Goal: Task Accomplishment & Management: Manage account settings

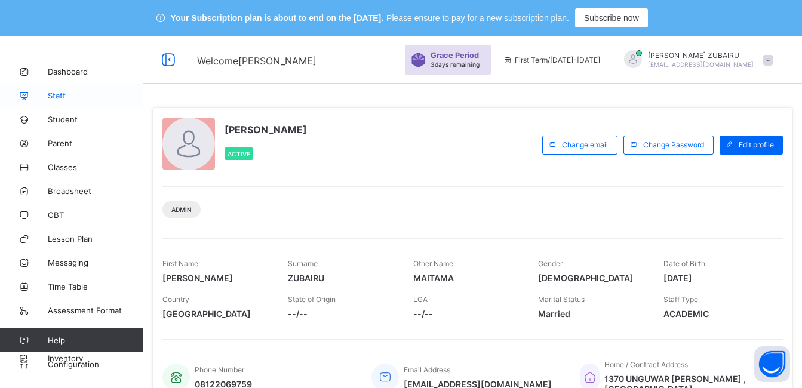
click at [59, 98] on span "Staff" at bounding box center [96, 96] width 96 height 10
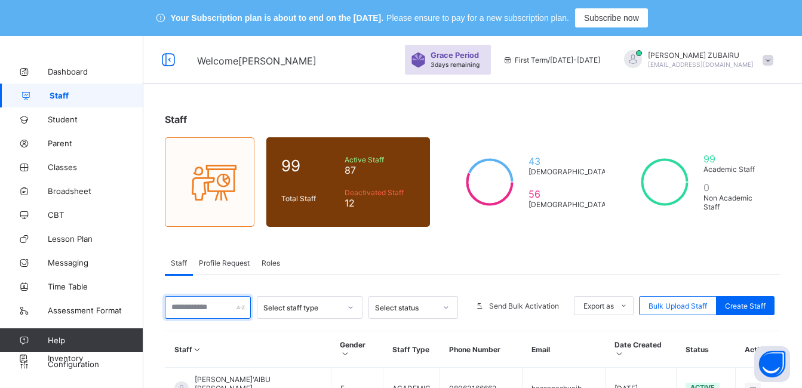
click at [236, 309] on input "text" at bounding box center [208, 307] width 86 height 23
click at [418, 118] on div "Staff" at bounding box center [473, 120] width 616 height 12
click at [210, 306] on input "text" at bounding box center [208, 307] width 86 height 23
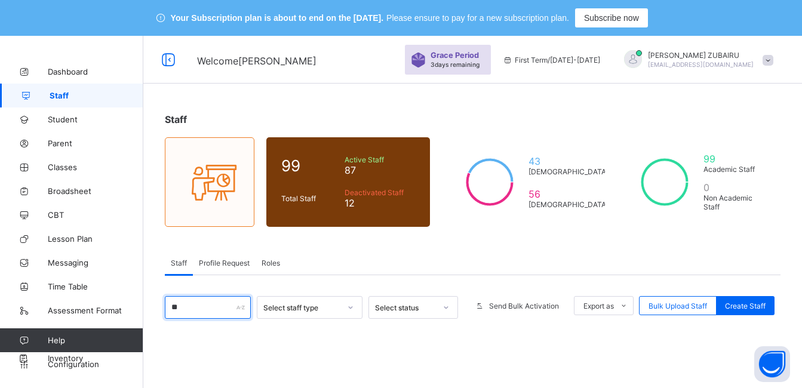
type input "*"
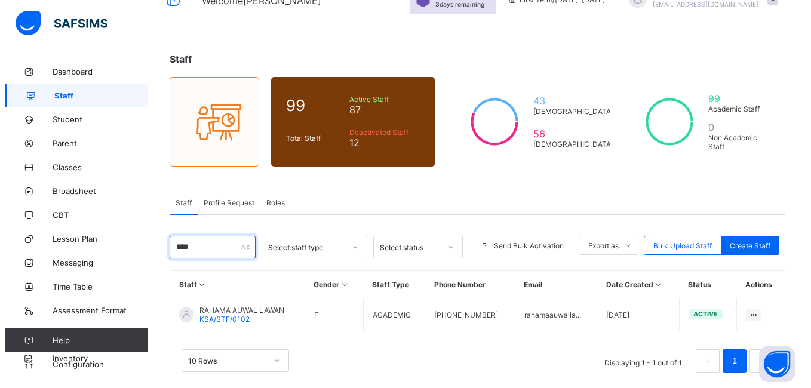
scroll to position [75, 0]
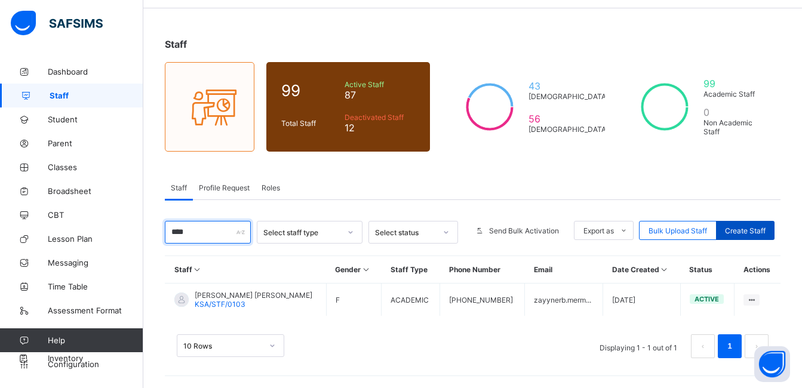
type input "****"
click at [749, 229] on span "Create Staff" at bounding box center [745, 230] width 41 height 9
select select "**"
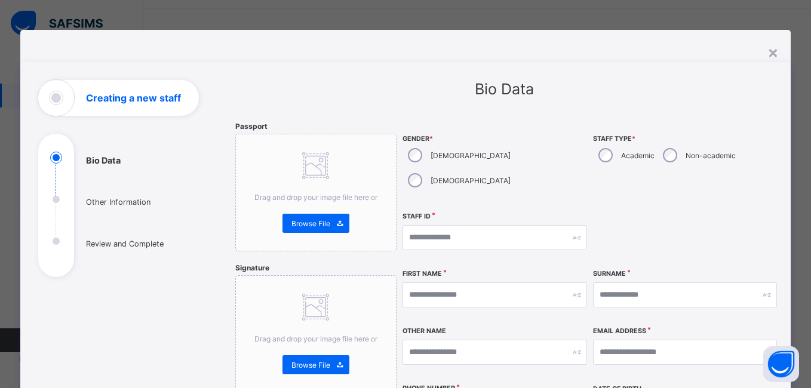
click at [419, 154] on div "[DEMOGRAPHIC_DATA]" at bounding box center [458, 155] width 111 height 25
click at [467, 225] on input "text" at bounding box center [495, 237] width 185 height 25
type input "**********"
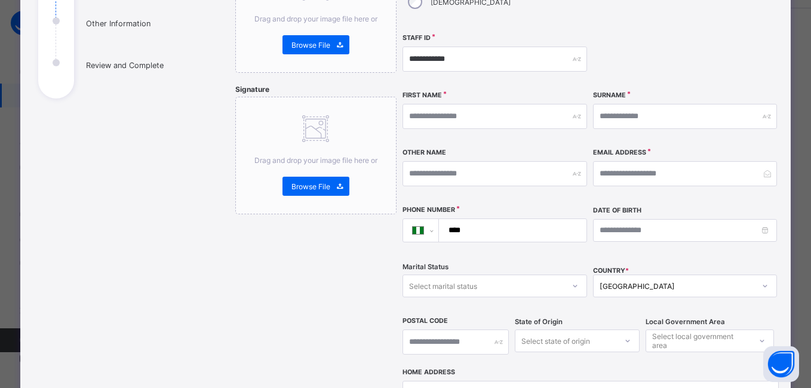
scroll to position [179, 0]
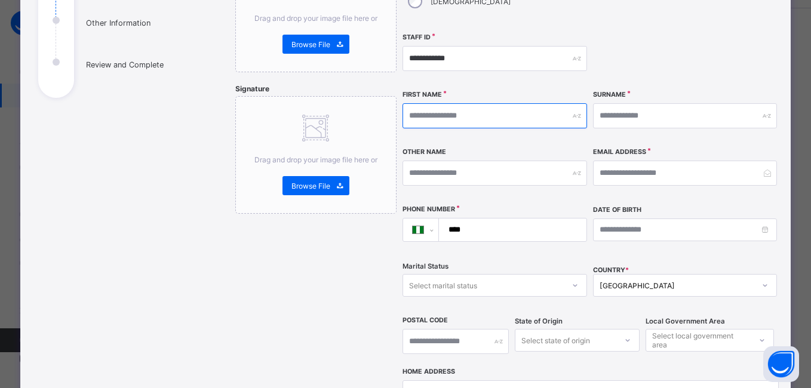
click at [490, 103] on input "text" at bounding box center [495, 115] width 185 height 25
click at [169, 173] on div "Bio Data Other Information Review and Complete" at bounding box center [127, 240] width 179 height 679
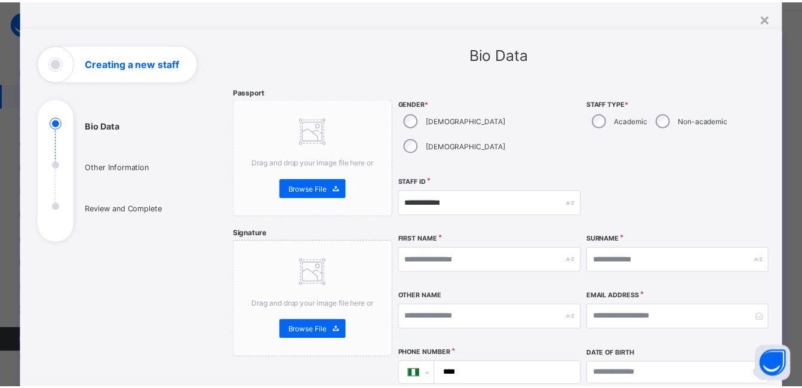
scroll to position [0, 0]
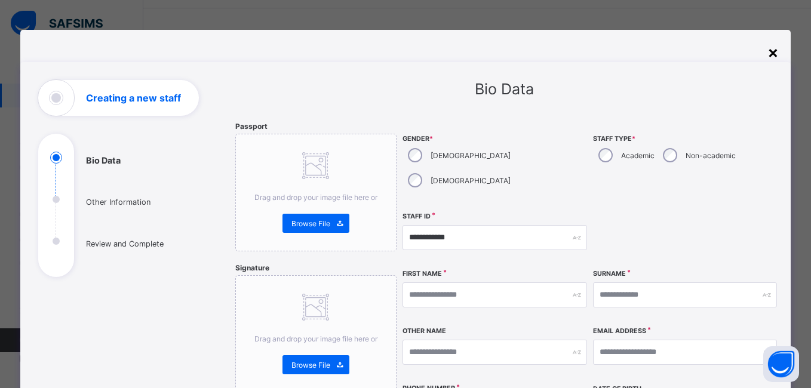
click at [768, 53] on div "×" at bounding box center [773, 52] width 11 height 20
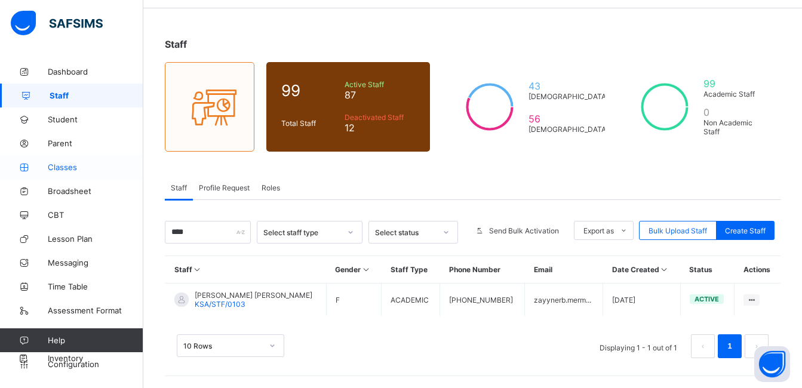
click at [57, 169] on span "Classes" at bounding box center [96, 167] width 96 height 10
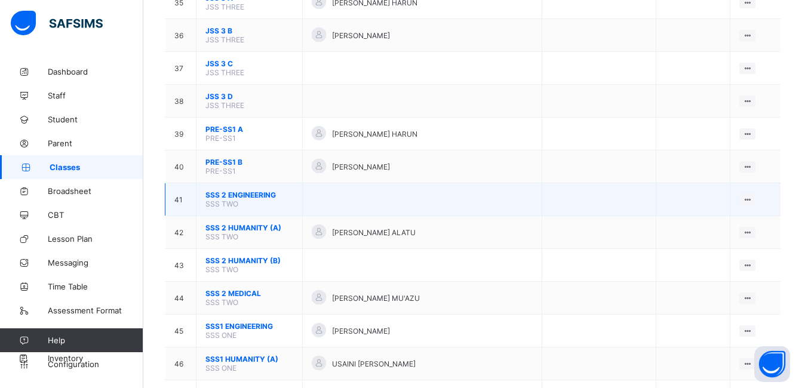
scroll to position [1330, 0]
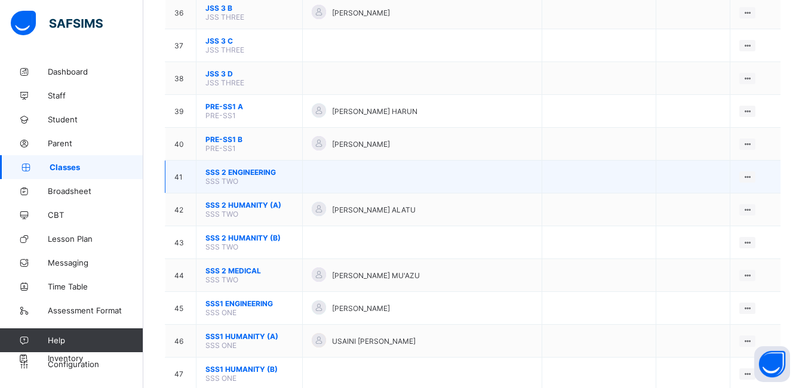
click at [231, 173] on span "SSS 2 ENGINEERING" at bounding box center [250, 172] width 88 height 9
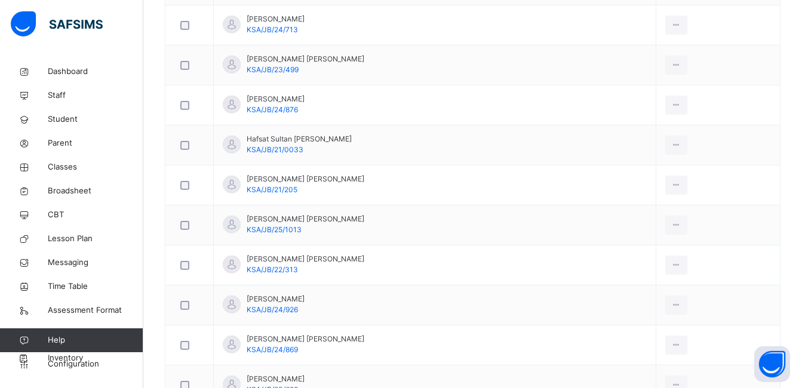
scroll to position [387, 0]
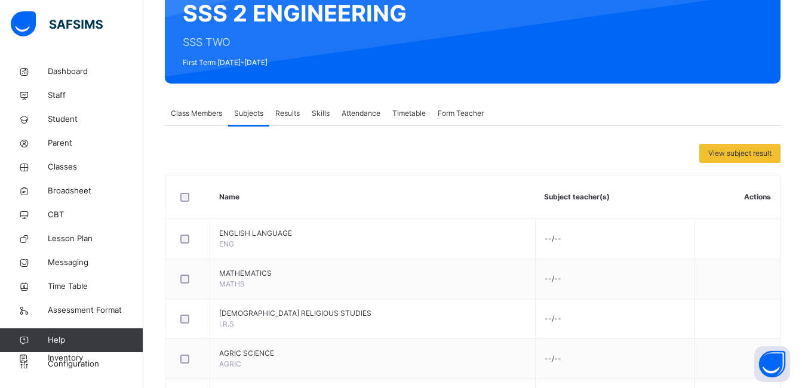
scroll to position [63, 0]
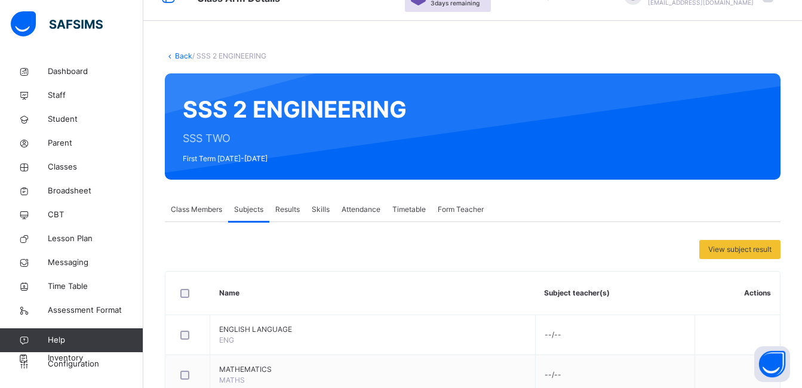
click at [198, 207] on span "Class Members" at bounding box center [196, 209] width 51 height 11
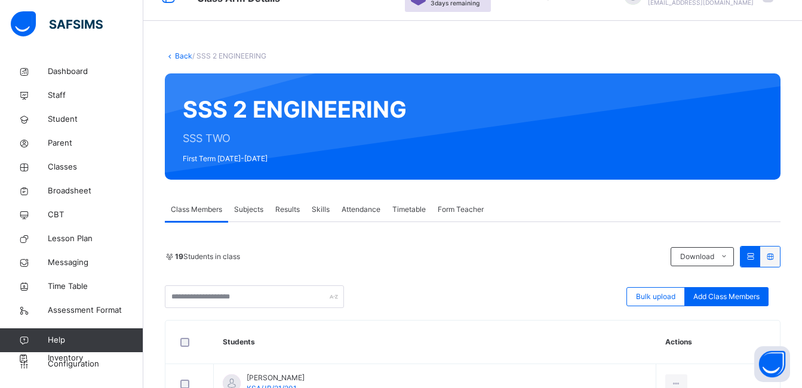
click at [247, 209] on span "Subjects" at bounding box center [248, 209] width 29 height 11
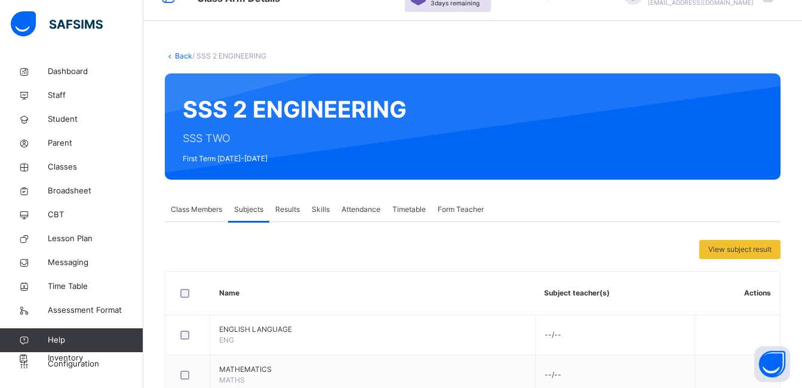
scroll to position [0, 0]
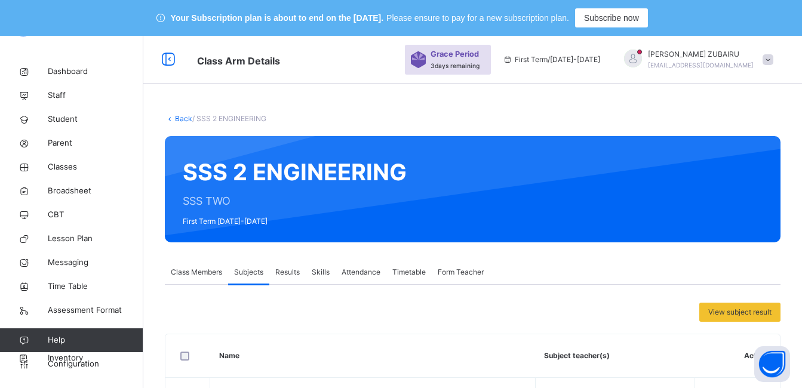
click at [177, 118] on link "Back" at bounding box center [183, 118] width 17 height 9
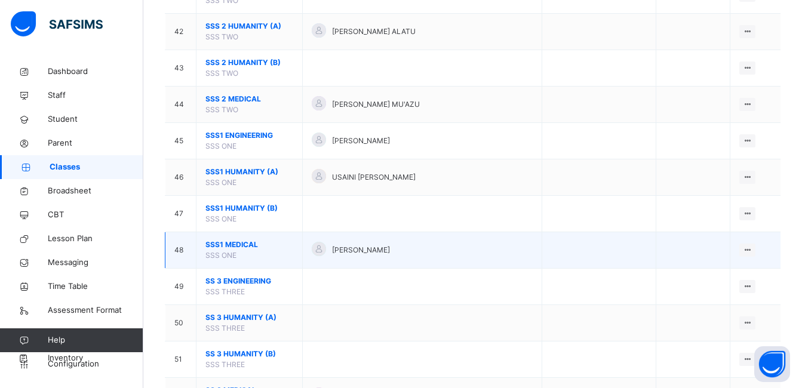
scroll to position [1709, 0]
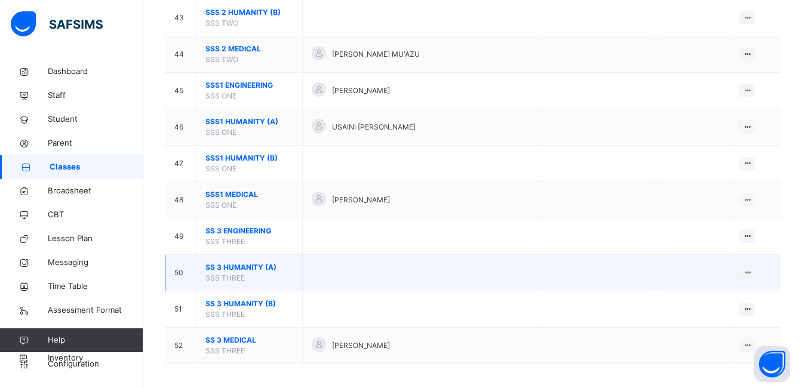
click at [230, 265] on span "SS 3 HUMANITY (A)" at bounding box center [250, 267] width 88 height 11
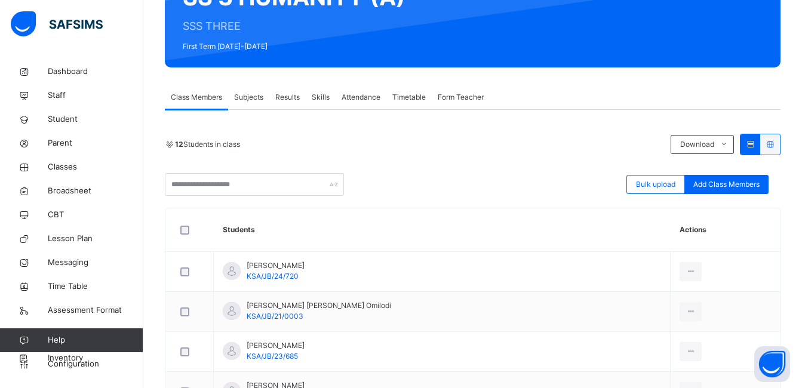
scroll to position [107, 0]
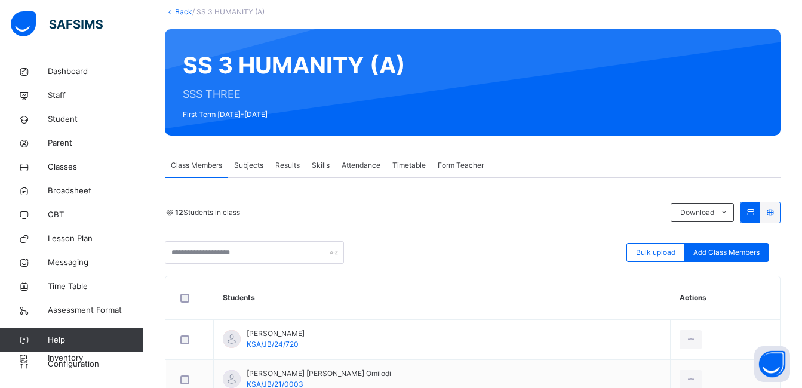
click at [254, 164] on span "Subjects" at bounding box center [248, 165] width 29 height 11
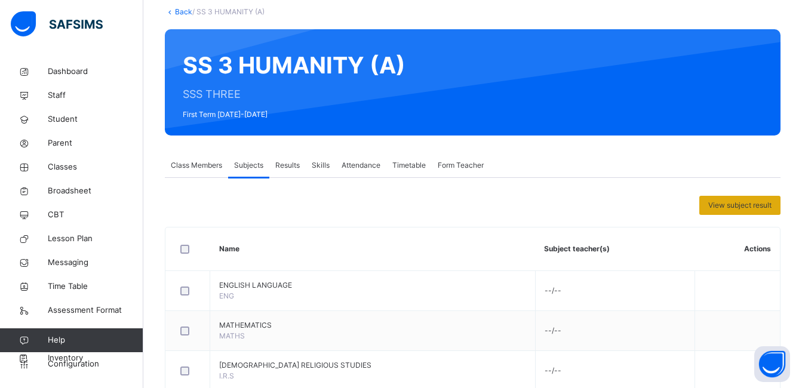
click at [729, 200] on span "View subject result" at bounding box center [740, 205] width 63 height 11
click at [0, 0] on span "SUBJECT RESULT" at bounding box center [0, 0] width 0 height 0
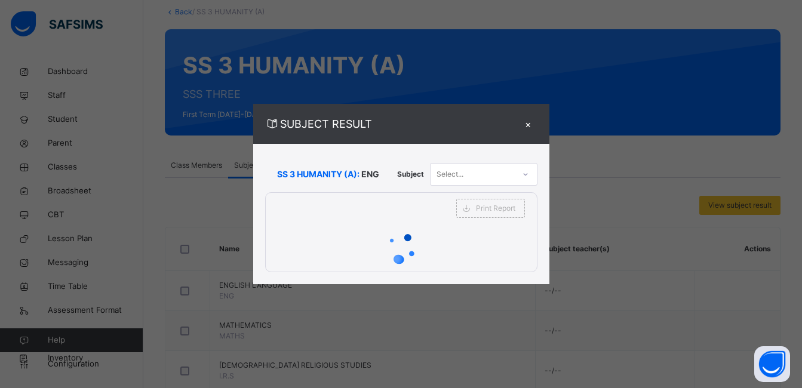
scroll to position [122, 0]
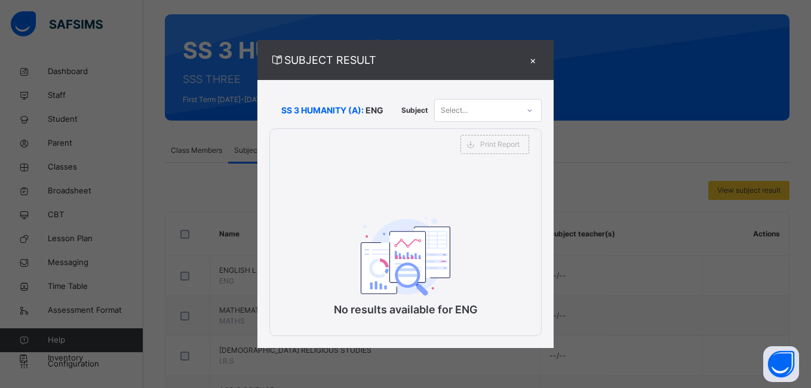
click at [533, 59] on div "×" at bounding box center [533, 60] width 18 height 16
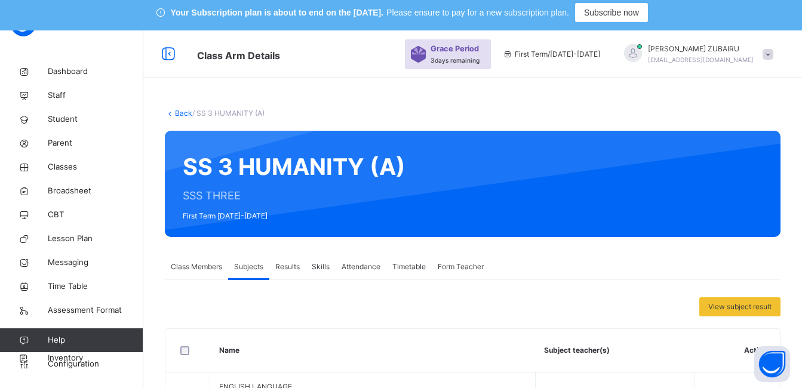
scroll to position [0, 0]
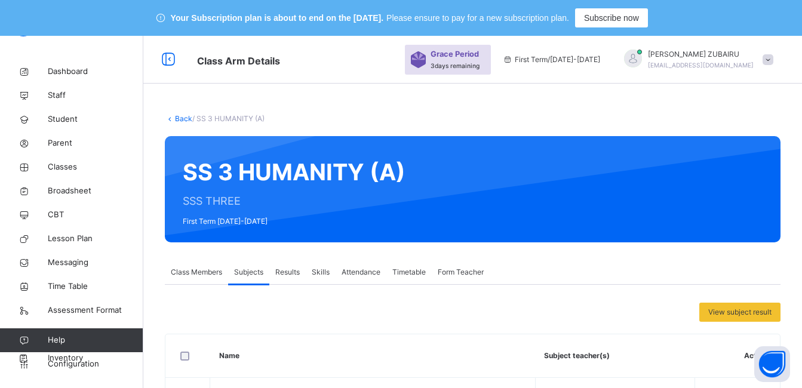
click at [186, 116] on link "Back" at bounding box center [183, 118] width 17 height 9
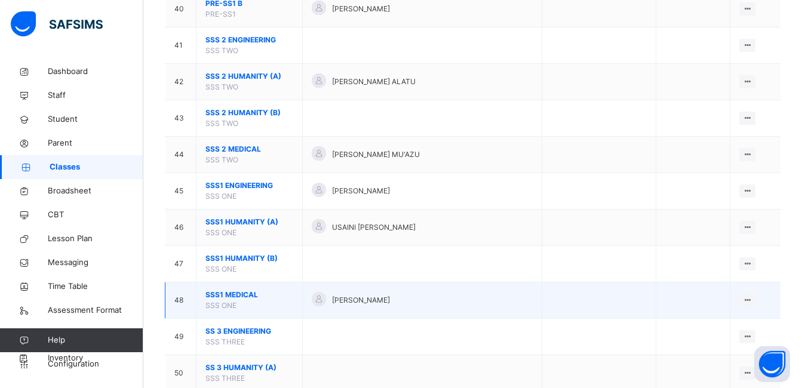
scroll to position [1673, 0]
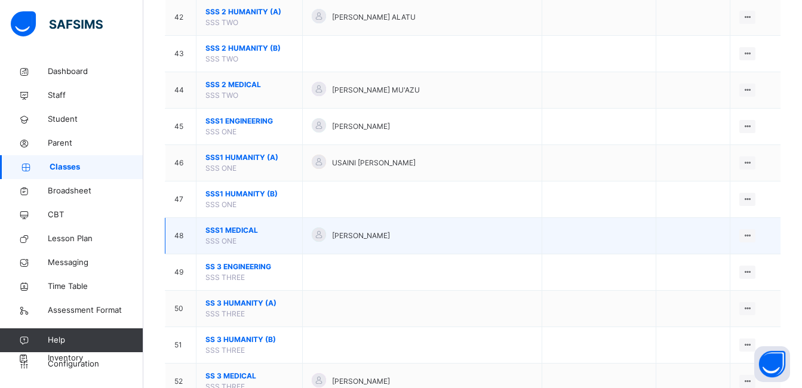
click at [226, 227] on span "SSS1 MEDICAL" at bounding box center [250, 230] width 88 height 11
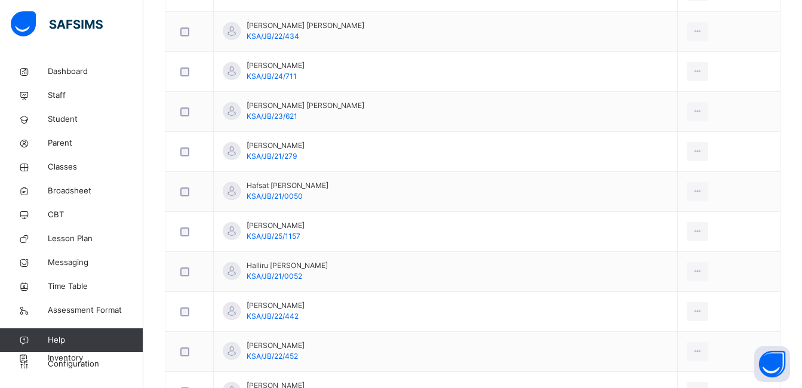
scroll to position [298, 0]
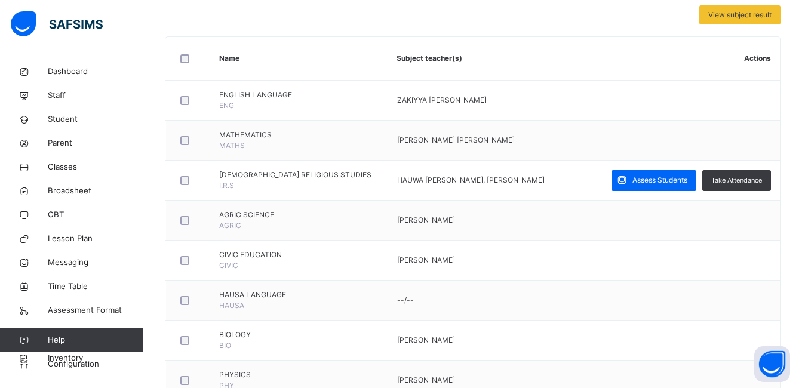
scroll to position [239, 0]
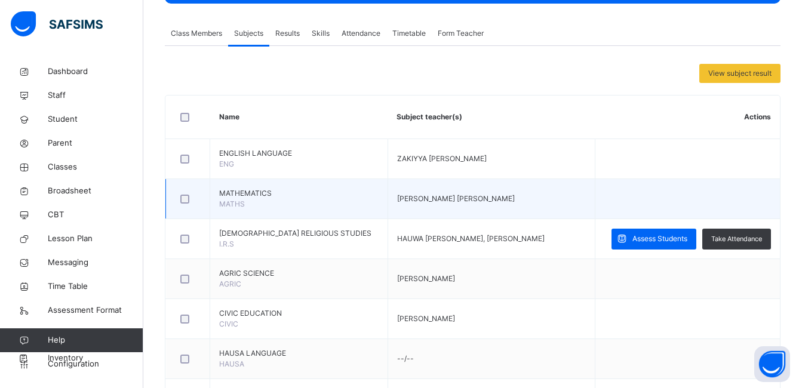
click at [249, 190] on span "MATHEMATICS" at bounding box center [299, 193] width 160 height 11
click at [404, 203] on span "KAZEEM SULYMAN OLAITAN" at bounding box center [456, 198] width 118 height 9
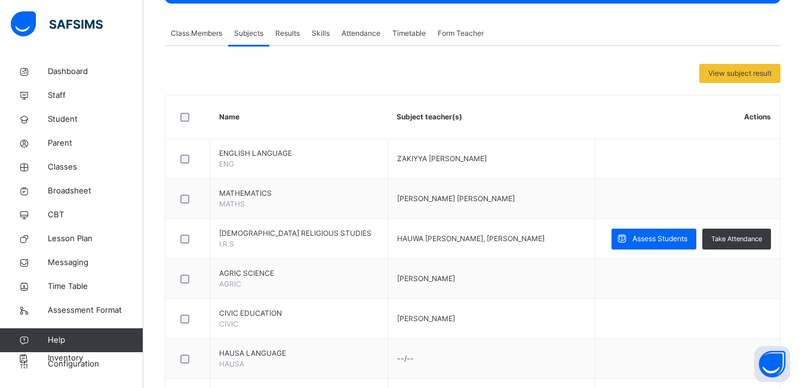
scroll to position [0, 0]
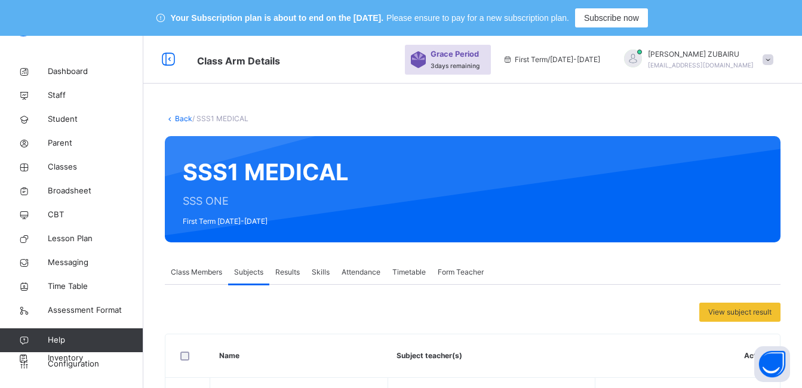
click at [189, 120] on link "Back" at bounding box center [183, 118] width 17 height 9
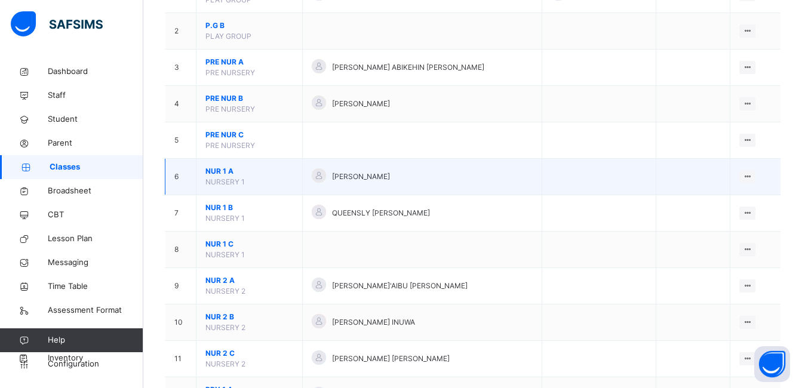
scroll to position [239, 0]
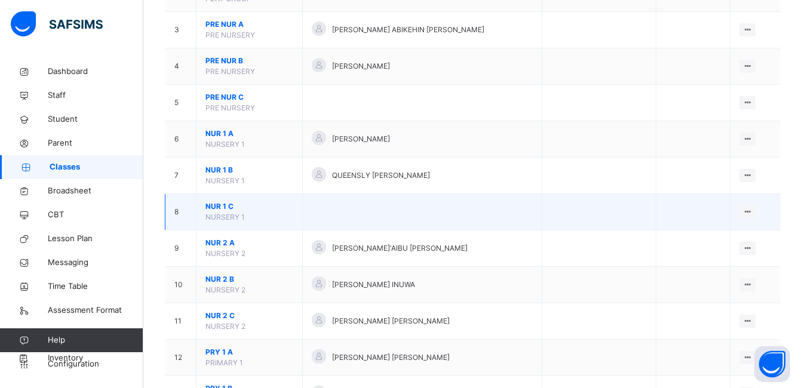
click at [219, 206] on span "NUR 1 C" at bounding box center [250, 206] width 88 height 11
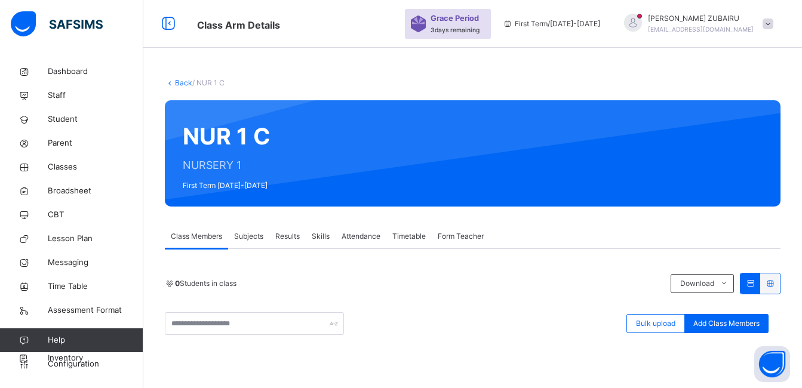
scroll to position [239, 0]
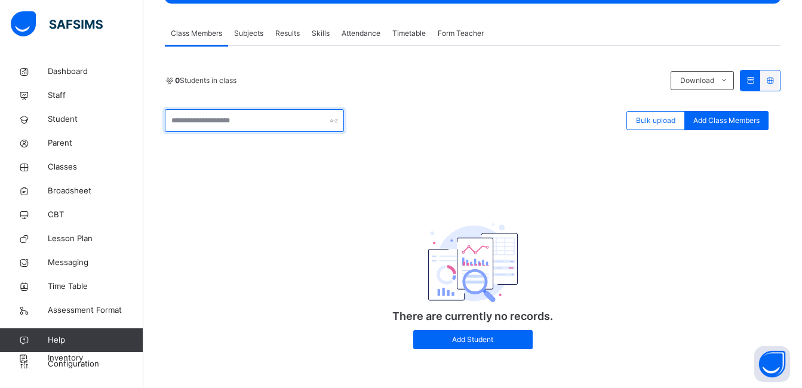
click at [184, 119] on input "text" at bounding box center [254, 120] width 179 height 23
click at [186, 120] on input "text" at bounding box center [254, 120] width 179 height 23
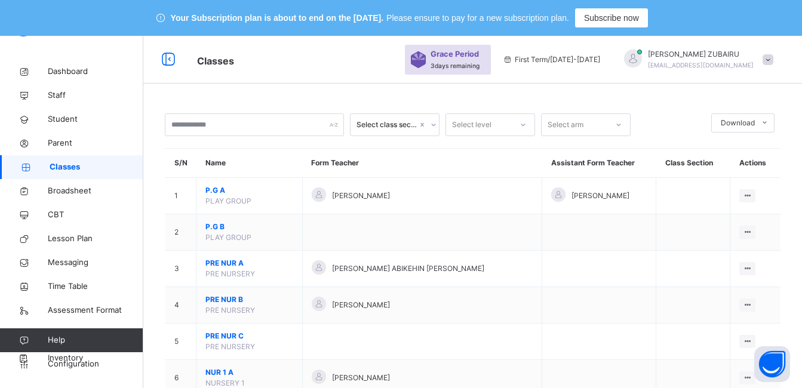
scroll to position [358, 0]
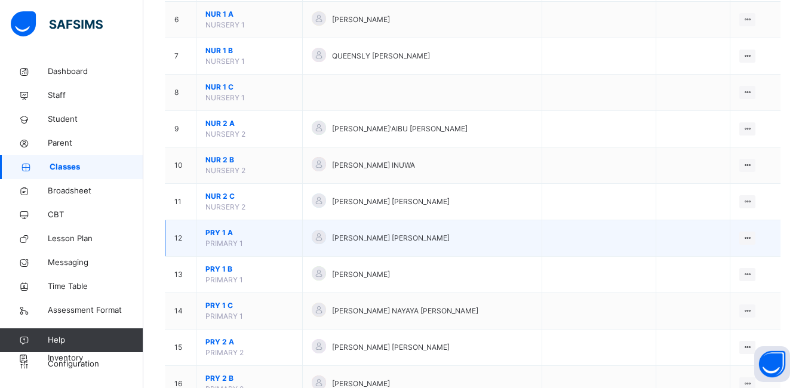
click at [214, 231] on span "PRY 1 A" at bounding box center [250, 233] width 88 height 11
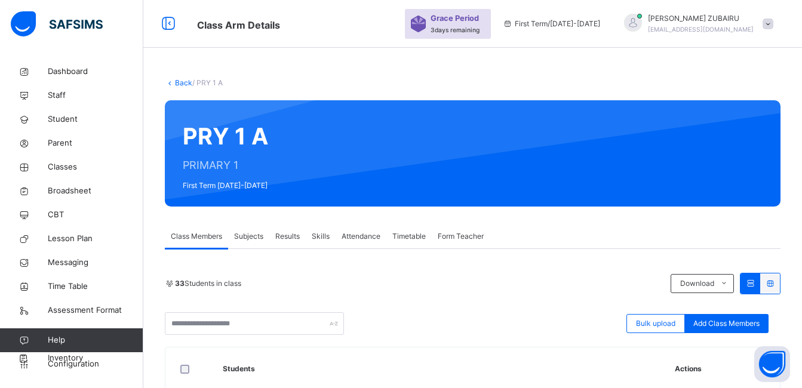
scroll to position [119, 0]
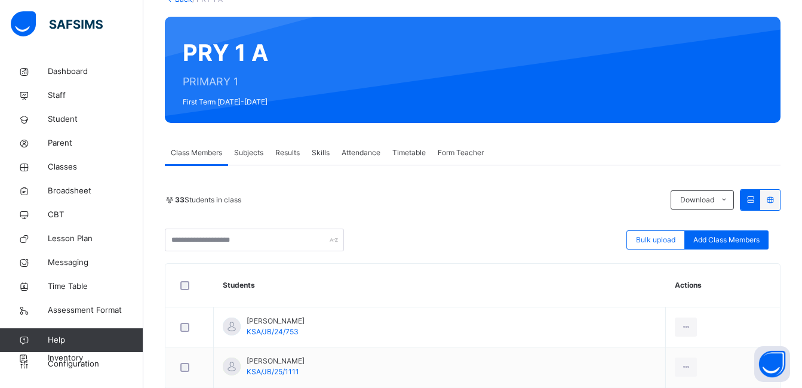
click at [251, 149] on span "Subjects" at bounding box center [248, 153] width 29 height 11
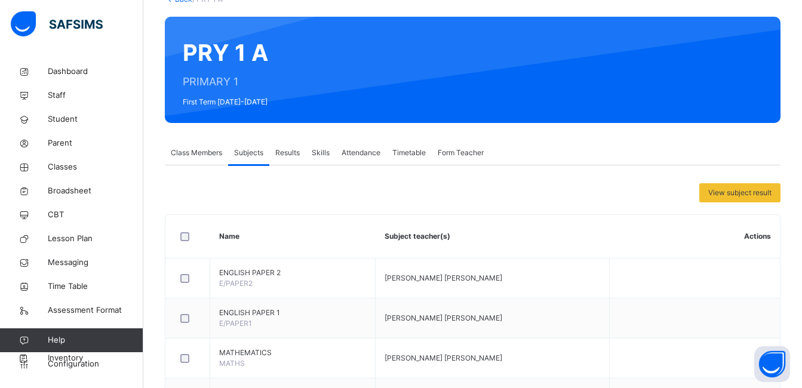
scroll to position [0, 0]
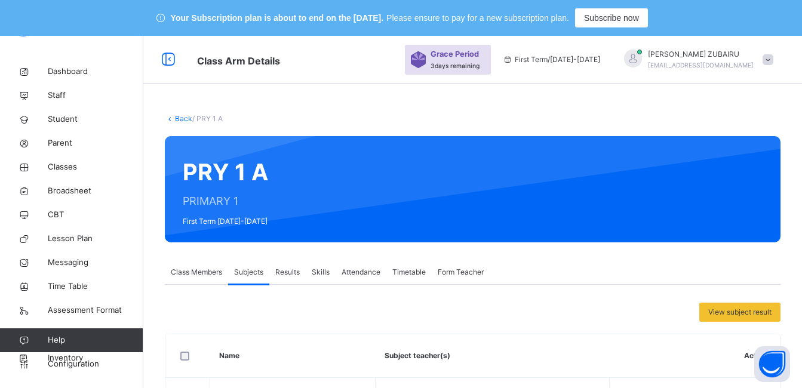
click at [774, 58] on span at bounding box center [768, 59] width 11 height 11
click at [642, 55] on div at bounding box center [633, 59] width 18 height 18
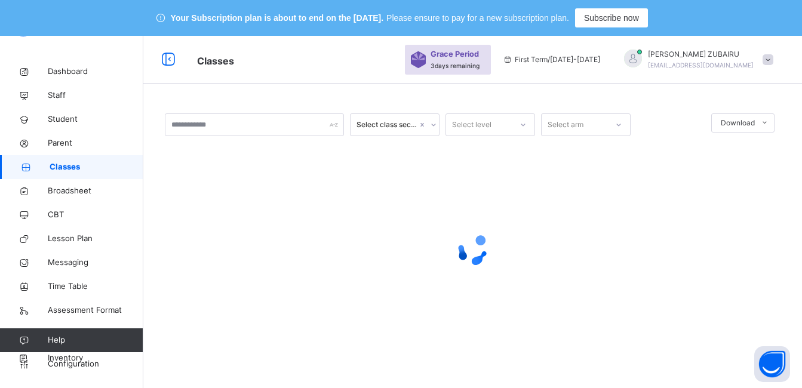
scroll to position [36, 0]
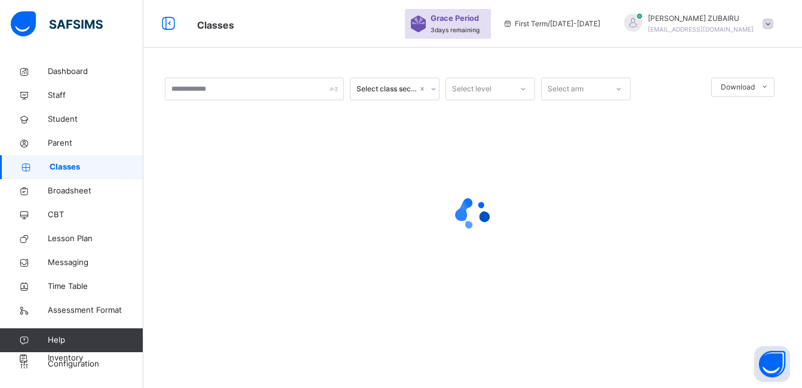
click at [774, 23] on span at bounding box center [768, 24] width 11 height 11
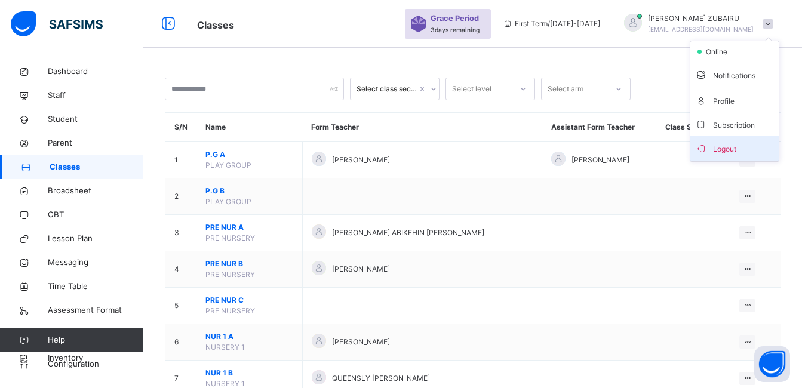
click at [723, 151] on span "Logout" at bounding box center [734, 148] width 79 height 16
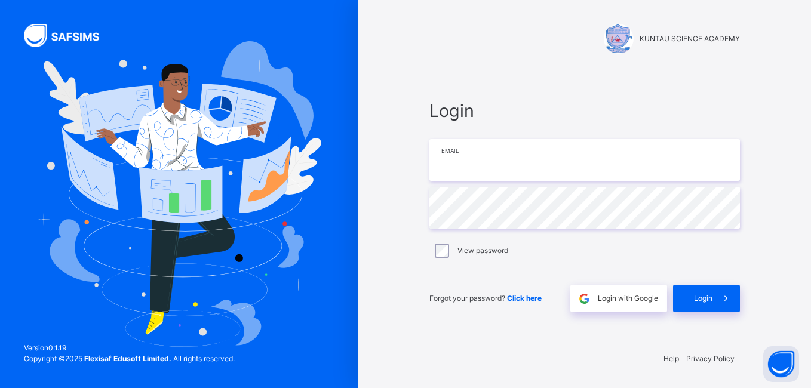
type input "**********"
click at [712, 302] on span "Login" at bounding box center [703, 298] width 19 height 11
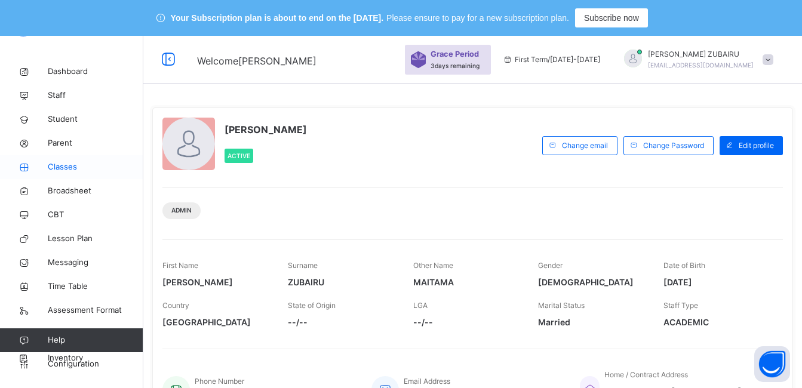
click at [62, 165] on span "Classes" at bounding box center [96, 167] width 96 height 12
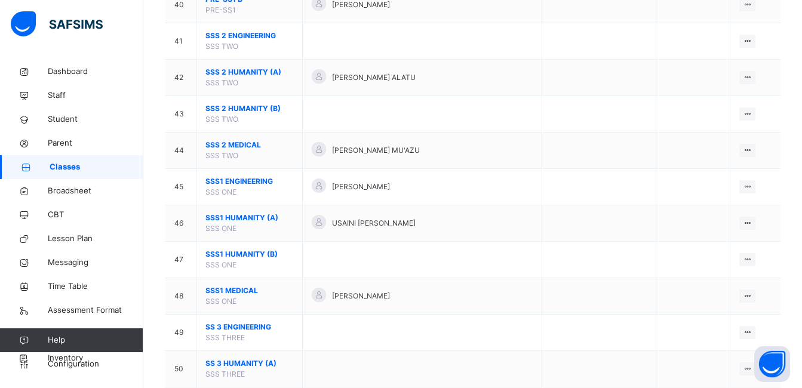
scroll to position [1613, 0]
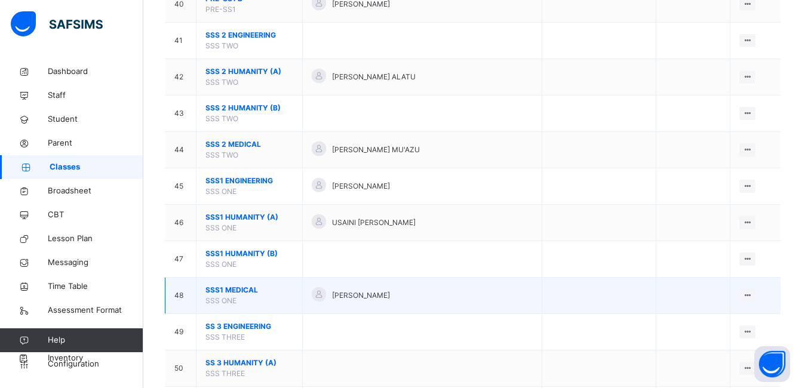
click at [224, 286] on span "SSS1 MEDICAL" at bounding box center [250, 290] width 88 height 11
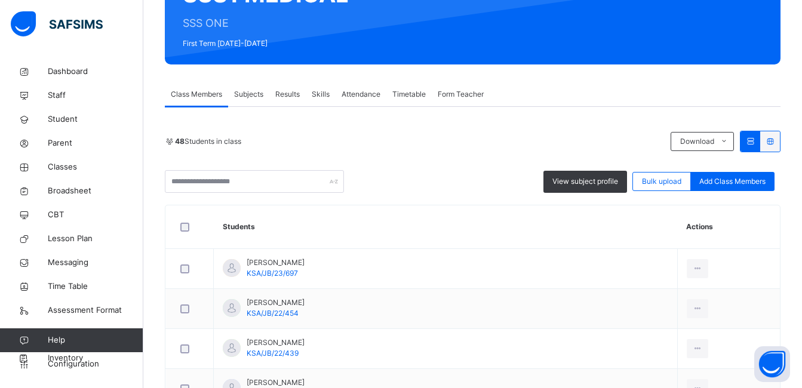
scroll to position [119, 0]
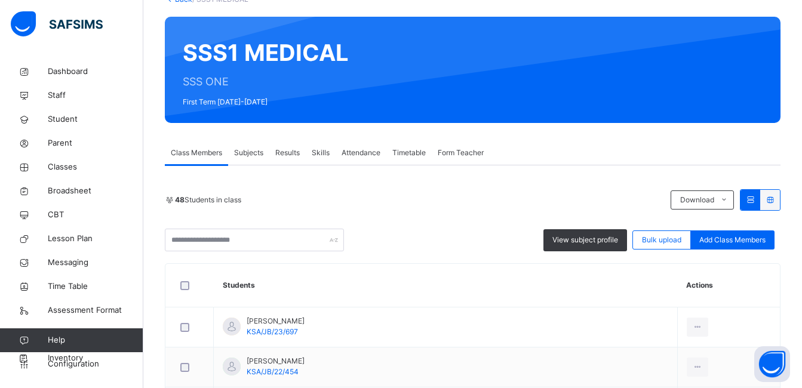
click at [247, 154] on span "Subjects" at bounding box center [248, 153] width 29 height 11
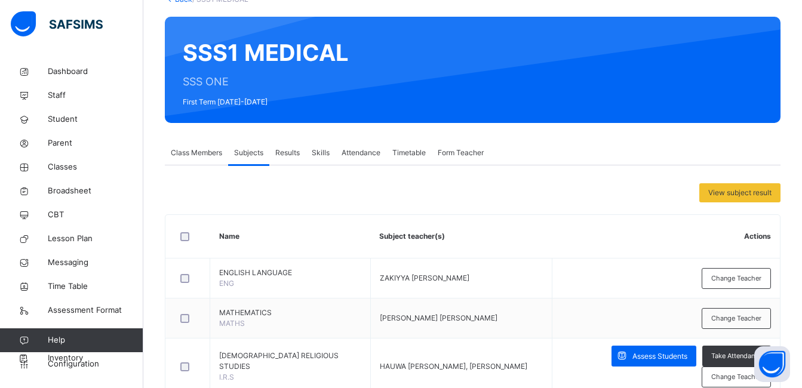
click at [737, 217] on th "Actions" at bounding box center [667, 237] width 228 height 44
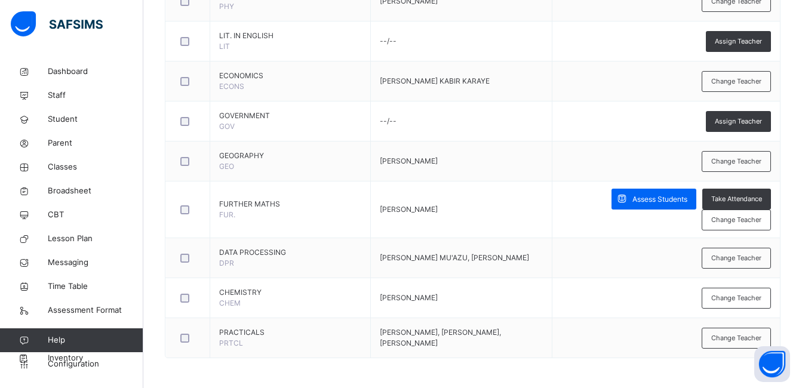
click at [729, 221] on span "Change Teacher" at bounding box center [737, 220] width 50 height 10
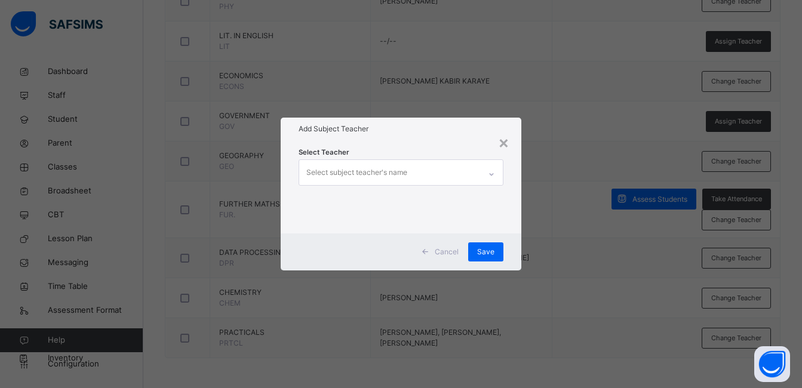
click at [476, 174] on div "Select subject teacher's name" at bounding box center [389, 172] width 181 height 25
type input "******"
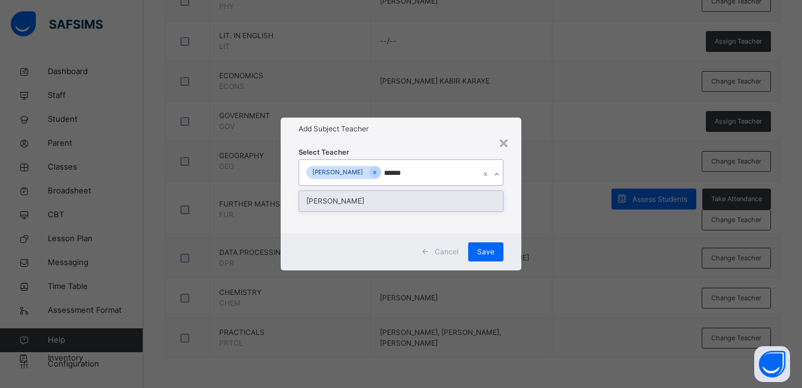
click at [407, 201] on div "KABIRU IBRAHIM YUSUF" at bounding box center [401, 201] width 204 height 20
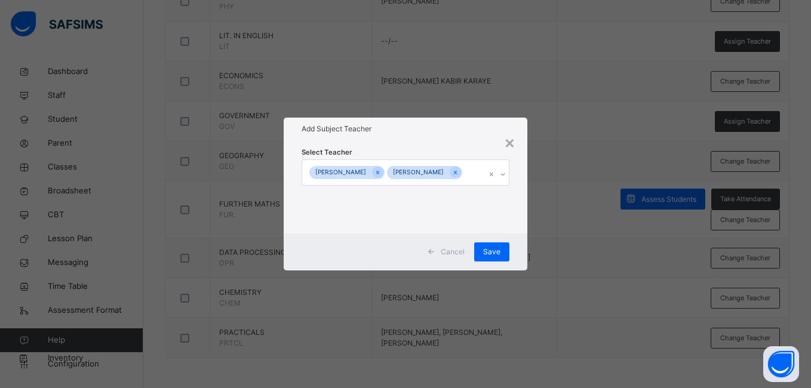
click at [518, 207] on div "Select Teacher SAGEER ZUBAIRU MAITAMA KABIRU IBRAHIM YUSUF" at bounding box center [405, 186] width 243 height 93
click at [499, 257] on span "Save" at bounding box center [491, 252] width 17 height 11
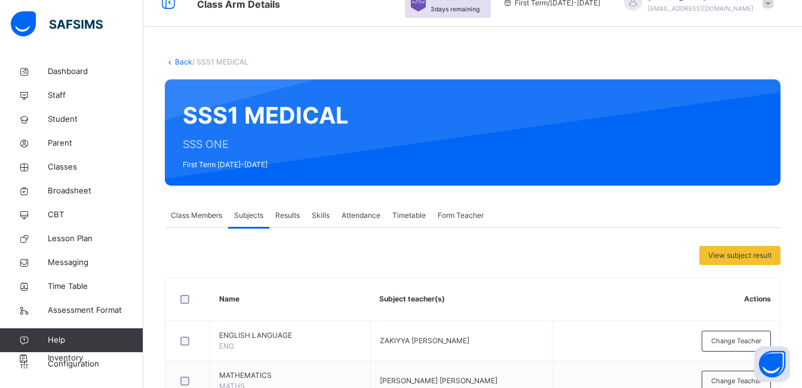
scroll to position [0, 0]
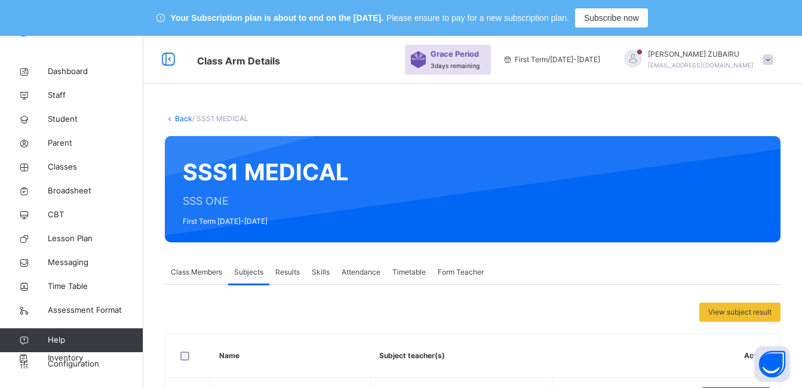
click at [184, 118] on link "Back" at bounding box center [183, 118] width 17 height 9
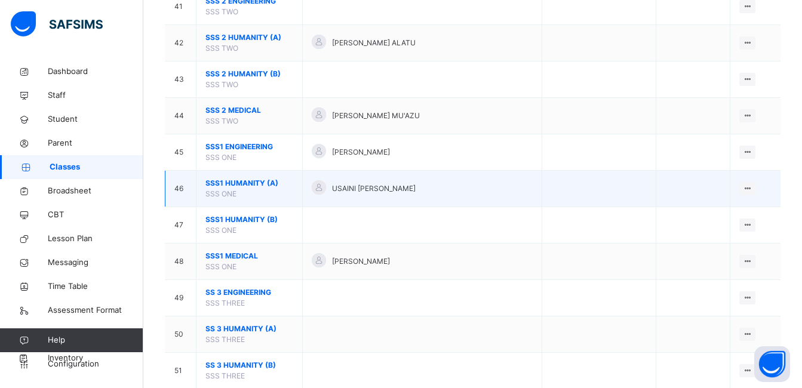
scroll to position [1673, 0]
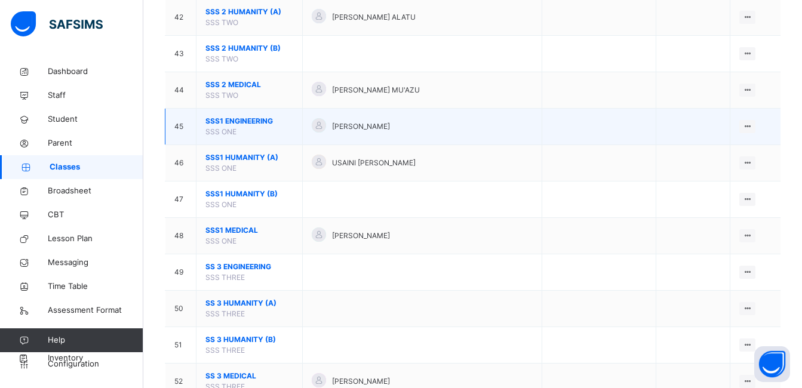
click at [247, 118] on span "SSS1 ENGINEERING" at bounding box center [250, 121] width 88 height 11
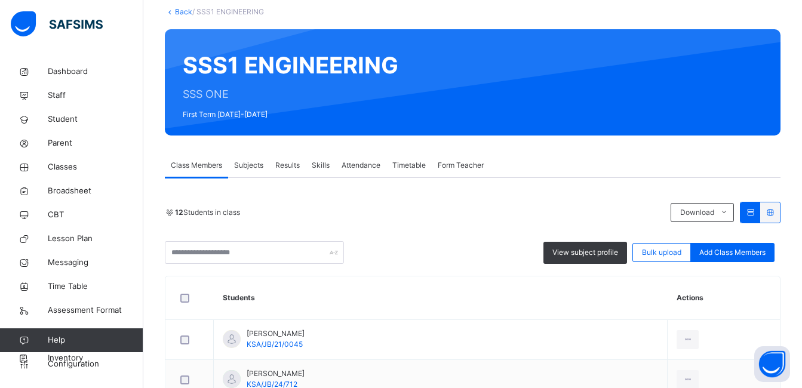
scroll to position [226, 0]
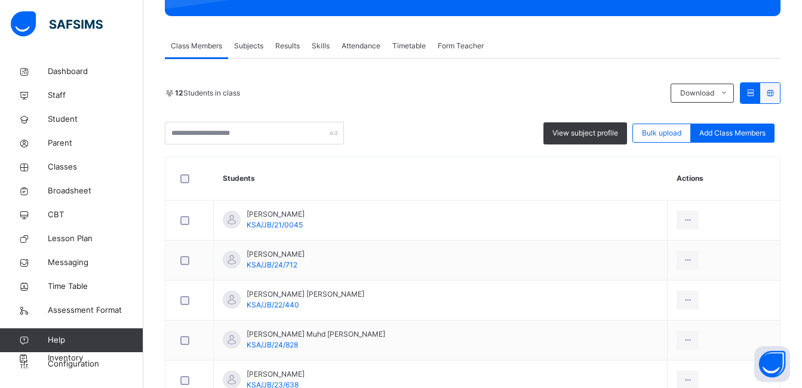
click at [248, 45] on span "Subjects" at bounding box center [248, 46] width 29 height 11
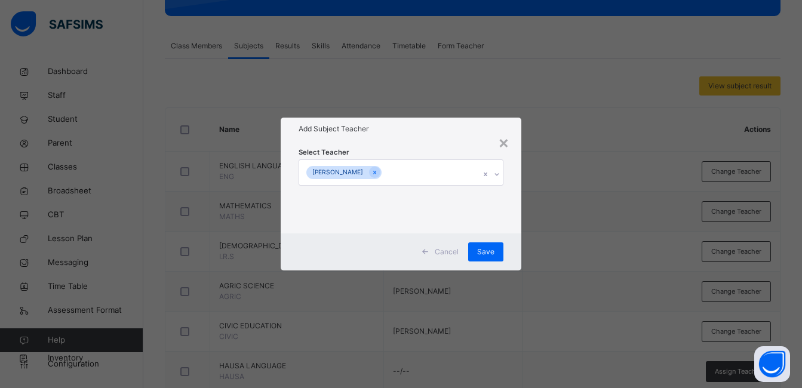
scroll to position [645, 0]
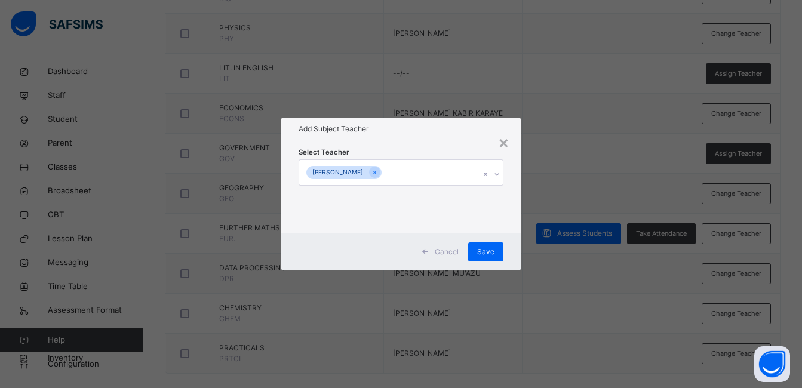
click at [449, 172] on div "[PERSON_NAME]" at bounding box center [389, 172] width 181 height 25
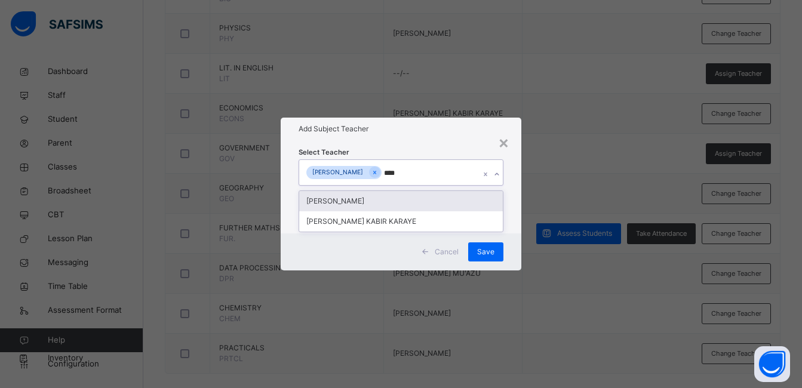
type input "*****"
click at [373, 204] on div "KABIRU IBRAHIM YUSUF" at bounding box center [401, 201] width 204 height 20
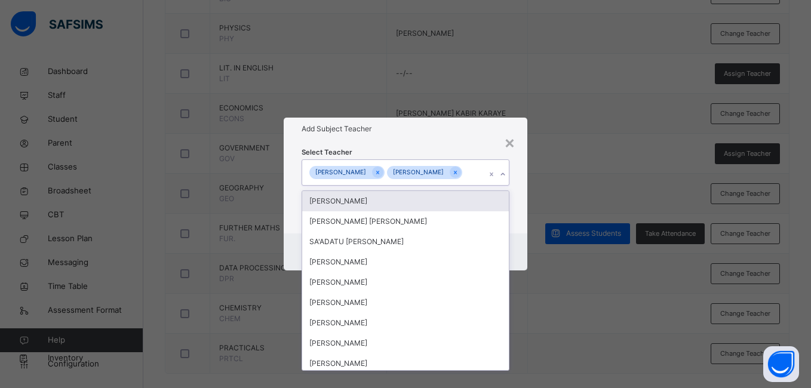
click at [523, 177] on div "Select Teacher option KABIRU IBRAHIM YUSUF, selected. option IDRIS BELLO IDRIS …" at bounding box center [405, 186] width 243 height 93
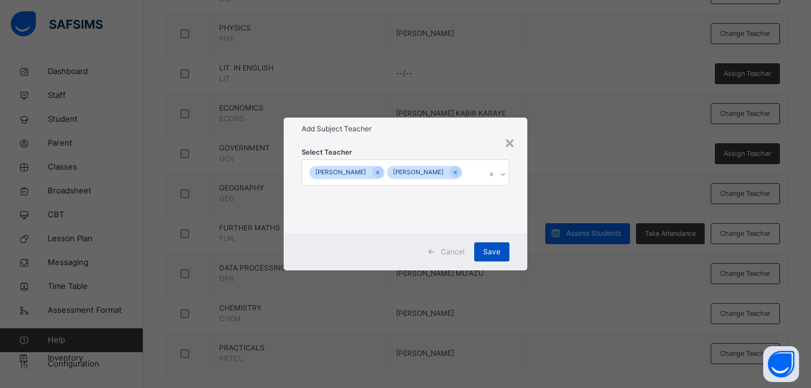
click at [498, 257] on span "Save" at bounding box center [491, 252] width 17 height 11
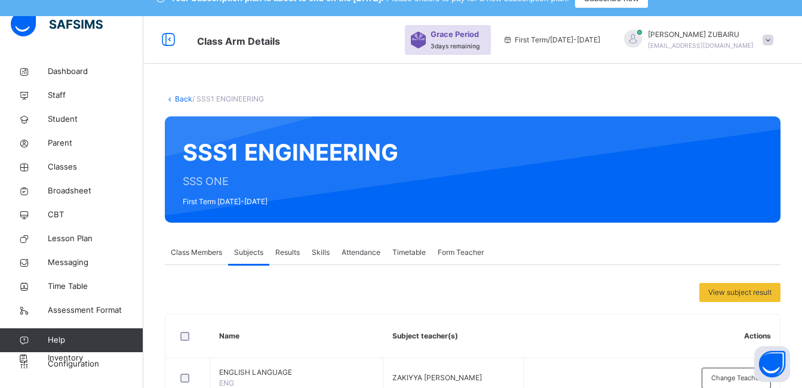
scroll to position [0, 0]
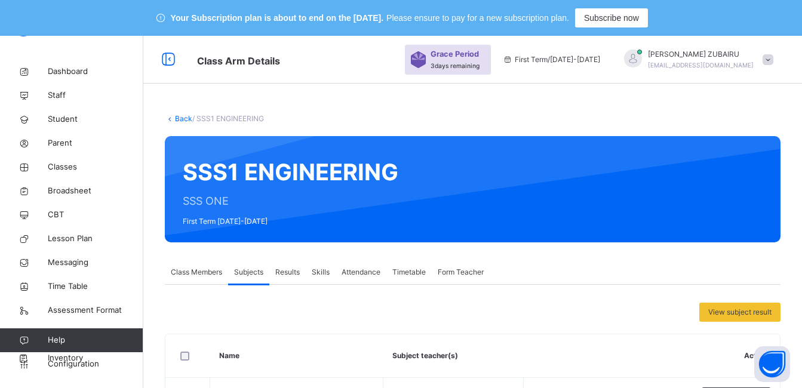
click at [180, 119] on link "Back" at bounding box center [183, 118] width 17 height 9
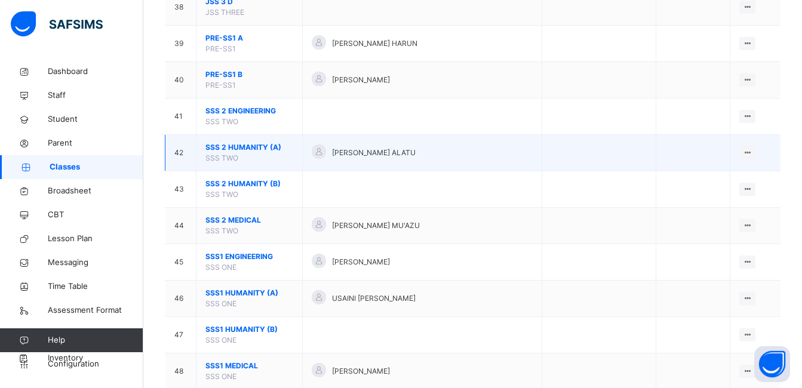
scroll to position [1553, 0]
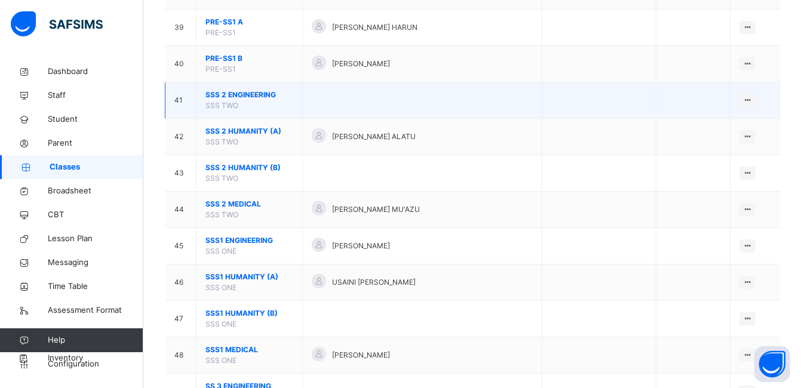
click at [242, 94] on span "SSS 2 ENGINEERING" at bounding box center [250, 95] width 88 height 11
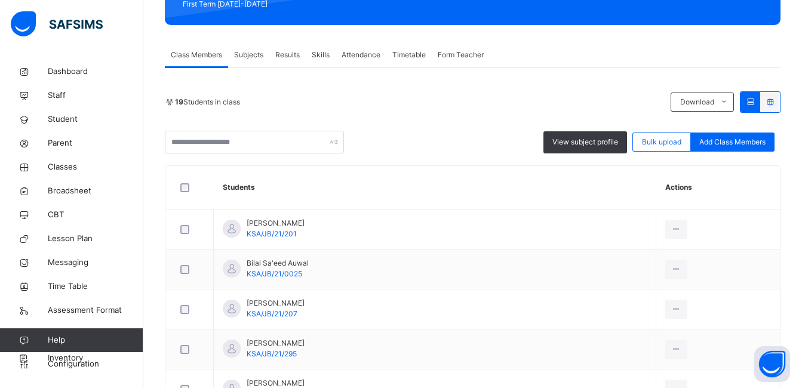
scroll to position [208, 0]
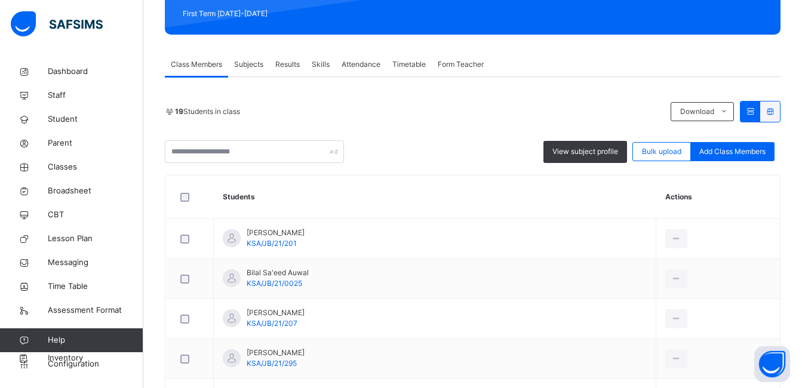
click at [245, 64] on span "Subjects" at bounding box center [248, 64] width 29 height 11
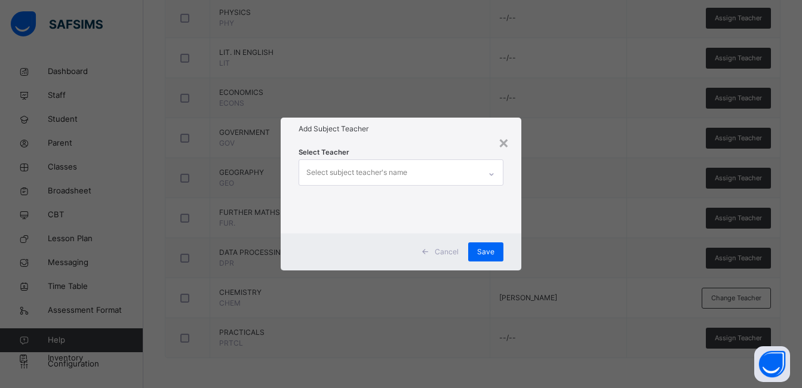
click at [482, 171] on div at bounding box center [491, 172] width 23 height 25
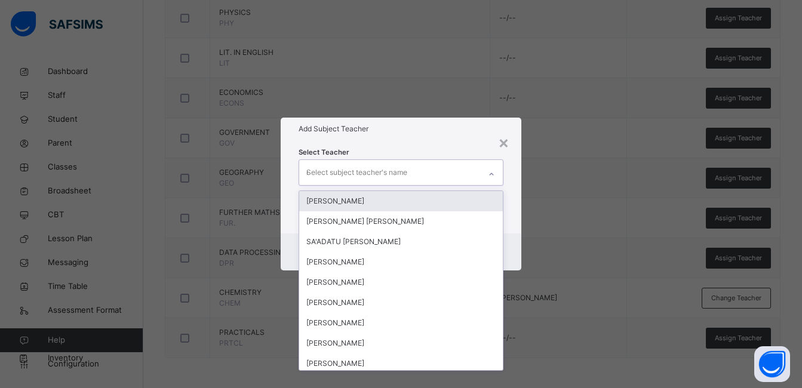
type input "******"
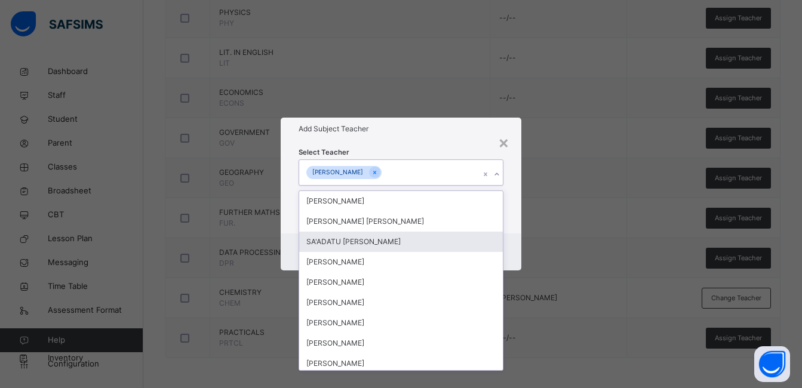
click at [522, 221] on div "Select Teacher option KABIRU IBRAHIM YUSUF, selected. option SA'ADATU ABDULLAHI…" at bounding box center [401, 186] width 241 height 93
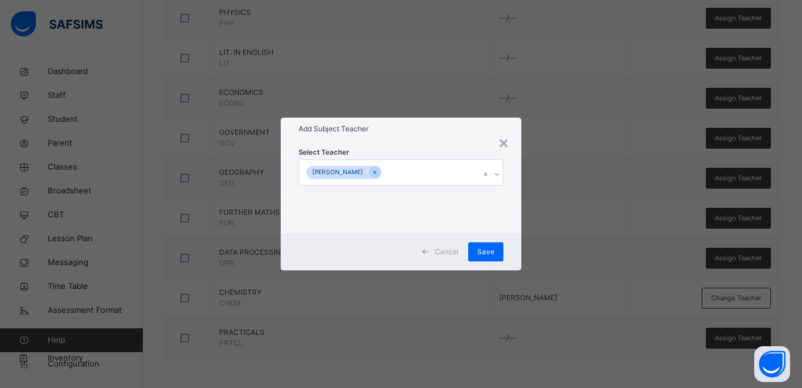
click at [525, 213] on div "× Add Subject Teacher Select Teacher KABIRU IBRAHIM YUSUF Cancel Save" at bounding box center [401, 194] width 802 height 388
click at [489, 247] on span "Save" at bounding box center [485, 252] width 17 height 11
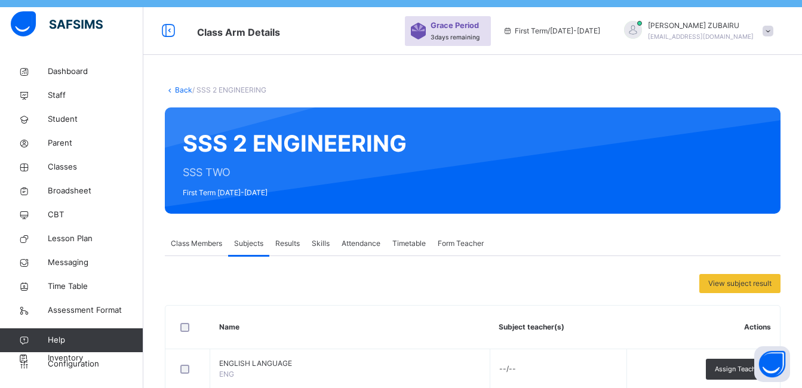
scroll to position [3, 0]
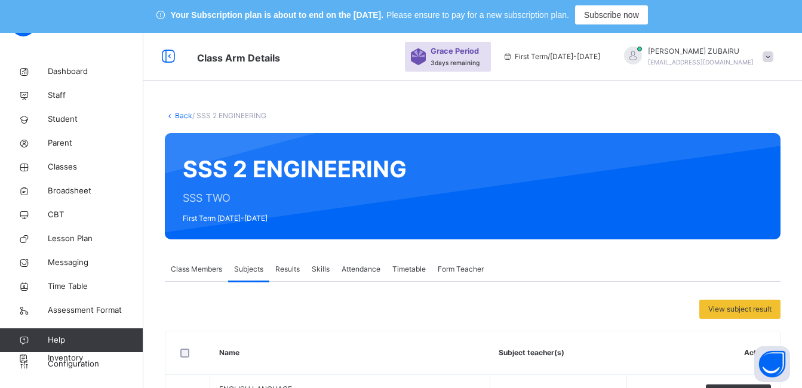
click at [182, 116] on link "Back" at bounding box center [183, 115] width 17 height 9
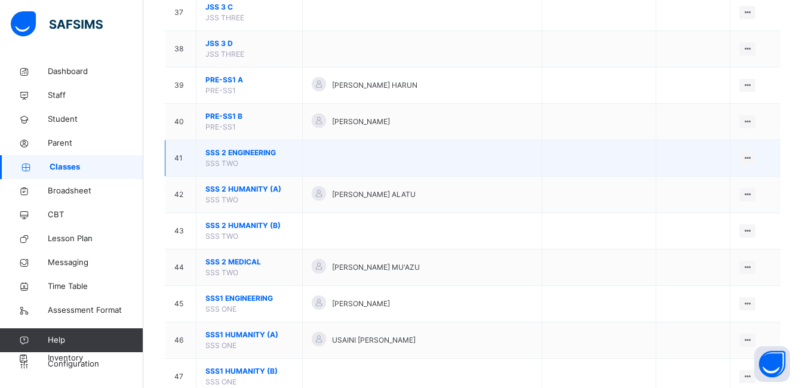
scroll to position [1496, 0]
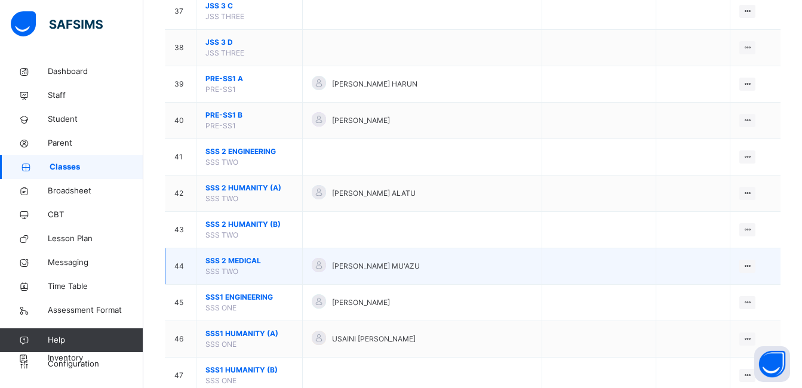
click at [253, 260] on span "SSS 2 MEDICAL" at bounding box center [250, 261] width 88 height 11
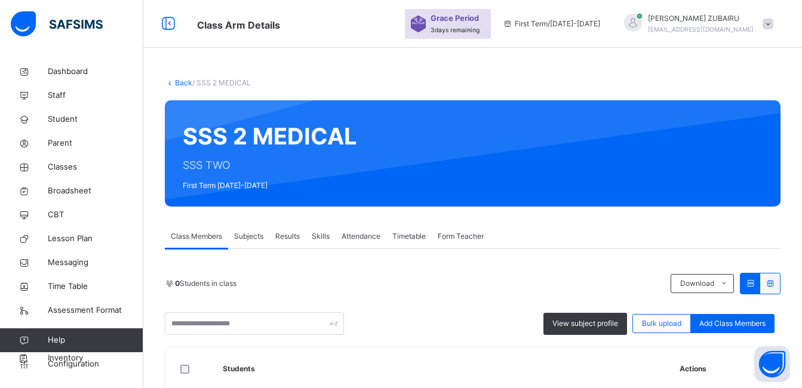
scroll to position [48, 0]
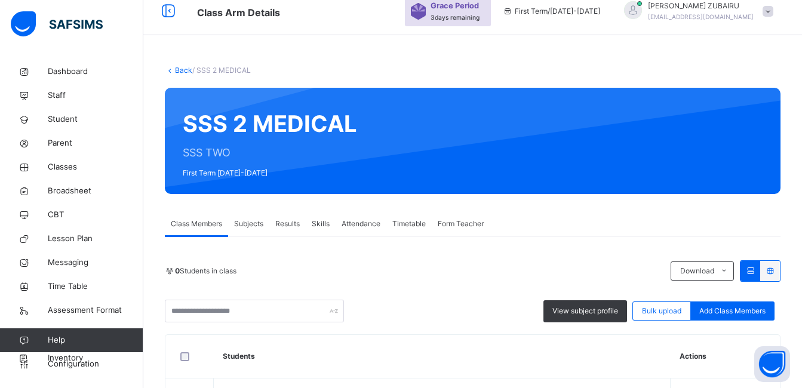
click at [253, 223] on span "Subjects" at bounding box center [248, 224] width 29 height 11
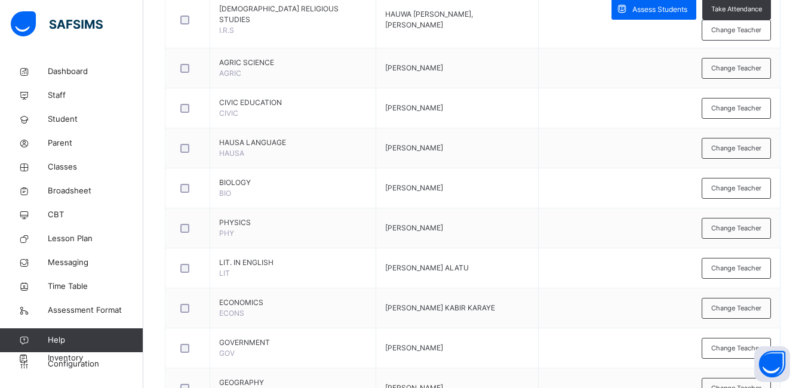
scroll to position [694, 0]
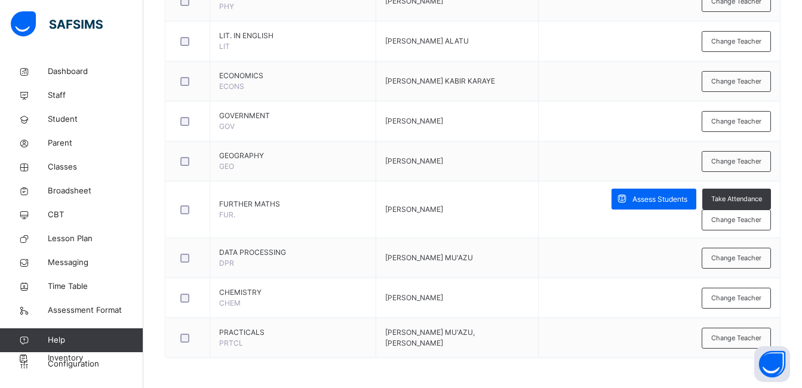
click at [728, 217] on span "Change Teacher" at bounding box center [737, 220] width 50 height 10
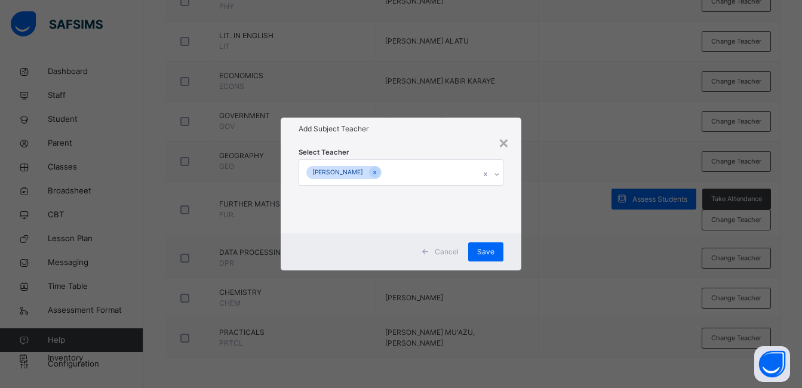
click at [450, 171] on div "[PERSON_NAME]" at bounding box center [389, 172] width 181 height 25
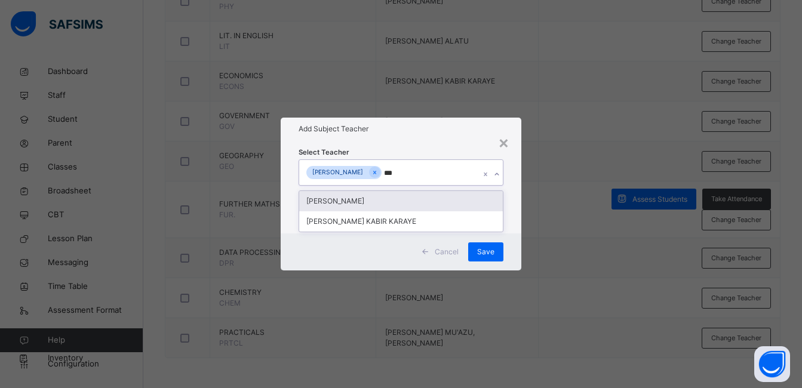
type input "****"
click at [345, 201] on div "KABIRU IBRAHIM YUSUF" at bounding box center [401, 201] width 204 height 20
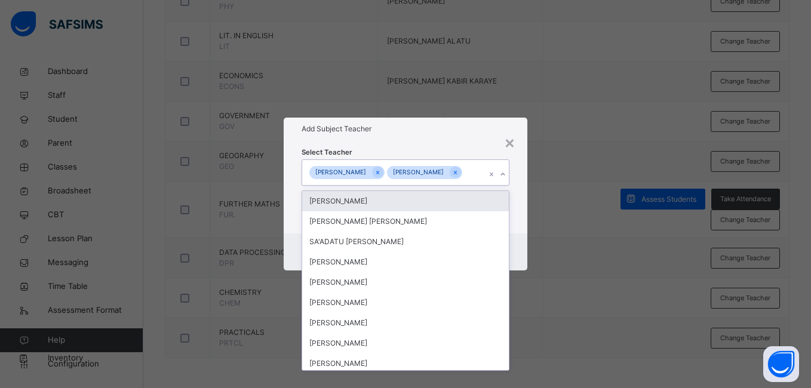
drag, startPoint x: 515, startPoint y: 161, endPoint x: 501, endPoint y: 220, distance: 60.9
click at [516, 161] on div "Select Teacher option KABIRU IBRAHIM YUSUF, selected. option IDRIS BELLO IDRIS …" at bounding box center [405, 186] width 243 height 93
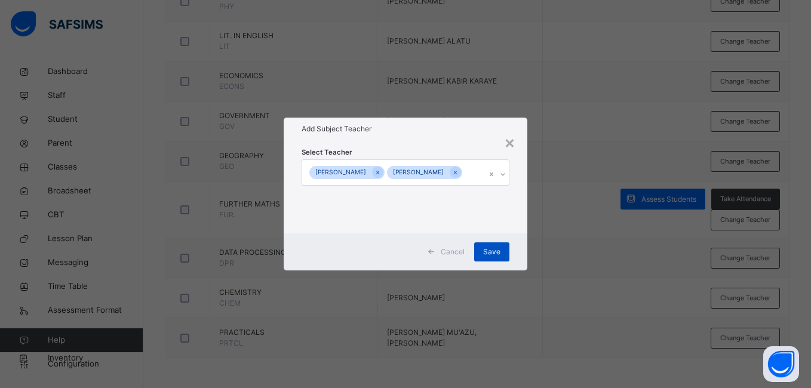
click at [489, 256] on span "Save" at bounding box center [491, 252] width 17 height 11
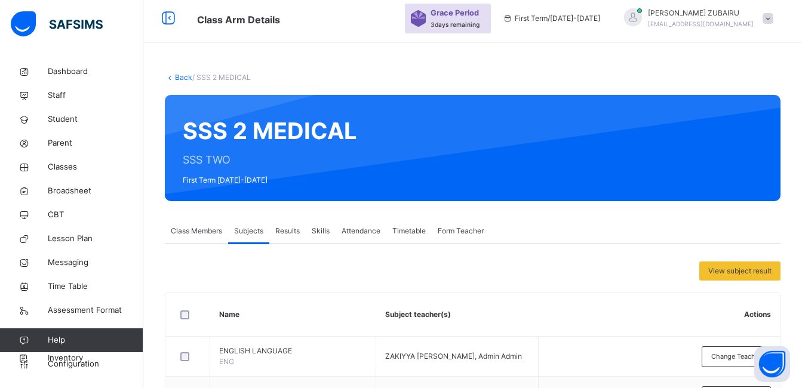
scroll to position [36, 0]
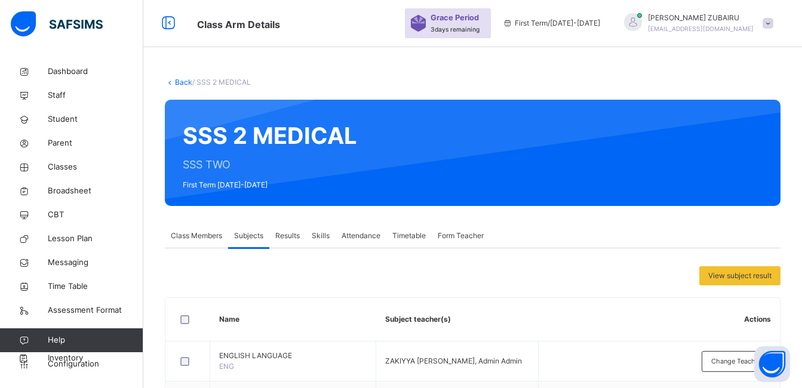
click at [183, 82] on link "Back" at bounding box center [183, 82] width 17 height 9
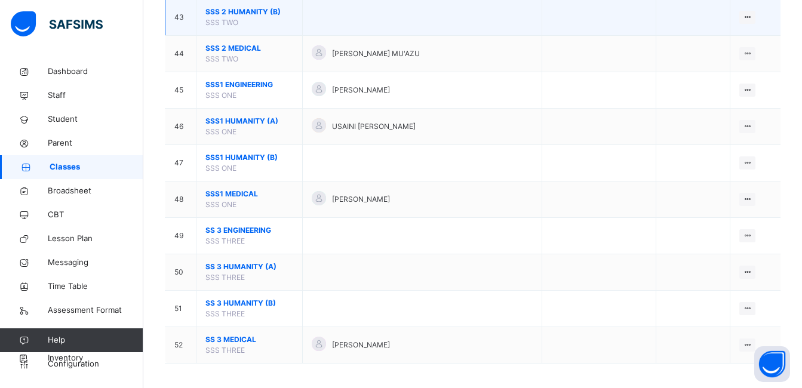
scroll to position [1715, 0]
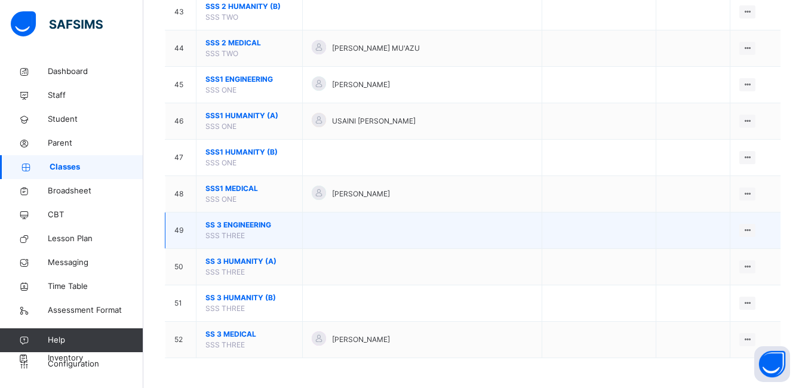
click at [245, 225] on span "SS 3 ENGINEERING" at bounding box center [250, 225] width 88 height 11
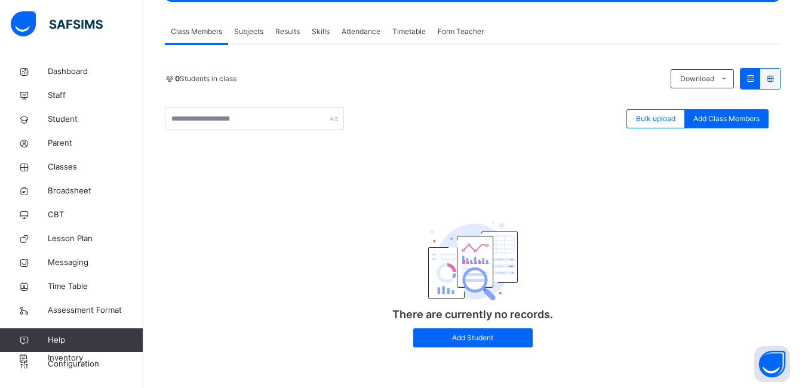
scroll to position [183, 0]
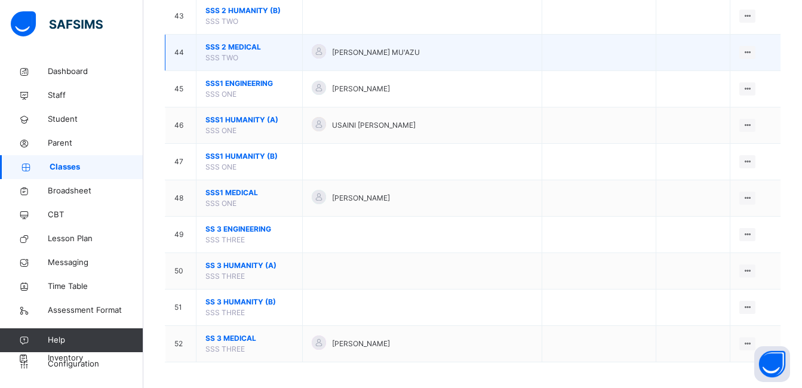
scroll to position [1715, 0]
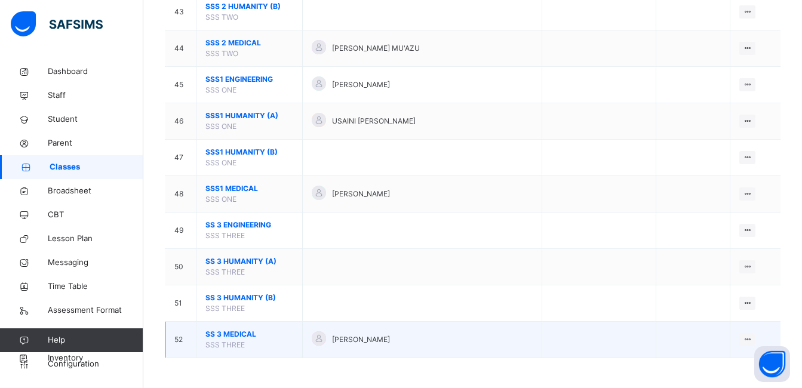
click at [238, 333] on span "SS 3 MEDICAL" at bounding box center [250, 334] width 88 height 11
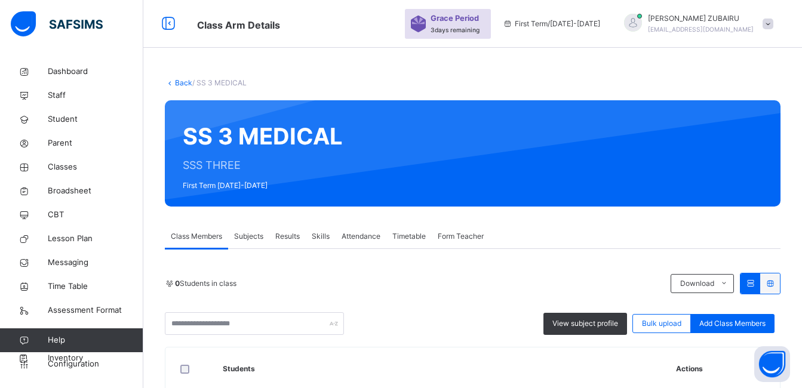
scroll to position [108, 0]
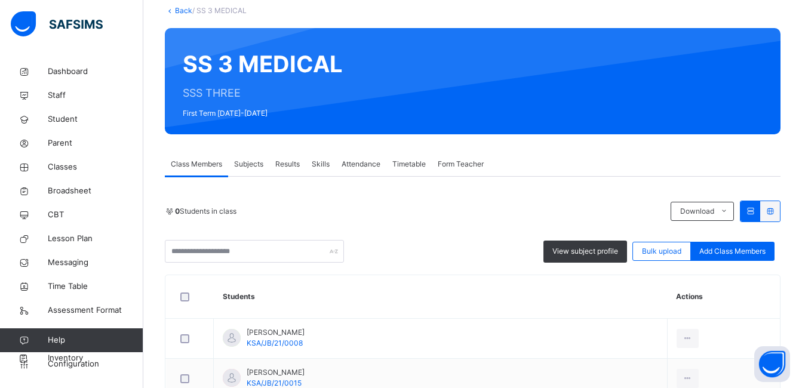
click at [249, 164] on span "Subjects" at bounding box center [248, 164] width 29 height 11
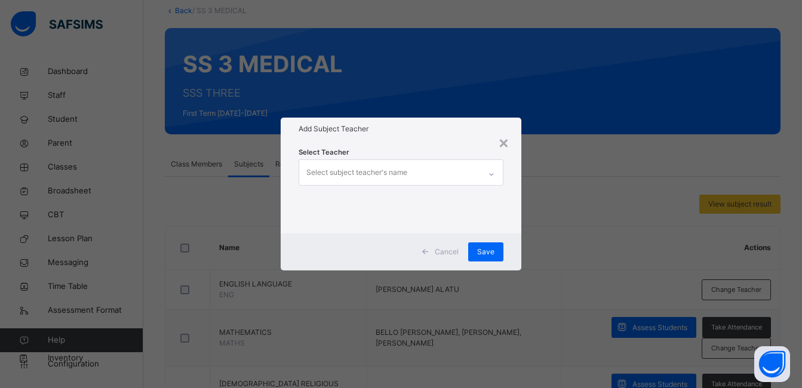
click at [452, 177] on div "Select subject teacher's name" at bounding box center [389, 172] width 181 height 25
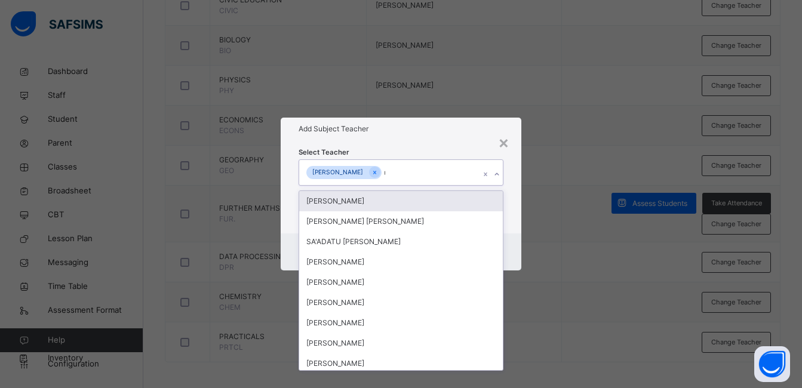
type input "******"
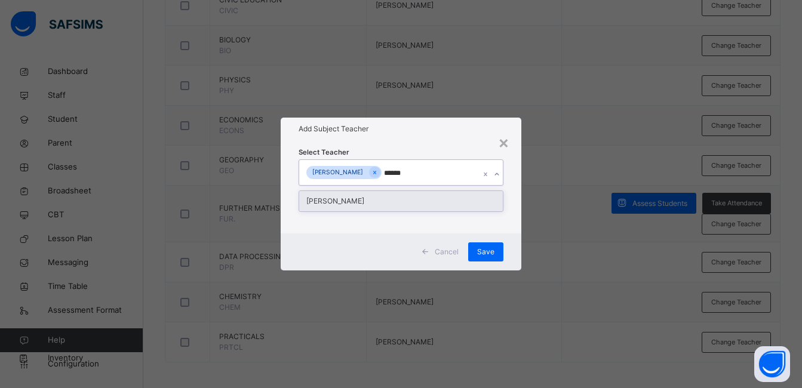
click at [367, 203] on div "KABIRU IBRAHIM YUSUF" at bounding box center [401, 201] width 204 height 20
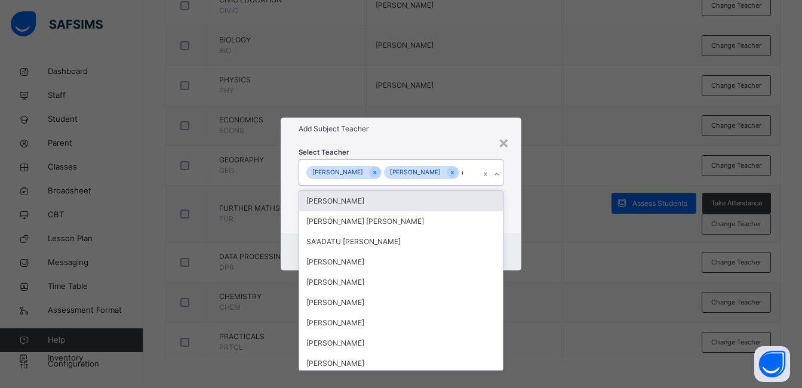
click at [512, 159] on div "Select Teacher option KABIRU IBRAHIM YUSUF, selected. option IDRIS BELLO IDRIS …" at bounding box center [401, 186] width 241 height 93
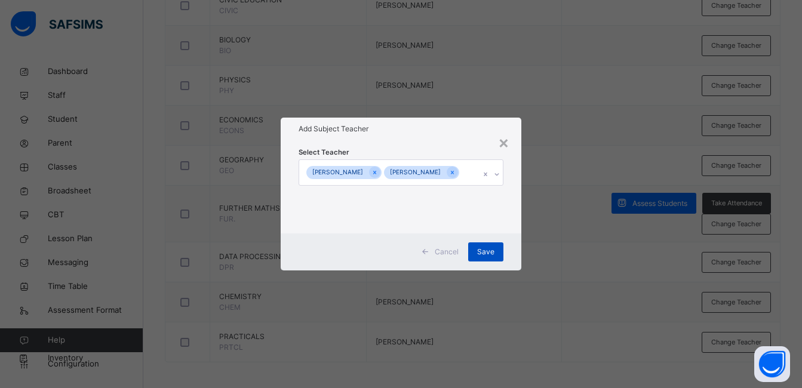
click at [492, 257] on span "Save" at bounding box center [485, 252] width 17 height 11
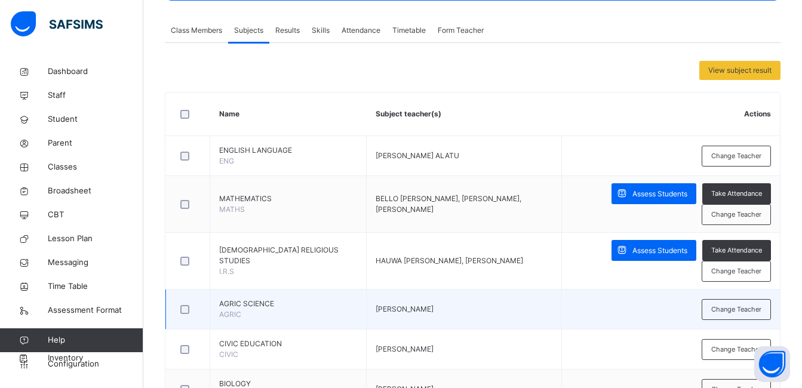
scroll to position [228, 0]
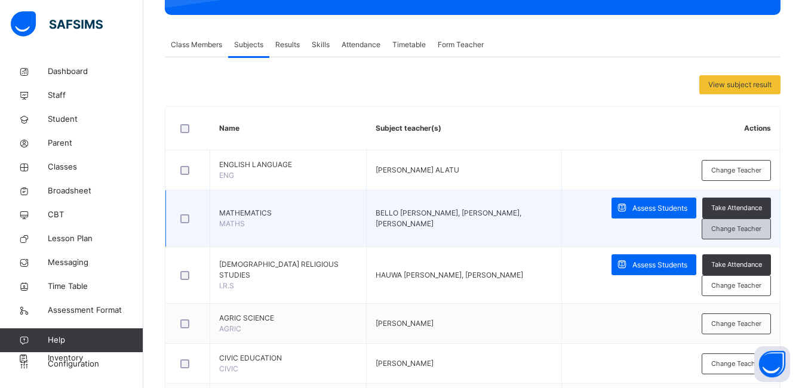
click at [735, 227] on span "Change Teacher" at bounding box center [737, 229] width 50 height 10
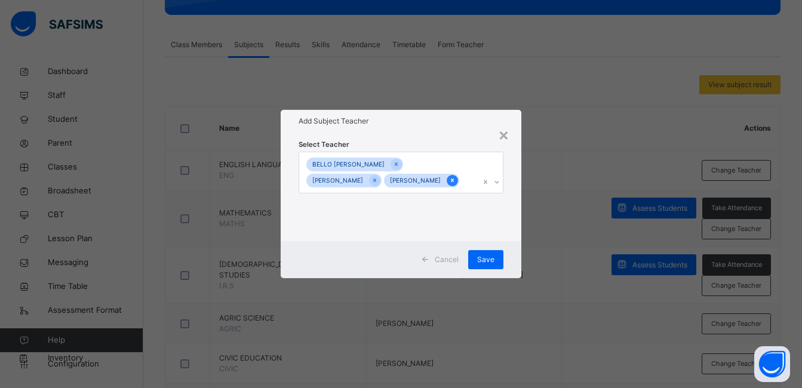
click at [449, 185] on icon at bounding box center [452, 180] width 7 height 8
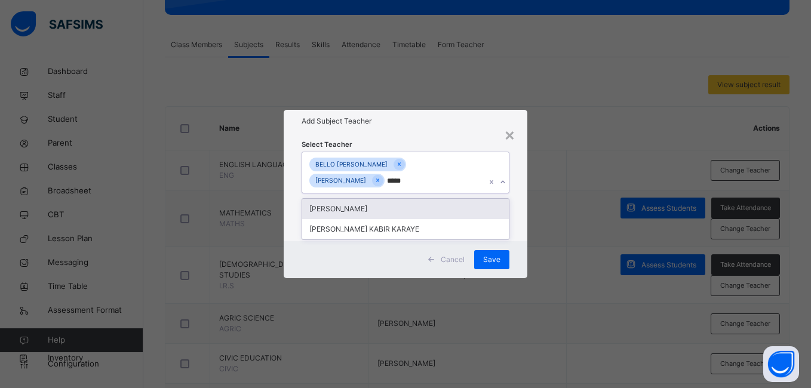
type input "******"
click at [355, 209] on div "KABIRU IBRAHIM YUSUF" at bounding box center [405, 209] width 206 height 20
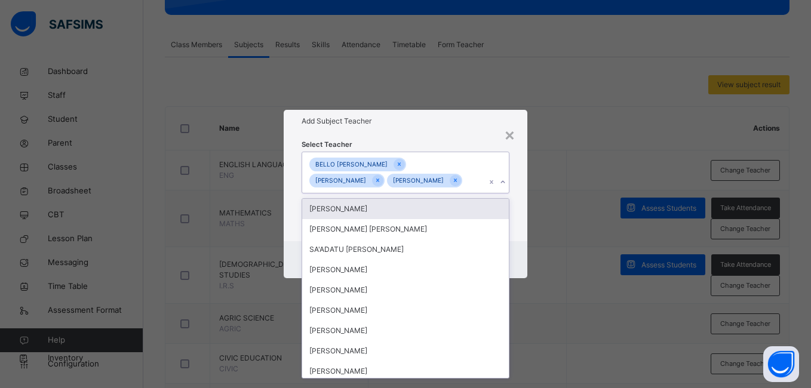
click at [520, 166] on div "Select Teacher option KABIRU IBRAHIM YUSUF, selected. option IDRIS BELLO IDRIS …" at bounding box center [405, 187] width 243 height 109
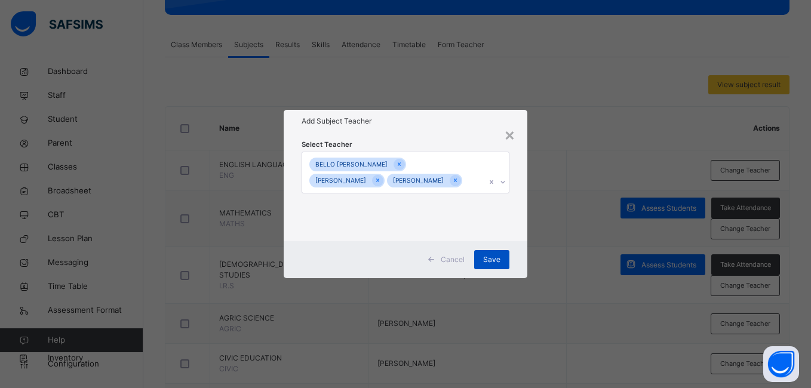
click at [499, 265] on span "Save" at bounding box center [491, 259] width 17 height 11
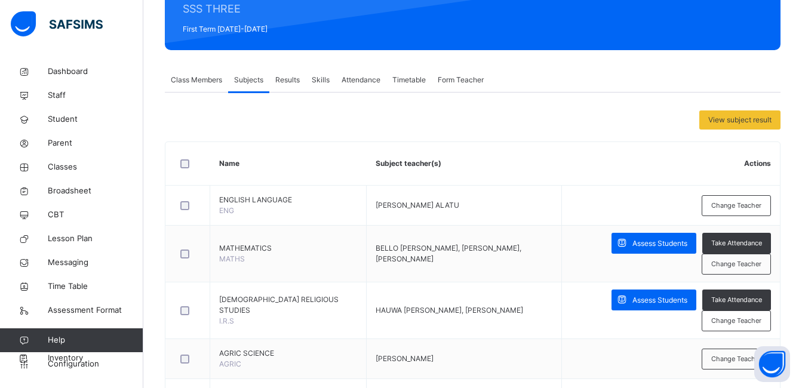
scroll to position [0, 0]
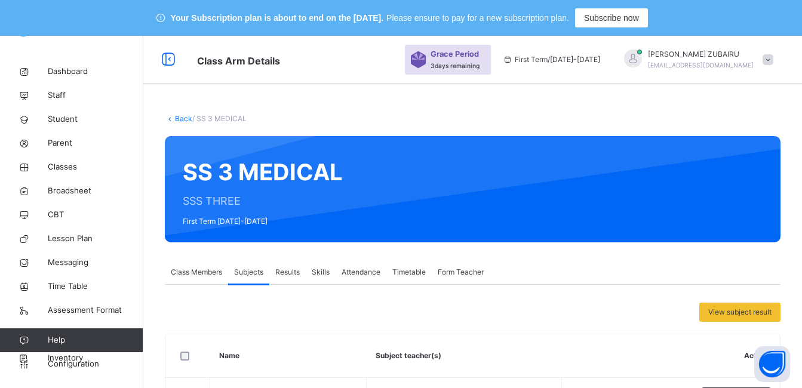
click at [182, 120] on link "Back" at bounding box center [183, 118] width 17 height 9
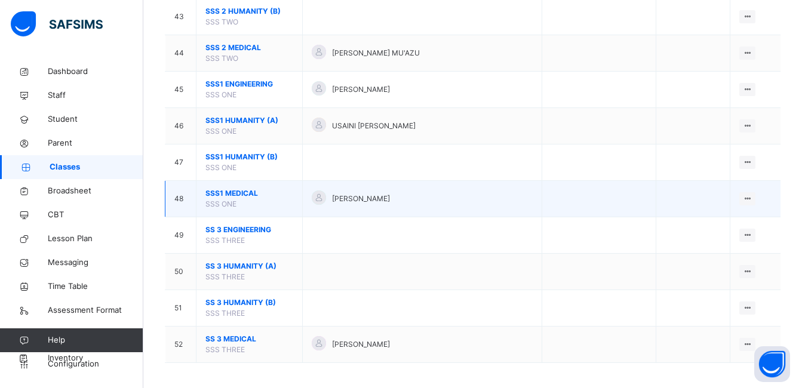
scroll to position [1715, 0]
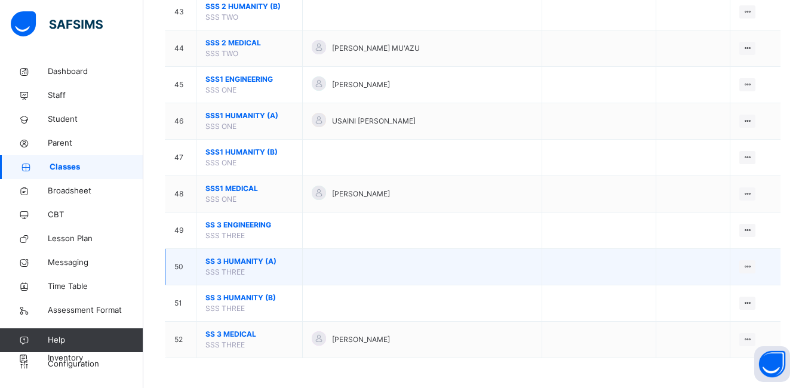
click at [246, 261] on span "SS 3 HUMANITY (A)" at bounding box center [250, 261] width 88 height 11
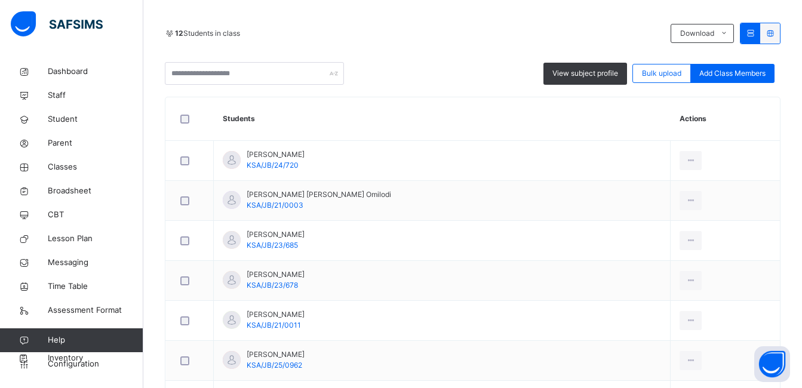
scroll to position [47, 0]
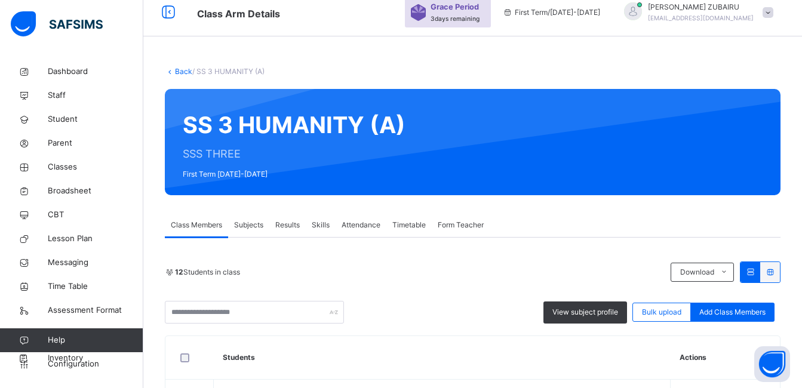
click at [254, 223] on span "Subjects" at bounding box center [248, 225] width 29 height 11
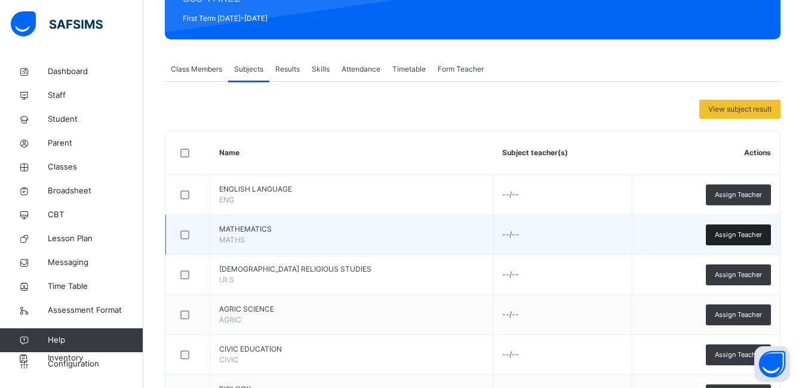
scroll to position [286, 0]
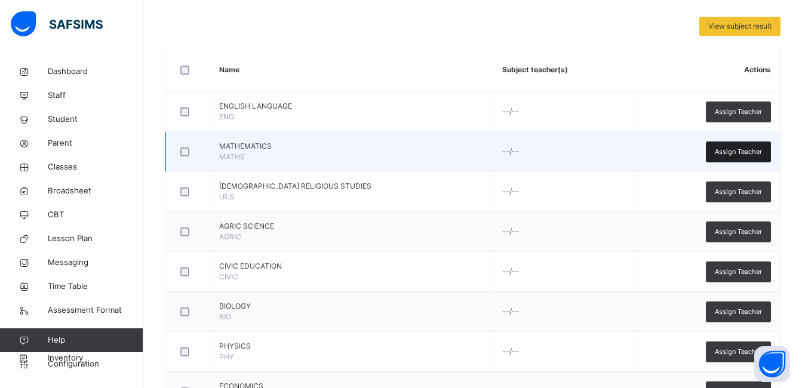
click at [730, 151] on span "Assign Teacher" at bounding box center [738, 152] width 47 height 10
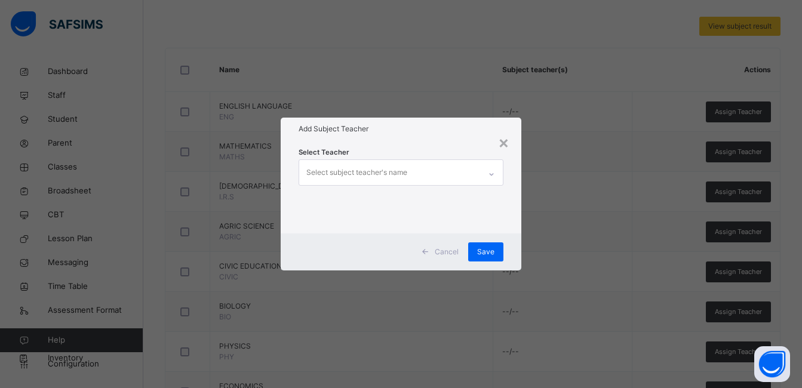
click at [492, 171] on icon at bounding box center [491, 174] width 7 height 12
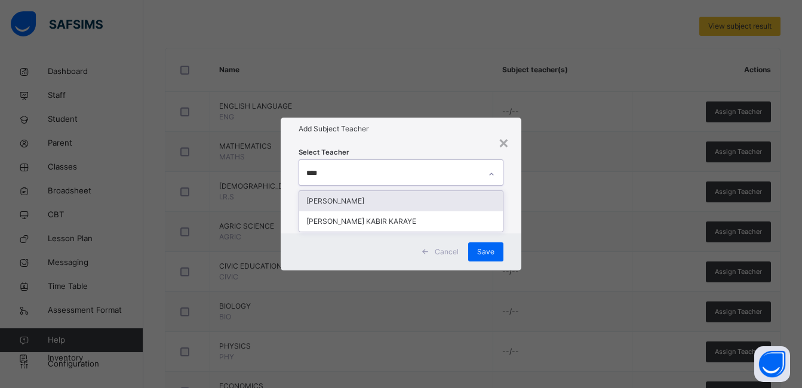
type input "*****"
click at [376, 203] on div "KABIRU IBRAHIM YUSUF" at bounding box center [401, 201] width 204 height 20
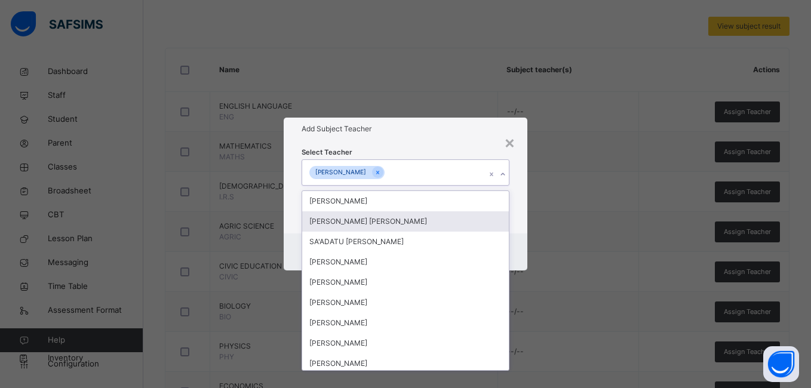
click at [523, 200] on div "Select Teacher option KABIRU IBRAHIM YUSUF, selected. option ABDULLAHI ABDULLAH…" at bounding box center [405, 186] width 243 height 93
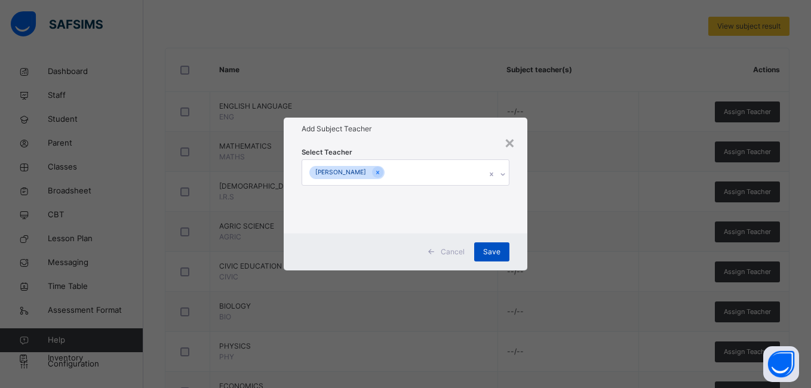
click at [493, 256] on span "Save" at bounding box center [491, 252] width 17 height 11
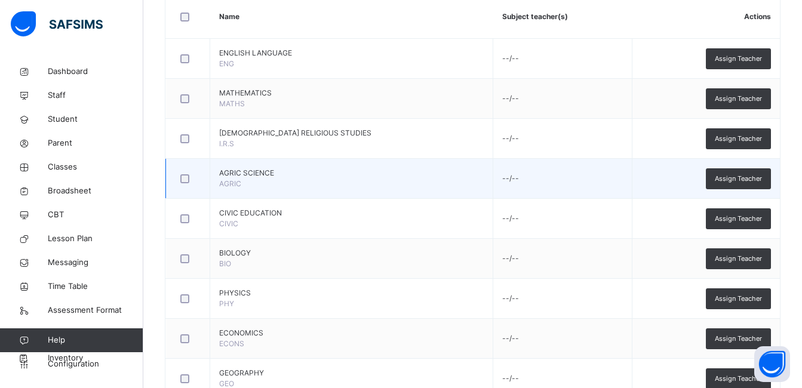
scroll to position [346, 0]
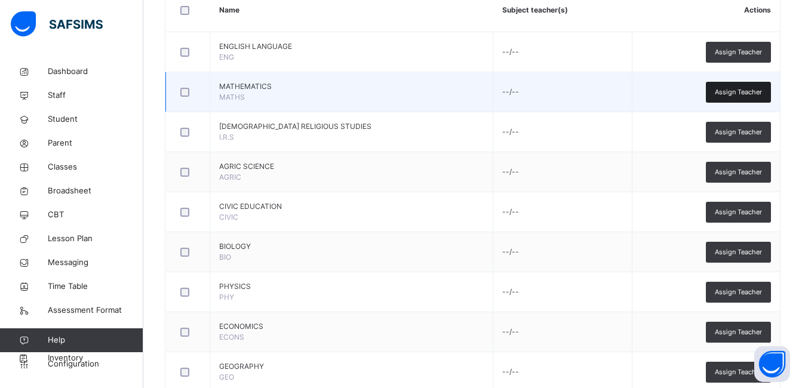
click at [733, 90] on span "Assign Teacher" at bounding box center [738, 92] width 47 height 10
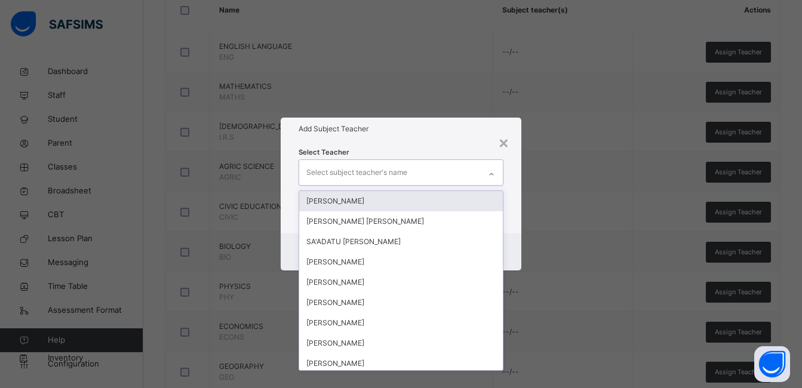
click at [415, 168] on div "Select subject teacher's name" at bounding box center [389, 172] width 181 height 25
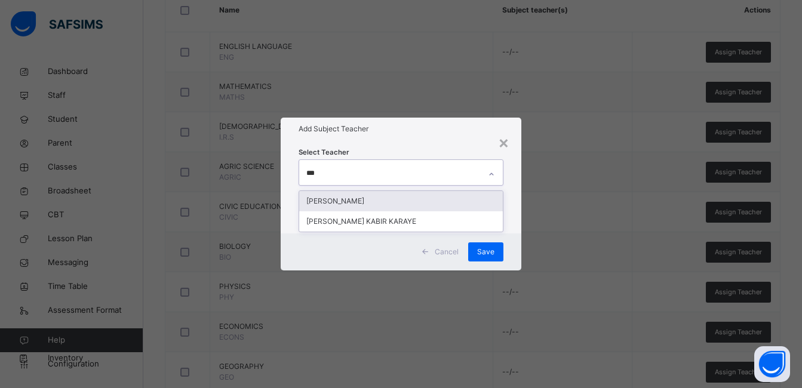
type input "****"
click at [372, 198] on div "KABIRU IBRAHIM YUSUF" at bounding box center [401, 201] width 204 height 20
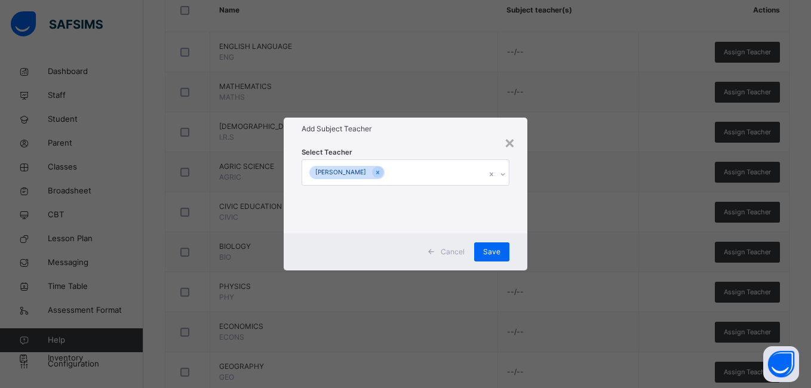
click at [523, 187] on div "Select Teacher KABIRU IBRAHIM YUSUF" at bounding box center [405, 186] width 243 height 93
click at [497, 251] on span "Save" at bounding box center [491, 252] width 17 height 11
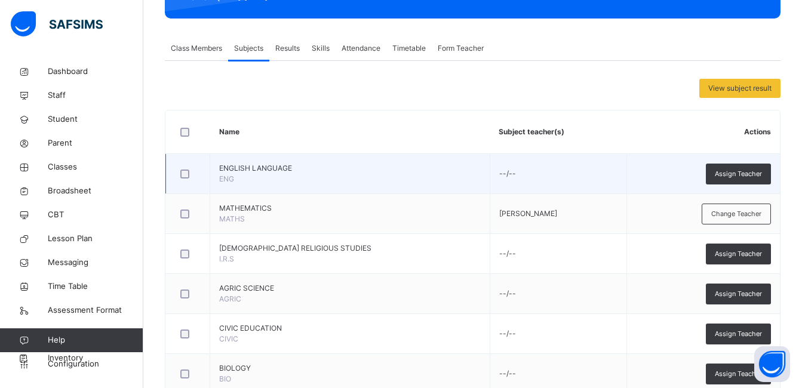
scroll to position [0, 0]
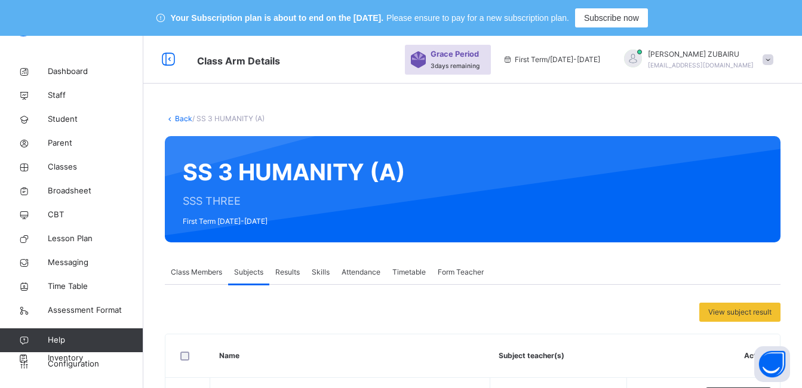
click at [183, 116] on link "Back" at bounding box center [183, 118] width 17 height 9
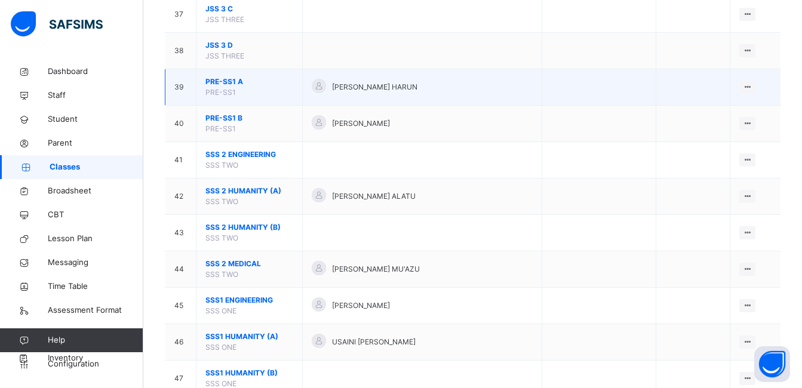
scroll to position [1553, 0]
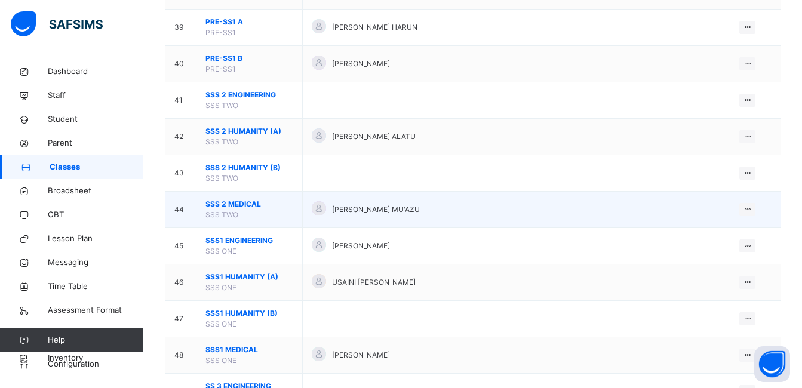
click at [237, 203] on span "SSS 2 MEDICAL" at bounding box center [250, 204] width 88 height 11
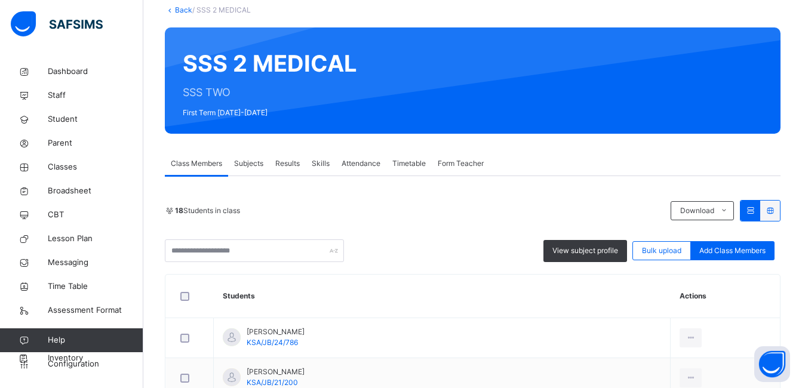
scroll to position [48, 0]
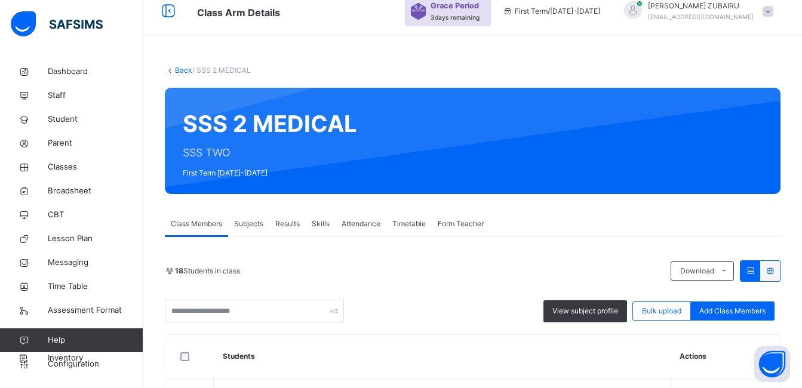
click at [253, 223] on span "Subjects" at bounding box center [248, 224] width 29 height 11
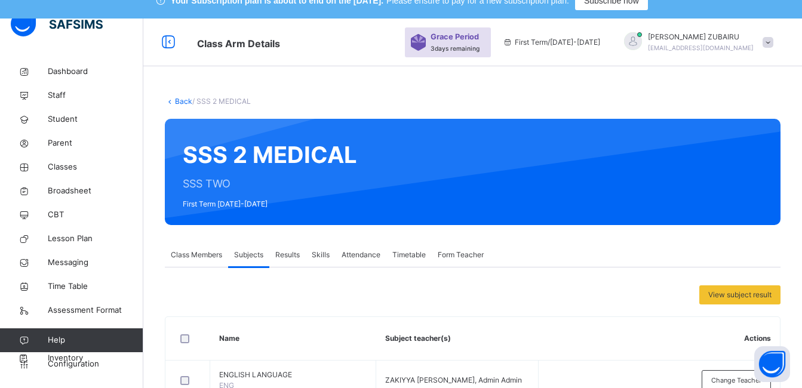
scroll to position [0, 0]
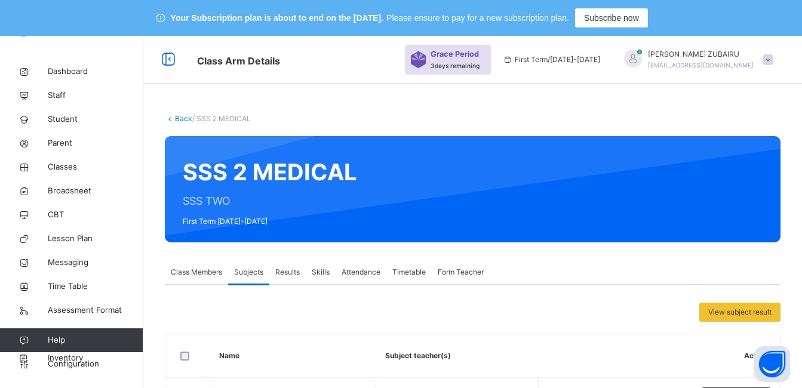
click at [179, 119] on link "Back" at bounding box center [183, 118] width 17 height 9
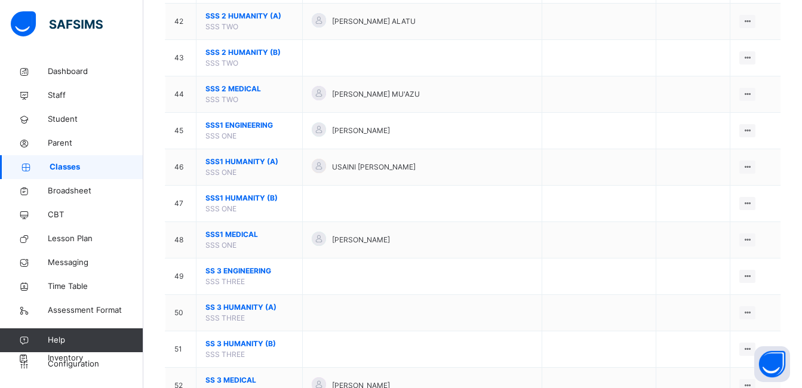
scroll to position [1715, 0]
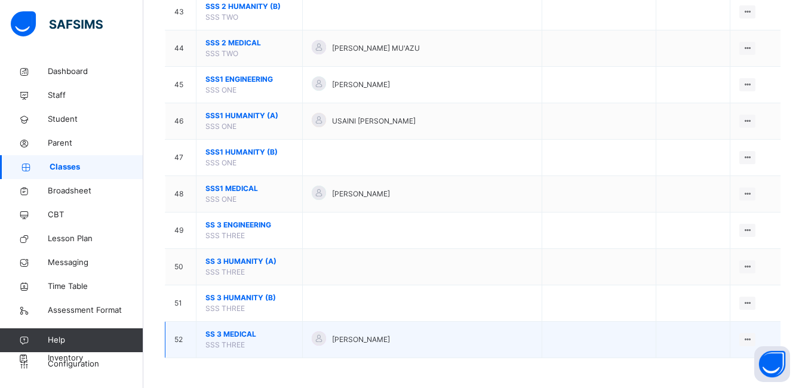
click at [231, 333] on span "SS 3 MEDICAL" at bounding box center [250, 334] width 88 height 11
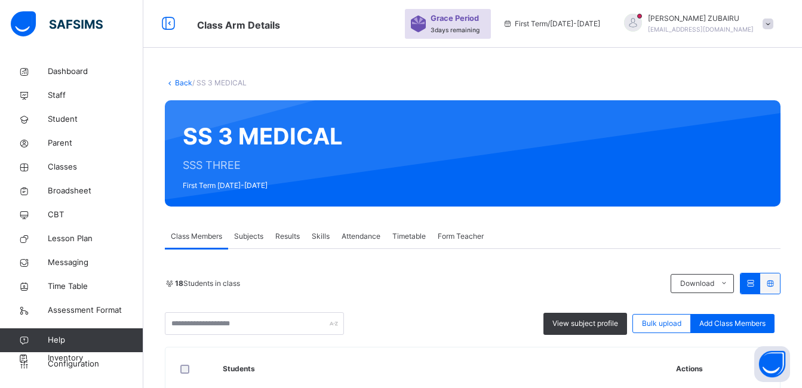
scroll to position [825, 0]
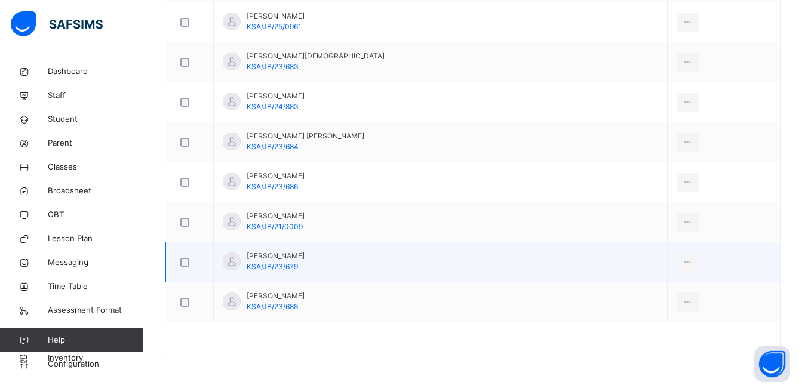
click at [582, 250] on td "Sumayya Bello Ali KSA/JB/23/679" at bounding box center [441, 263] width 454 height 40
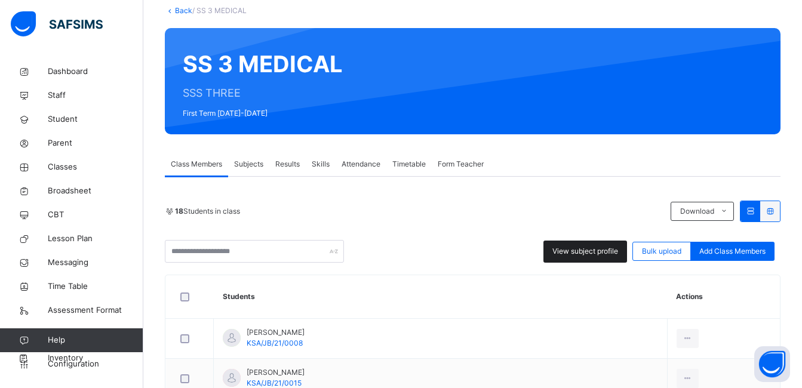
click at [584, 250] on span "View subject profile" at bounding box center [586, 251] width 66 height 11
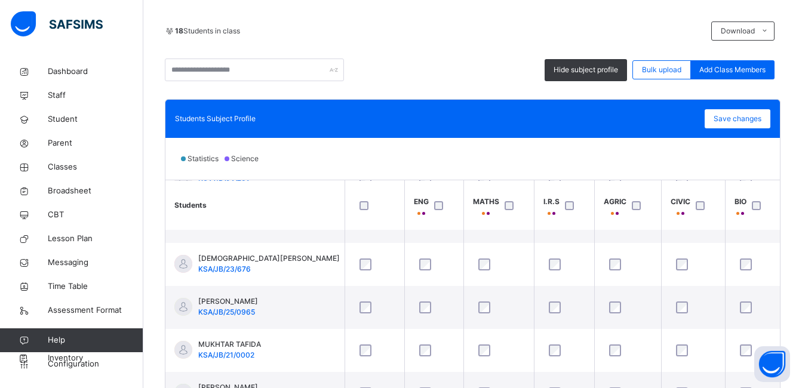
scroll to position [299, 0]
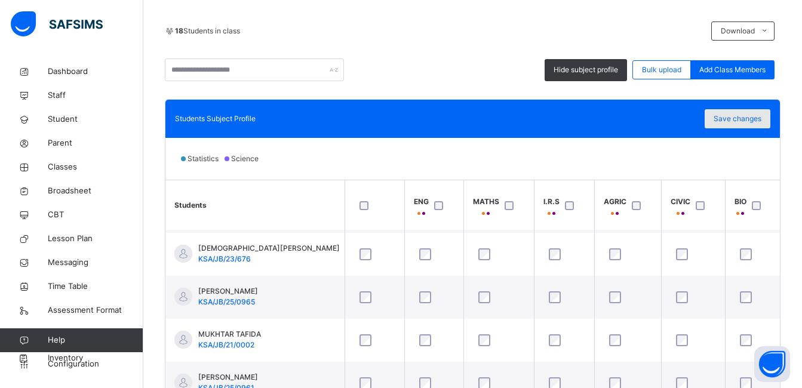
click at [739, 119] on span "Save changes" at bounding box center [738, 119] width 48 height 11
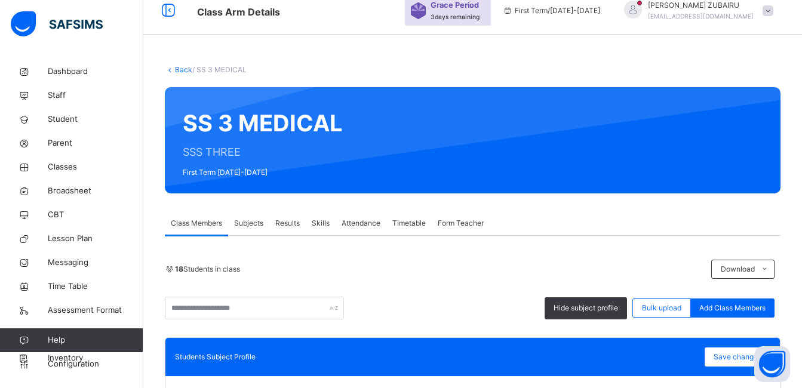
scroll to position [48, 0]
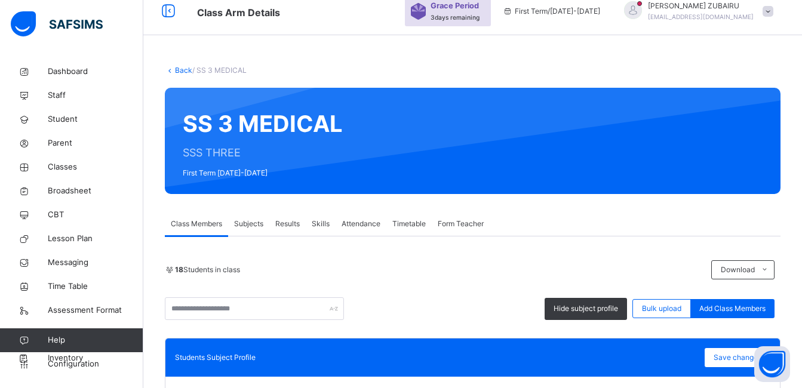
click at [180, 67] on link "Back" at bounding box center [183, 70] width 17 height 9
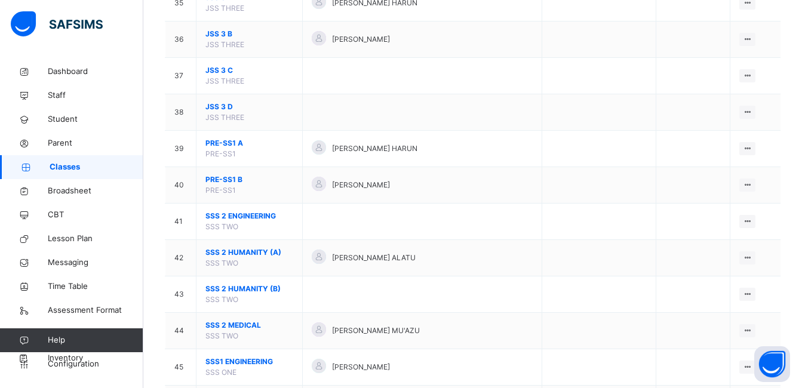
scroll to position [1715, 0]
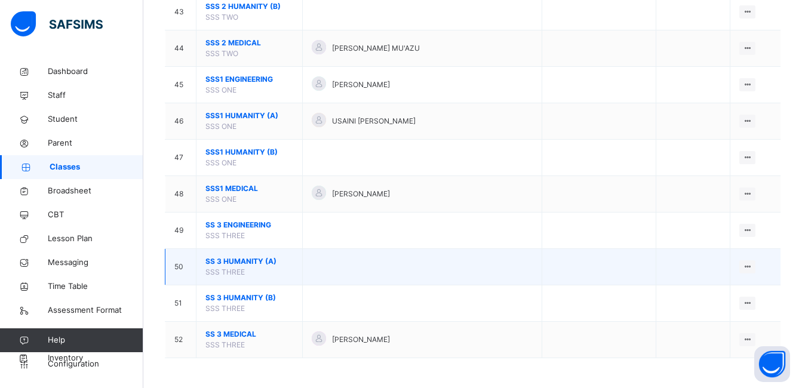
click at [227, 260] on span "SS 3 HUMANITY (A)" at bounding box center [250, 261] width 88 height 11
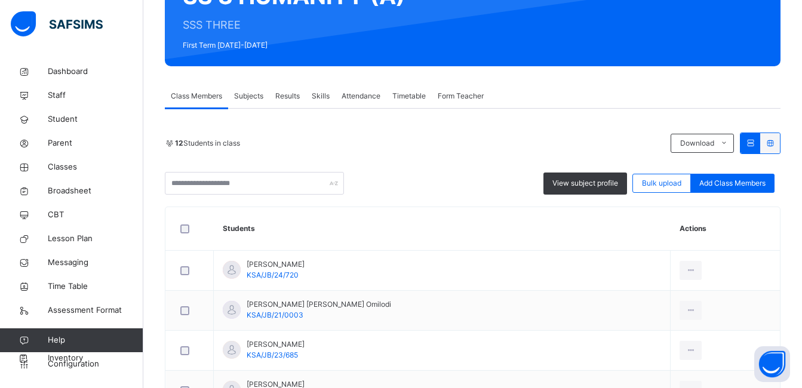
scroll to position [107, 0]
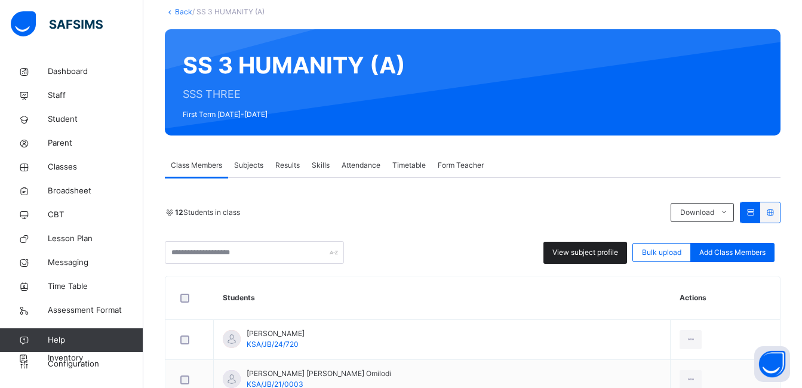
click at [585, 248] on span "View subject profile" at bounding box center [586, 252] width 66 height 11
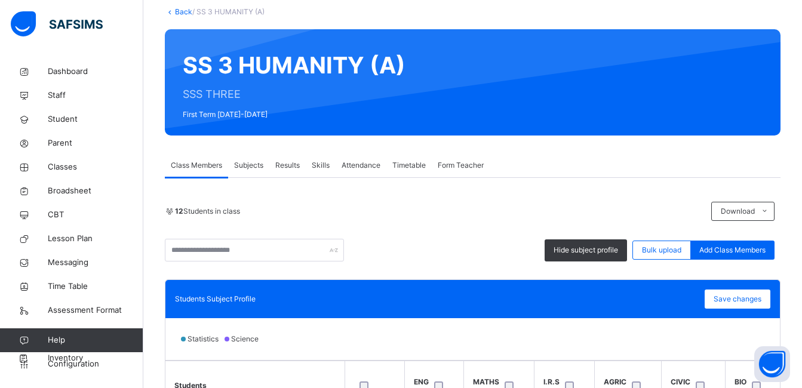
scroll to position [286, 0]
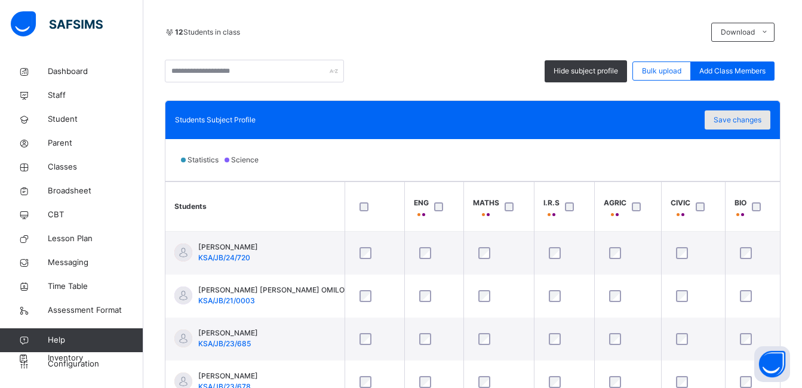
click at [743, 122] on span "Save changes" at bounding box center [738, 120] width 48 height 11
click at [731, 121] on span "Save changes" at bounding box center [738, 120] width 48 height 11
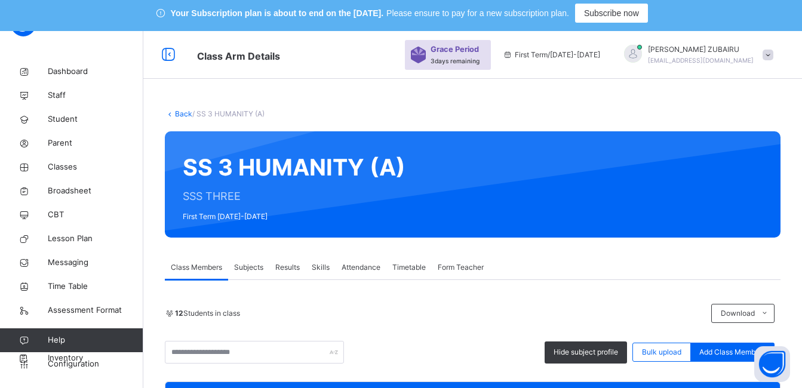
scroll to position [0, 0]
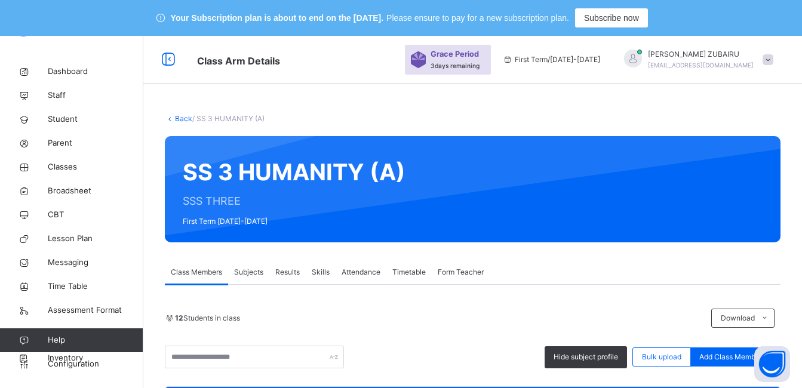
click at [185, 118] on link "Back" at bounding box center [183, 118] width 17 height 9
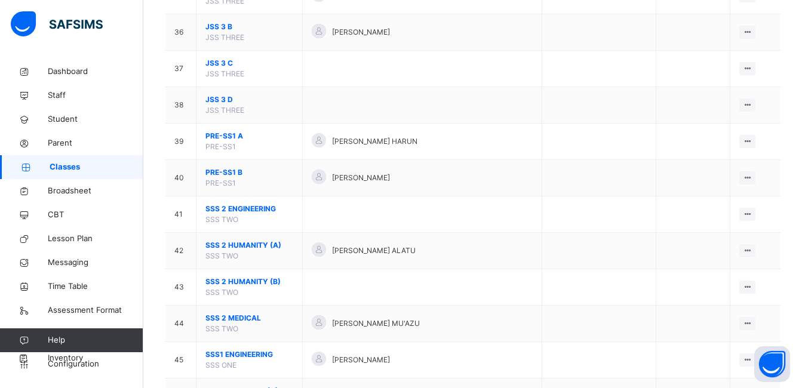
scroll to position [1715, 0]
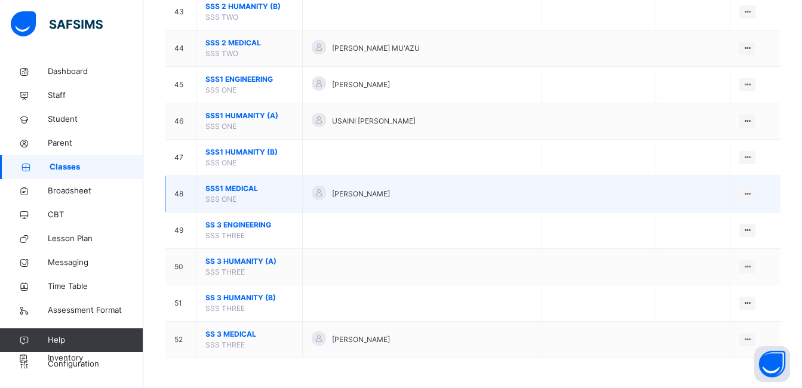
click at [240, 188] on span "SSS1 MEDICAL" at bounding box center [250, 188] width 88 height 11
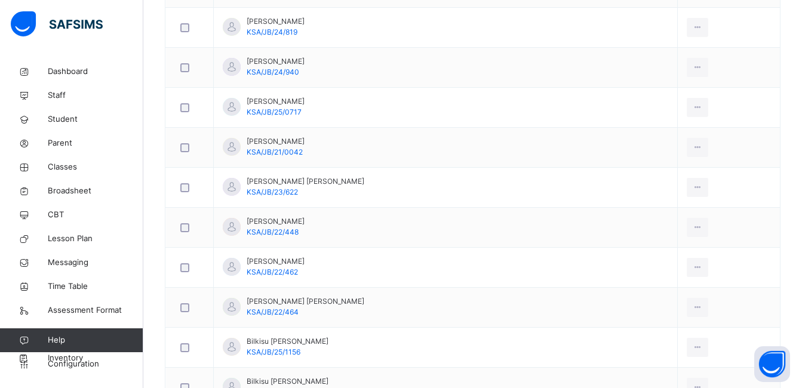
scroll to position [42, 0]
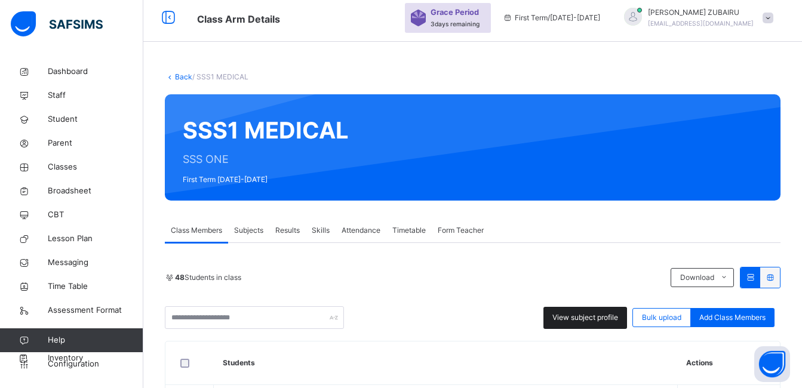
click at [606, 315] on span "View subject profile" at bounding box center [586, 317] width 66 height 11
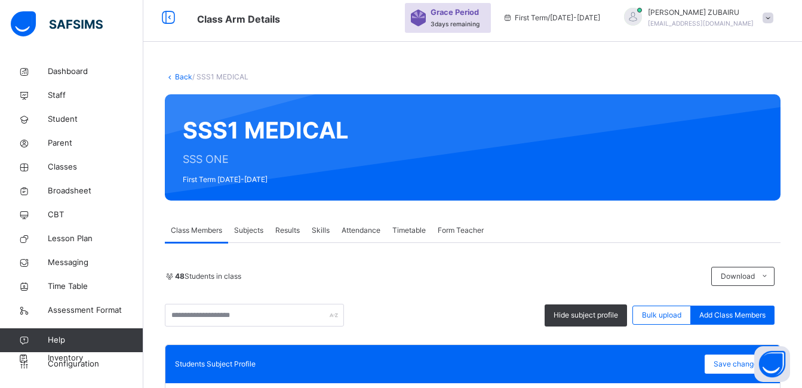
scroll to position [281, 0]
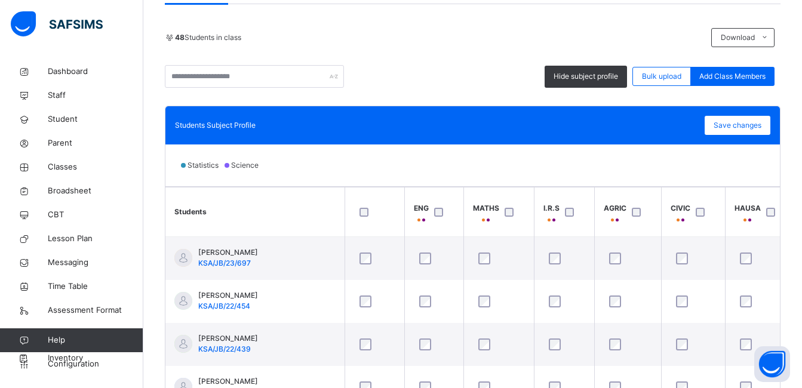
click at [361, 77] on div "Hide subject profile Bulk upload Add Class Members" at bounding box center [473, 76] width 616 height 23
click at [65, 173] on link "Classes" at bounding box center [71, 167] width 143 height 24
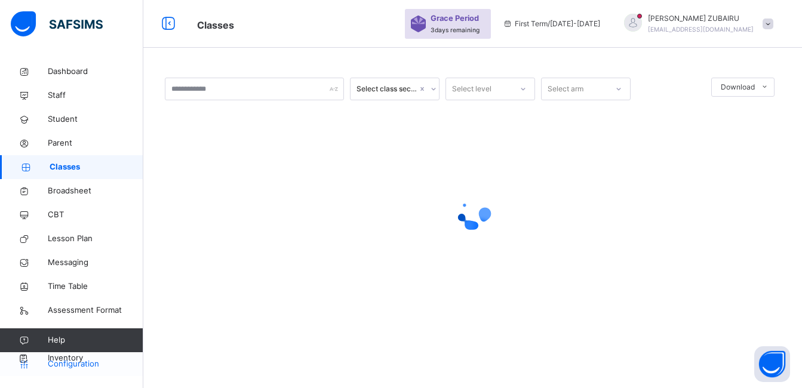
scroll to position [14, 0]
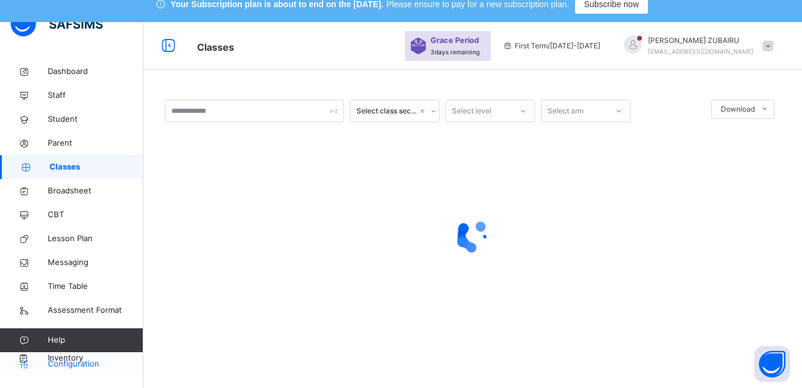
click at [58, 368] on span "Configuration" at bounding box center [95, 364] width 95 height 12
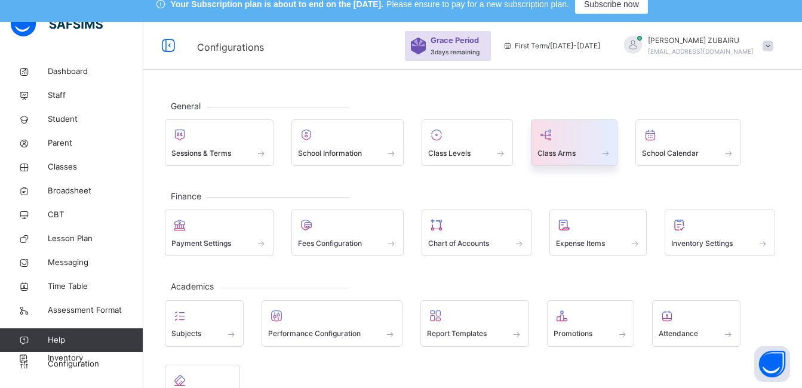
click at [593, 146] on span at bounding box center [575, 145] width 74 height 3
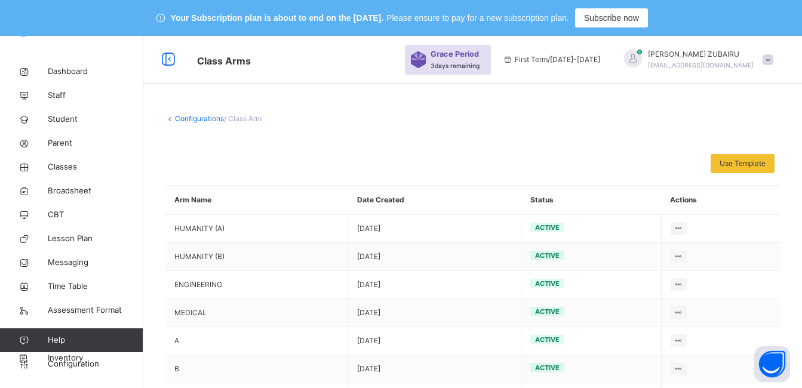
click at [182, 117] on link "Configurations" at bounding box center [199, 118] width 49 height 9
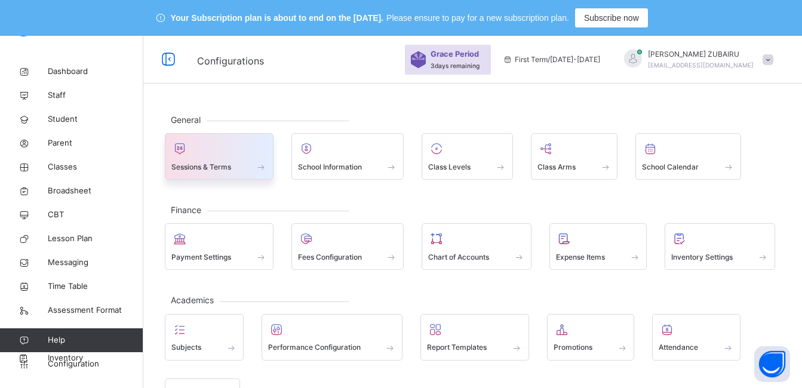
click at [224, 160] on span at bounding box center [219, 159] width 96 height 3
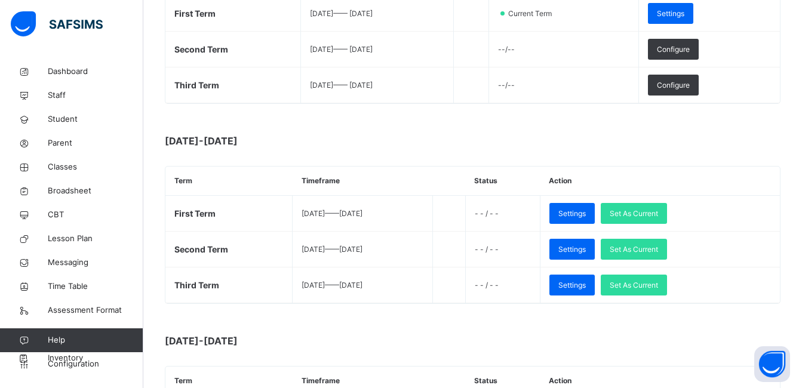
scroll to position [119, 0]
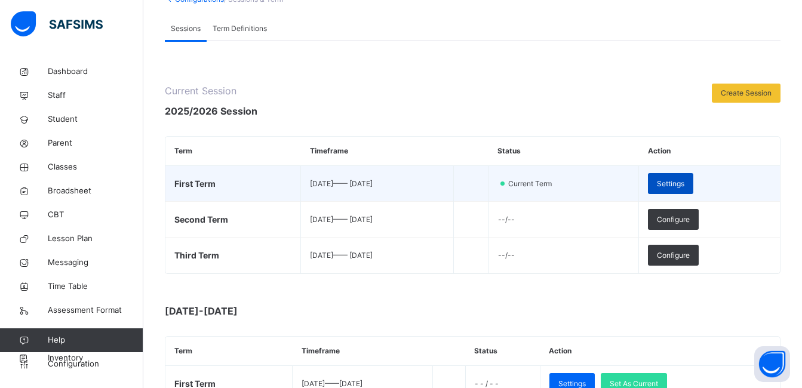
click at [685, 181] on span "Settings" at bounding box center [670, 184] width 27 height 11
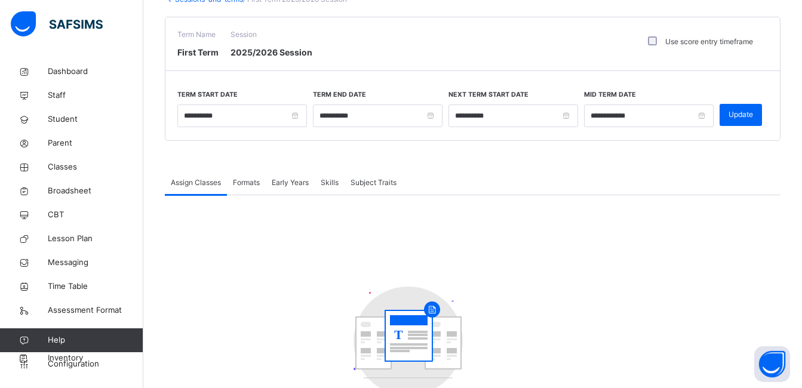
click at [254, 182] on span "Formats" at bounding box center [246, 182] width 27 height 11
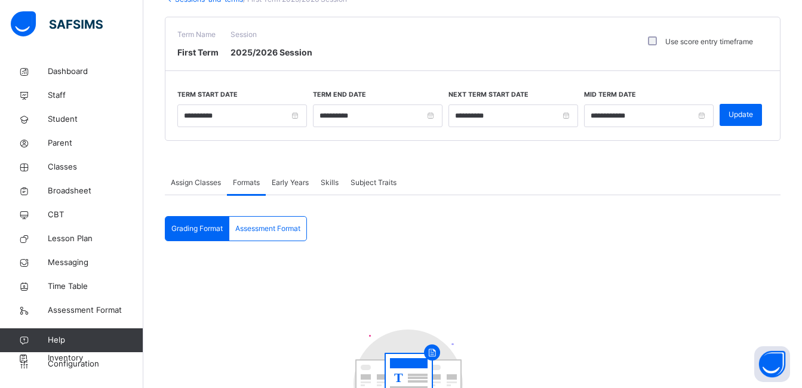
click at [288, 182] on span "Early Years" at bounding box center [290, 182] width 37 height 11
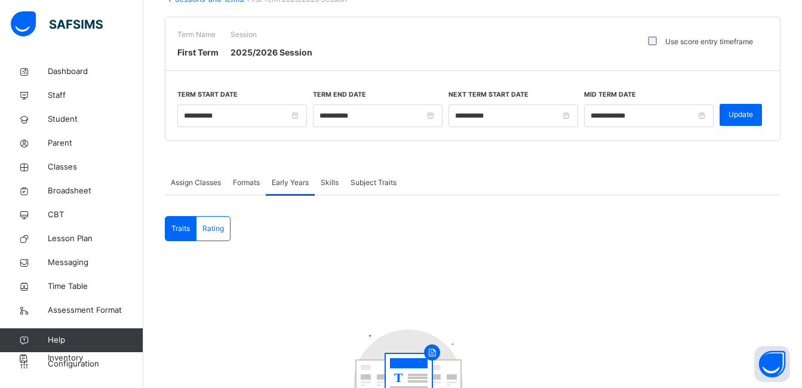
click at [328, 183] on span "Skills" at bounding box center [330, 182] width 18 height 11
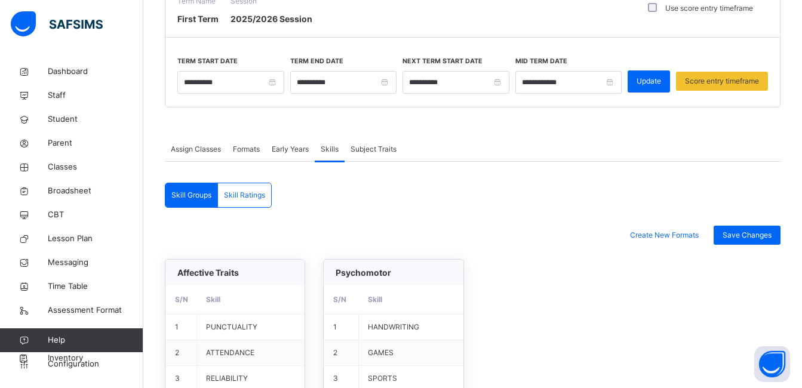
scroll to position [60, 0]
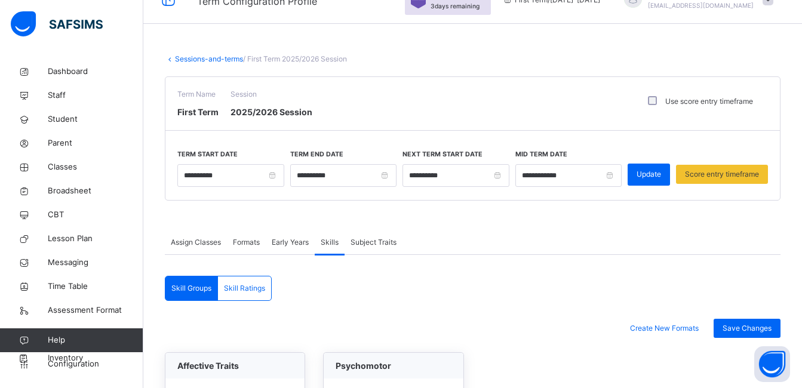
click at [365, 241] on span "Subject Traits" at bounding box center [374, 242] width 46 height 11
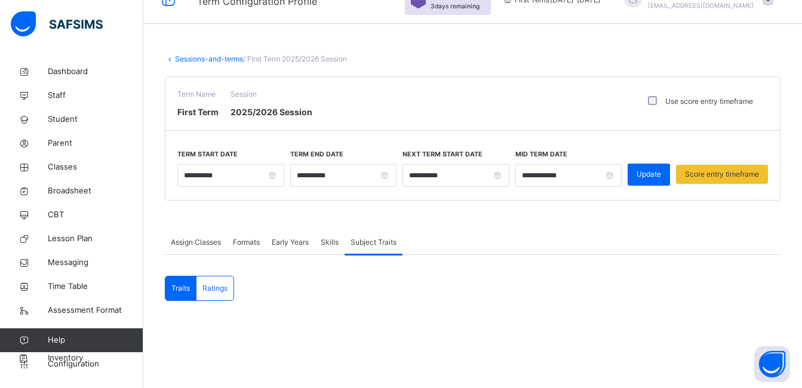
scroll to position [179, 0]
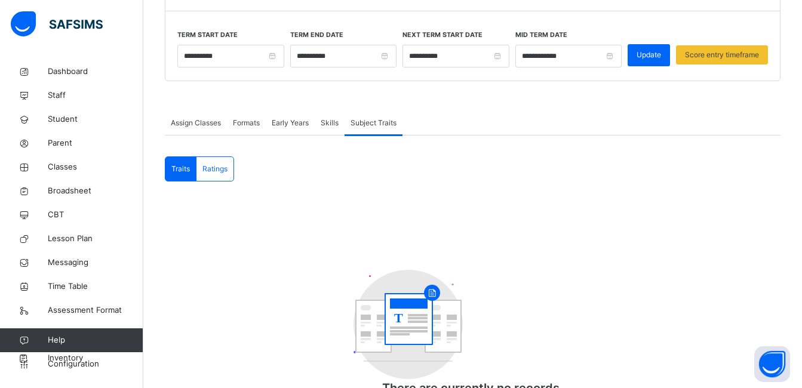
click at [212, 170] on span "Ratings" at bounding box center [215, 169] width 25 height 11
click at [176, 170] on span "Traits" at bounding box center [180, 169] width 19 height 11
click at [203, 127] on span "Assign Classes" at bounding box center [196, 123] width 50 height 11
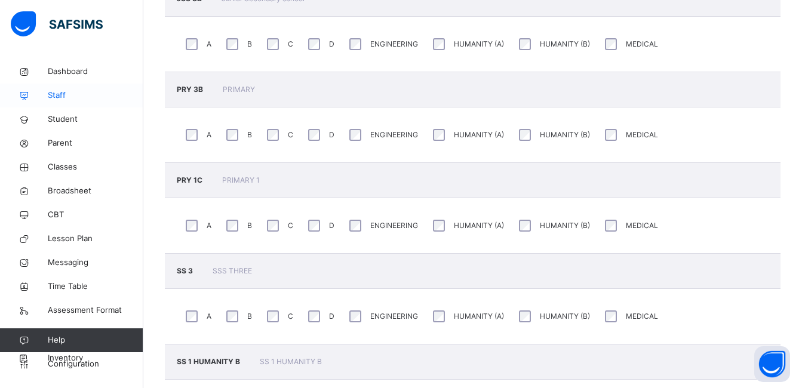
scroll to position [1792, 0]
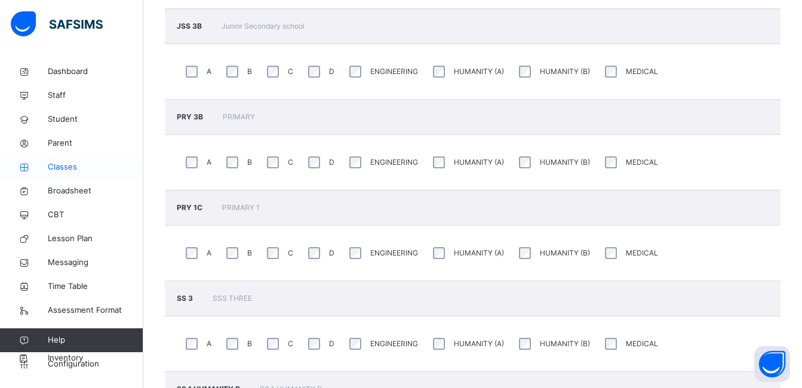
click at [65, 167] on span "Classes" at bounding box center [96, 167] width 96 height 12
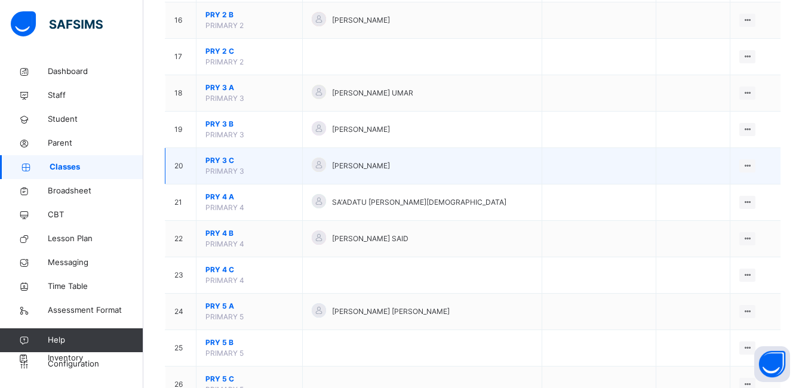
scroll to position [626, 0]
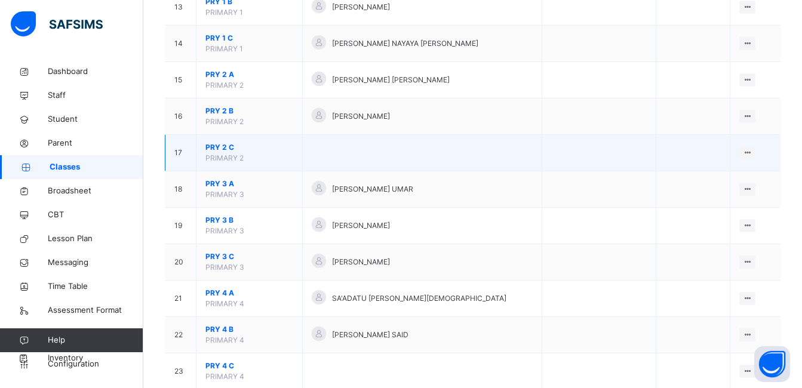
click at [230, 148] on span "PRY 2 C" at bounding box center [250, 147] width 88 height 11
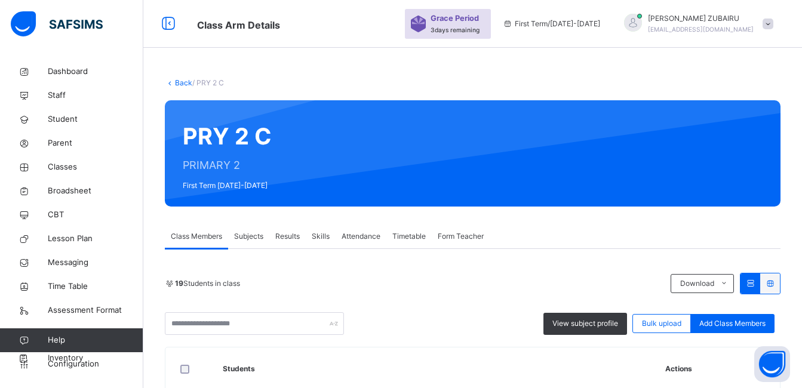
scroll to position [626, 0]
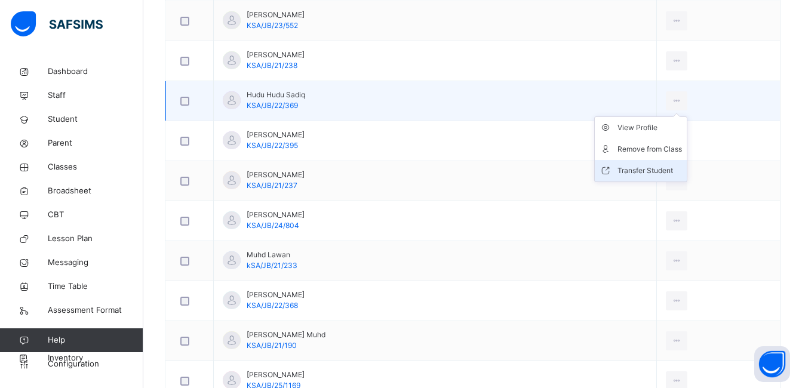
click at [628, 170] on div "Transfer Student" at bounding box center [650, 171] width 65 height 12
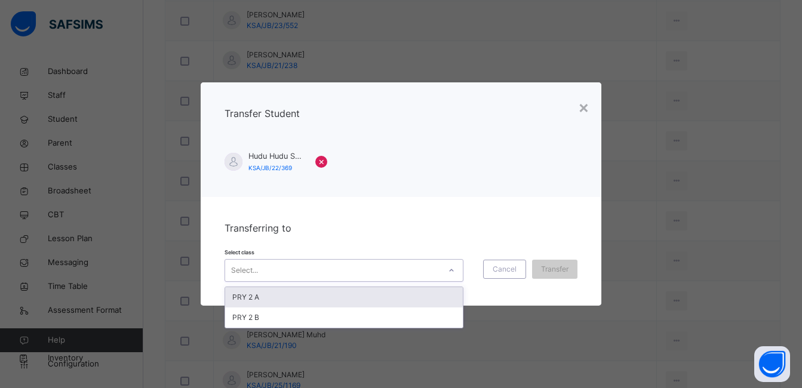
click at [450, 271] on icon at bounding box center [451, 271] width 7 height 12
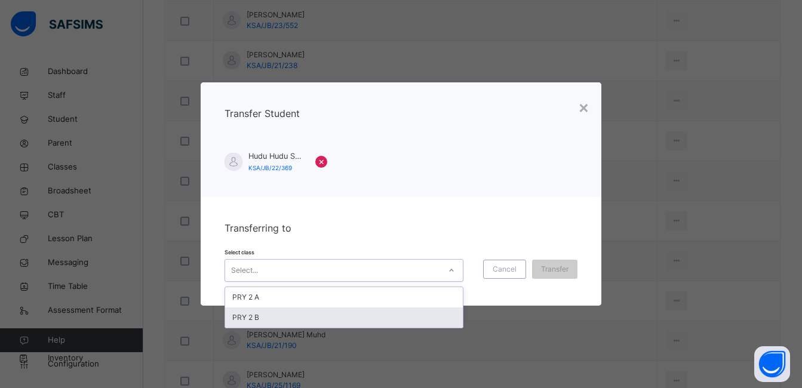
click at [392, 317] on div "PRY 2 B" at bounding box center [344, 318] width 238 height 20
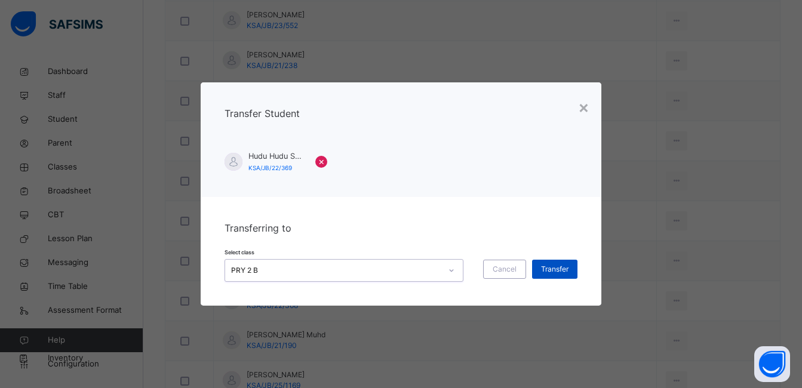
click at [550, 271] on span "Transfer" at bounding box center [554, 269] width 27 height 11
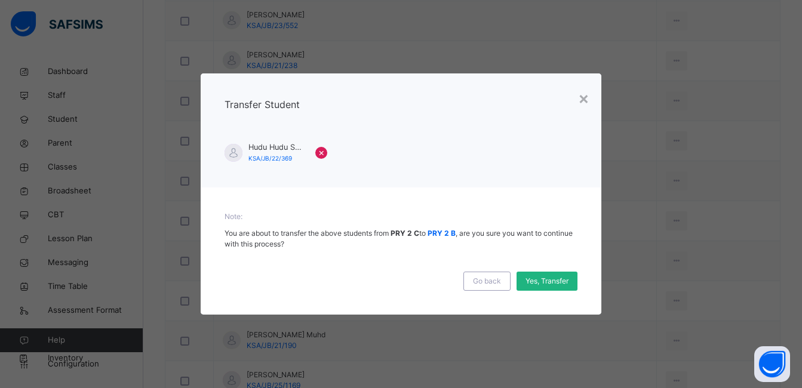
click at [553, 281] on span "Yes, Transfer" at bounding box center [547, 281] width 43 height 11
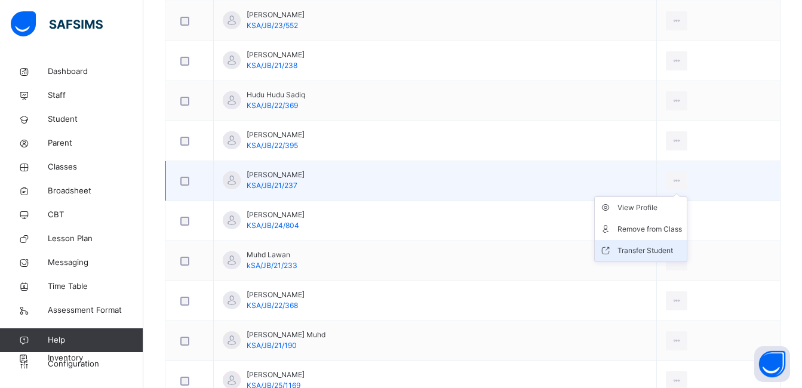
click at [625, 250] on div "Transfer Student" at bounding box center [650, 251] width 65 height 12
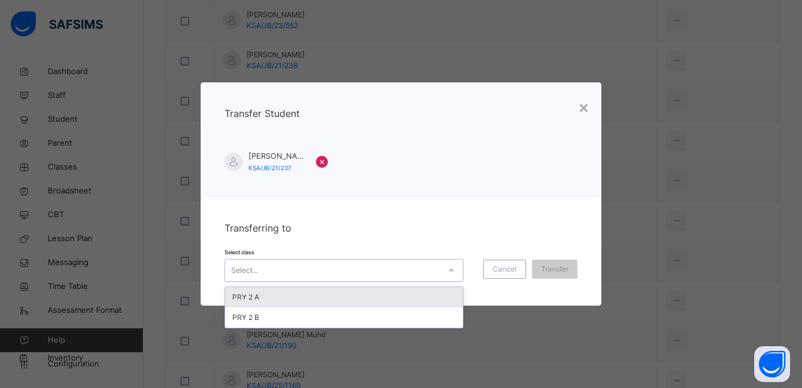
click at [446, 267] on div at bounding box center [451, 270] width 20 height 19
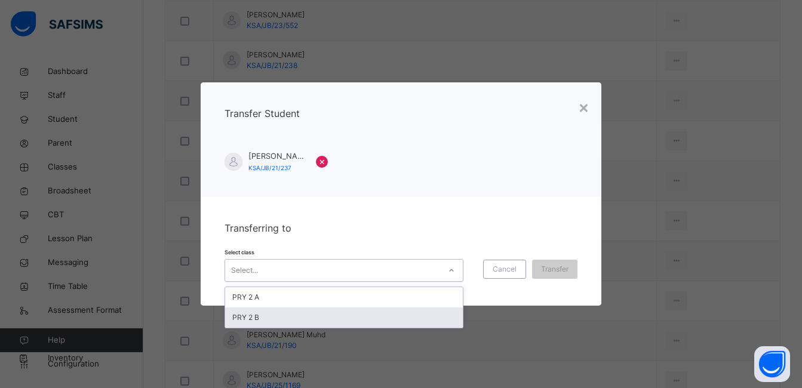
click at [397, 314] on div "PRY 2 B" at bounding box center [344, 318] width 238 height 20
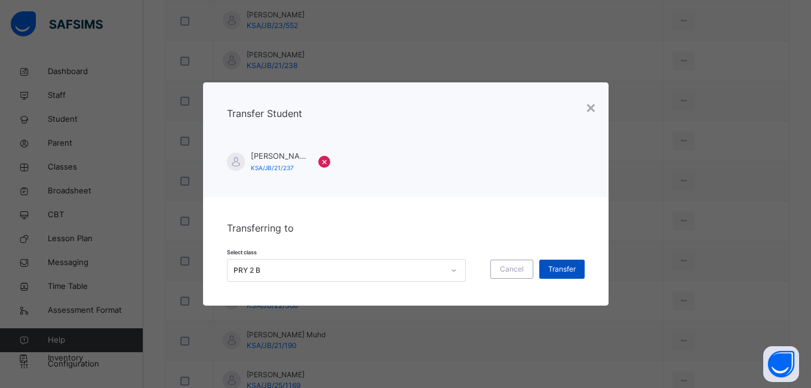
click at [553, 270] on span "Transfer" at bounding box center [561, 269] width 27 height 11
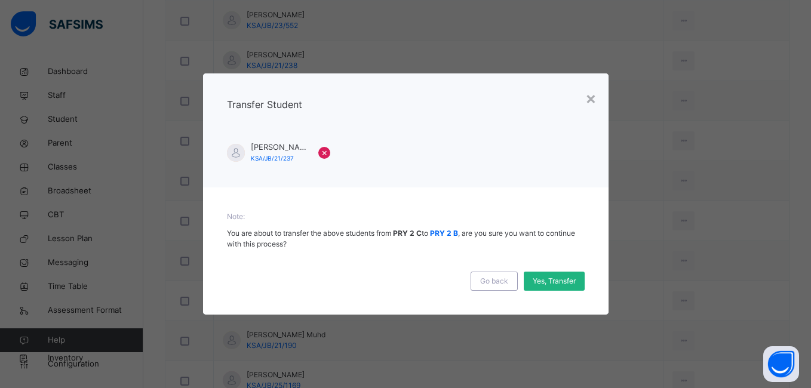
click at [550, 280] on span "Yes, Transfer" at bounding box center [554, 281] width 43 height 11
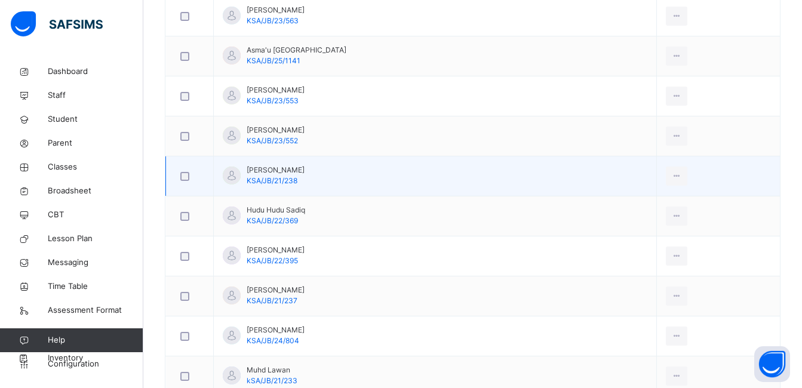
scroll to position [507, 0]
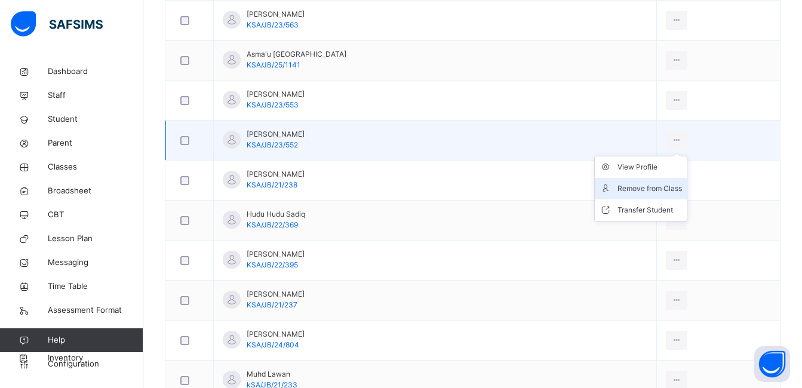
click at [649, 189] on div "Remove from Class" at bounding box center [650, 189] width 65 height 12
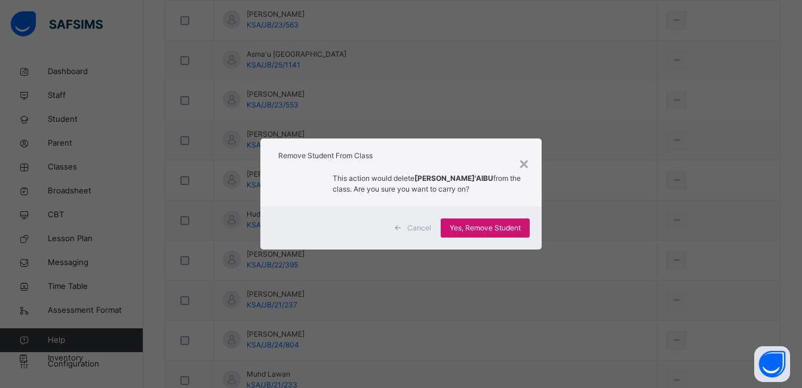
click at [481, 230] on span "Yes, Remove Student" at bounding box center [485, 228] width 71 height 11
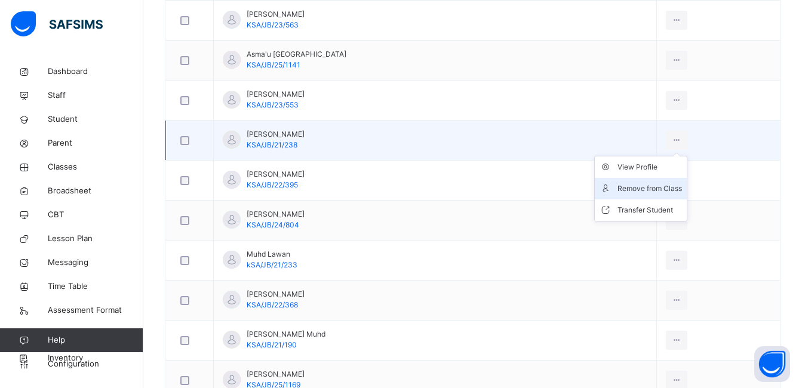
click at [641, 185] on div "Remove from Class" at bounding box center [650, 189] width 65 height 12
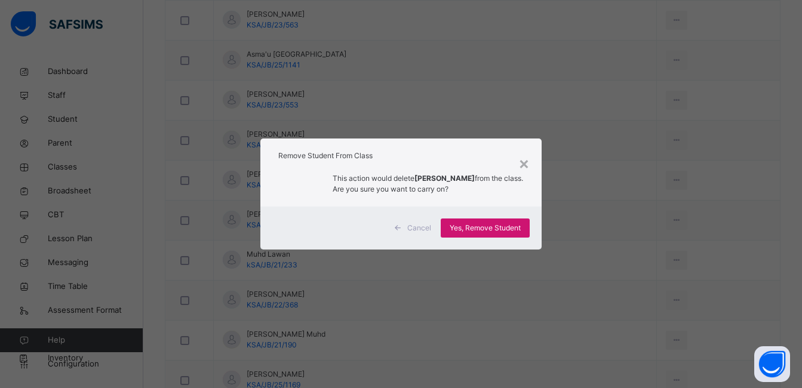
click at [503, 228] on span "Yes, Remove Student" at bounding box center [485, 228] width 71 height 11
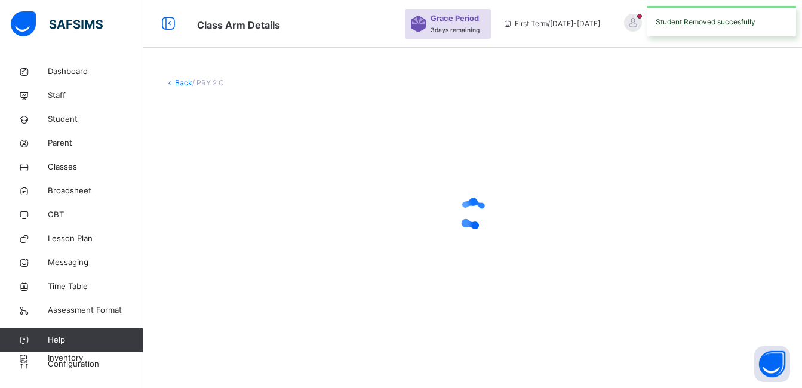
scroll to position [36, 0]
click at [514, 229] on div at bounding box center [473, 214] width 616 height 48
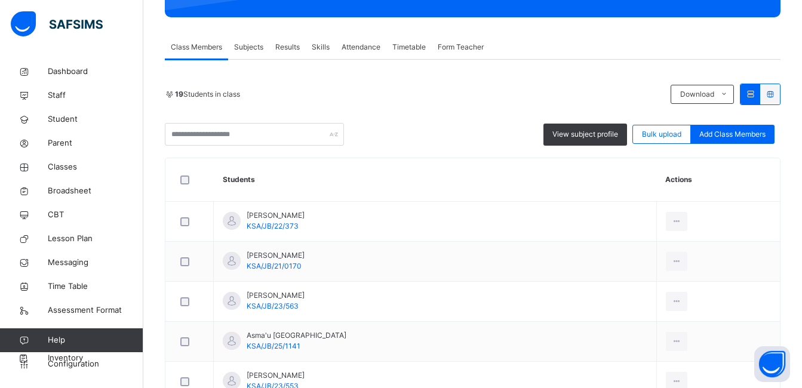
scroll to position [108, 0]
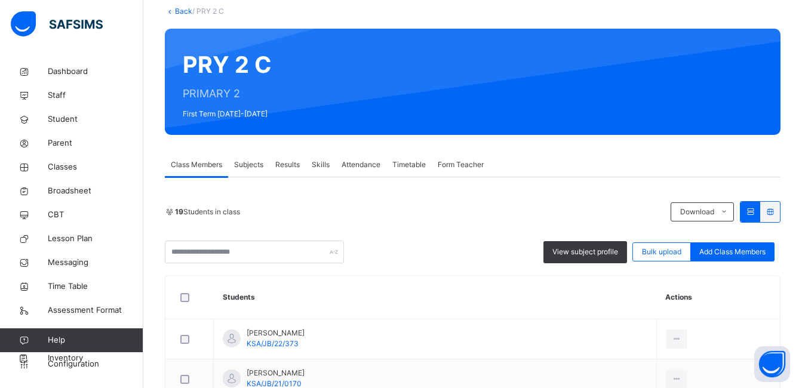
click at [178, 11] on link "Back" at bounding box center [183, 11] width 17 height 9
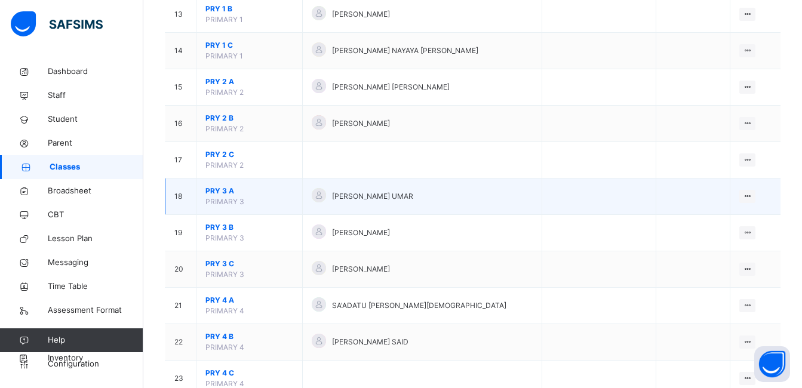
scroll to position [645, 0]
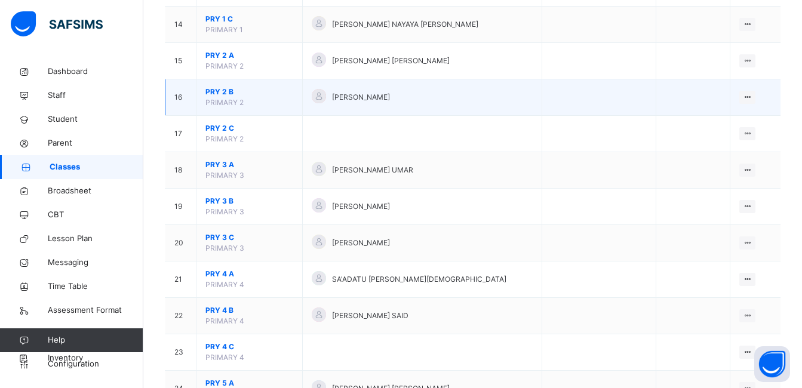
click at [220, 91] on span "PRY 2 B" at bounding box center [250, 92] width 88 height 11
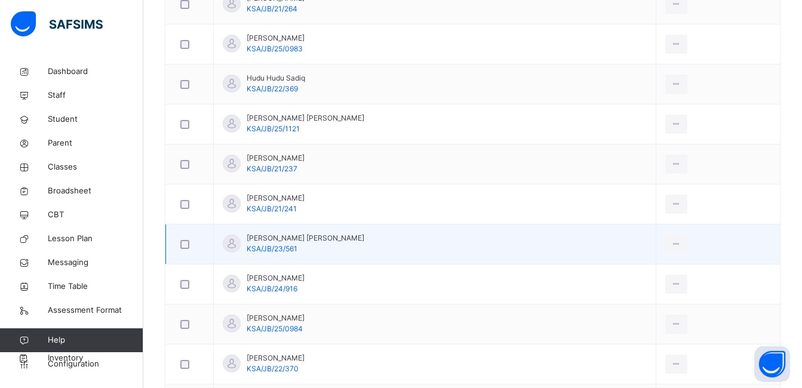
scroll to position [884, 0]
click at [675, 241] on icon at bounding box center [676, 243] width 10 height 11
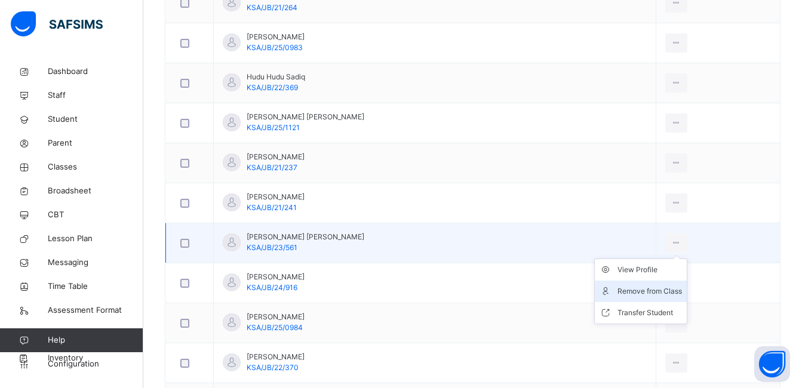
click at [646, 289] on div "Remove from Class" at bounding box center [650, 292] width 65 height 12
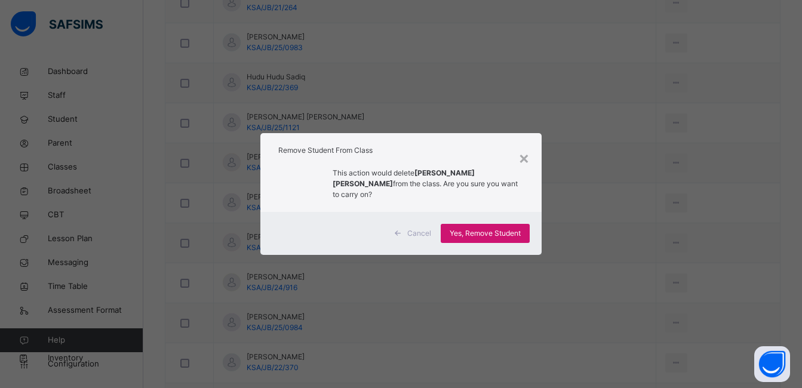
click at [470, 228] on span "Yes, Remove Student" at bounding box center [485, 233] width 71 height 11
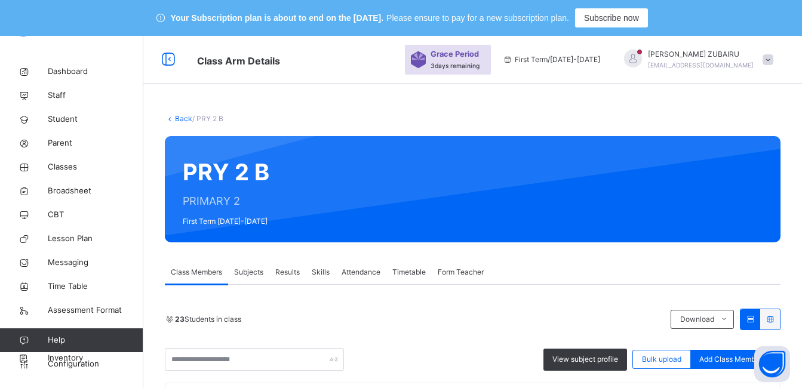
click at [182, 119] on link "Back" at bounding box center [183, 118] width 17 height 9
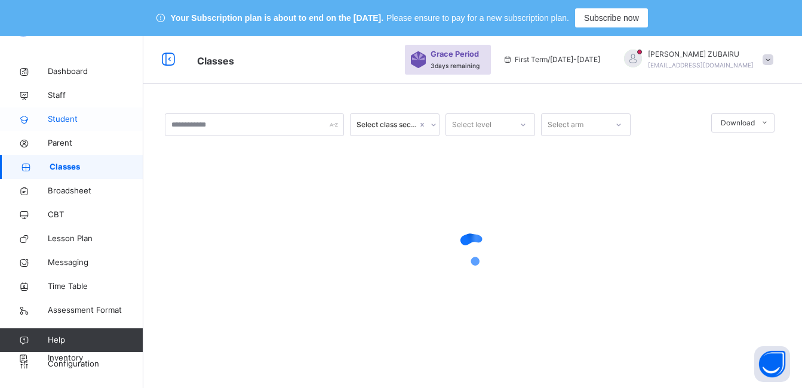
click at [65, 118] on span "Student" at bounding box center [96, 120] width 96 height 12
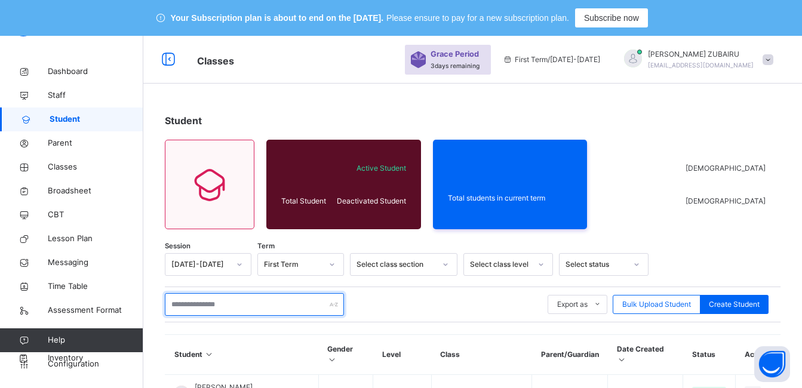
click at [288, 305] on input "text" at bounding box center [254, 304] width 179 height 23
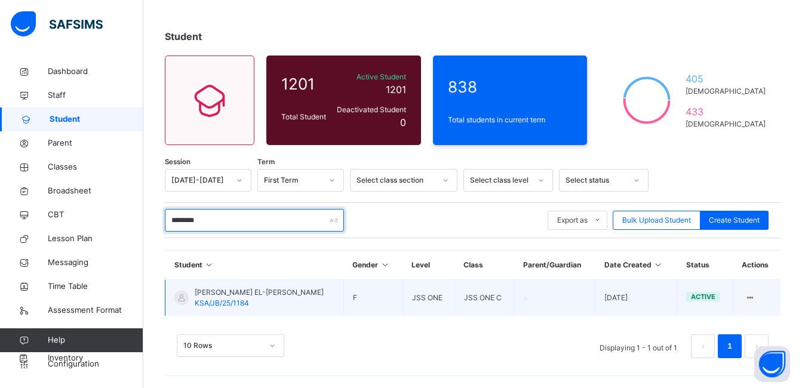
scroll to position [84, 0]
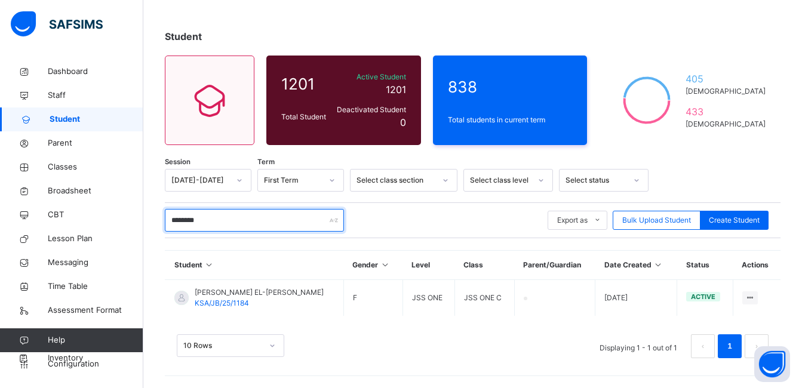
click at [171, 222] on input "********" at bounding box center [254, 220] width 179 height 23
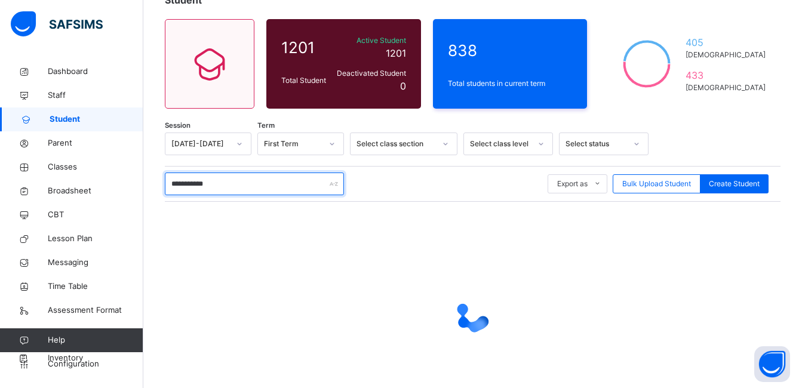
scroll to position [179, 0]
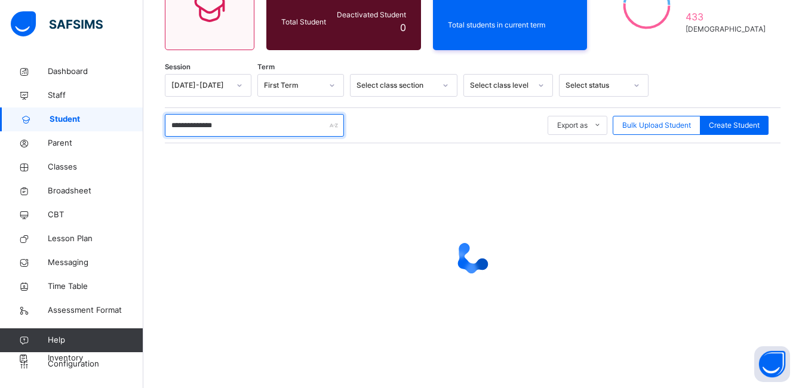
click at [192, 123] on input "**********" at bounding box center [254, 125] width 179 height 23
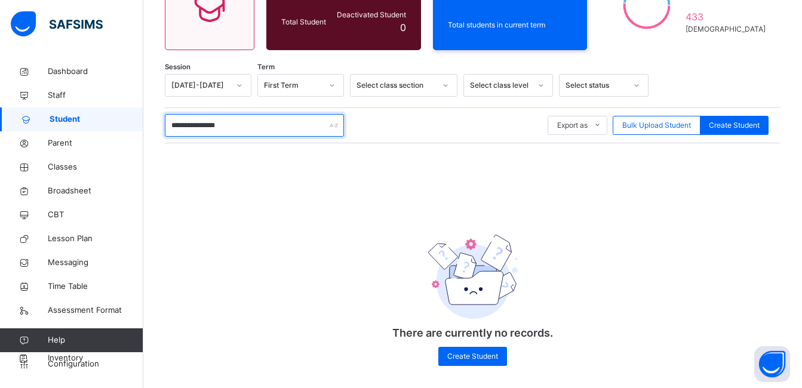
click at [234, 119] on input "**********" at bounding box center [254, 125] width 179 height 23
click at [211, 126] on input "**********" at bounding box center [254, 125] width 179 height 23
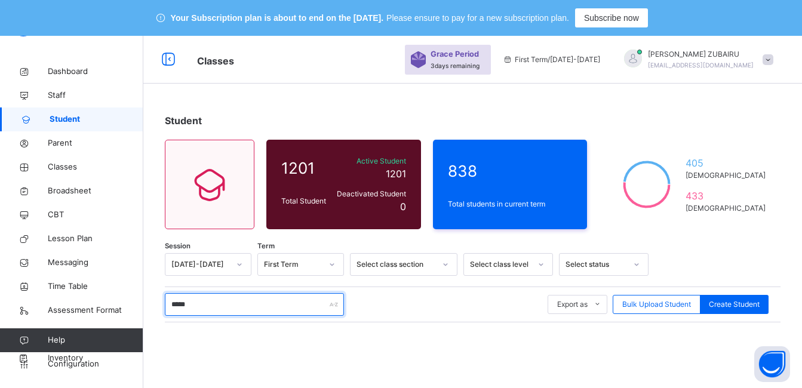
scroll to position [60, 0]
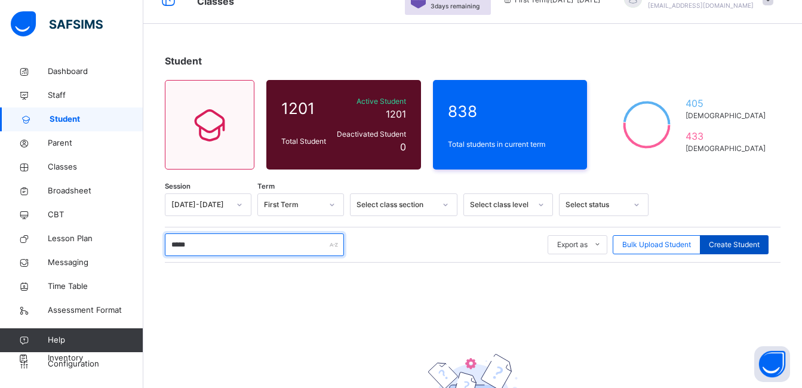
type input "*****"
click at [752, 243] on span "Create Student" at bounding box center [734, 245] width 51 height 11
select select "**"
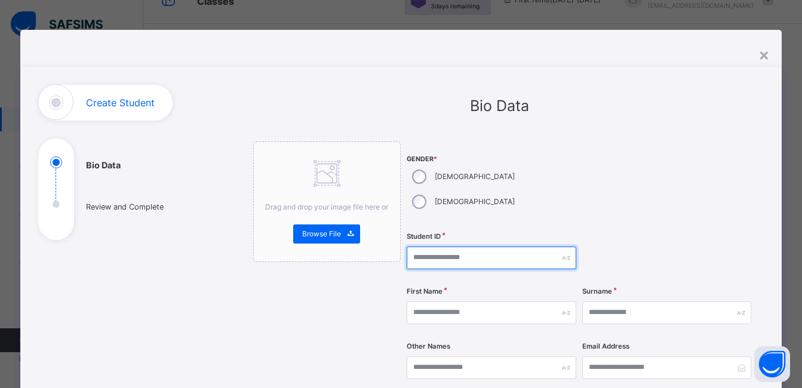
click at [461, 247] on input "text" at bounding box center [491, 258] width 169 height 23
type input "**********"
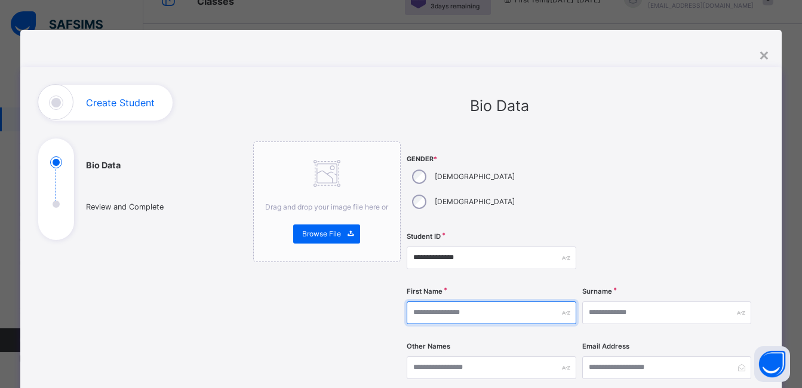
click at [475, 302] on input "text" at bounding box center [491, 313] width 169 height 23
click at [461, 302] on input "****" at bounding box center [491, 313] width 169 height 23
type input "******"
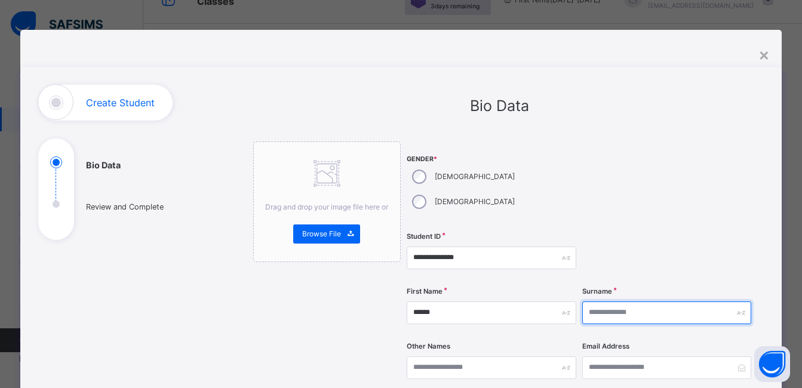
click at [634, 302] on input "text" at bounding box center [666, 313] width 169 height 23
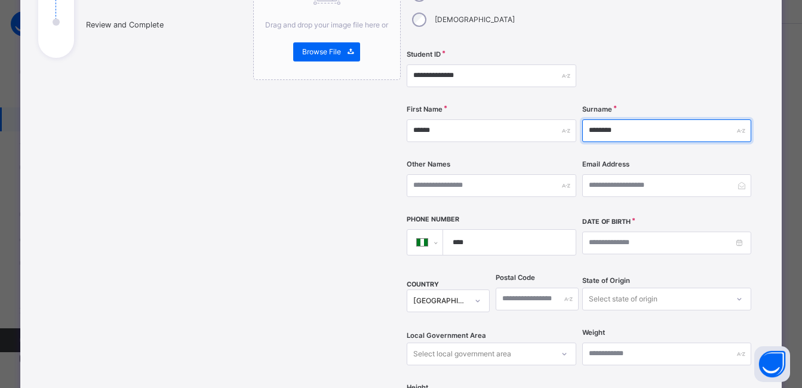
scroll to position [239, 0]
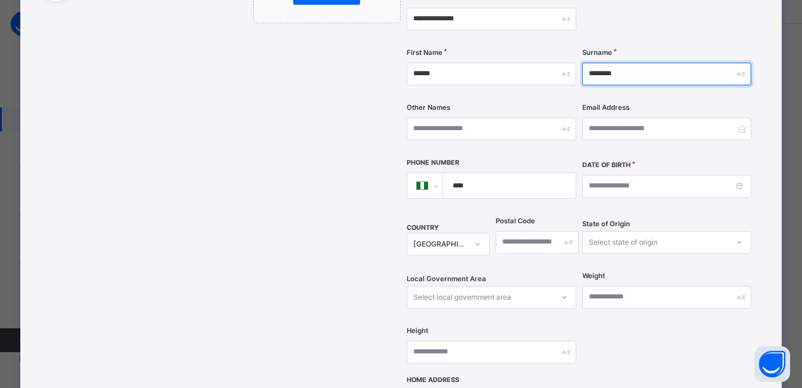
type input "********"
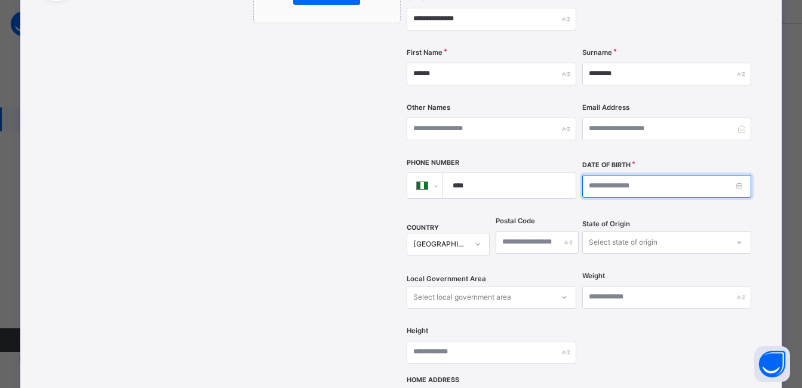
click at [628, 175] on input at bounding box center [666, 186] width 169 height 23
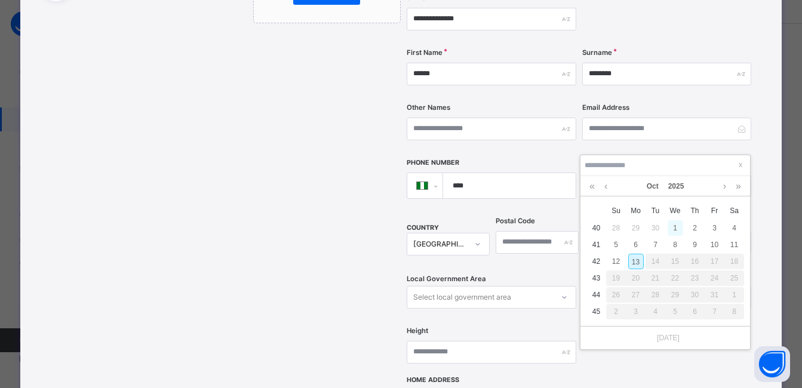
click at [671, 226] on div "1" at bounding box center [676, 228] width 16 height 16
type input "**********"
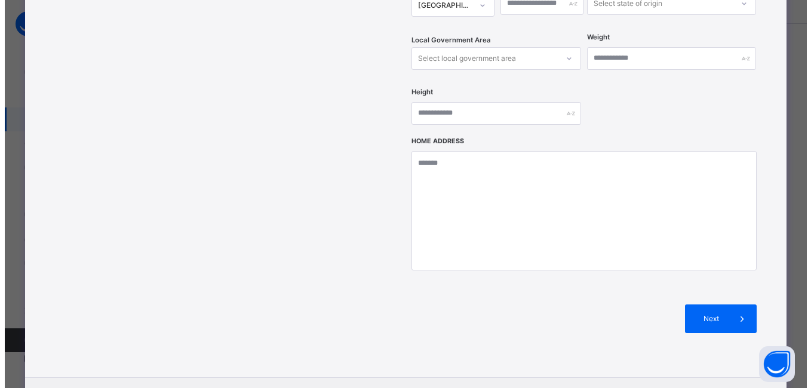
scroll to position [528, 0]
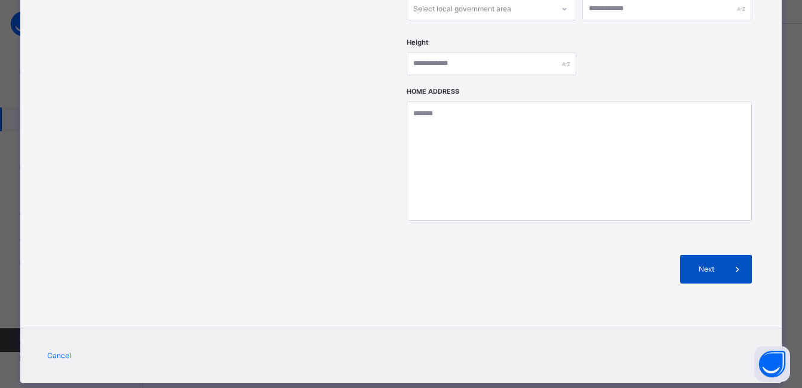
click at [694, 264] on span "Next" at bounding box center [706, 269] width 34 height 11
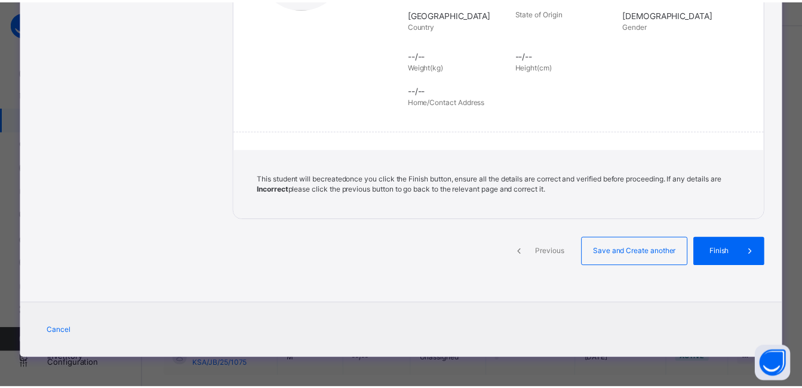
scroll to position [269, 0]
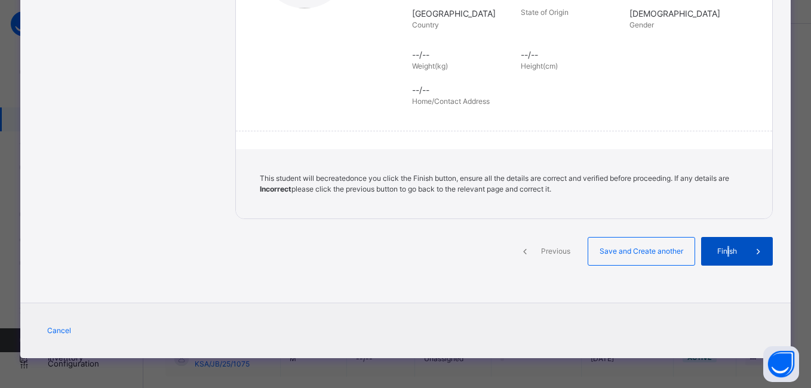
click at [726, 250] on span "Finish" at bounding box center [727, 251] width 34 height 11
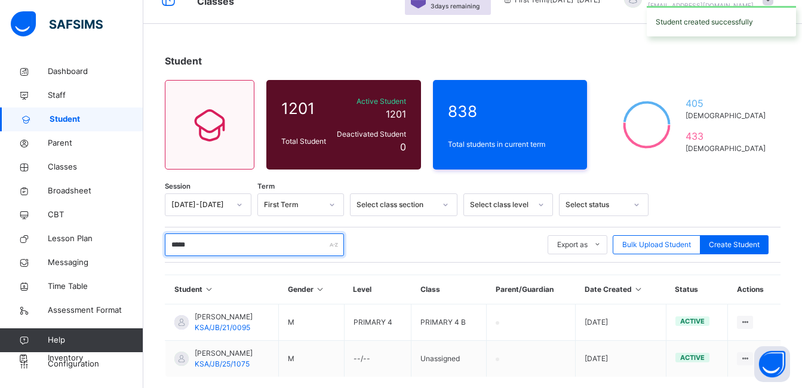
click at [220, 244] on input "*****" at bounding box center [254, 245] width 179 height 23
type input "*"
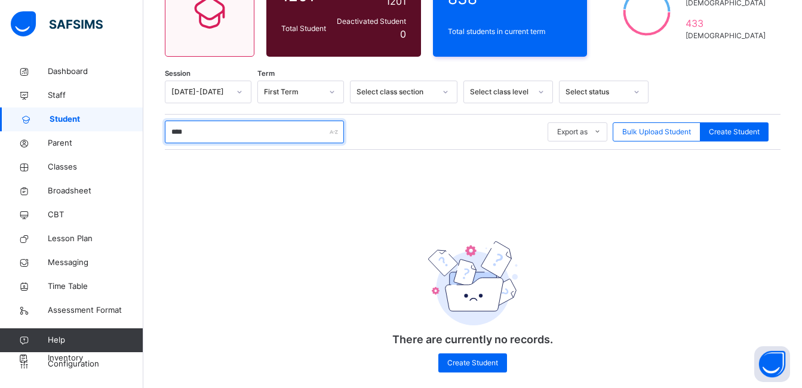
scroll to position [179, 0]
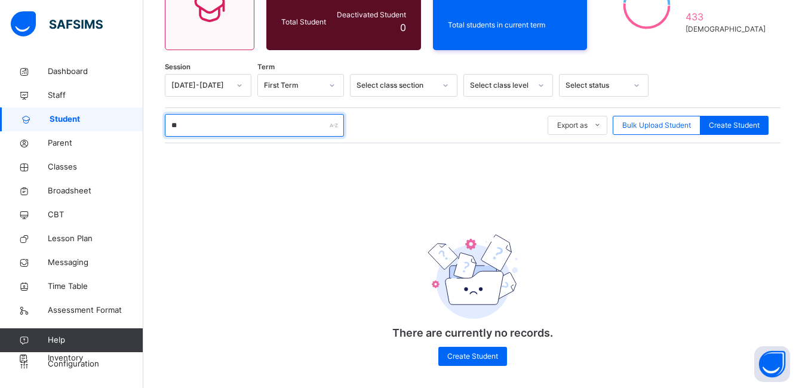
type input "*"
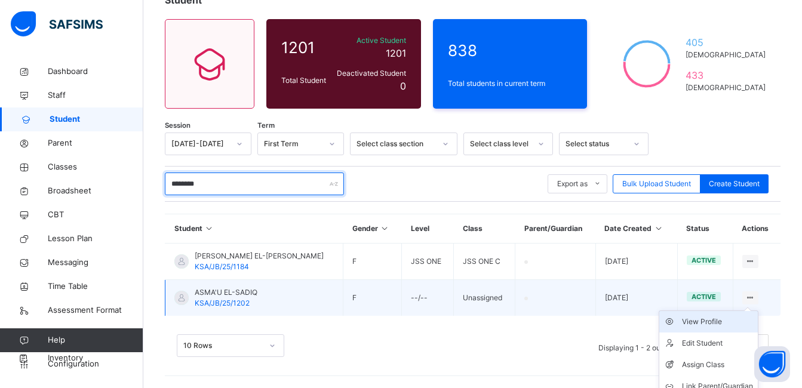
scroll to position [152, 0]
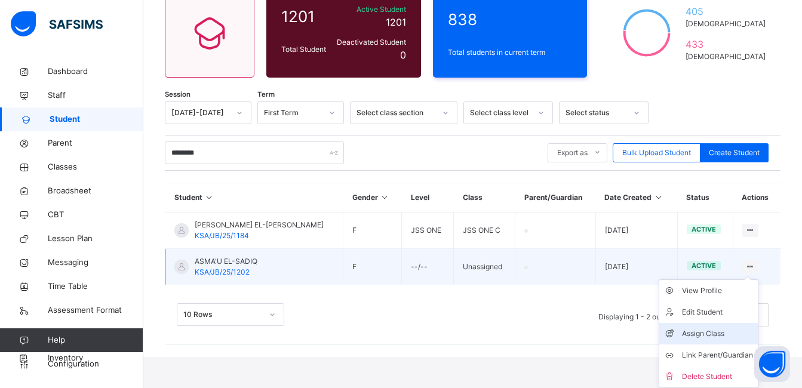
click at [720, 332] on div "Assign Class" at bounding box center [717, 334] width 71 height 12
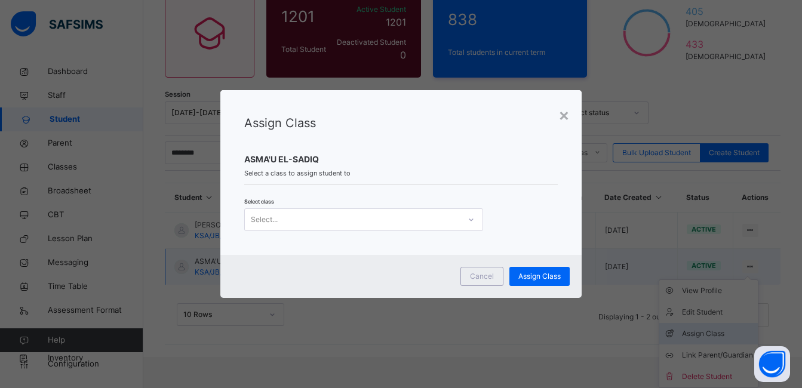
scroll to position [121, 0]
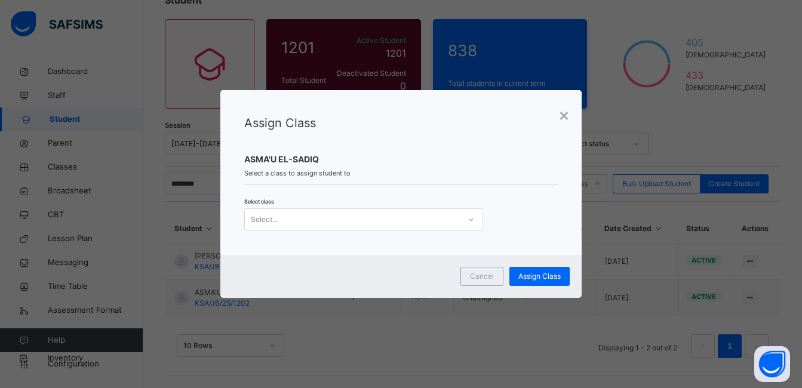
click at [462, 218] on div at bounding box center [471, 219] width 20 height 19
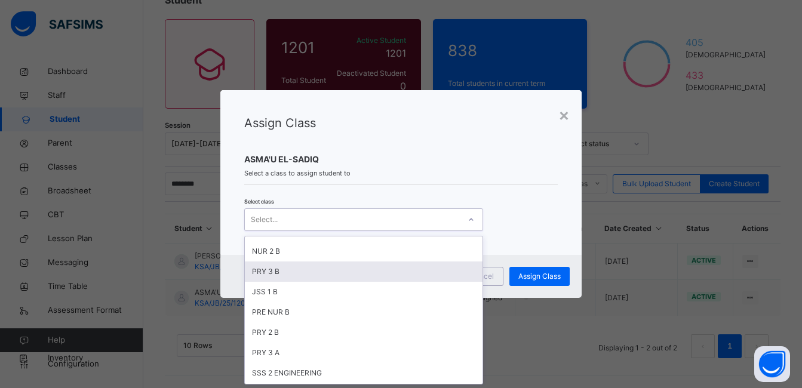
scroll to position [60, 0]
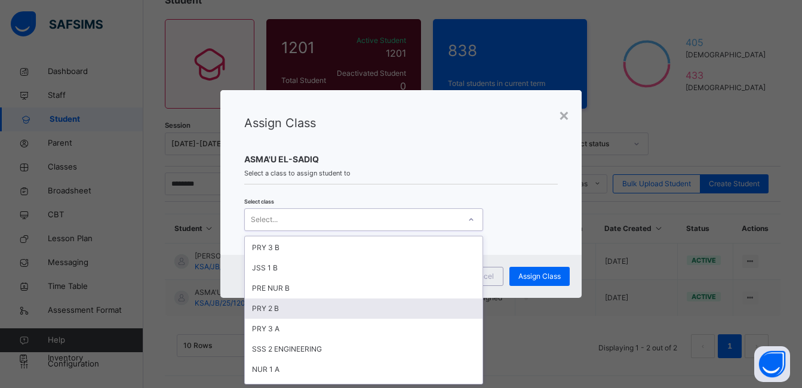
click at [339, 308] on div "PRY 2 B" at bounding box center [364, 309] width 238 height 20
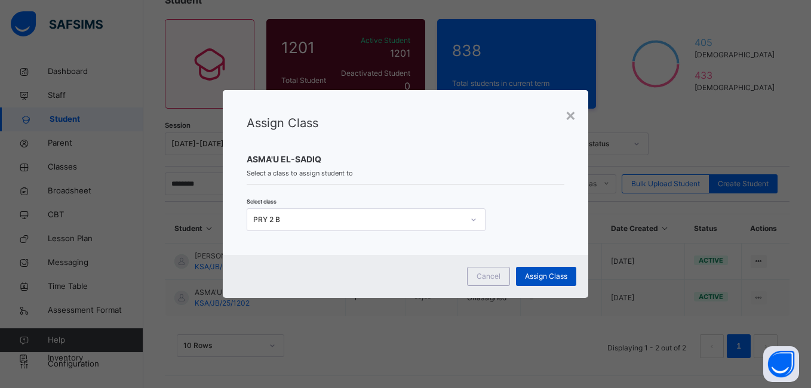
click at [535, 278] on span "Assign Class" at bounding box center [546, 276] width 42 height 11
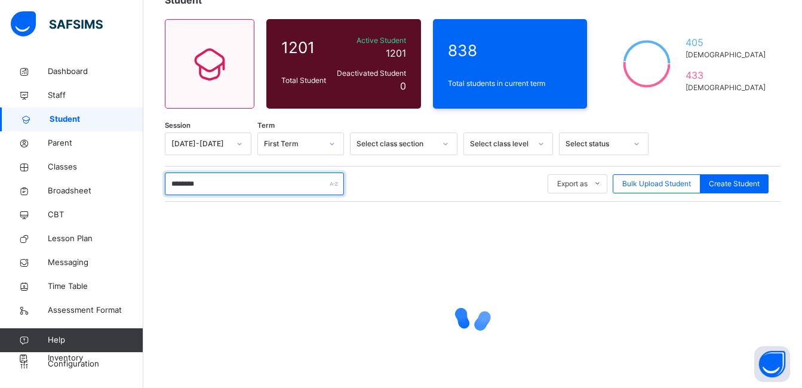
click at [232, 191] on input "********" at bounding box center [254, 184] width 179 height 23
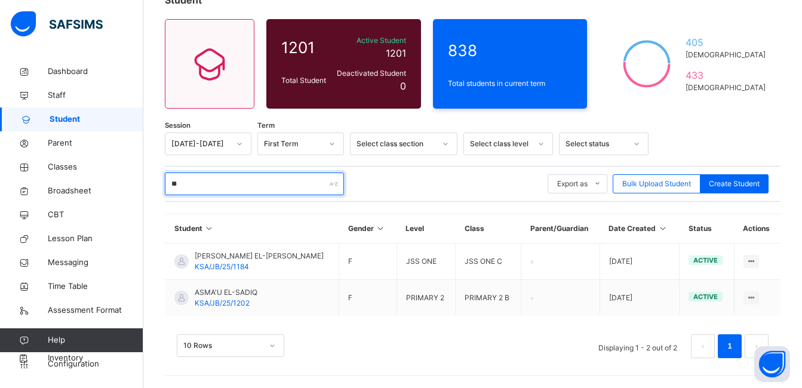
type input "*"
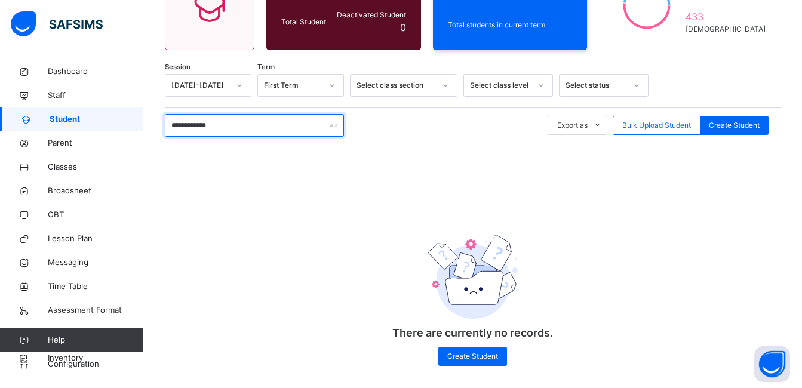
scroll to position [188, 0]
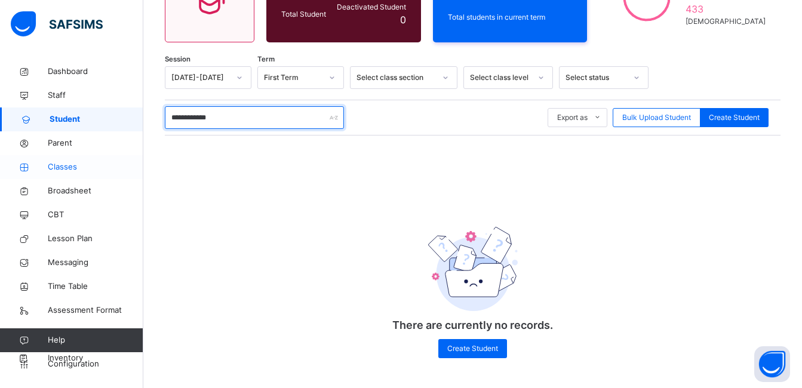
type input "**********"
click at [61, 165] on span "Classes" at bounding box center [96, 167] width 96 height 12
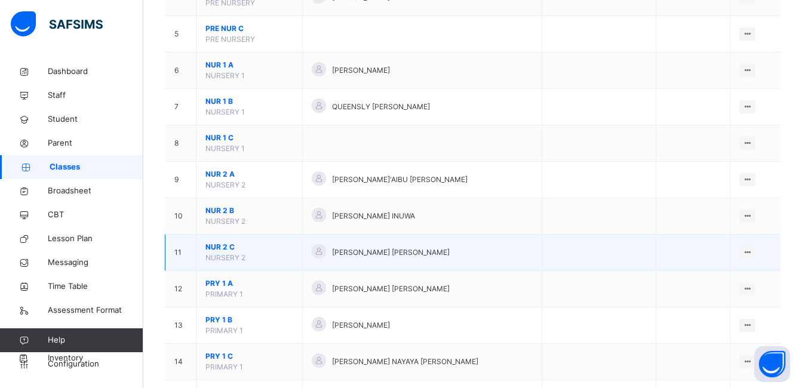
scroll to position [367, 0]
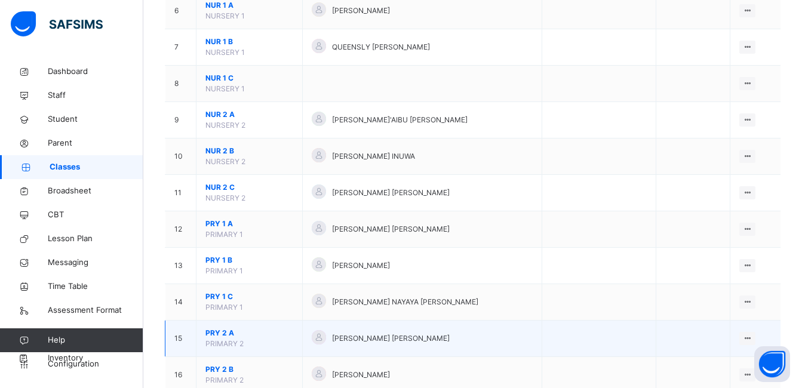
click at [229, 333] on span "PRY 2 A" at bounding box center [250, 333] width 88 height 11
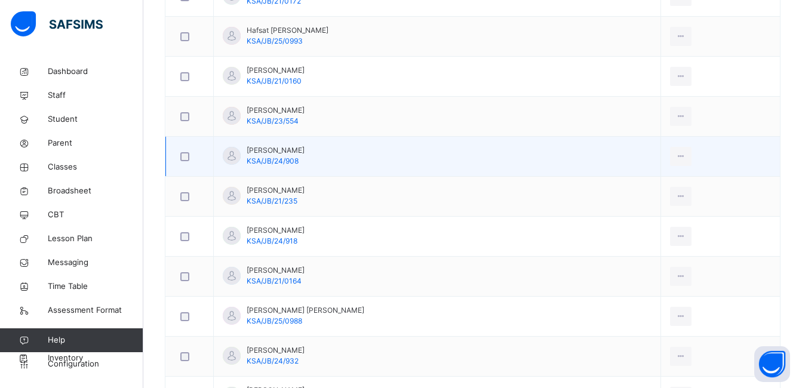
scroll to position [1025, 0]
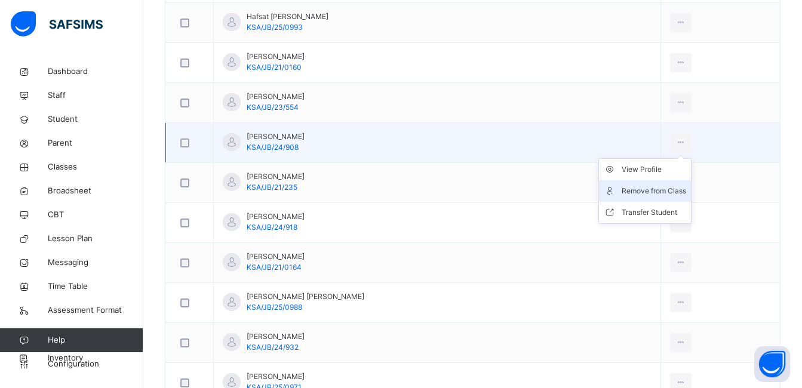
click at [640, 191] on div "Remove from Class" at bounding box center [654, 191] width 65 height 12
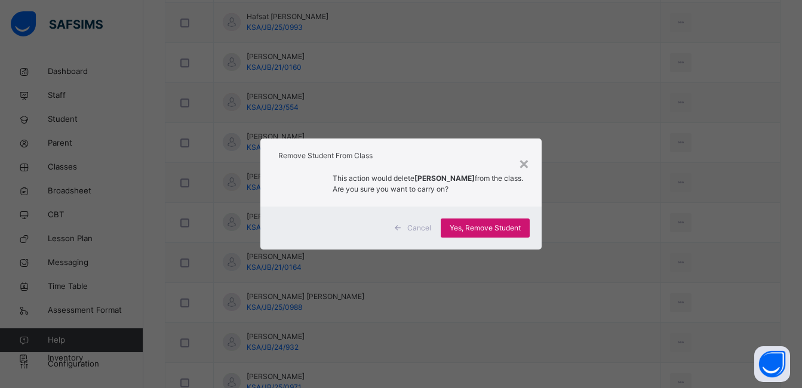
click at [494, 229] on span "Yes, Remove Student" at bounding box center [485, 228] width 71 height 11
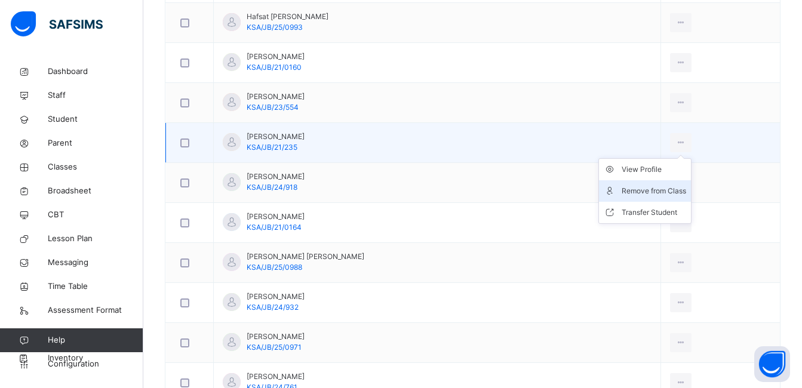
click at [638, 192] on div "Remove from Class" at bounding box center [654, 191] width 65 height 12
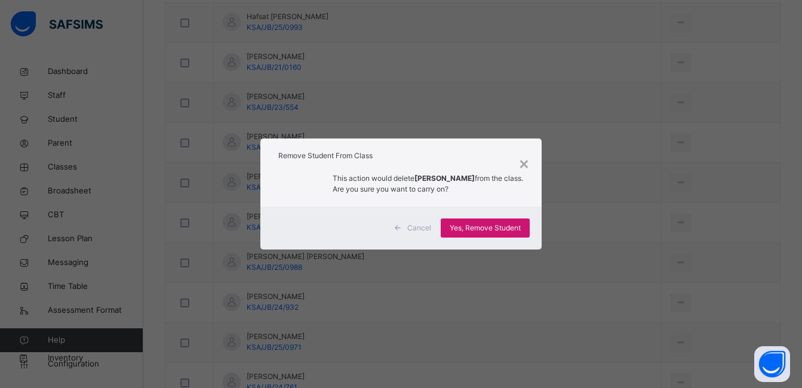
click at [482, 228] on span "Yes, Remove Student" at bounding box center [485, 228] width 71 height 11
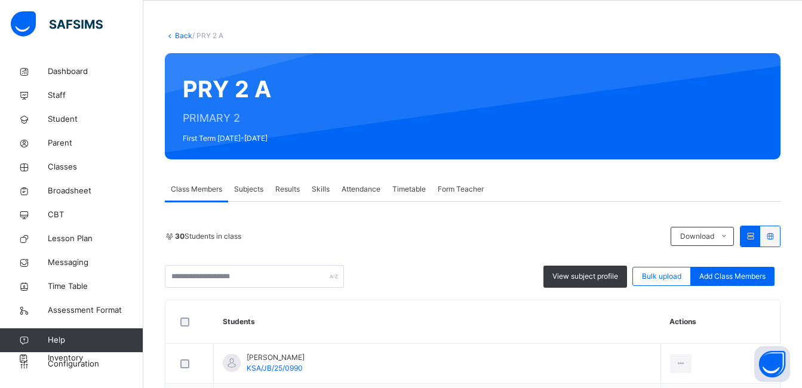
scroll to position [0, 0]
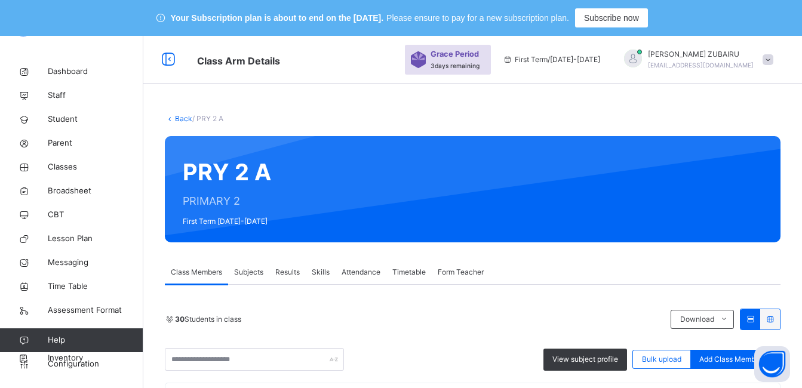
click at [185, 118] on link "Back" at bounding box center [183, 118] width 17 height 9
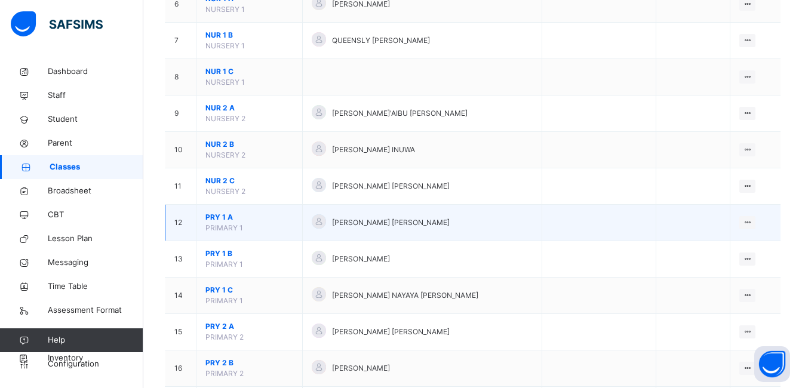
scroll to position [358, 0]
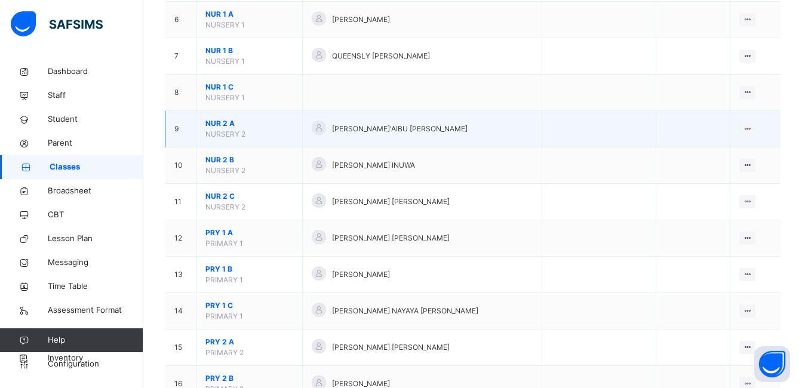
click at [219, 123] on span "NUR 2 A" at bounding box center [250, 123] width 88 height 11
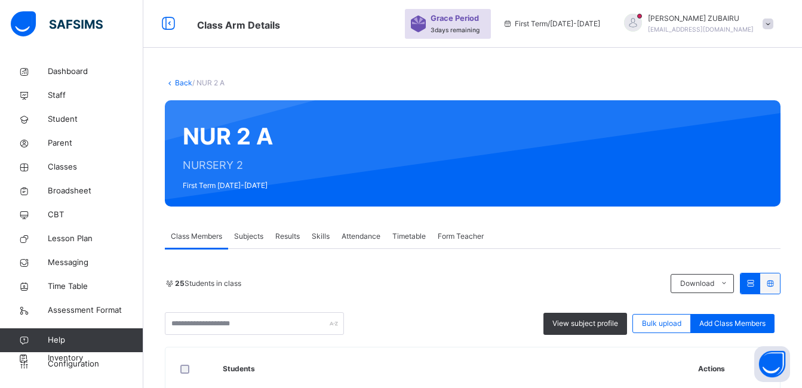
scroll to position [358, 0]
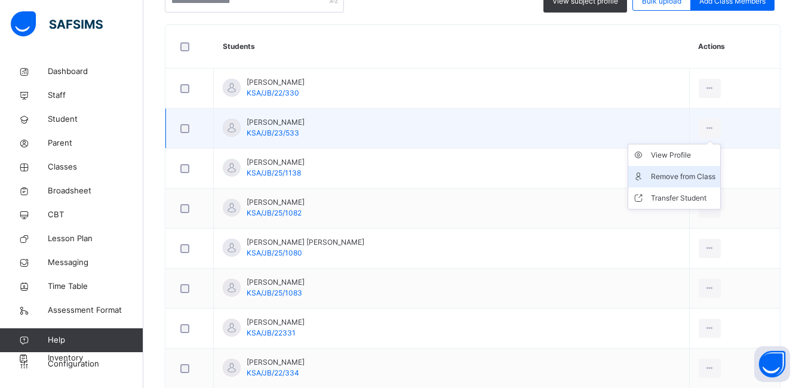
click at [651, 177] on div "Remove from Class" at bounding box center [683, 177] width 65 height 12
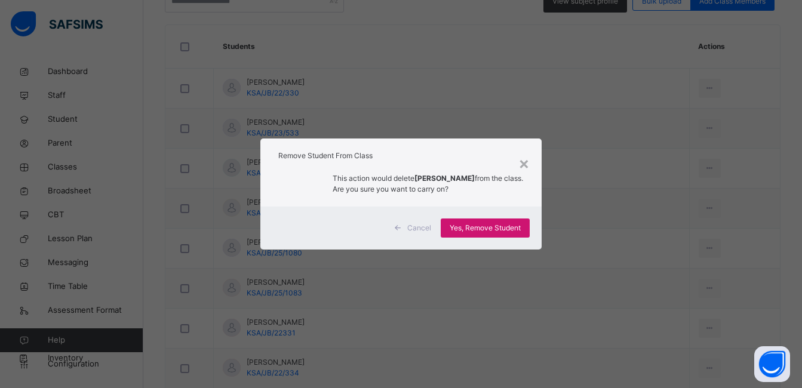
click at [483, 232] on span "Yes, Remove Student" at bounding box center [485, 228] width 71 height 11
click at [483, 232] on div "Yes, Remove Student" at bounding box center [485, 228] width 89 height 19
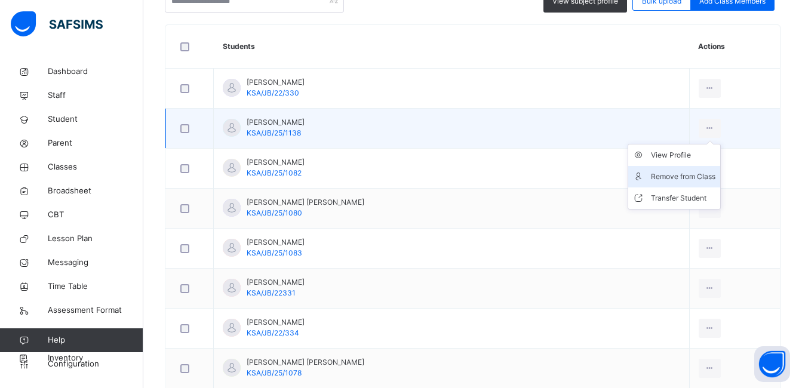
click at [651, 177] on div "Remove from Class" at bounding box center [683, 177] width 65 height 12
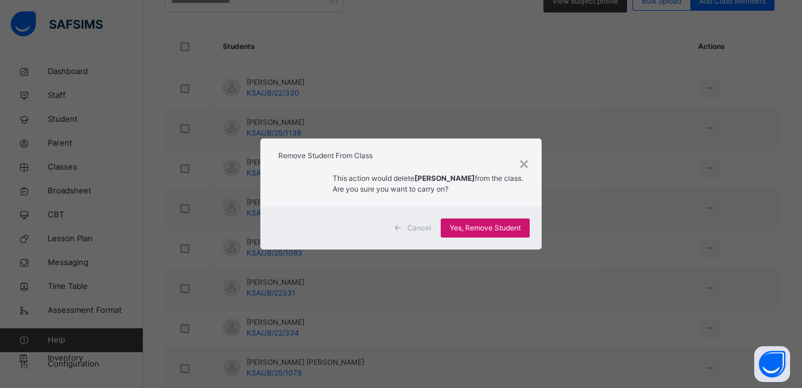
click at [498, 226] on span "Yes, Remove Student" at bounding box center [485, 228] width 71 height 11
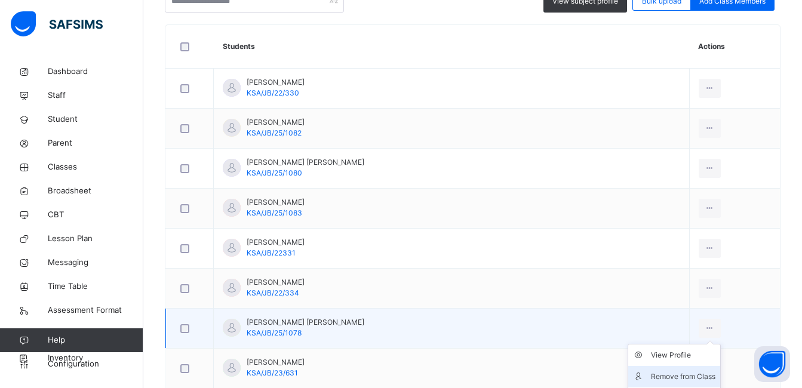
click at [651, 374] on div "Remove from Class" at bounding box center [683, 377] width 65 height 12
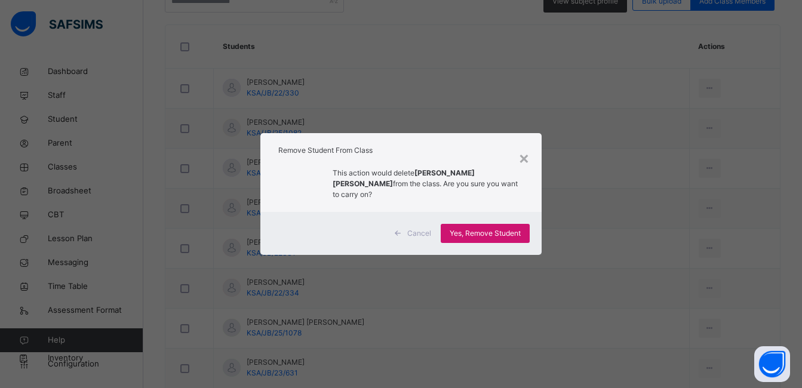
click at [476, 228] on span "Yes, Remove Student" at bounding box center [485, 233] width 71 height 11
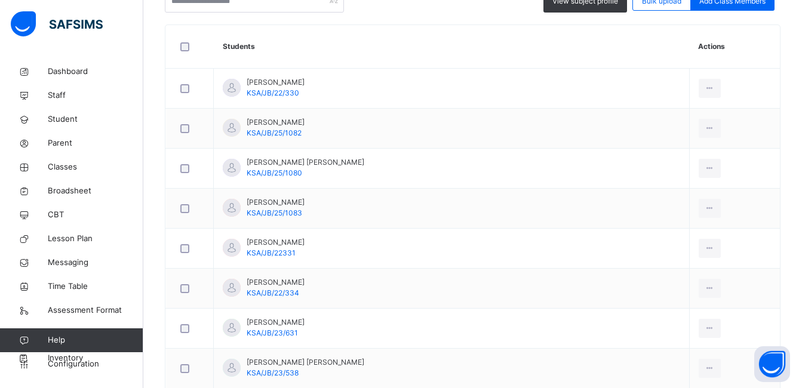
scroll to position [60, 0]
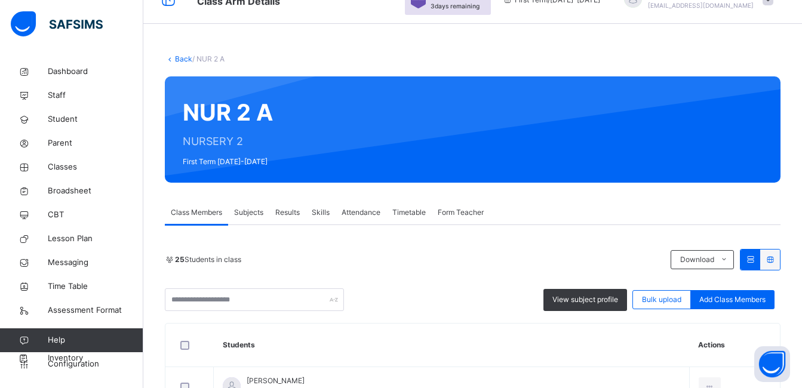
click at [177, 59] on link "Back" at bounding box center [183, 58] width 17 height 9
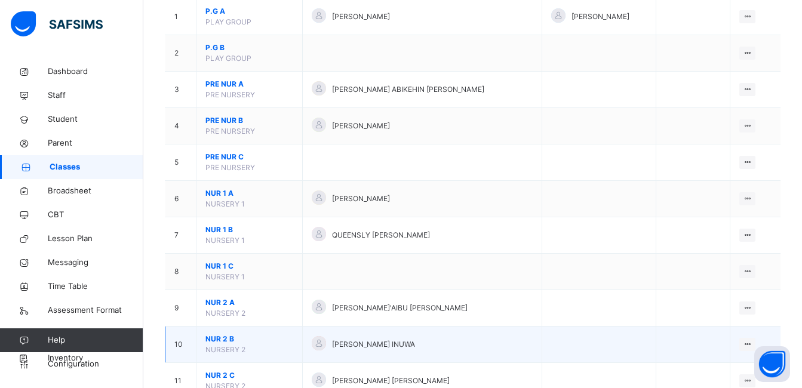
scroll to position [299, 0]
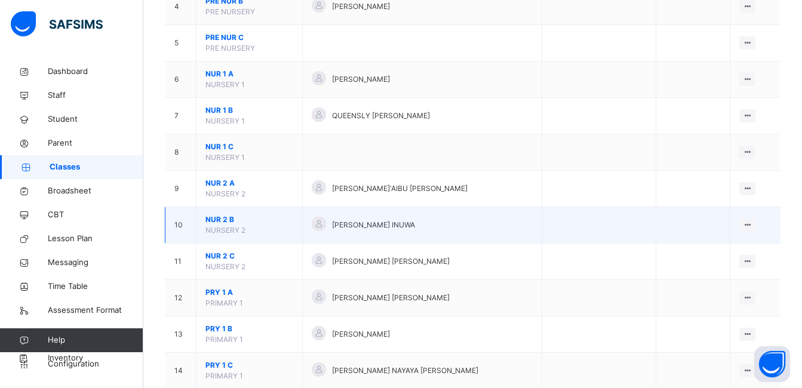
click at [223, 220] on span "NUR 2 B" at bounding box center [250, 219] width 88 height 11
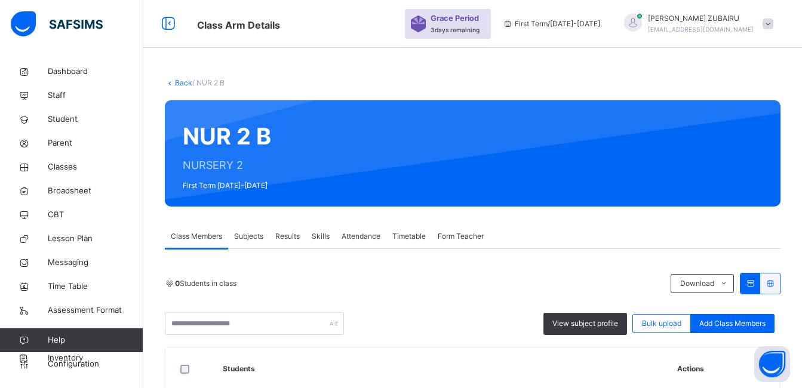
scroll to position [299, 0]
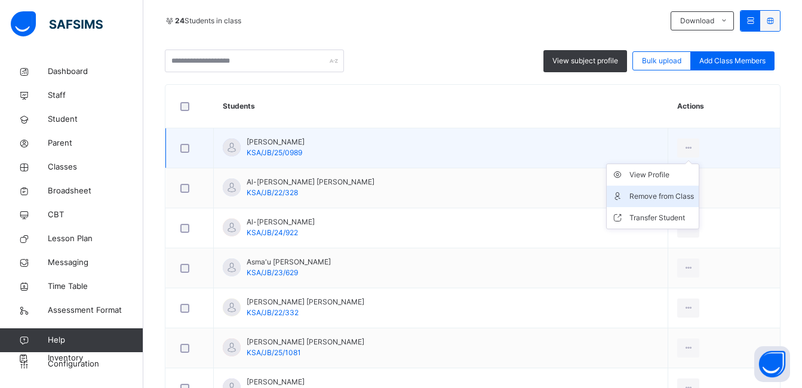
click at [636, 193] on div "Remove from Class" at bounding box center [662, 197] width 65 height 12
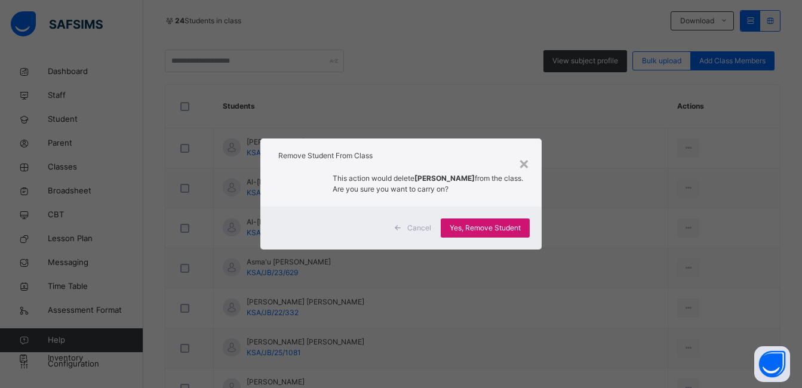
click at [504, 230] on span "Yes, Remove Student" at bounding box center [485, 228] width 71 height 11
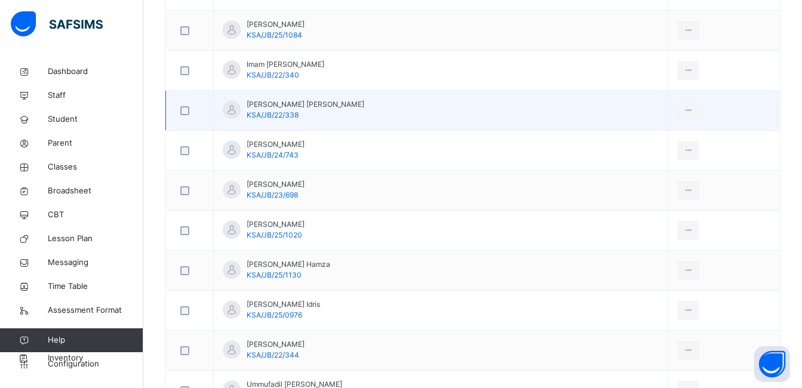
scroll to position [896, 0]
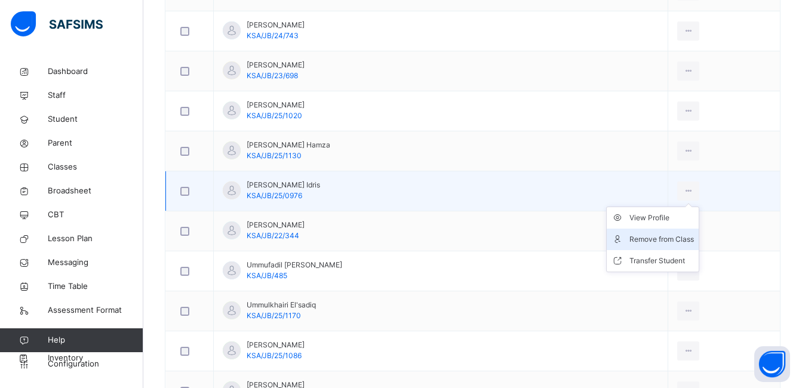
click at [647, 241] on div "Remove from Class" at bounding box center [662, 240] width 65 height 12
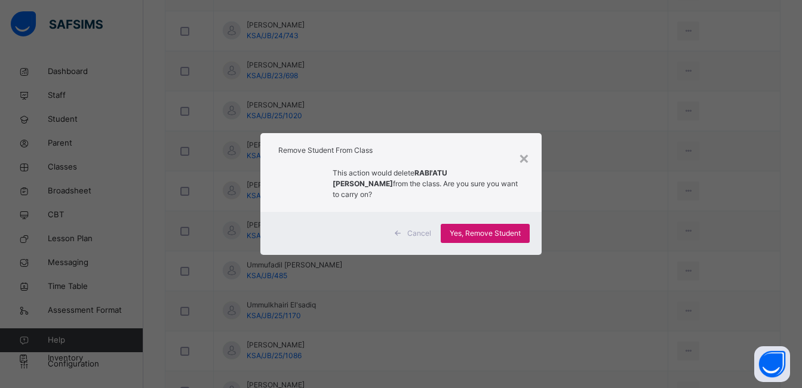
click at [478, 228] on span "Yes, Remove Student" at bounding box center [485, 233] width 71 height 11
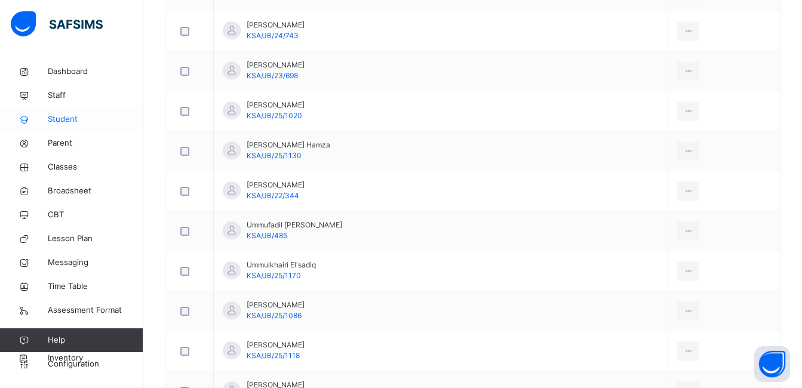
click at [63, 121] on span "Student" at bounding box center [96, 120] width 96 height 12
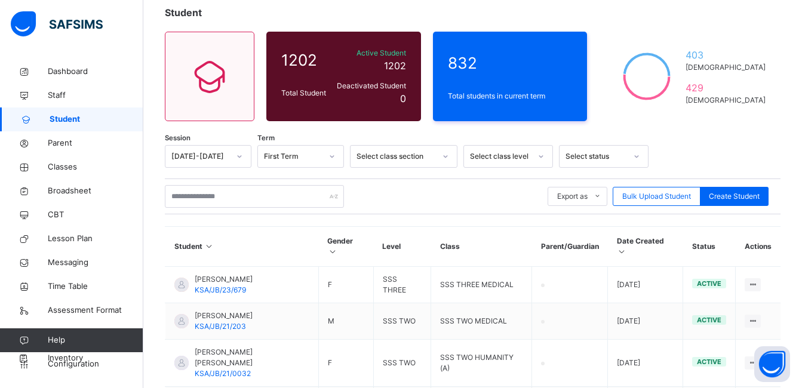
scroll to position [75, 0]
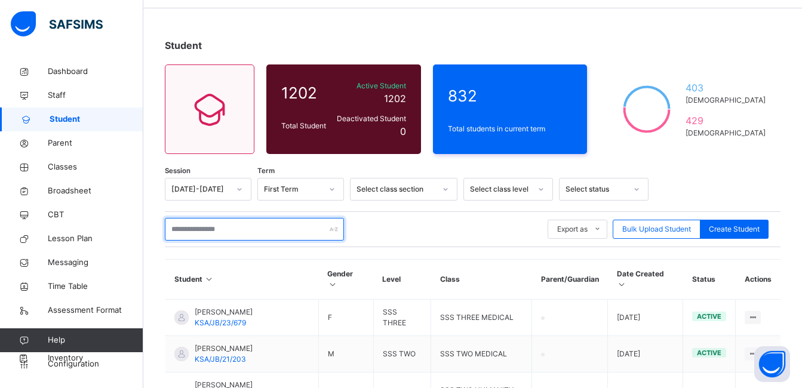
click at [229, 233] on input "text" at bounding box center [254, 229] width 179 height 23
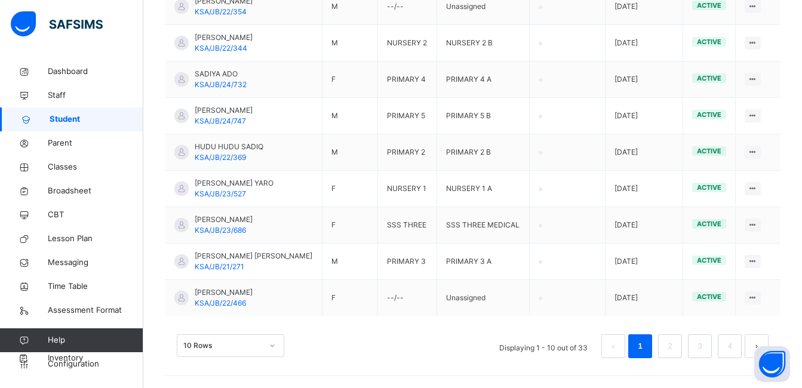
scroll to position [448, 0]
click at [268, 344] on div "10 Rows" at bounding box center [231, 346] width 108 height 23
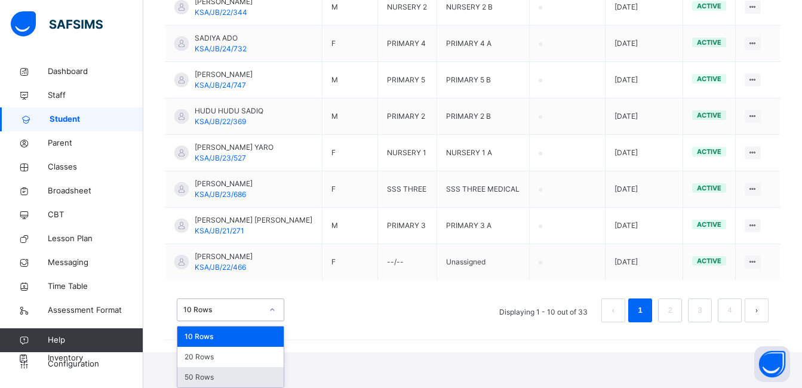
click at [228, 380] on div "50 Rows" at bounding box center [230, 377] width 106 height 20
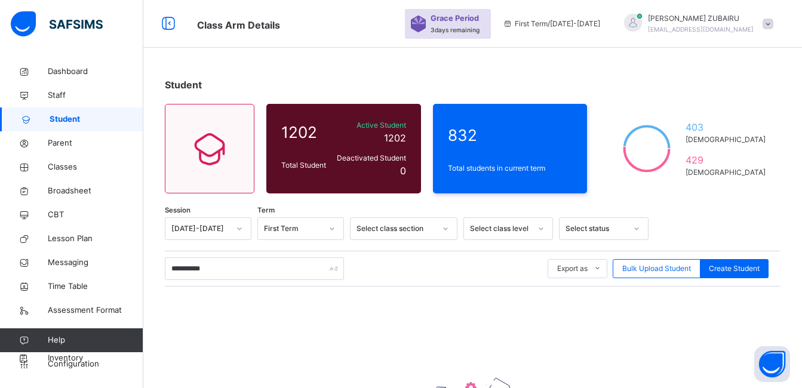
scroll to position [155, 0]
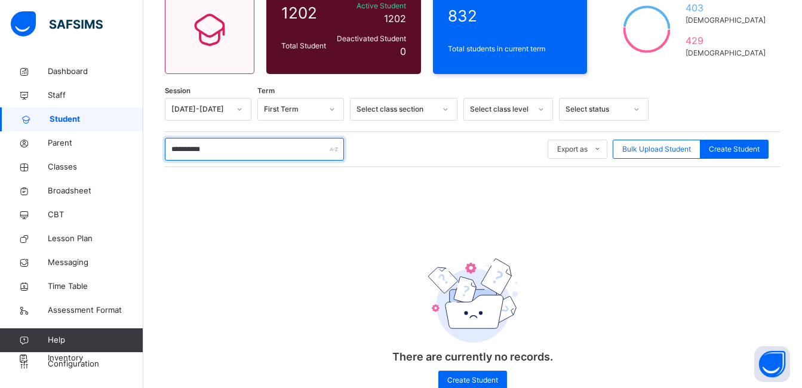
click at [254, 153] on input "**********" at bounding box center [254, 149] width 179 height 23
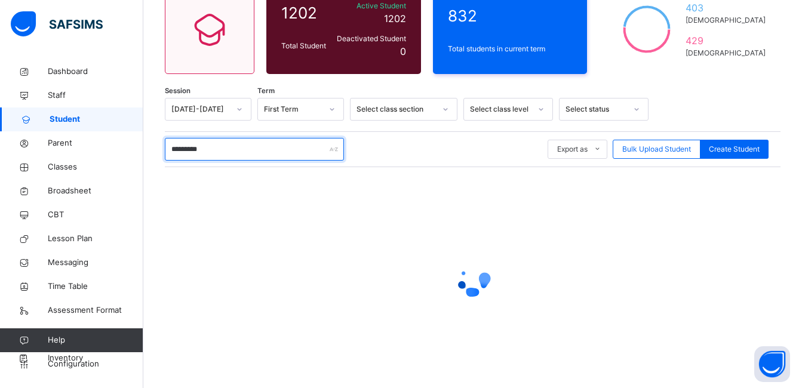
type input "**********"
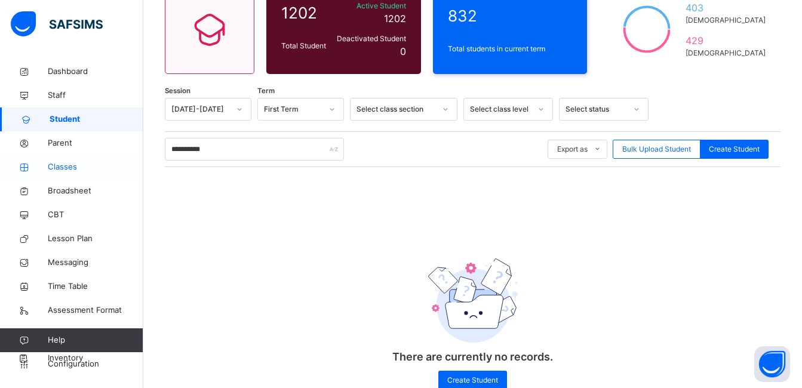
click at [62, 166] on span "Classes" at bounding box center [96, 167] width 96 height 12
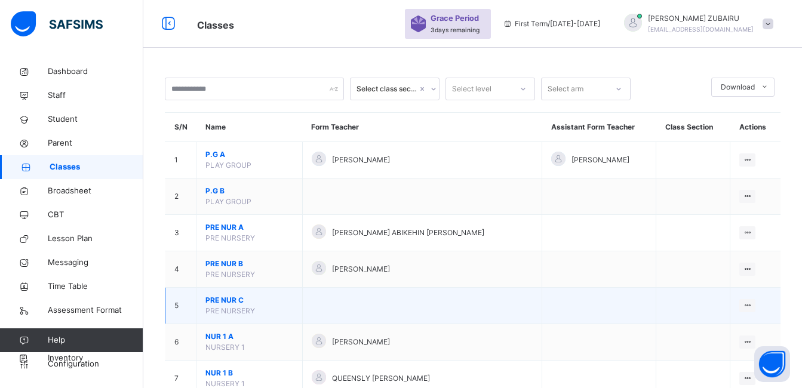
scroll to position [155, 0]
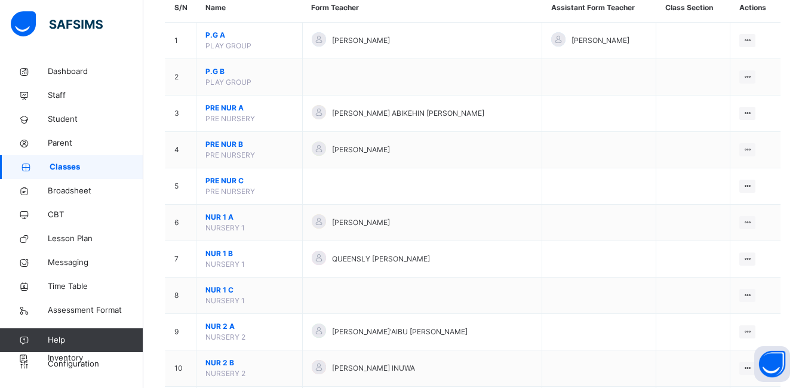
click at [226, 361] on span "NUR 2 B" at bounding box center [250, 363] width 88 height 11
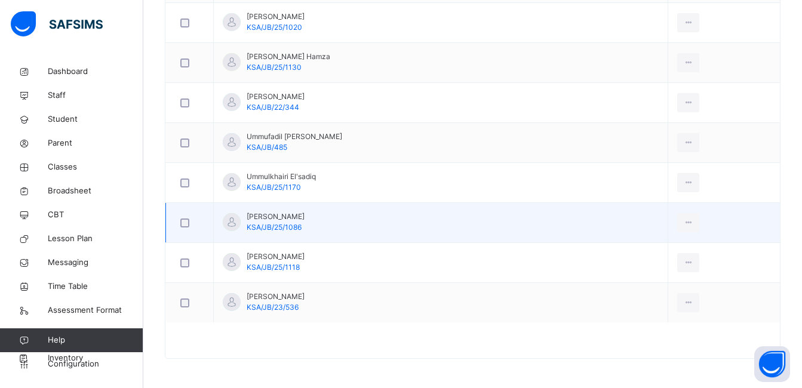
scroll to position [985, 0]
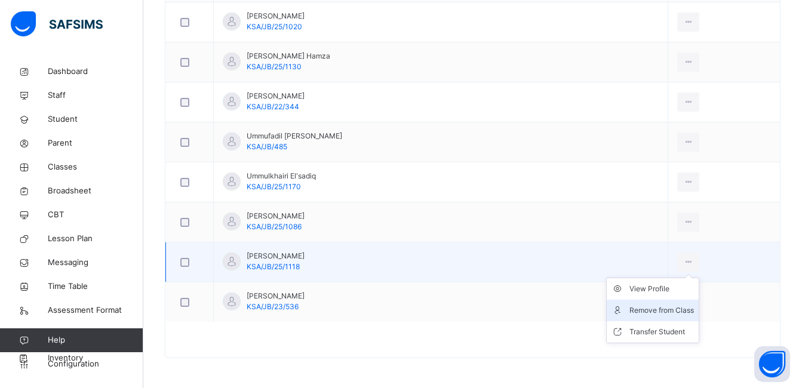
click at [655, 309] on div "Remove from Class" at bounding box center [662, 311] width 65 height 12
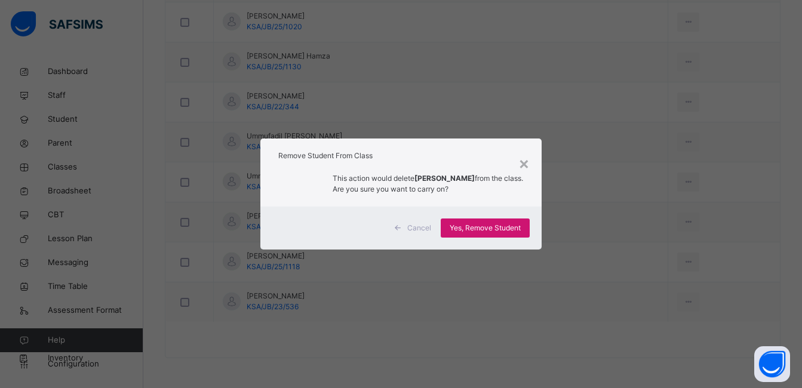
click at [476, 229] on span "Yes, Remove Student" at bounding box center [485, 228] width 71 height 11
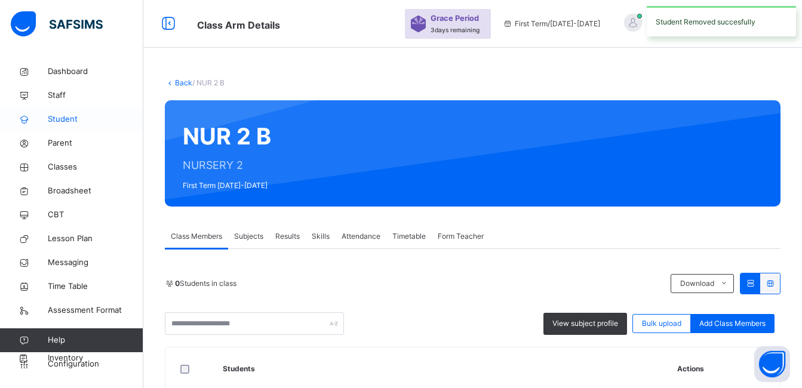
scroll to position [945, 0]
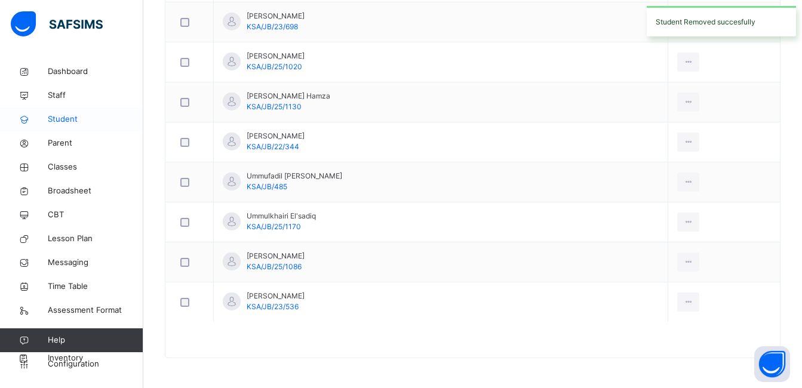
click at [66, 115] on span "Student" at bounding box center [96, 120] width 96 height 12
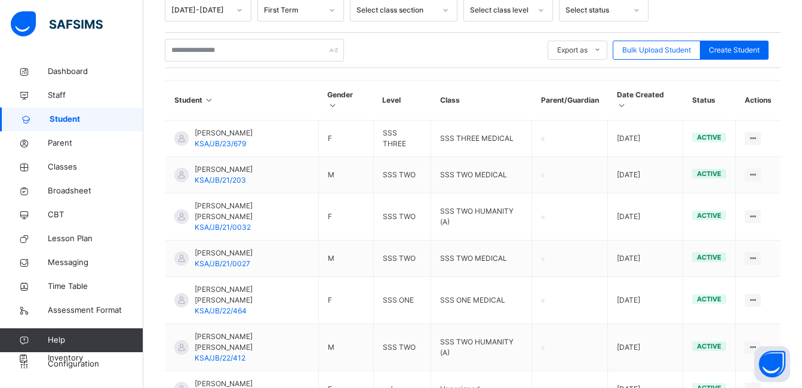
scroll to position [135, 0]
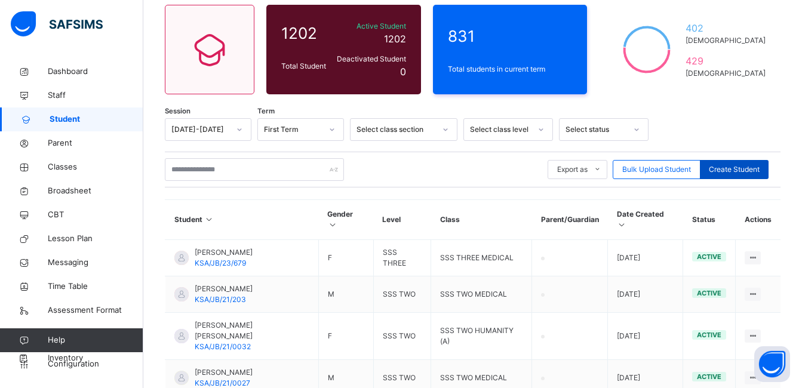
click at [735, 167] on span "Create Student" at bounding box center [734, 169] width 51 height 11
select select "**"
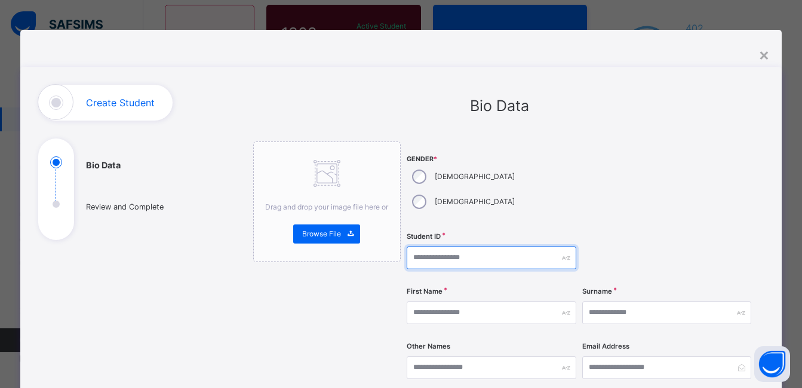
drag, startPoint x: 478, startPoint y: 237, endPoint x: 490, endPoint y: 226, distance: 16.1
click at [478, 247] on input "text" at bounding box center [491, 258] width 169 height 23
type input "**********"
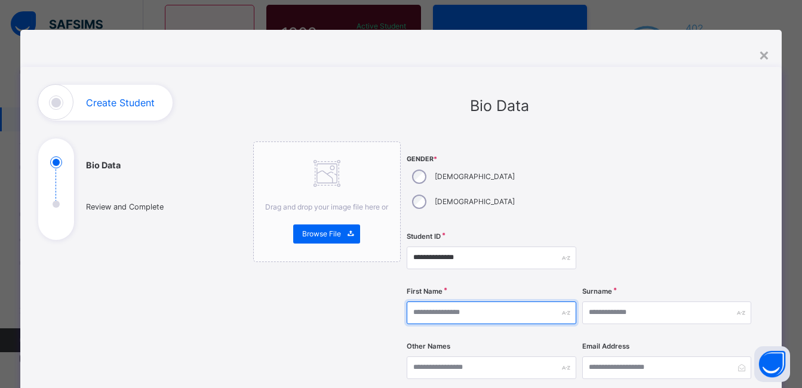
click at [430, 302] on input "text" at bounding box center [491, 313] width 169 height 23
type input "*****"
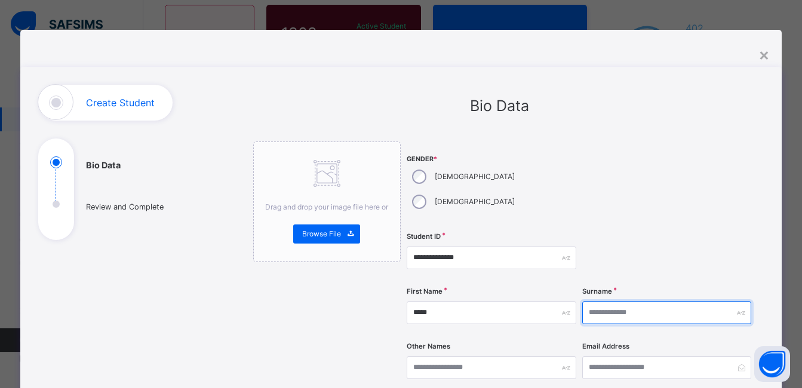
click at [630, 302] on input "text" at bounding box center [666, 313] width 169 height 23
type input "****"
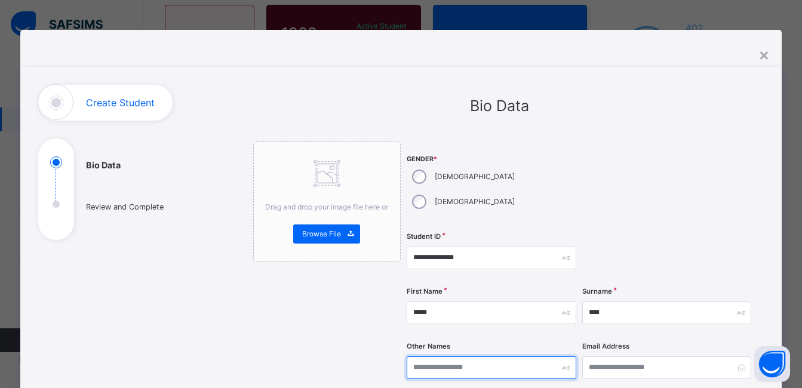
click at [443, 357] on input "text" at bounding box center [491, 368] width 169 height 23
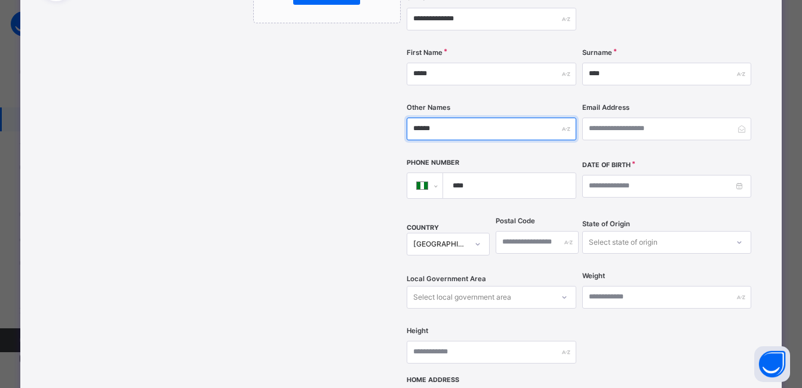
type input "******"
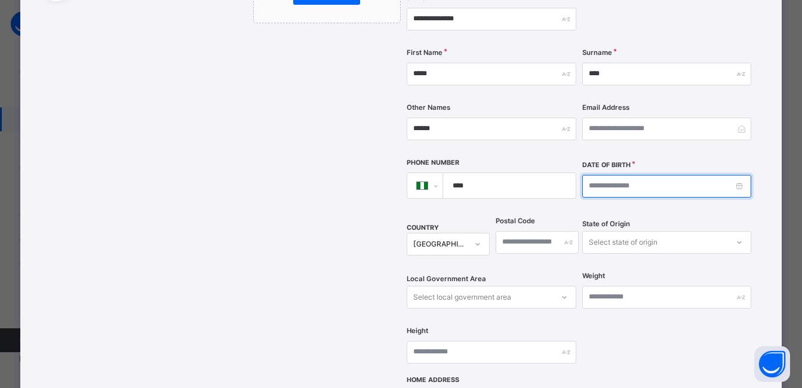
click at [622, 175] on input at bounding box center [666, 186] width 169 height 23
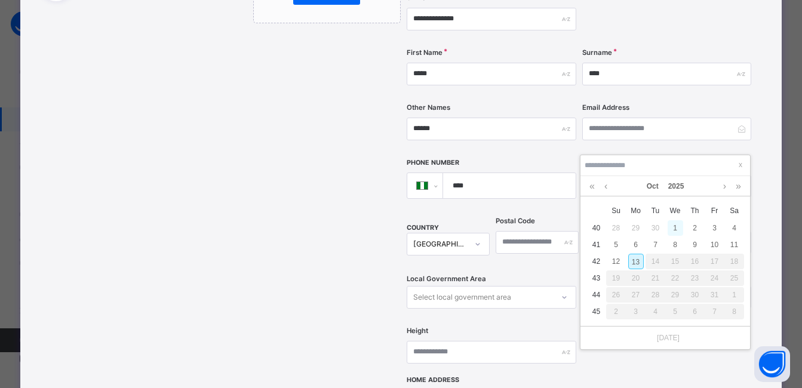
click at [675, 227] on div "1" at bounding box center [676, 228] width 16 height 16
type input "**********"
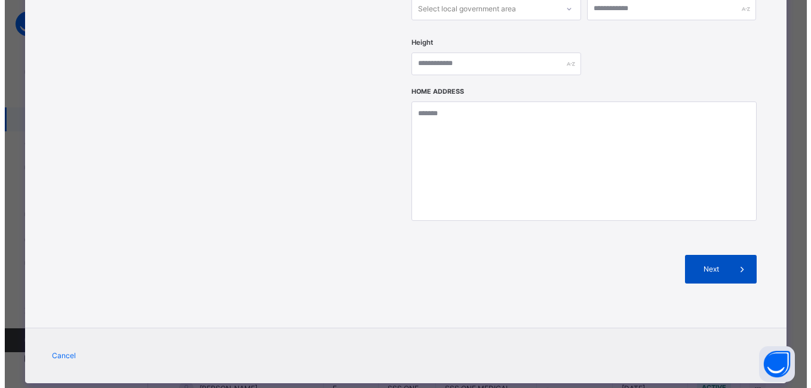
scroll to position [195, 0]
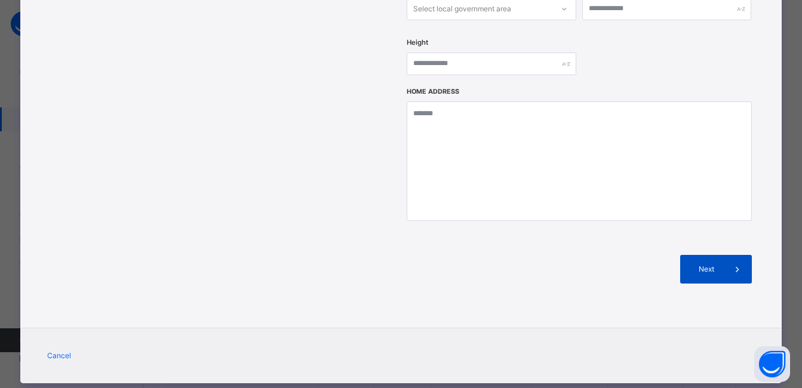
click at [717, 255] on div "Next" at bounding box center [716, 269] width 72 height 29
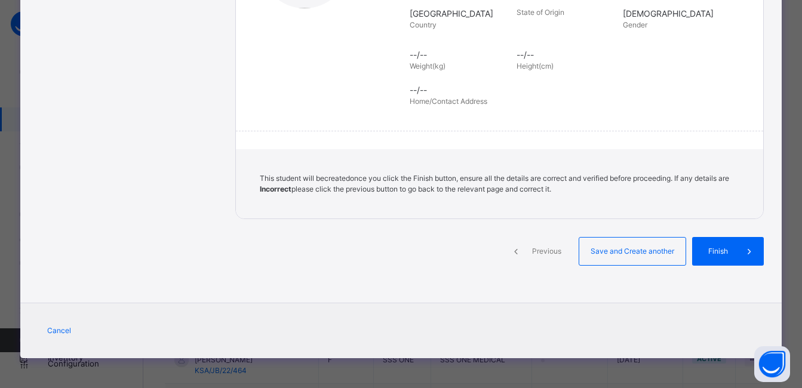
scroll to position [269, 0]
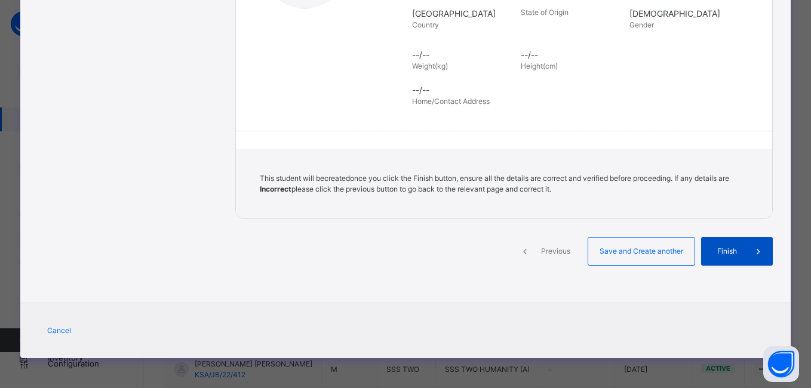
click at [716, 253] on span "Finish" at bounding box center [727, 251] width 34 height 11
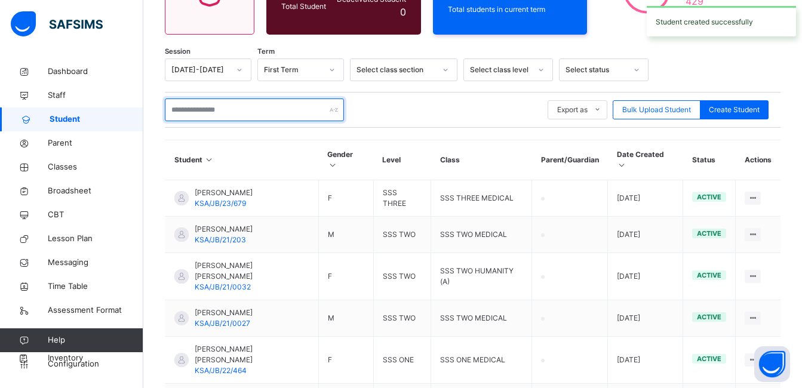
click at [269, 113] on input "text" at bounding box center [254, 110] width 179 height 23
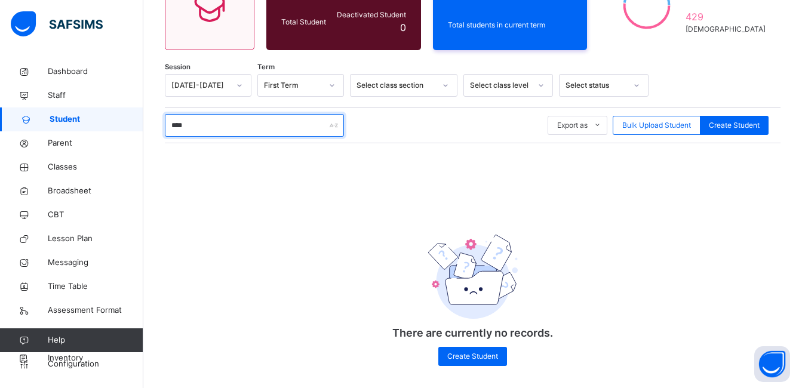
scroll to position [188, 0]
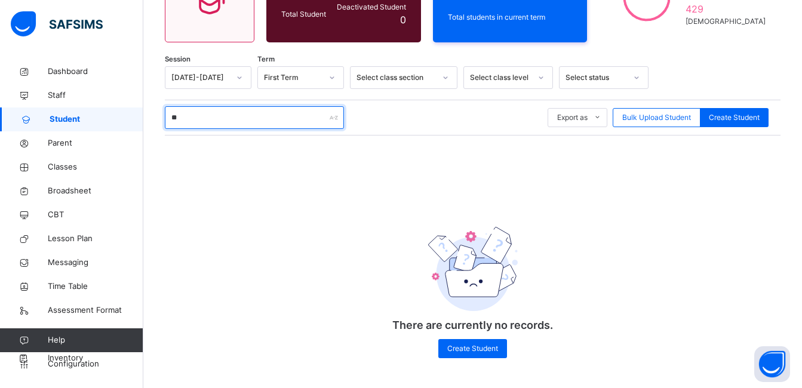
type input "*"
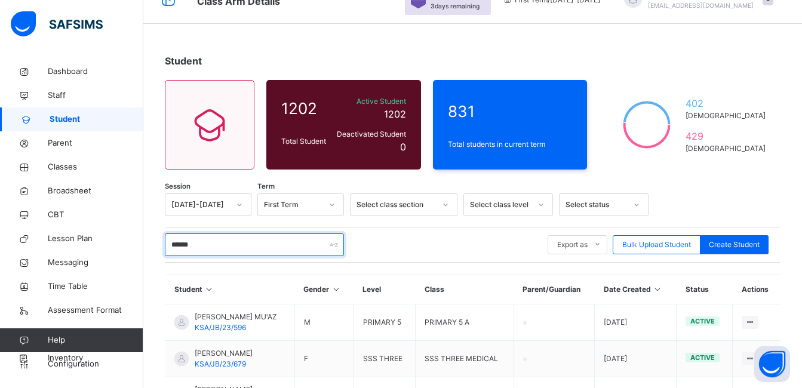
scroll to position [54, 0]
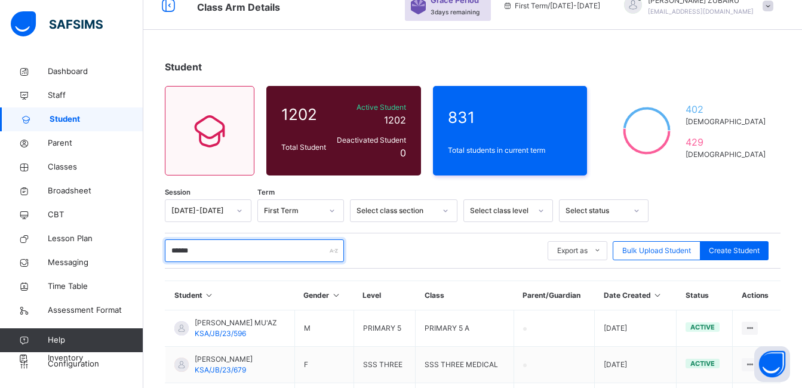
click at [172, 250] on input "******" at bounding box center [254, 251] width 179 height 23
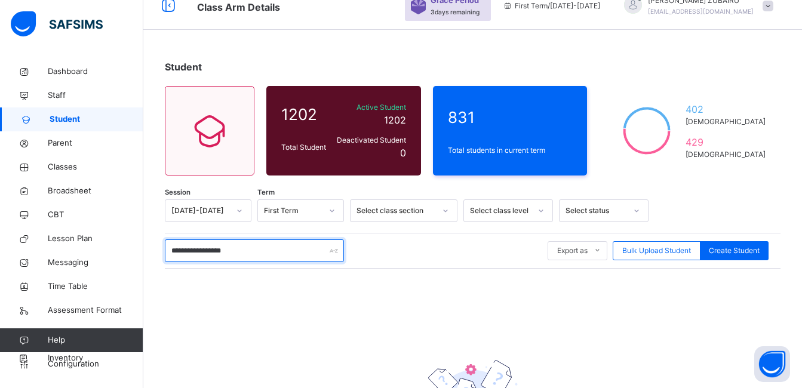
click at [262, 252] on input "**********" at bounding box center [254, 251] width 179 height 23
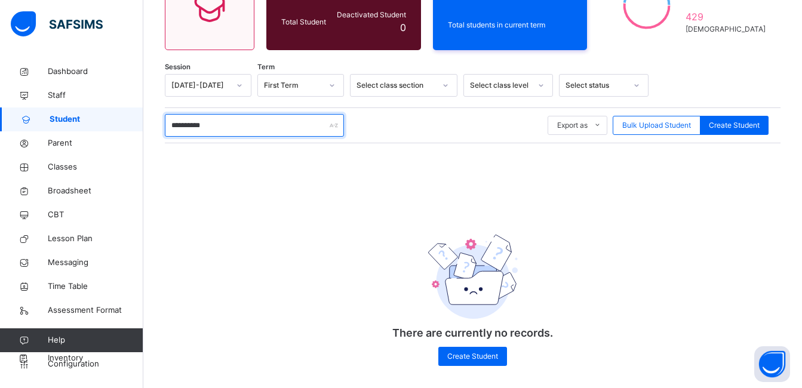
scroll to position [188, 0]
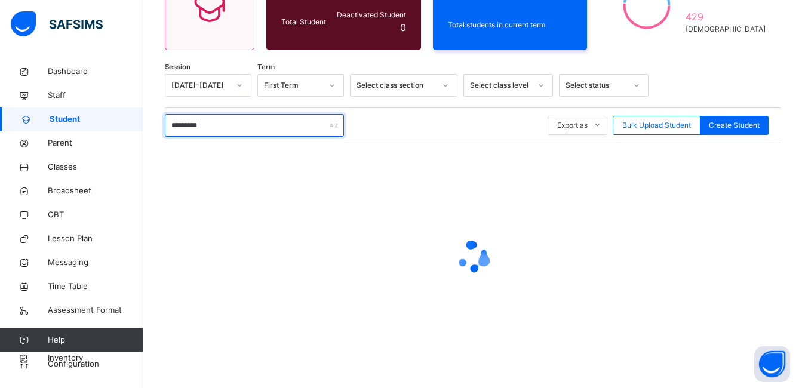
type input "**********"
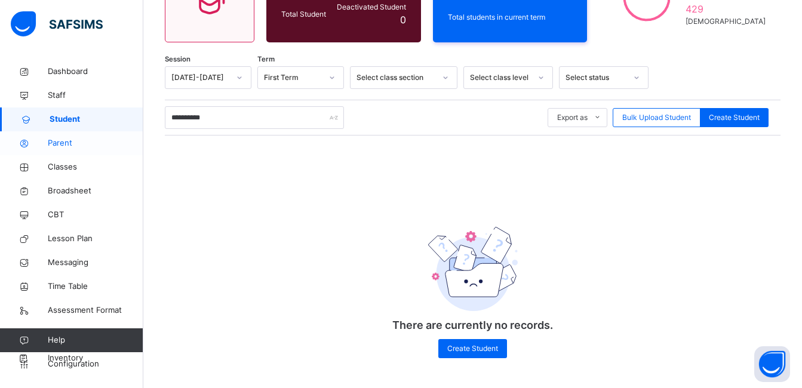
drag, startPoint x: 62, startPoint y: 167, endPoint x: 114, endPoint y: 152, distance: 54.1
click at [63, 166] on span "Classes" at bounding box center [96, 167] width 96 height 12
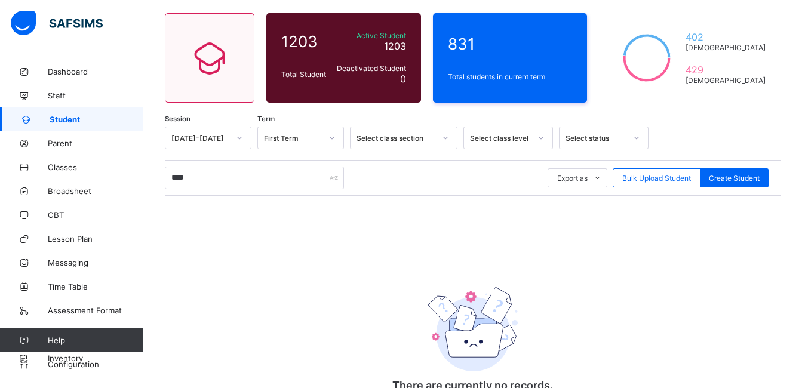
scroll to position [184, 0]
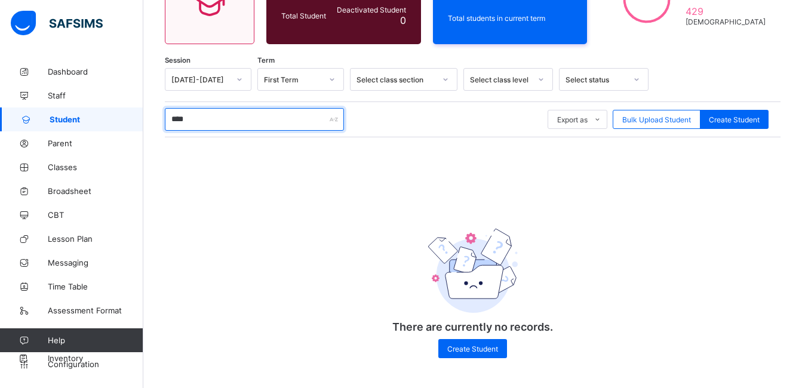
click at [220, 121] on input "****" at bounding box center [254, 119] width 179 height 23
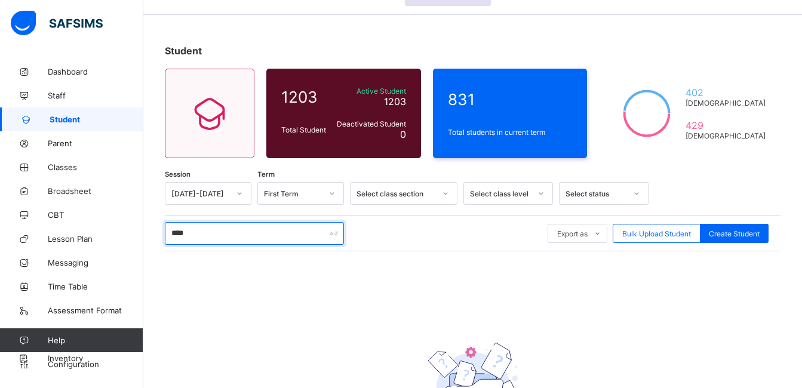
scroll to position [0, 0]
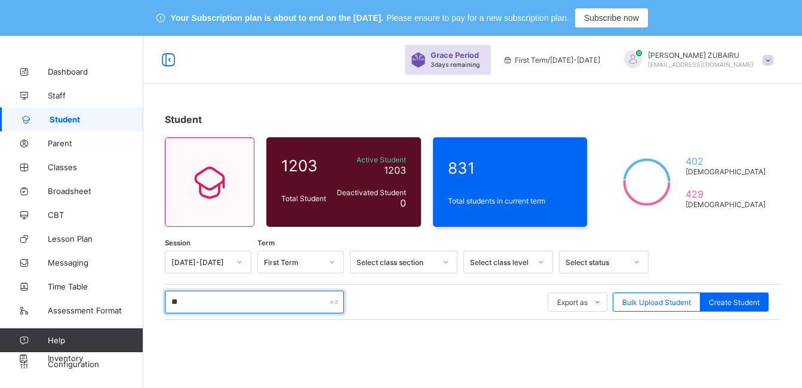
type input "*"
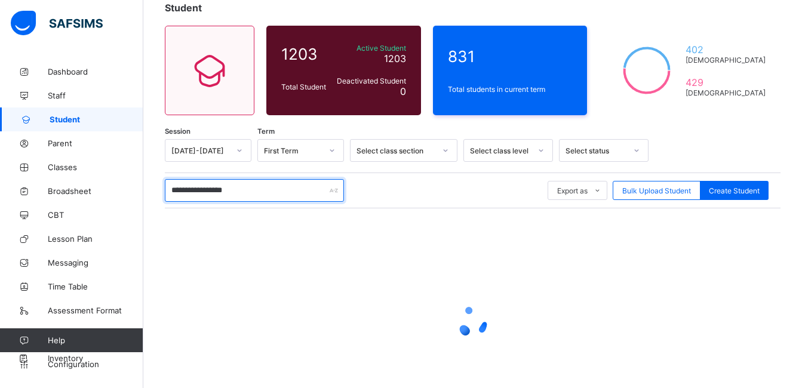
scroll to position [177, 0]
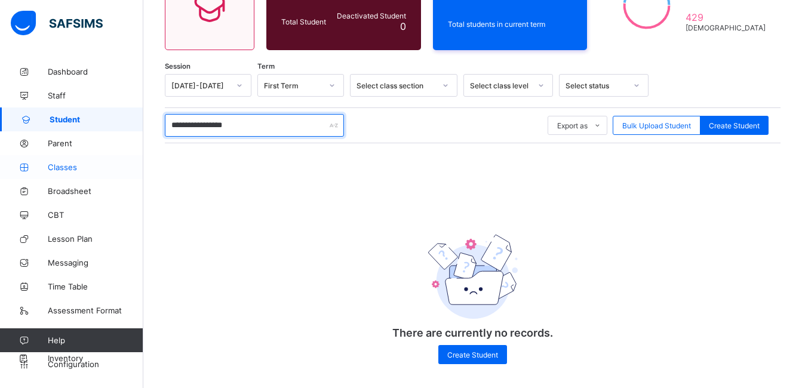
type input "**********"
click at [56, 166] on span "Classes" at bounding box center [96, 167] width 96 height 10
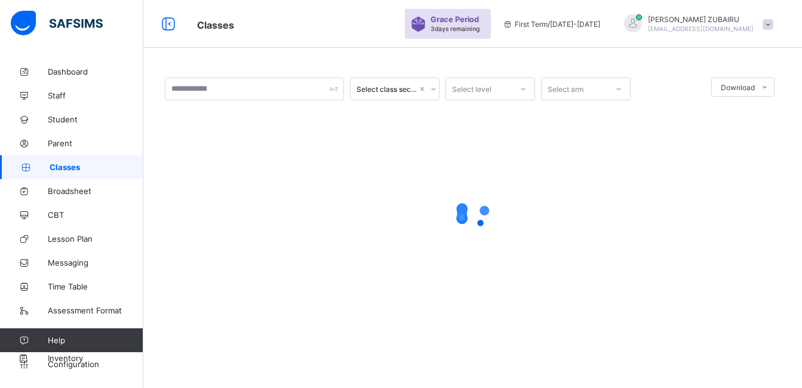
scroll to position [36, 0]
click at [65, 119] on span "Student" at bounding box center [96, 120] width 96 height 10
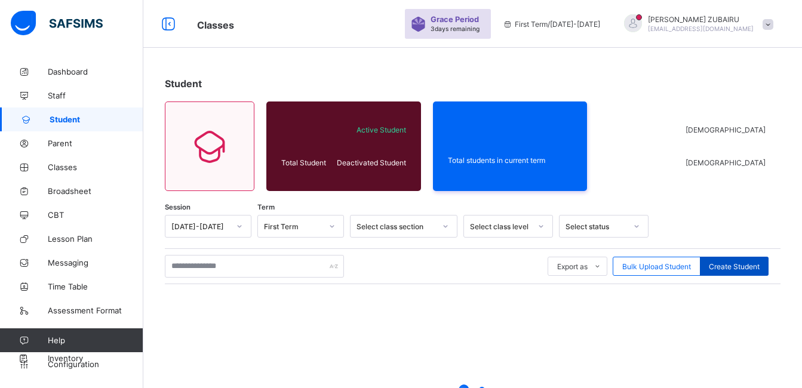
click at [732, 269] on span "Create Student" at bounding box center [734, 266] width 51 height 9
select select "**"
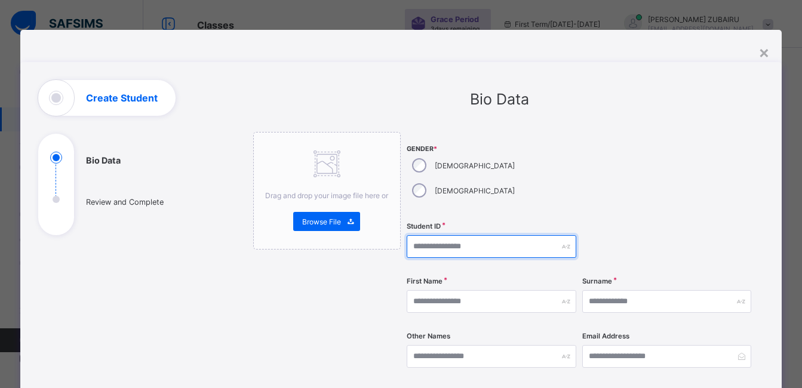
click at [479, 235] on input "text" at bounding box center [491, 246] width 169 height 23
type input "**********"
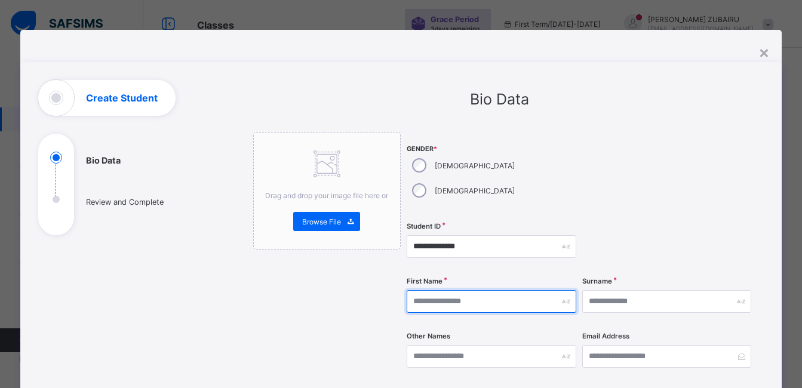
click at [469, 290] on input "text" at bounding box center [491, 301] width 169 height 23
type input "*****"
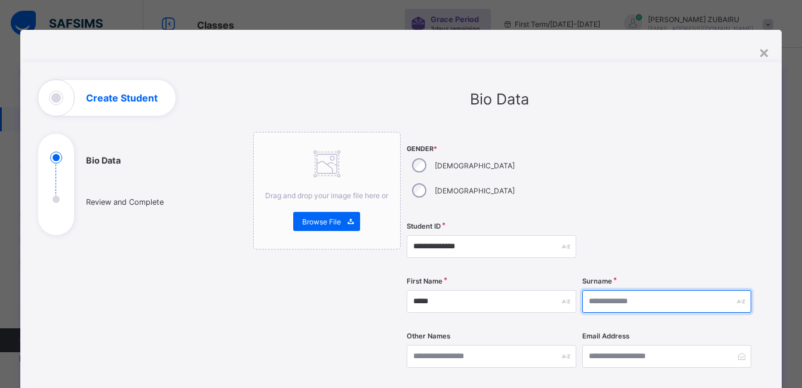
click at [629, 290] on input "text" at bounding box center [666, 301] width 169 height 23
type input "***"
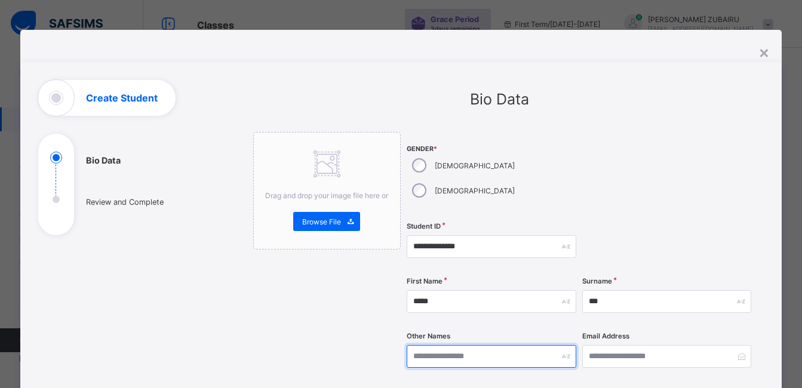
click at [450, 345] on input "text" at bounding box center [491, 356] width 169 height 23
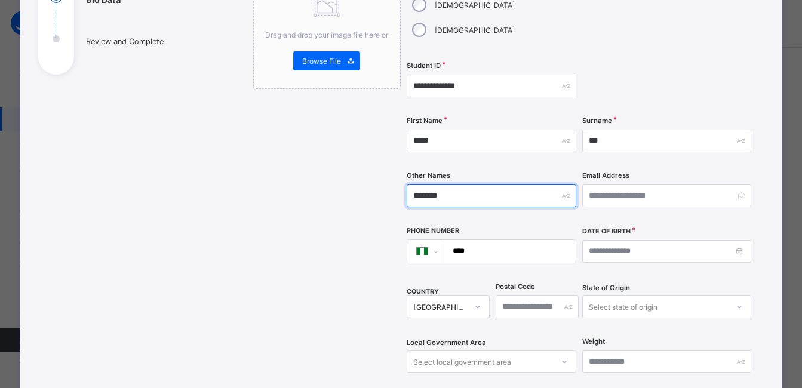
scroll to position [239, 0]
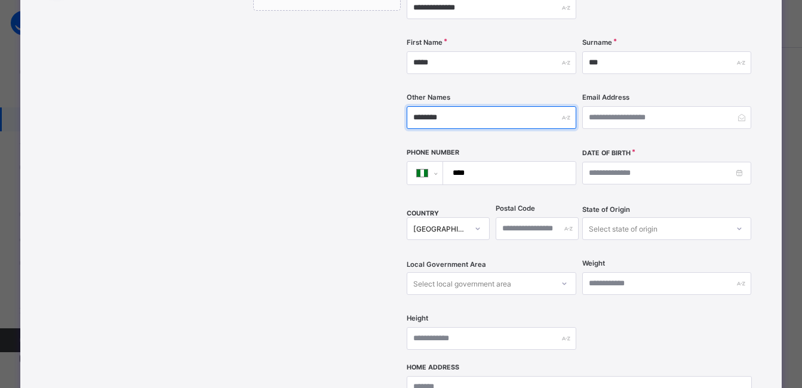
type input "********"
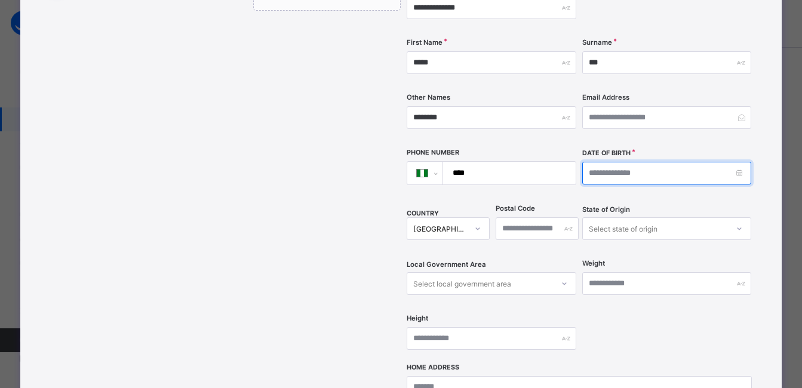
click at [639, 162] on input at bounding box center [666, 173] width 169 height 23
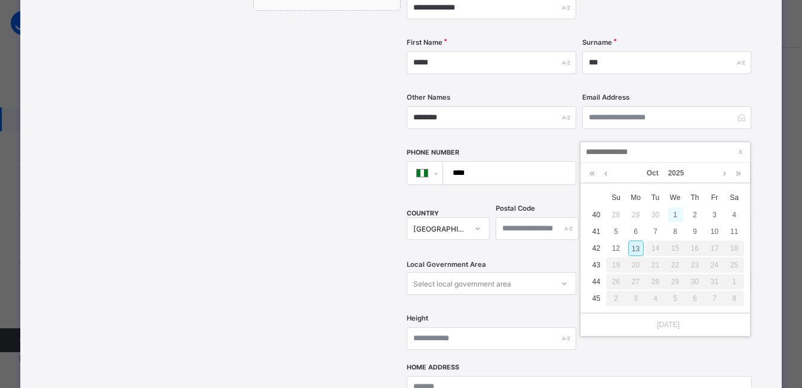
click at [676, 211] on div "1" at bounding box center [676, 215] width 16 height 16
type input "**********"
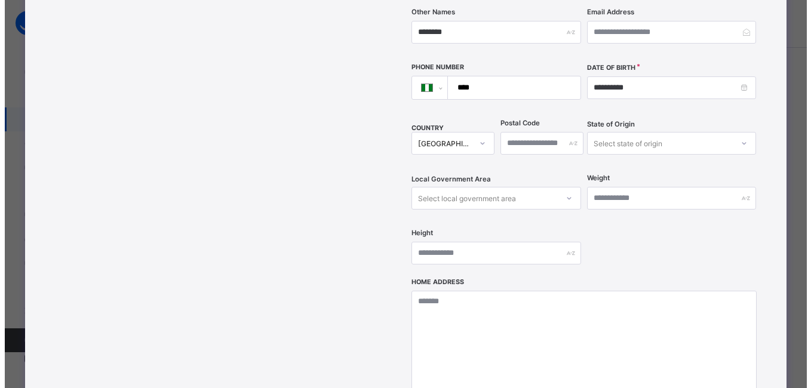
scroll to position [418, 0]
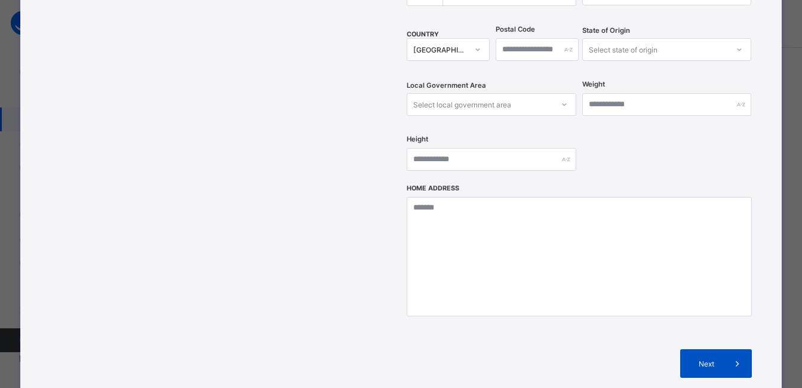
click at [710, 360] on span "Next" at bounding box center [706, 364] width 34 height 9
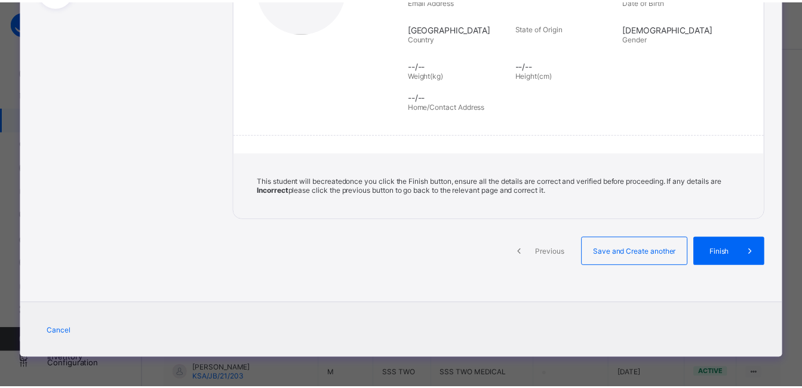
scroll to position [229, 0]
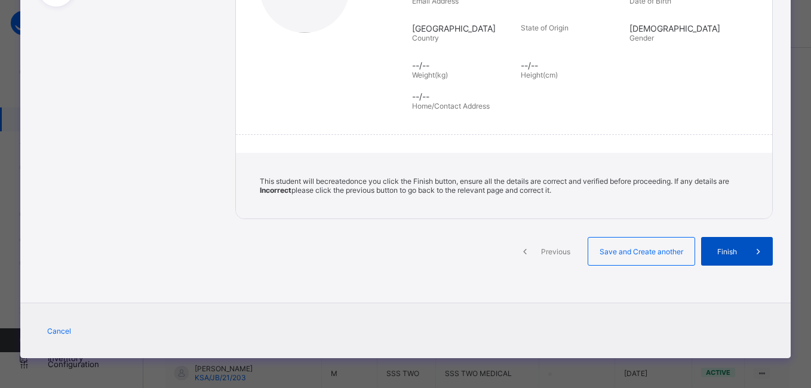
click at [726, 252] on span "Finish" at bounding box center [727, 251] width 34 height 9
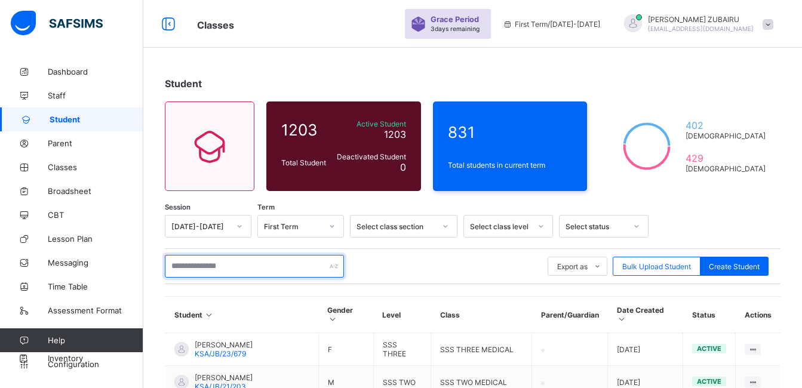
click at [266, 271] on input "text" at bounding box center [254, 266] width 179 height 23
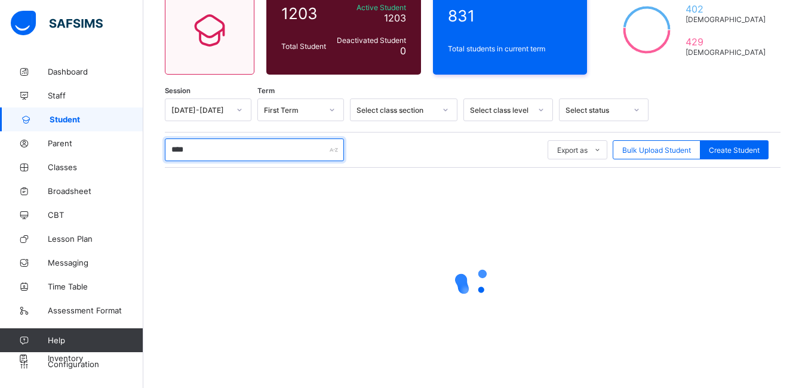
scroll to position [155, 0]
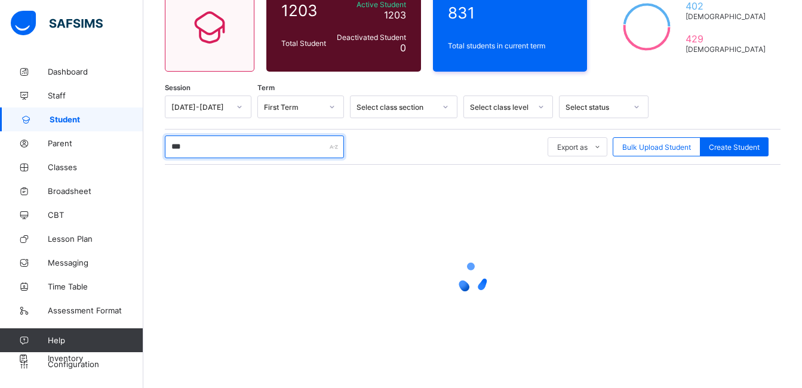
type input "****"
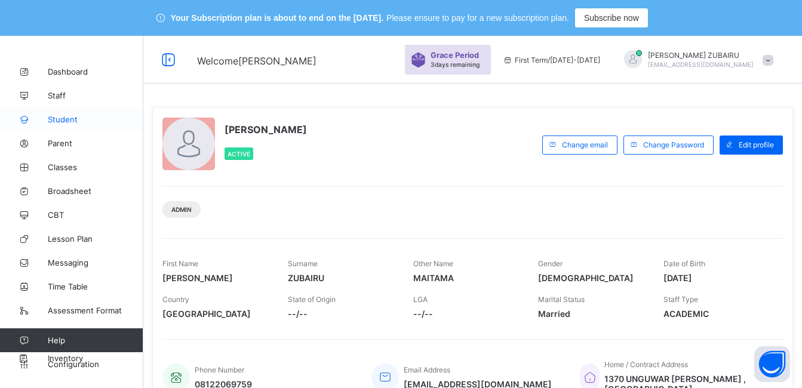
click at [61, 118] on span "Student" at bounding box center [96, 120] width 96 height 10
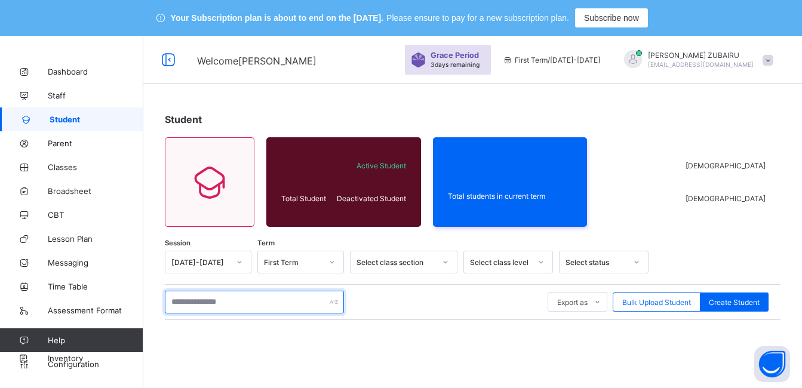
click at [258, 303] on input "text" at bounding box center [254, 302] width 179 height 23
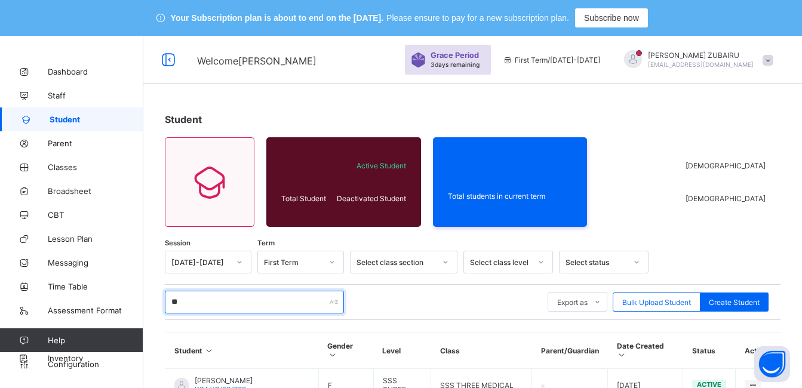
type input "*"
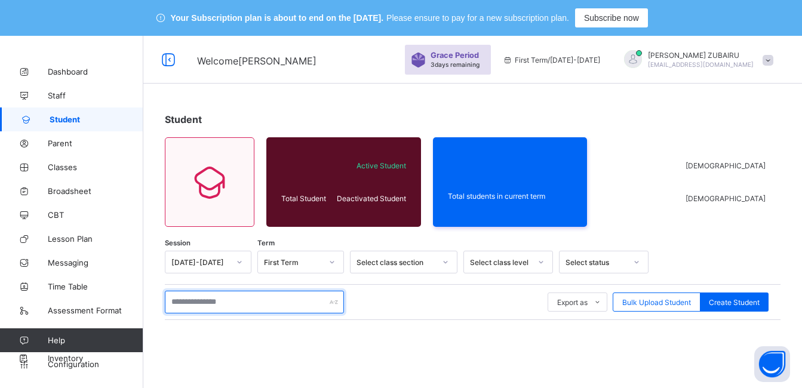
type input "*"
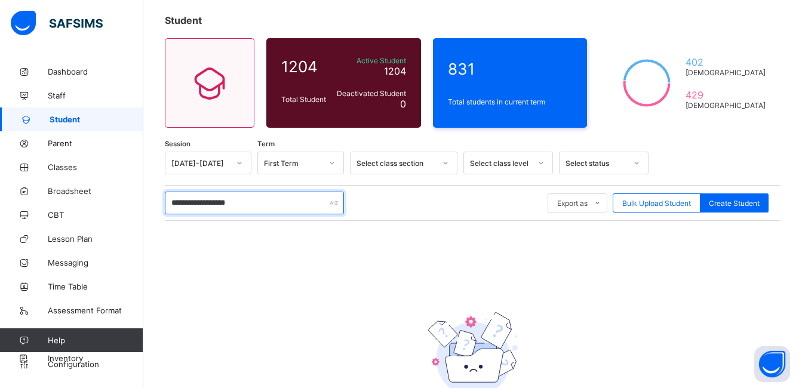
scroll to position [65, 0]
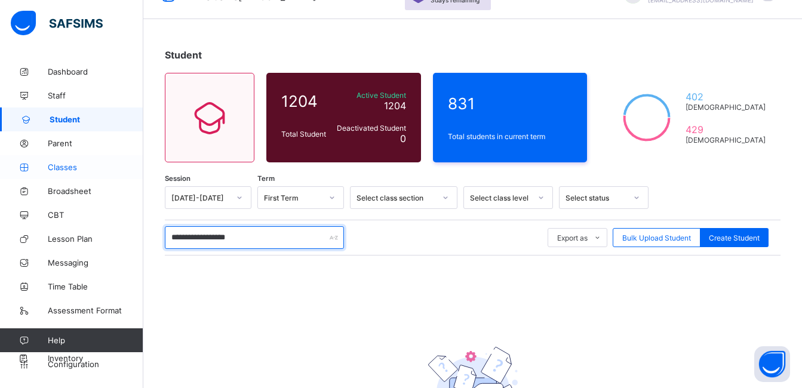
type input "**********"
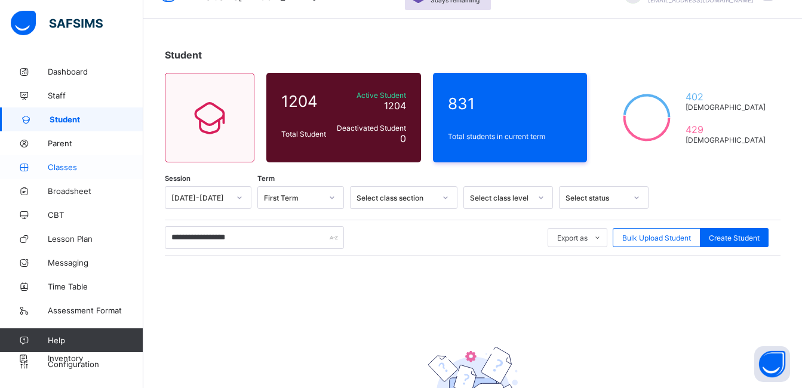
click at [58, 173] on link "Classes" at bounding box center [71, 167] width 143 height 24
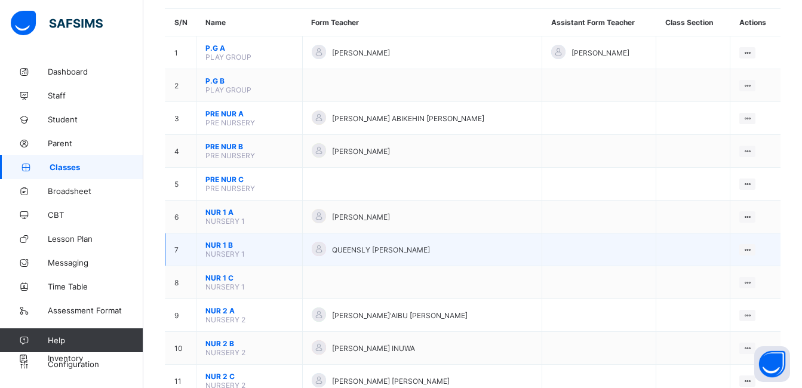
scroll to position [244, 0]
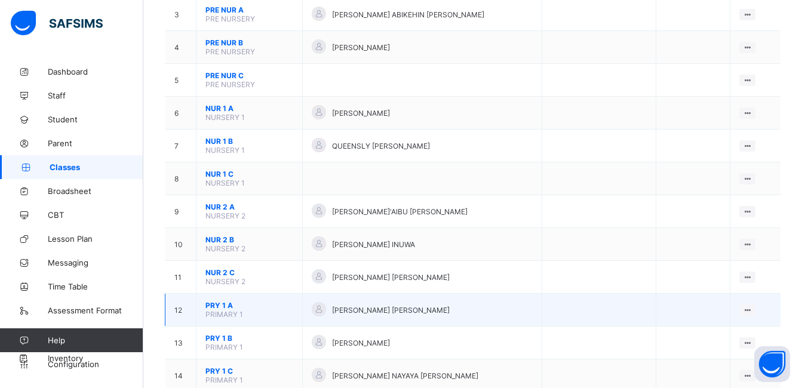
click at [221, 306] on span "PRY 1 A" at bounding box center [250, 305] width 88 height 9
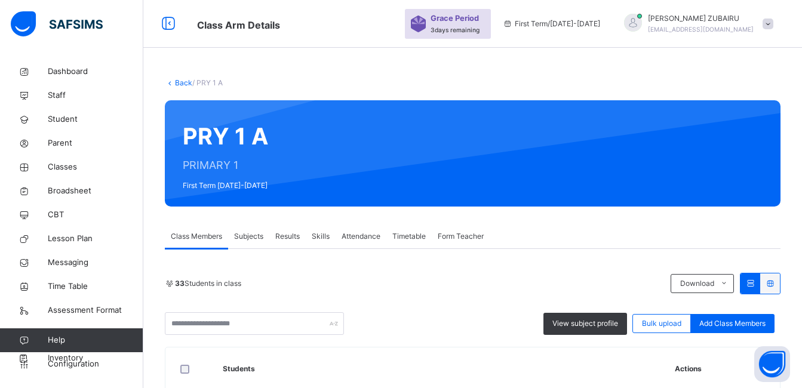
scroll to position [244, 0]
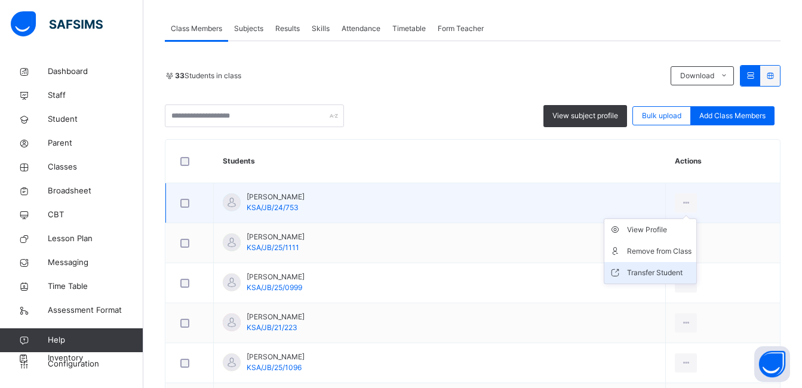
click at [633, 271] on div "Transfer Student" at bounding box center [659, 273] width 65 height 12
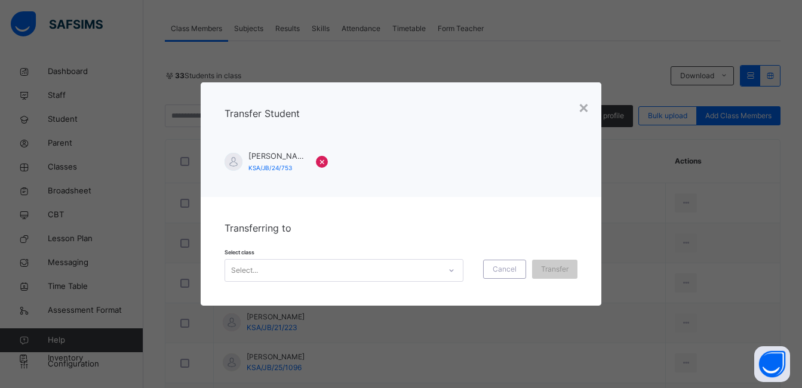
click at [453, 271] on div at bounding box center [451, 270] width 20 height 19
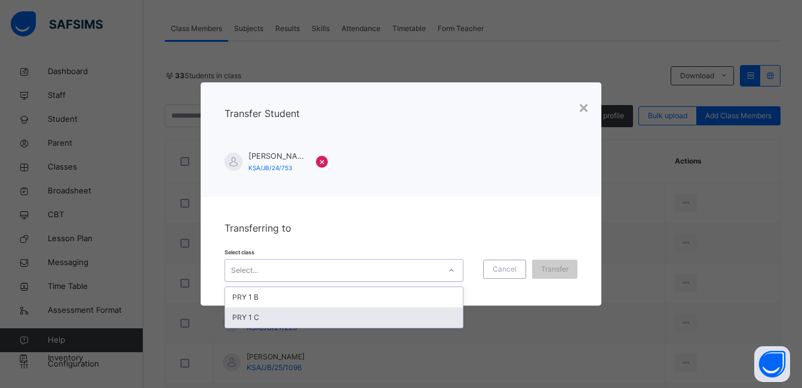
click at [409, 316] on div "PRY 1 C" at bounding box center [344, 318] width 238 height 20
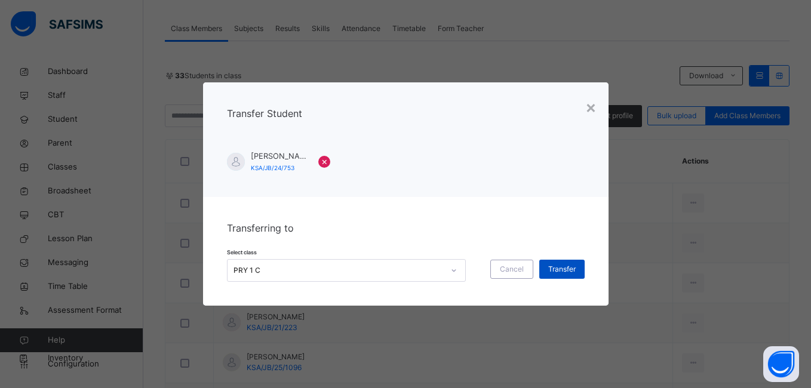
click at [562, 272] on span "Transfer" at bounding box center [561, 269] width 27 height 11
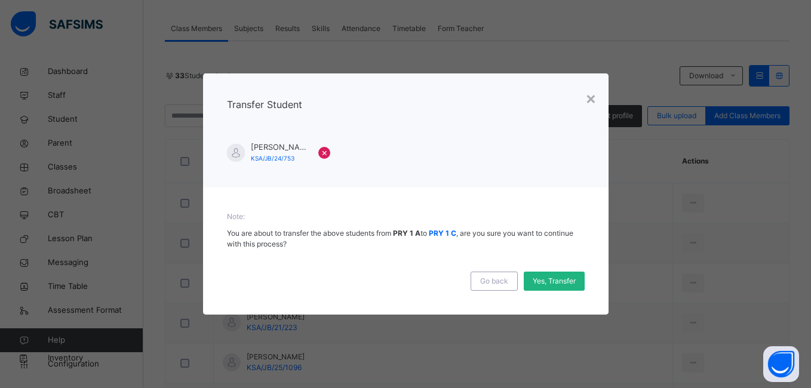
click at [566, 280] on span "Yes, Transfer" at bounding box center [554, 281] width 43 height 11
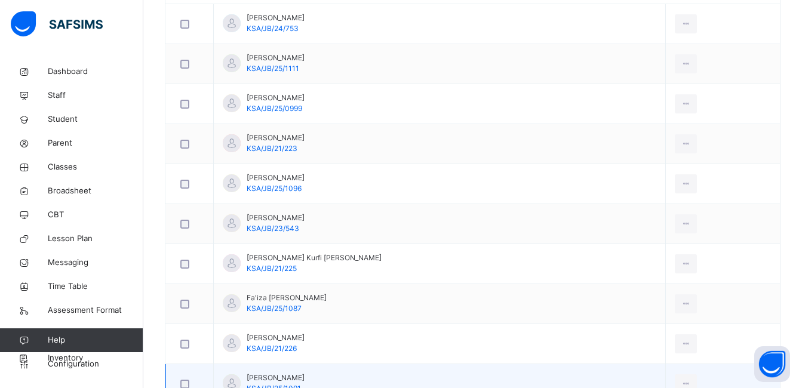
scroll to position [542, 0]
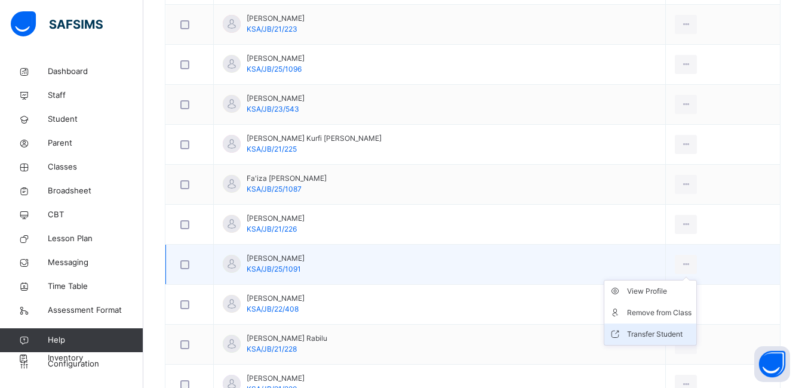
click at [646, 332] on div "Transfer Student" at bounding box center [659, 335] width 65 height 12
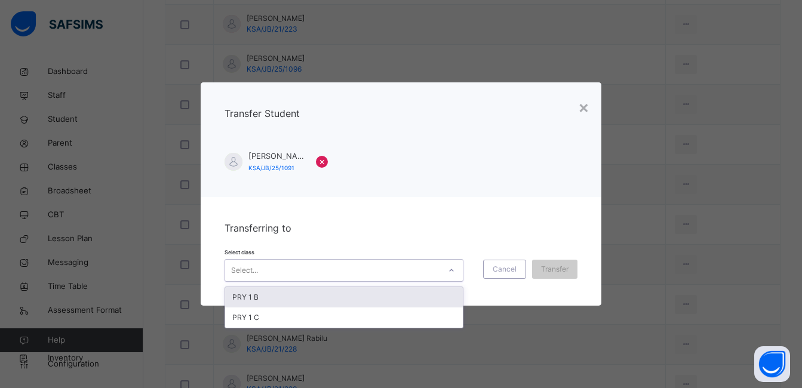
click at [449, 272] on icon at bounding box center [451, 271] width 7 height 12
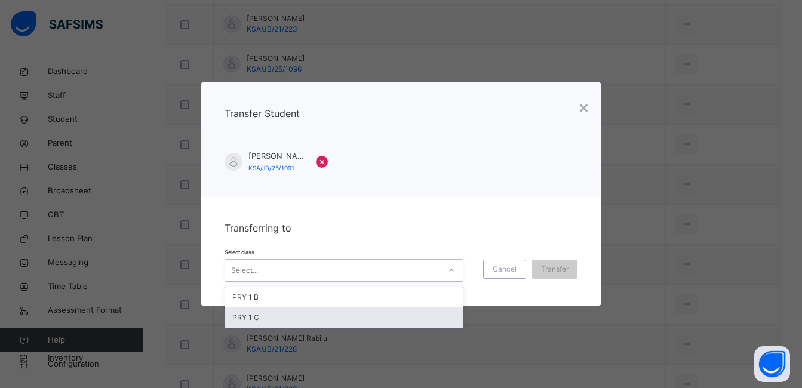
click at [421, 318] on div "PRY 1 C" at bounding box center [344, 318] width 238 height 20
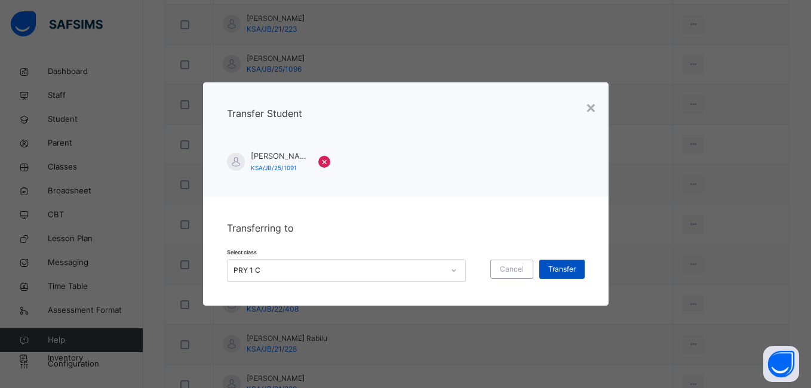
click at [572, 272] on span "Transfer" at bounding box center [561, 269] width 27 height 11
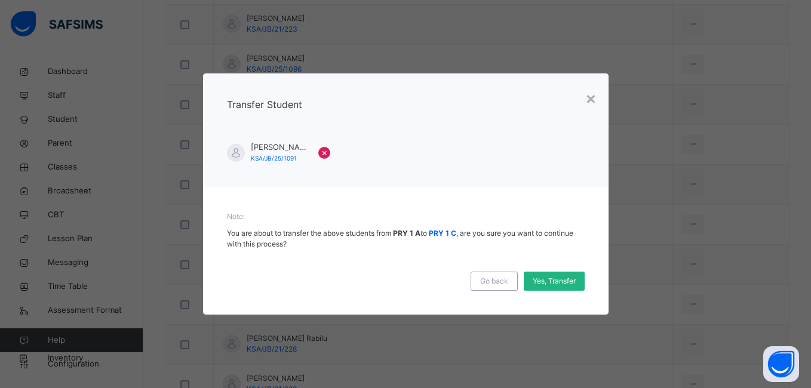
click at [559, 288] on div "Yes, Transfer" at bounding box center [554, 281] width 61 height 19
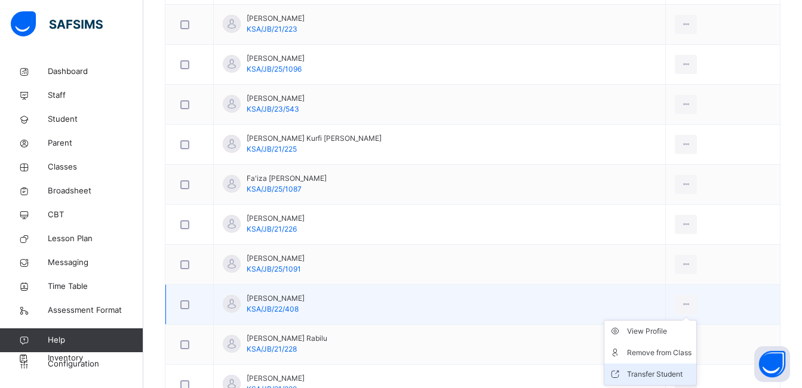
click at [639, 372] on div "Transfer Student" at bounding box center [659, 375] width 65 height 12
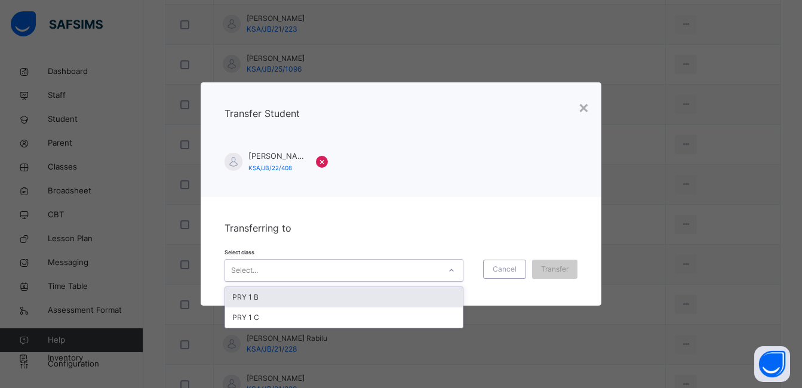
click at [454, 269] on div at bounding box center [451, 270] width 20 height 19
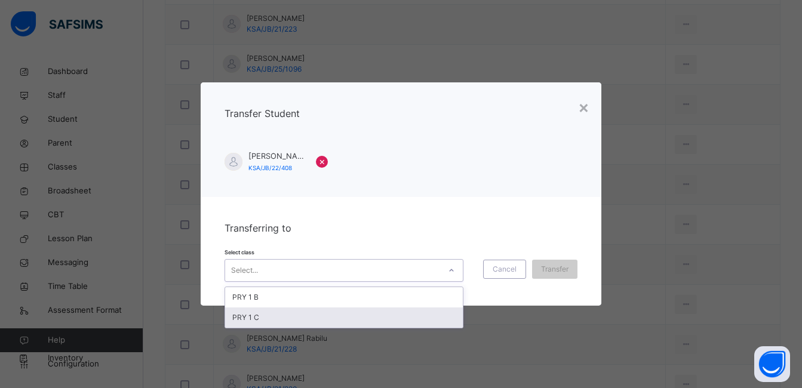
click at [418, 317] on div "PRY 1 C" at bounding box center [344, 318] width 238 height 20
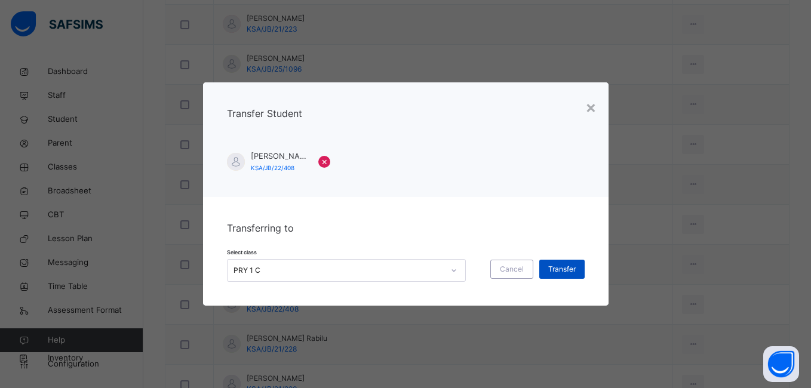
click at [557, 268] on span "Transfer" at bounding box center [561, 269] width 27 height 11
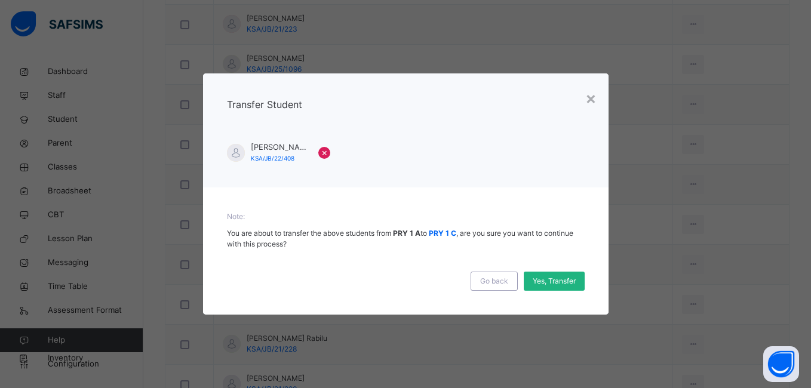
click at [557, 279] on span "Yes, Transfer" at bounding box center [554, 281] width 43 height 11
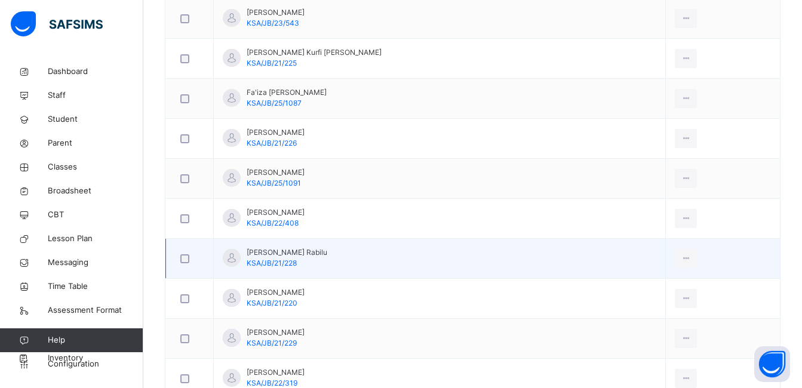
scroll to position [662, 0]
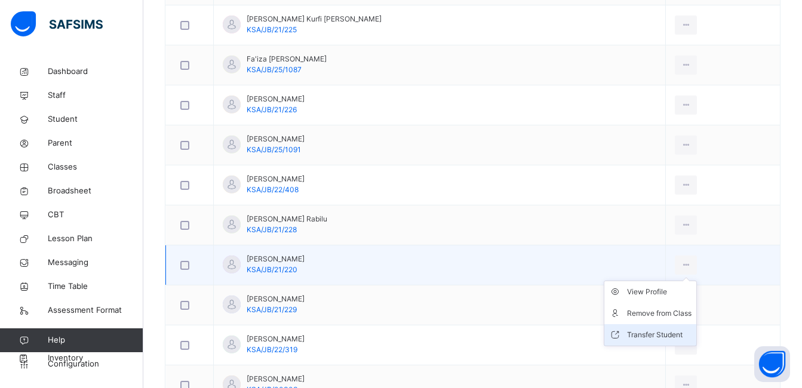
click at [642, 334] on div "Transfer Student" at bounding box center [659, 335] width 65 height 12
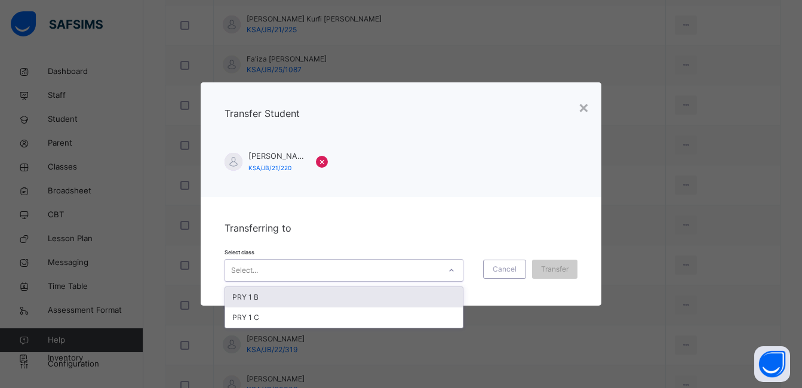
click at [443, 269] on div at bounding box center [451, 270] width 20 height 19
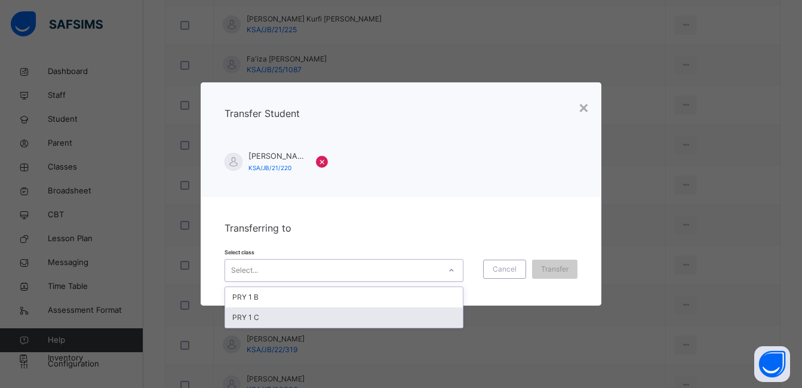
click at [431, 317] on div "PRY 1 C" at bounding box center [344, 318] width 238 height 20
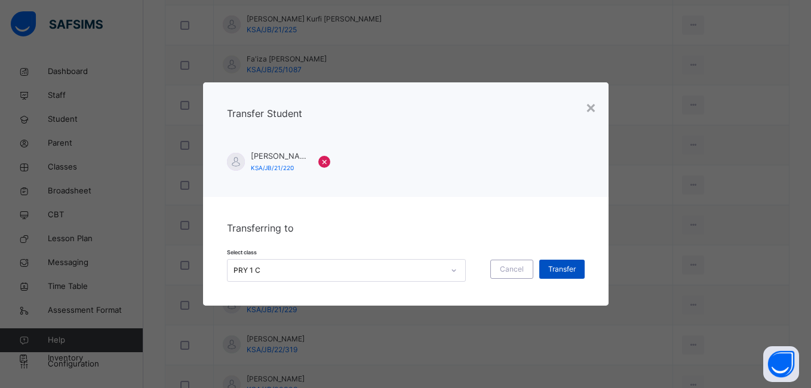
click at [564, 271] on span "Transfer" at bounding box center [561, 269] width 27 height 11
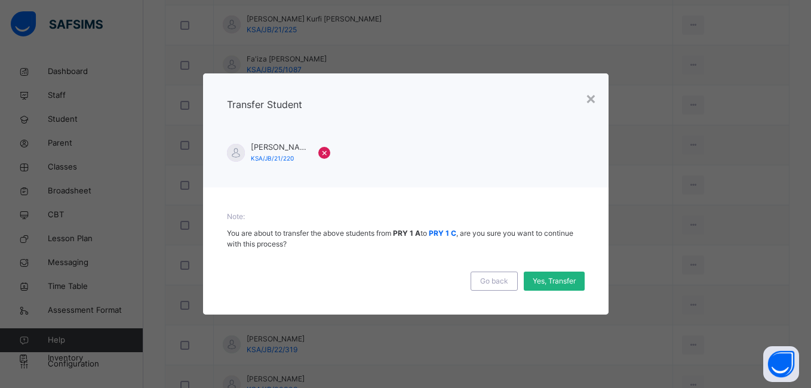
click at [566, 286] on span "Yes, Transfer" at bounding box center [554, 281] width 43 height 11
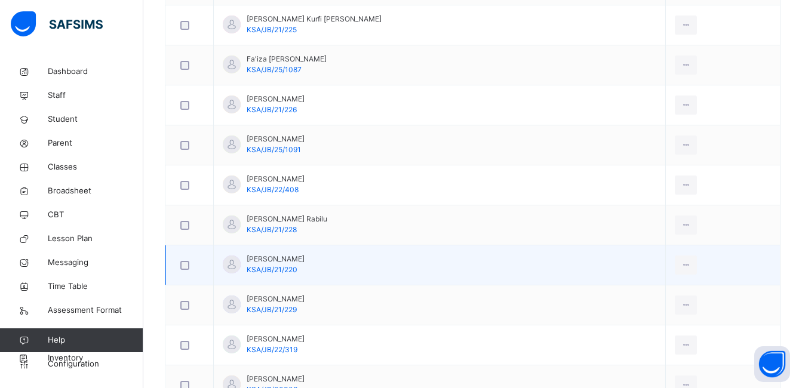
scroll to position [722, 0]
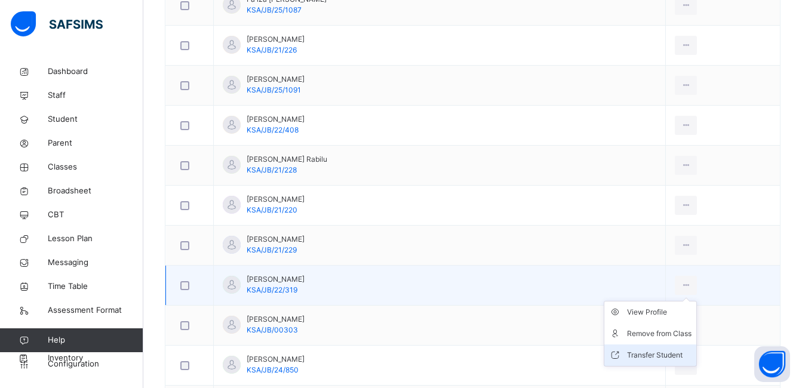
click at [642, 353] on div "Transfer Student" at bounding box center [659, 355] width 65 height 12
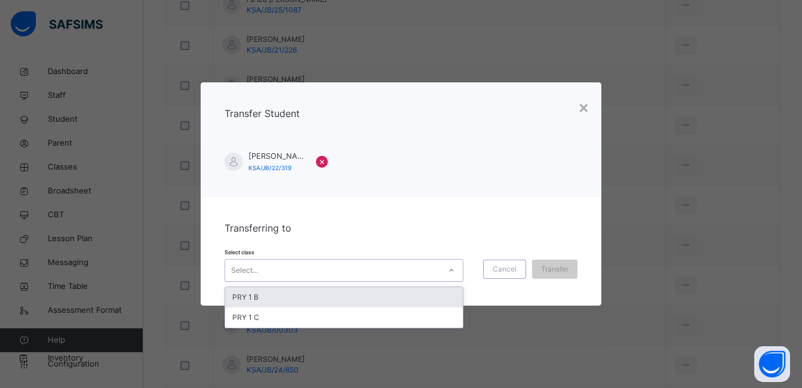
click at [448, 270] on icon at bounding box center [451, 271] width 7 height 12
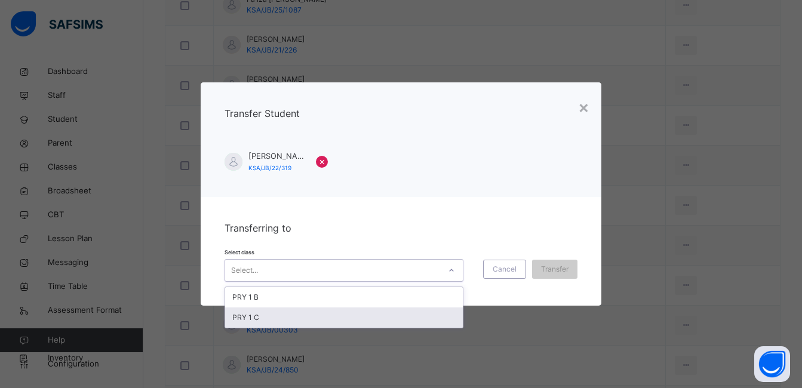
click at [439, 315] on div "PRY 1 C" at bounding box center [344, 318] width 238 height 20
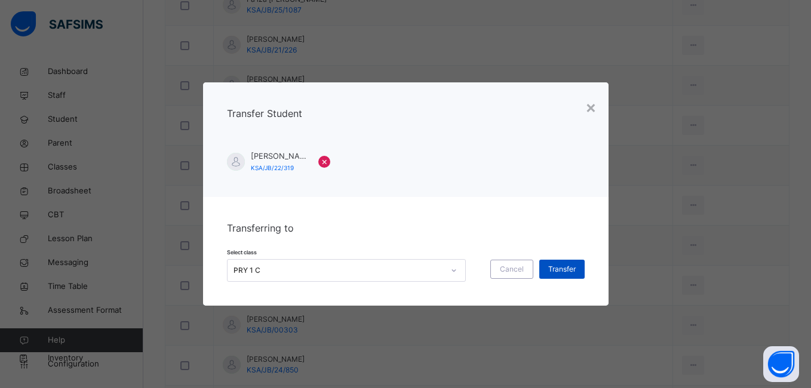
click at [565, 271] on span "Transfer" at bounding box center [561, 269] width 27 height 11
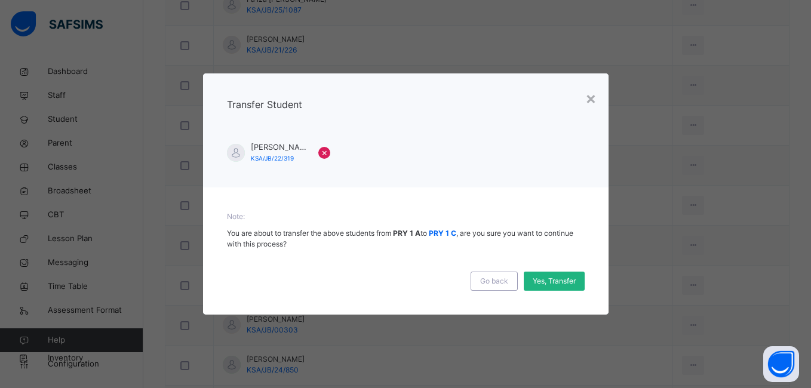
click at [556, 283] on span "Yes, Transfer" at bounding box center [554, 281] width 43 height 11
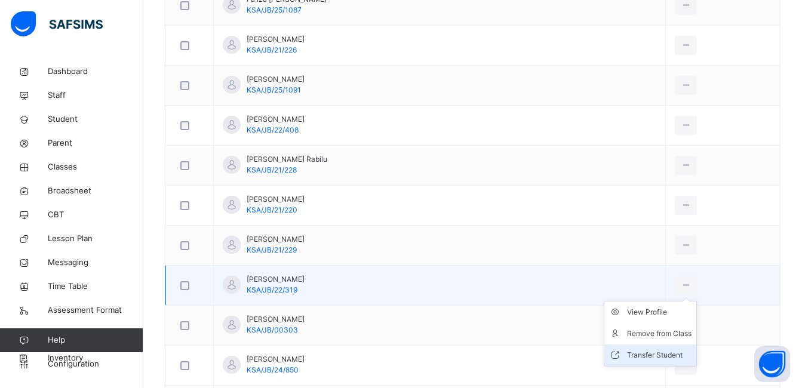
click at [647, 353] on div "Transfer Student" at bounding box center [659, 355] width 65 height 12
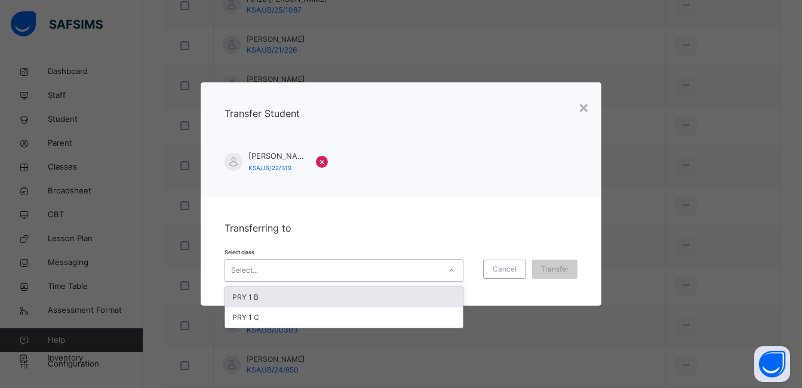
click at [448, 269] on icon at bounding box center [451, 271] width 7 height 12
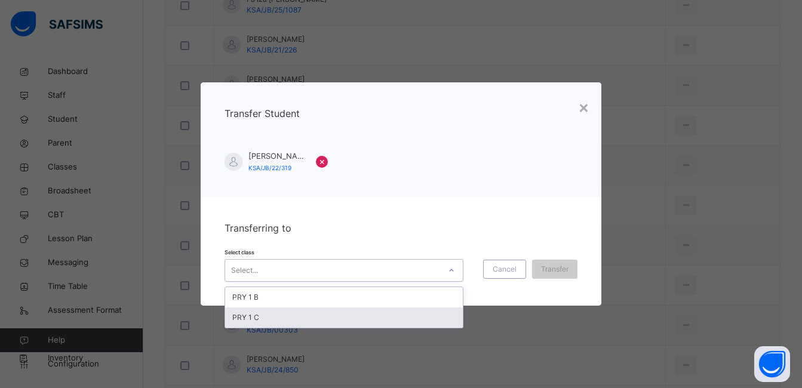
click at [428, 316] on div "PRY 1 C" at bounding box center [344, 318] width 238 height 20
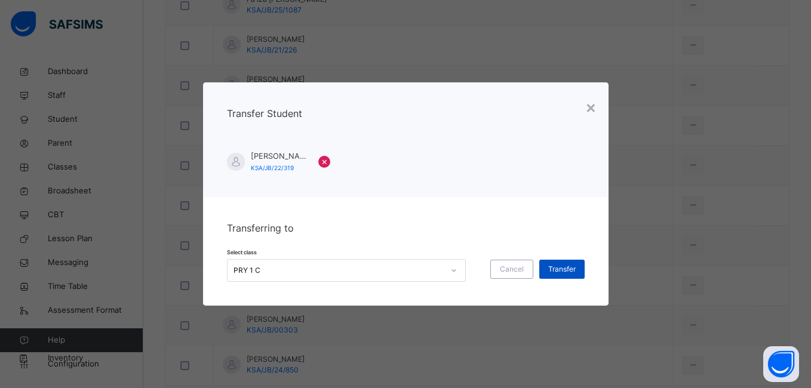
click at [562, 268] on span "Transfer" at bounding box center [561, 269] width 27 height 11
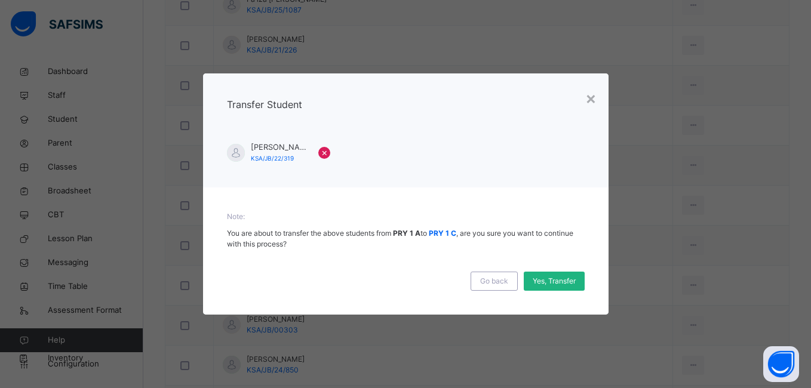
click at [556, 283] on span "Yes, Transfer" at bounding box center [554, 281] width 43 height 11
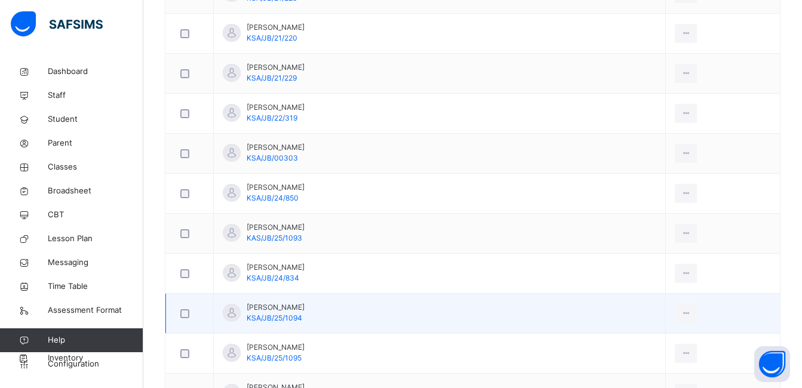
scroll to position [901, 0]
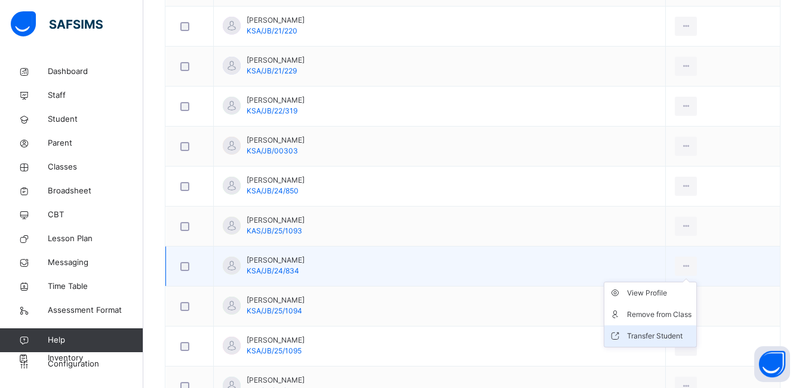
click at [645, 335] on div "Transfer Student" at bounding box center [659, 336] width 65 height 12
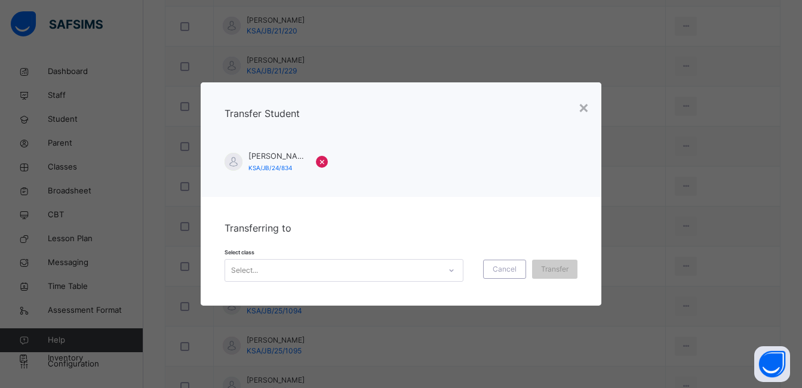
click at [448, 272] on icon at bounding box center [451, 271] width 7 height 12
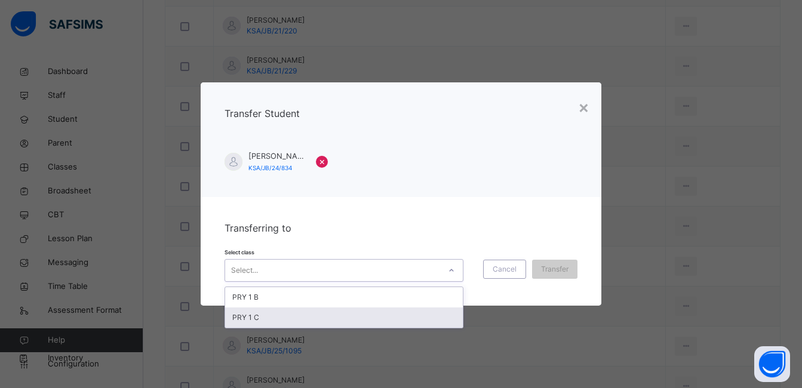
click at [427, 319] on div "PRY 1 C" at bounding box center [344, 318] width 238 height 20
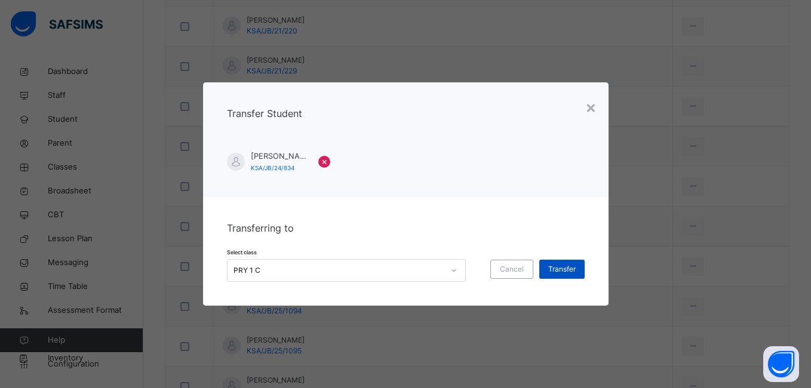
click at [569, 271] on span "Transfer" at bounding box center [561, 269] width 27 height 11
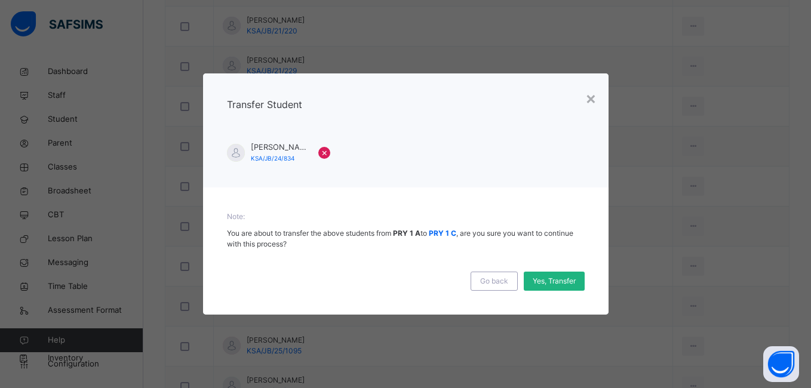
click at [565, 282] on span "Yes, Transfer" at bounding box center [554, 281] width 43 height 11
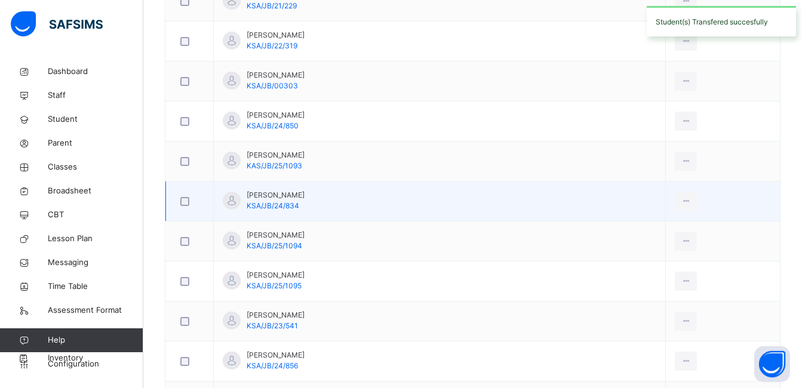
scroll to position [1080, 0]
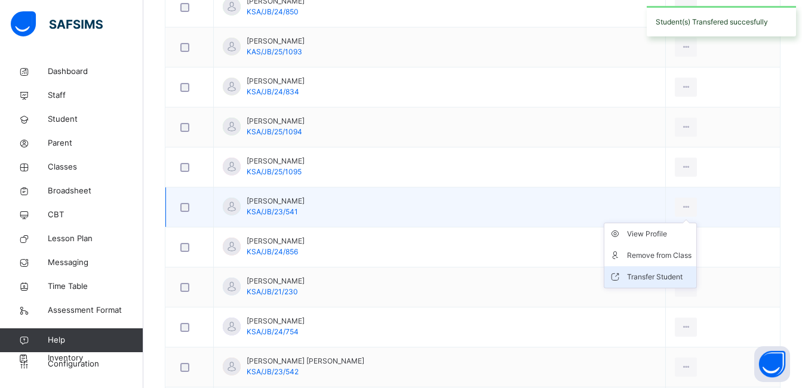
click at [646, 277] on div "Transfer Student" at bounding box center [659, 277] width 65 height 12
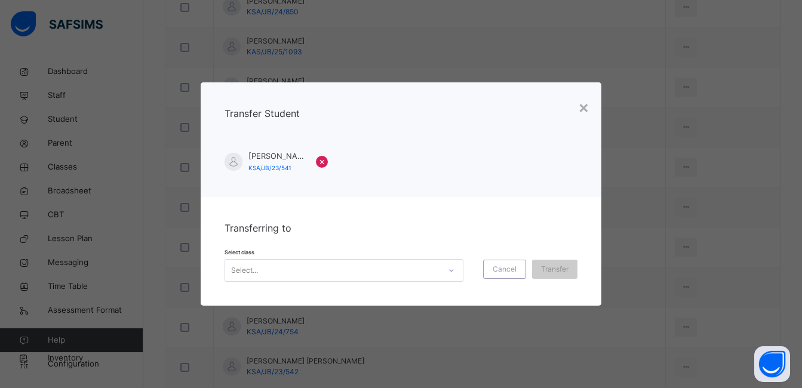
click at [442, 268] on div at bounding box center [451, 270] width 20 height 19
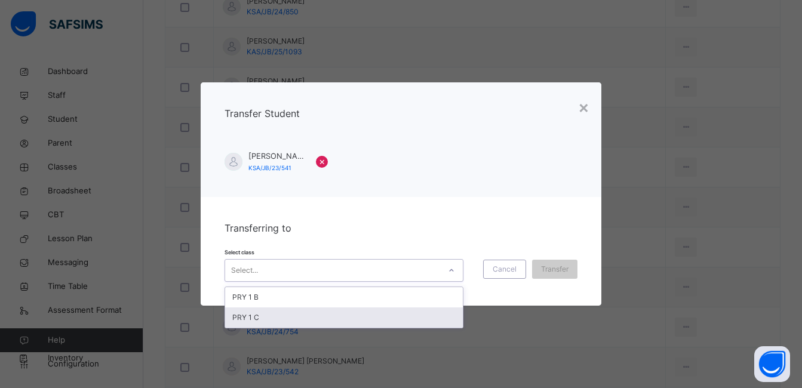
click at [417, 321] on div "PRY 1 C" at bounding box center [344, 318] width 238 height 20
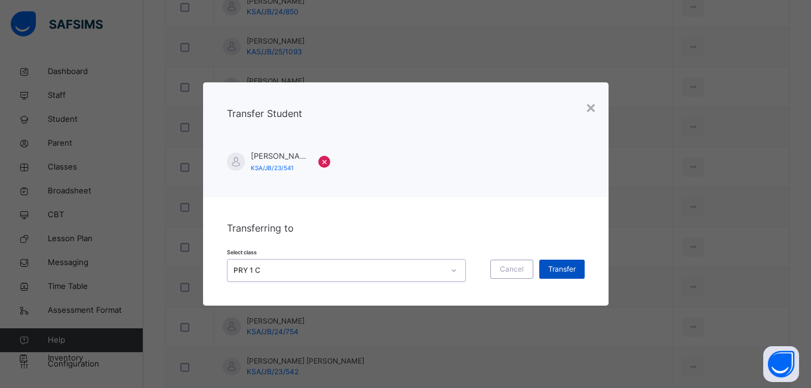
click at [571, 269] on span "Transfer" at bounding box center [561, 269] width 27 height 11
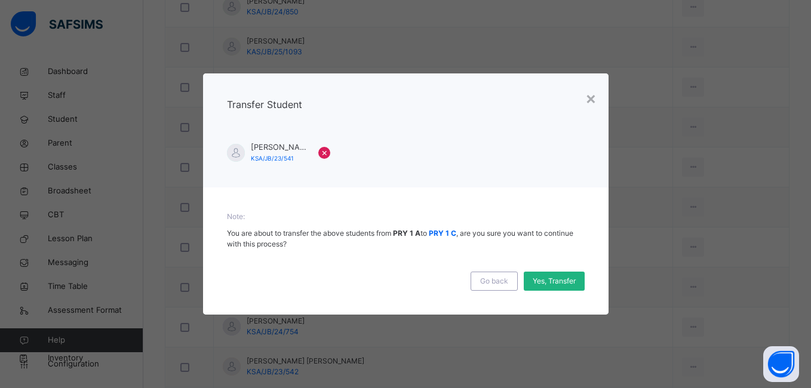
click at [563, 286] on span "Yes, Transfer" at bounding box center [554, 281] width 43 height 11
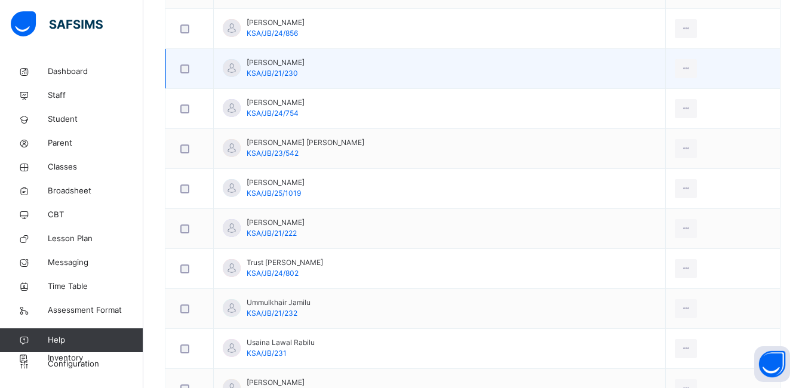
scroll to position [1319, 0]
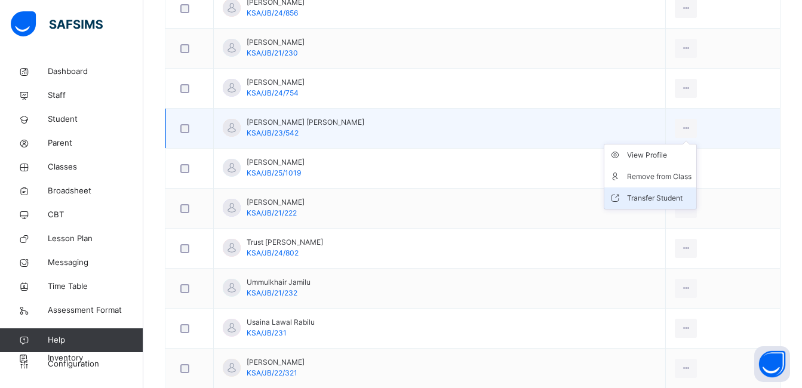
click at [644, 197] on div "Transfer Student" at bounding box center [659, 198] width 65 height 12
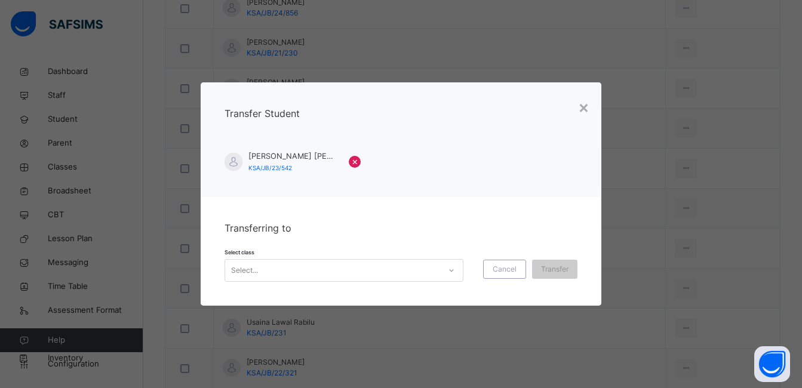
click at [448, 271] on icon at bounding box center [451, 271] width 7 height 12
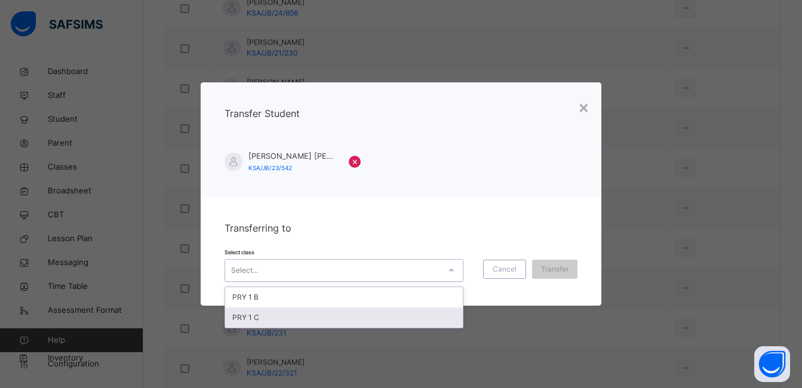
click at [417, 314] on div "PRY 1 C" at bounding box center [344, 318] width 238 height 20
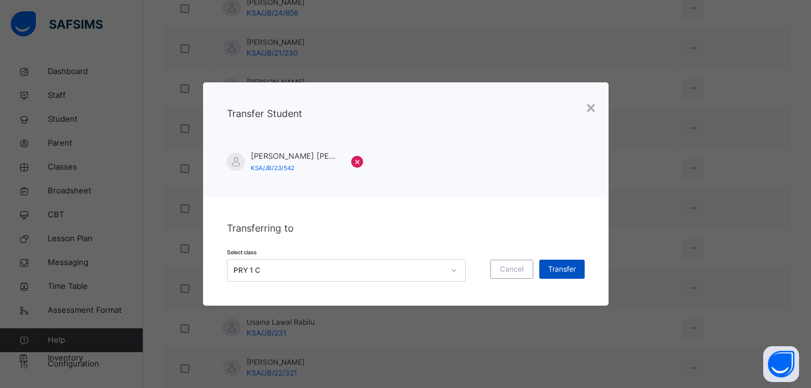
click at [566, 271] on span "Transfer" at bounding box center [561, 269] width 27 height 11
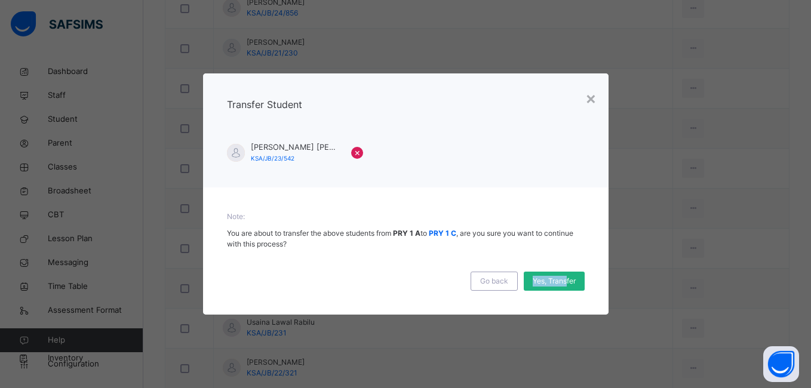
click at [566, 274] on div "Go back Yes, Transfer" at bounding box center [406, 276] width 358 height 29
drag, startPoint x: 566, startPoint y: 274, endPoint x: 573, endPoint y: 278, distance: 7.8
click at [573, 278] on span "Yes, Transfer" at bounding box center [554, 281] width 43 height 11
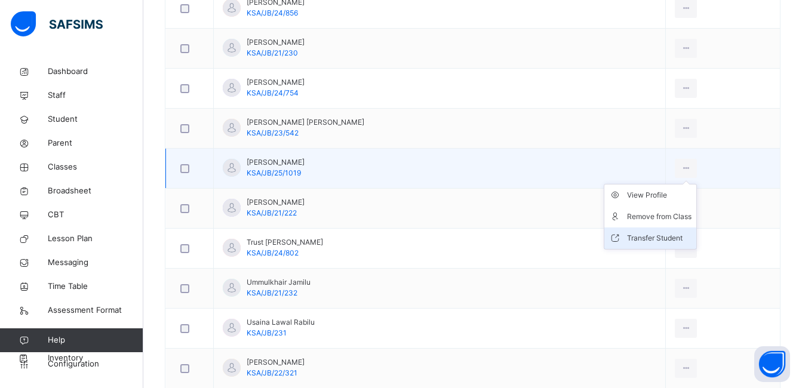
click at [643, 240] on div "Transfer Student" at bounding box center [659, 238] width 65 height 12
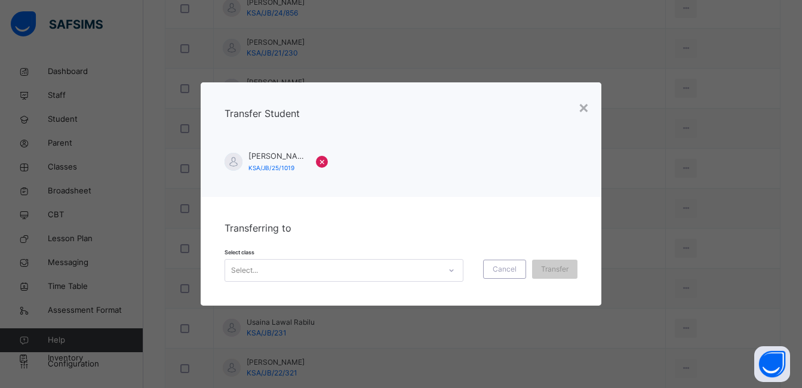
click at [444, 270] on div at bounding box center [451, 270] width 20 height 19
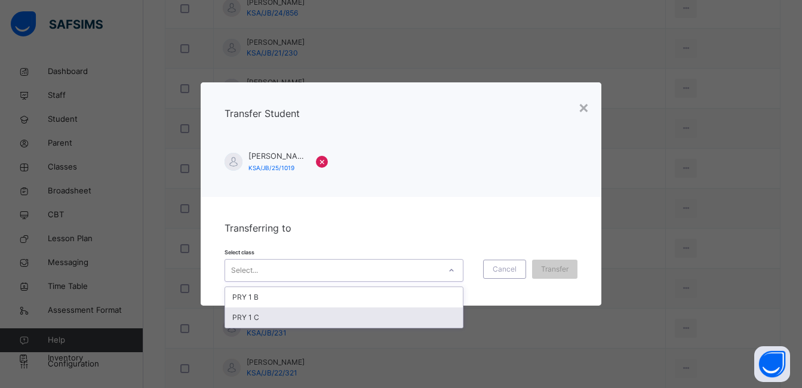
click at [409, 317] on div "PRY 1 C" at bounding box center [344, 318] width 238 height 20
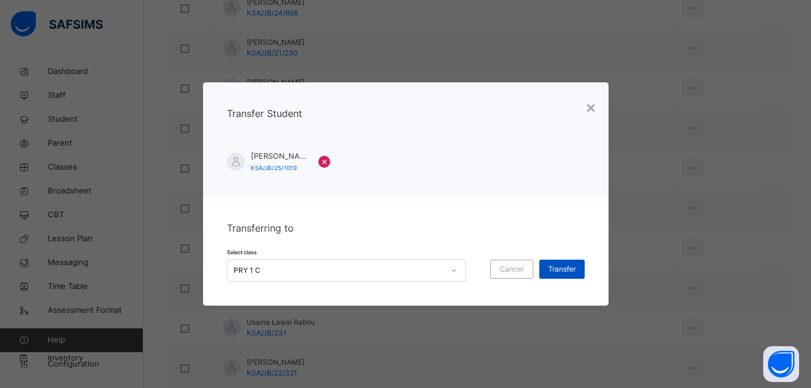
click at [568, 268] on span "Transfer" at bounding box center [561, 269] width 27 height 11
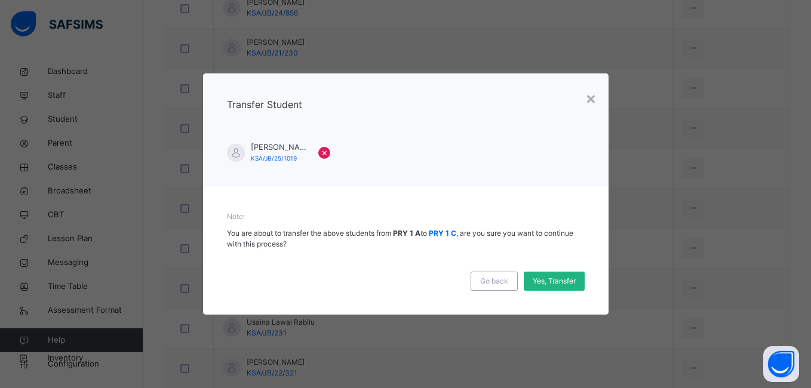
click at [565, 279] on span "Yes, Transfer" at bounding box center [554, 281] width 43 height 11
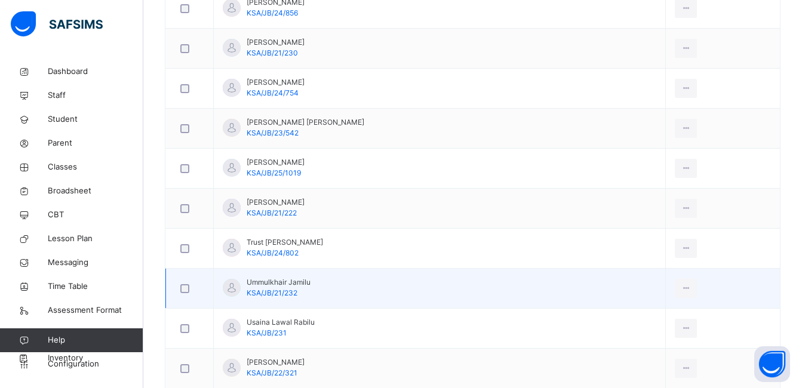
scroll to position [1379, 0]
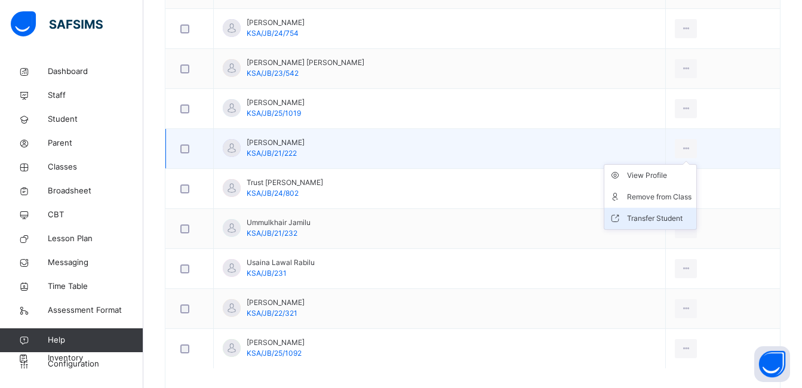
click at [643, 217] on div "Transfer Student" at bounding box center [659, 219] width 65 height 12
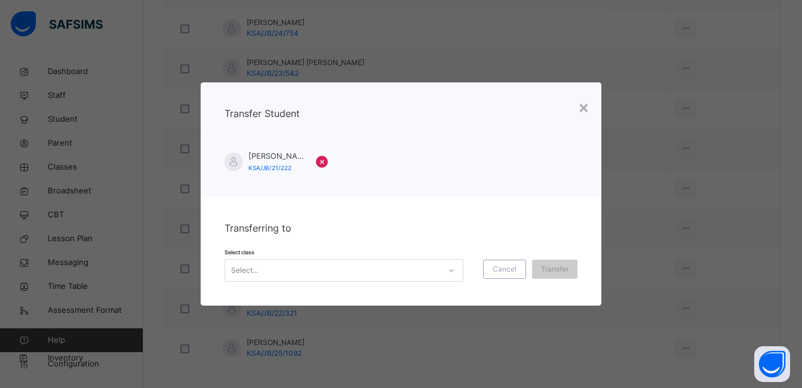
click at [448, 271] on icon at bounding box center [451, 271] width 7 height 12
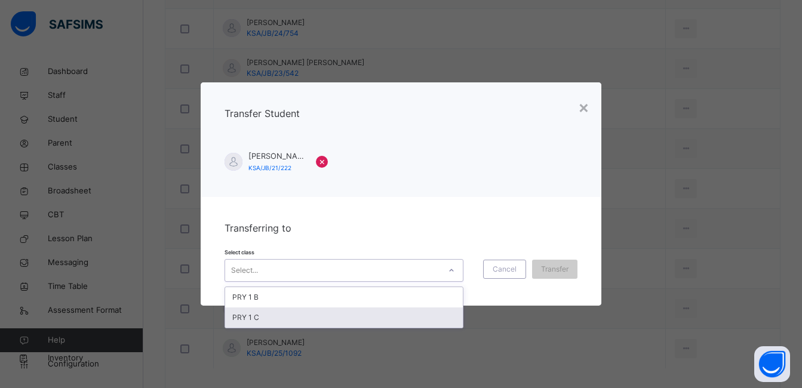
click at [425, 316] on div "PRY 1 C" at bounding box center [344, 318] width 238 height 20
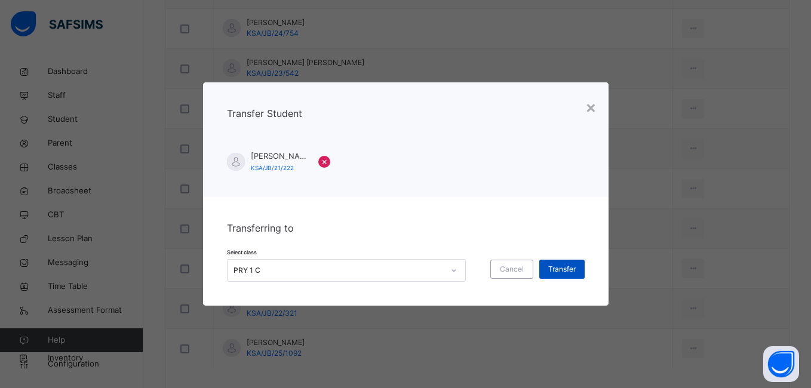
click at [565, 270] on span "Transfer" at bounding box center [561, 269] width 27 height 11
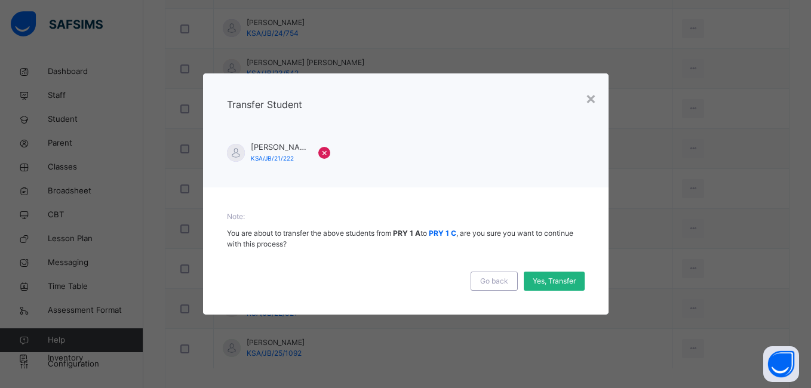
click at [563, 280] on span "Yes, Transfer" at bounding box center [554, 281] width 43 height 11
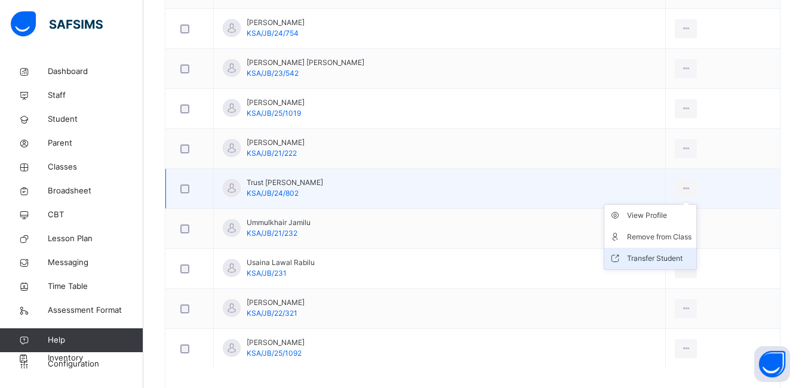
click at [637, 259] on div "Transfer Student" at bounding box center [659, 259] width 65 height 12
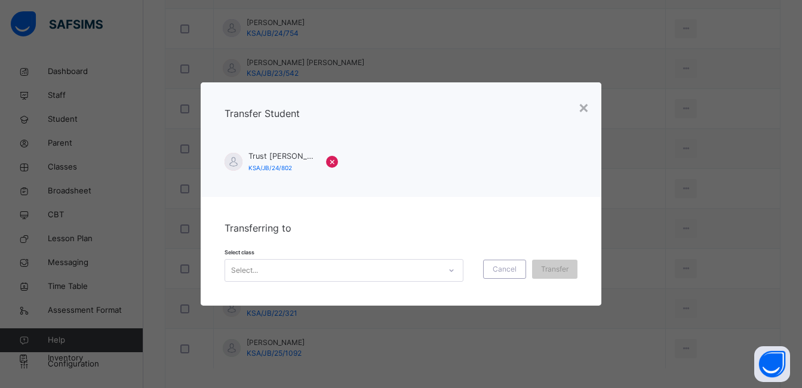
click at [448, 268] on icon at bounding box center [451, 271] width 7 height 12
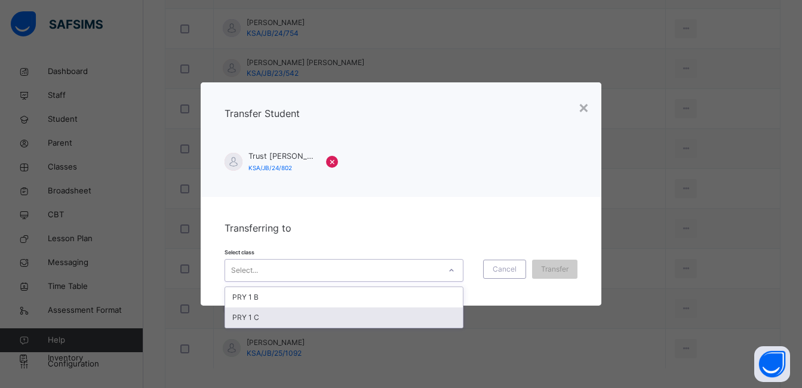
click at [421, 316] on div "PRY 1 C" at bounding box center [344, 318] width 238 height 20
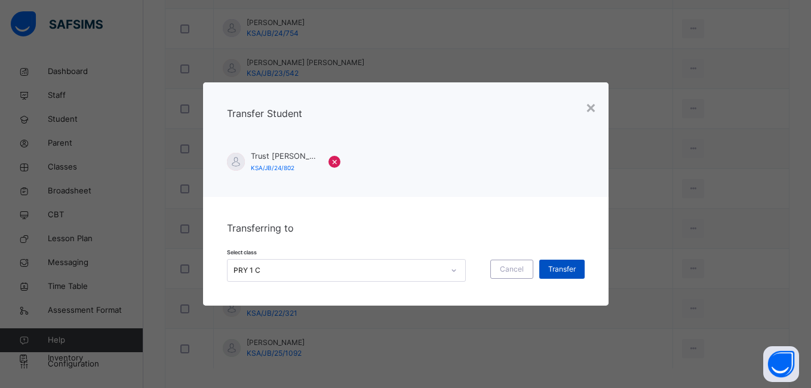
click at [569, 268] on span "Transfer" at bounding box center [561, 269] width 27 height 11
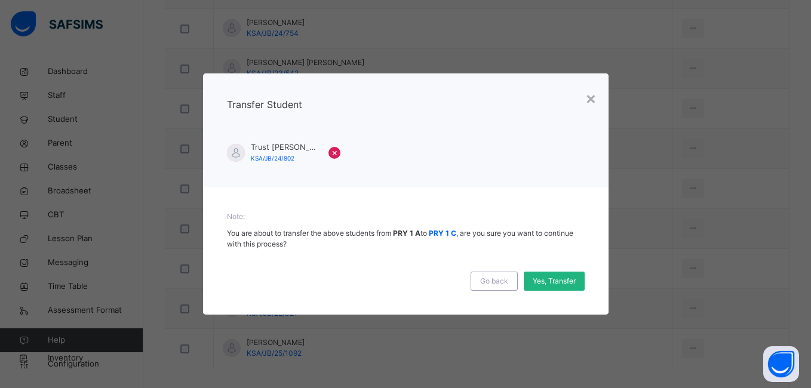
click at [560, 281] on span "Yes, Transfer" at bounding box center [554, 281] width 43 height 11
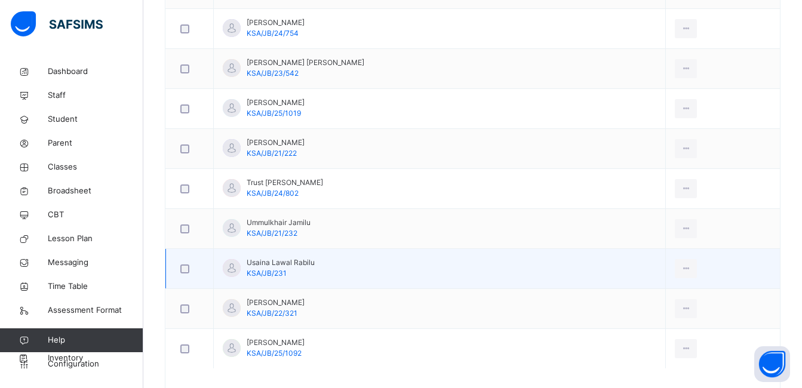
scroll to position [1425, 0]
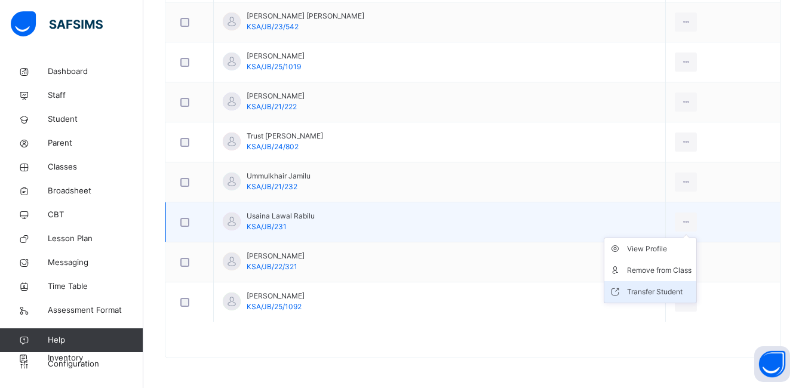
click at [639, 293] on div "Transfer Student" at bounding box center [659, 292] width 65 height 12
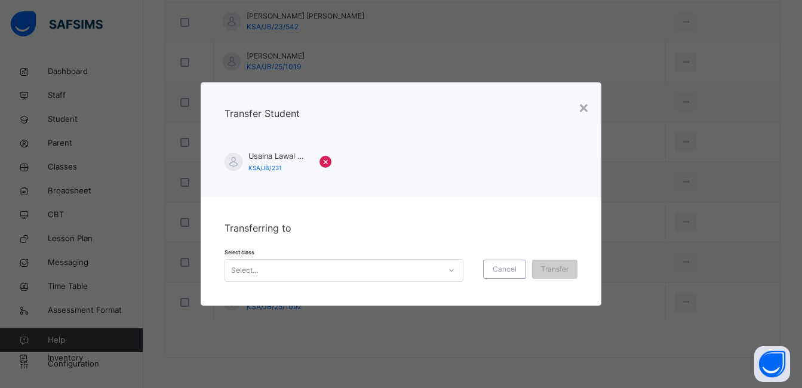
click at [444, 268] on div at bounding box center [451, 270] width 20 height 19
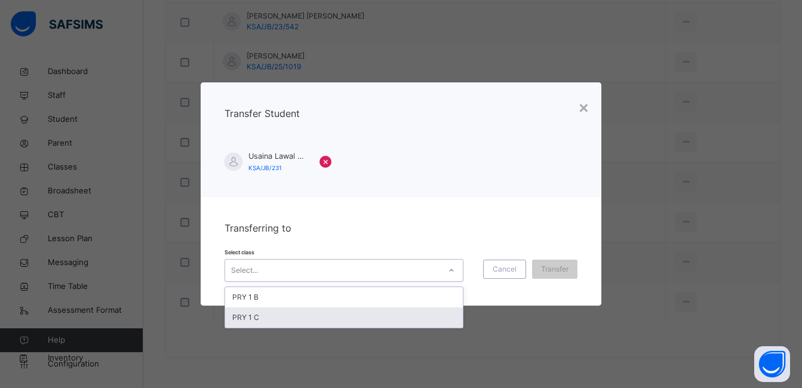
click at [428, 318] on div "PRY 1 C" at bounding box center [344, 318] width 238 height 20
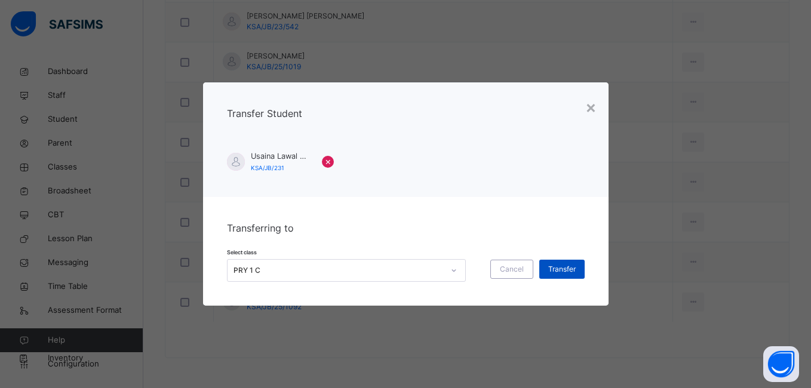
click at [560, 269] on span "Transfer" at bounding box center [561, 269] width 27 height 11
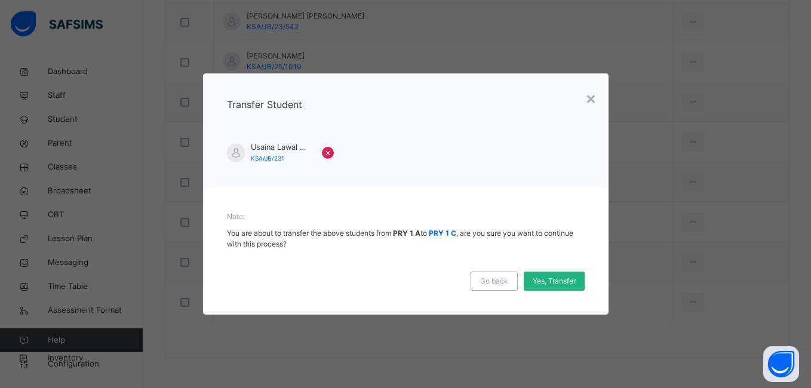
click at [556, 279] on span "Yes, Transfer" at bounding box center [554, 281] width 43 height 11
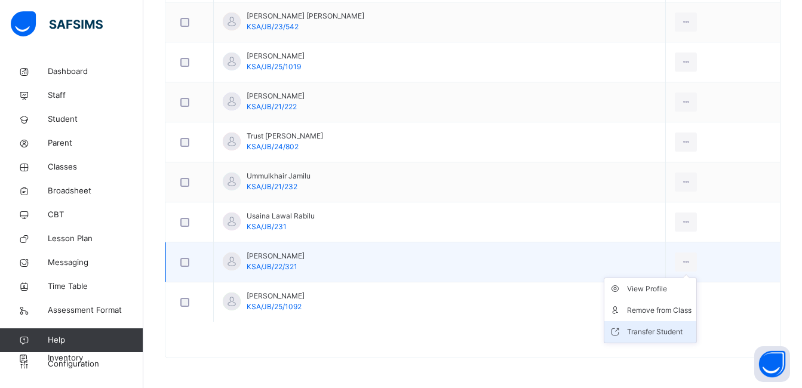
click at [637, 329] on div "Transfer Student" at bounding box center [659, 332] width 65 height 12
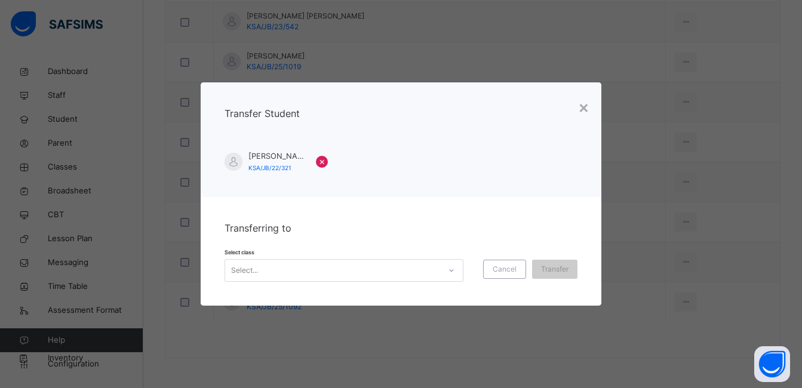
click at [444, 270] on div at bounding box center [451, 270] width 20 height 19
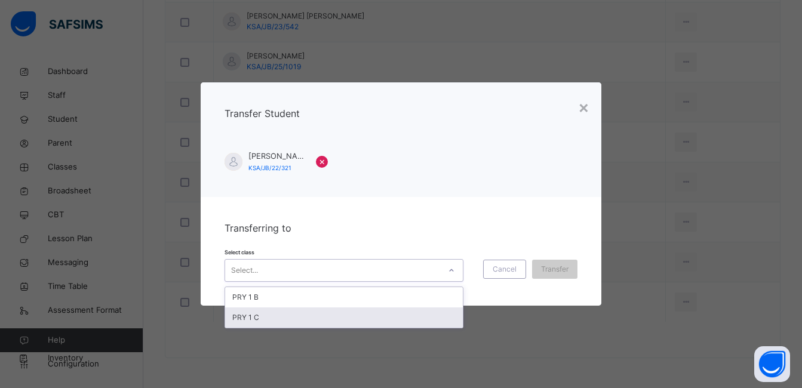
click at [415, 319] on div "PRY 1 C" at bounding box center [344, 318] width 238 height 20
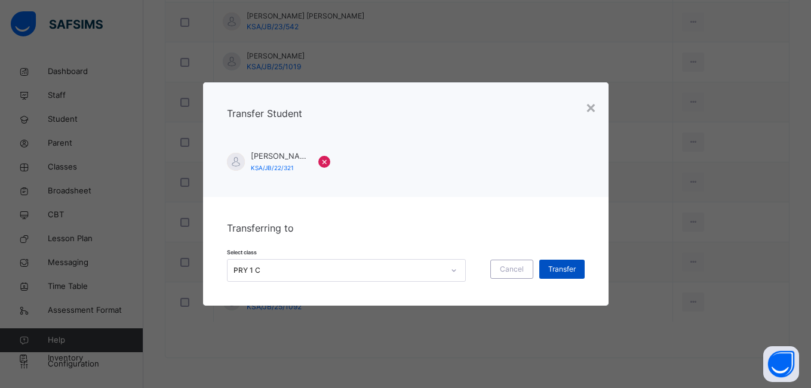
click at [563, 271] on span "Transfer" at bounding box center [561, 269] width 27 height 11
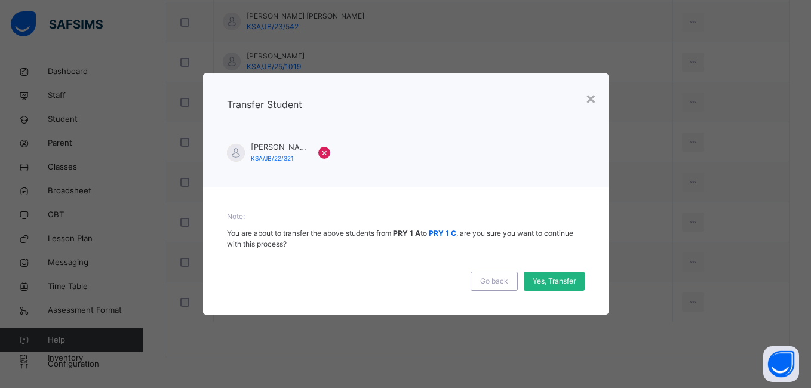
click at [557, 280] on span "Yes, Transfer" at bounding box center [554, 281] width 43 height 11
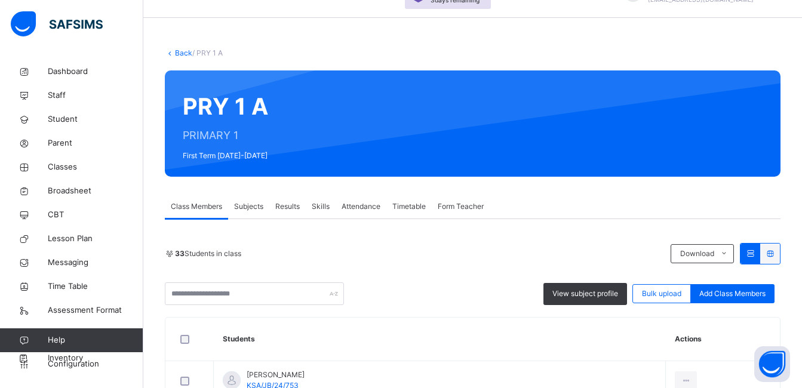
scroll to position [51, 0]
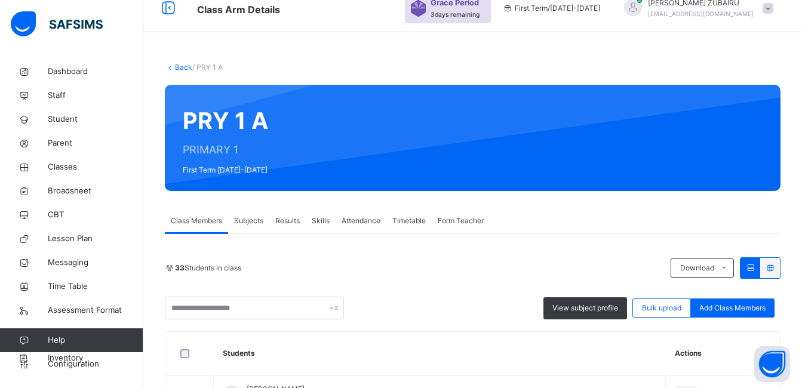
click at [188, 65] on link "Back" at bounding box center [183, 67] width 17 height 9
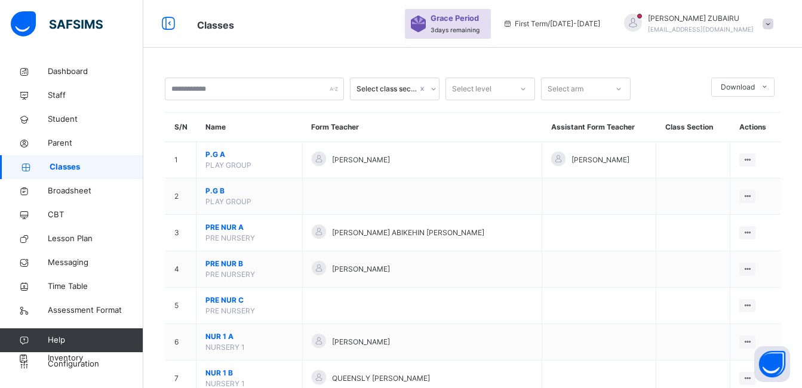
scroll to position [362, 0]
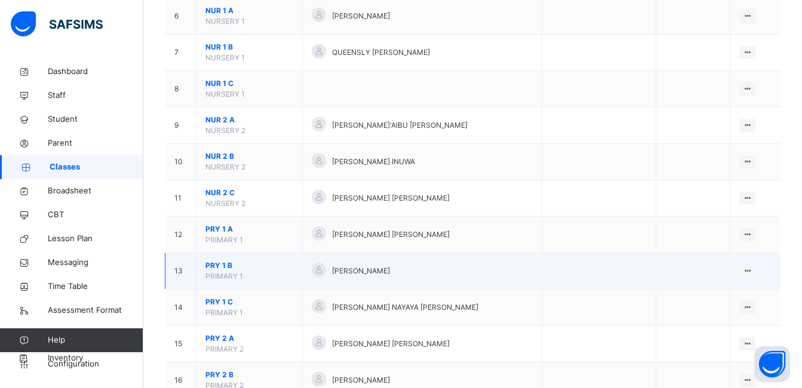
click at [225, 264] on span "PRY 1 B" at bounding box center [250, 265] width 88 height 11
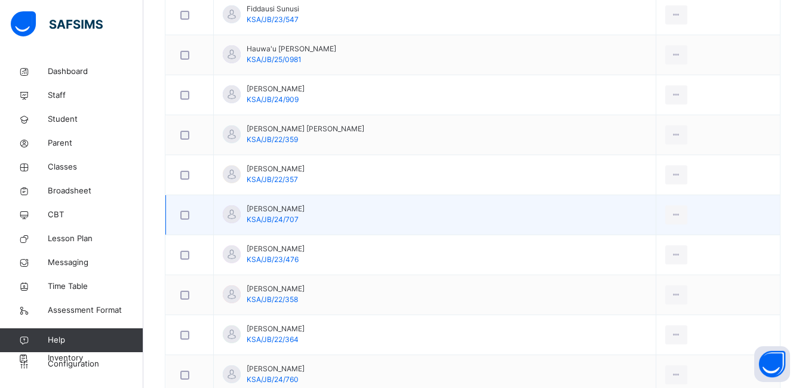
scroll to position [840, 0]
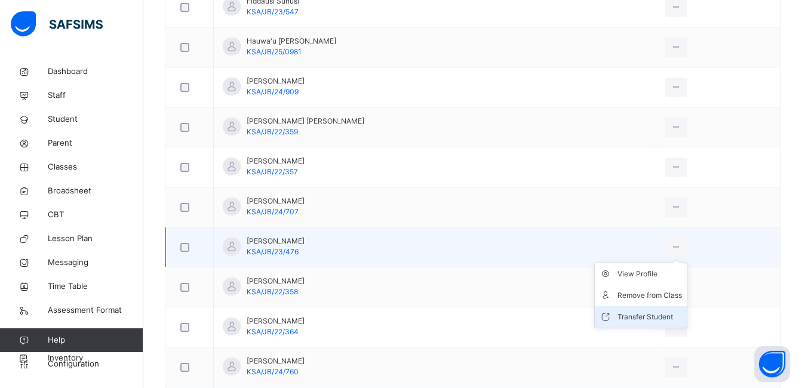
click at [671, 247] on icon at bounding box center [676, 247] width 10 height 11
click at [638, 316] on div "Transfer Student" at bounding box center [650, 317] width 65 height 12
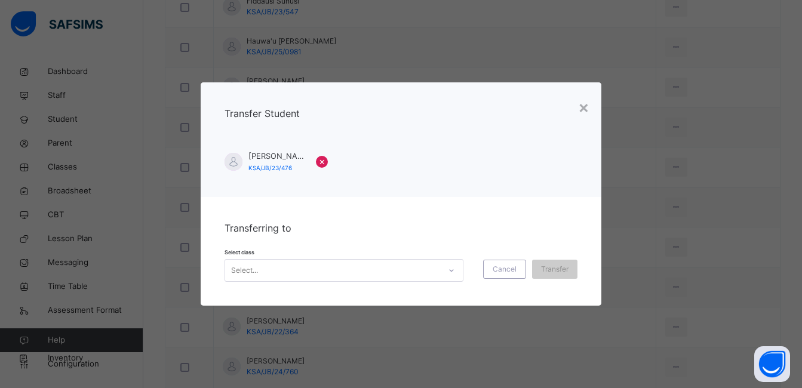
click at [449, 271] on icon at bounding box center [451, 271] width 7 height 12
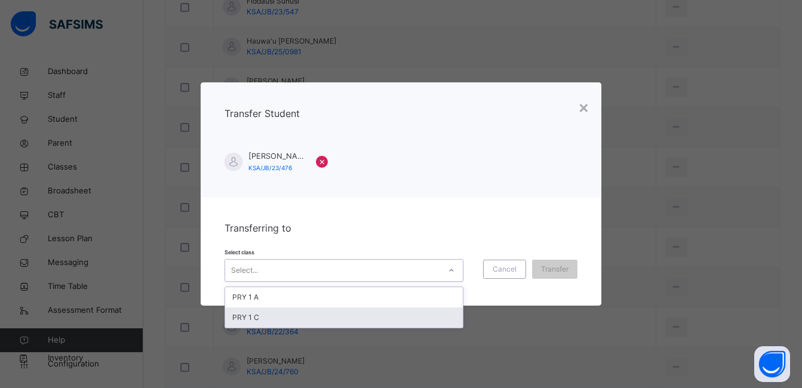
click at [375, 315] on div "PRY 1 C" at bounding box center [344, 318] width 238 height 20
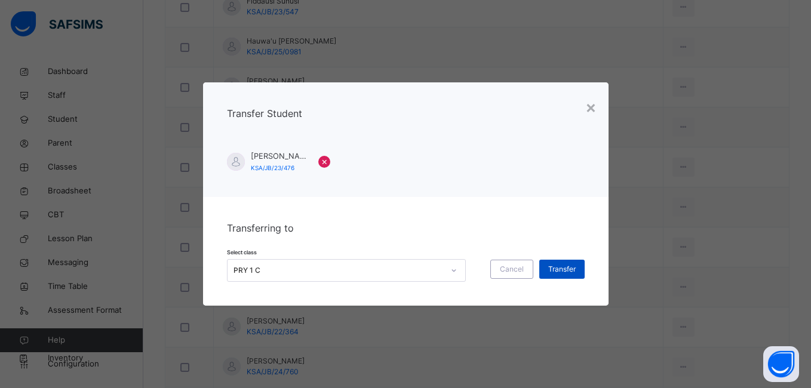
click at [556, 270] on span "Transfer" at bounding box center [561, 269] width 27 height 11
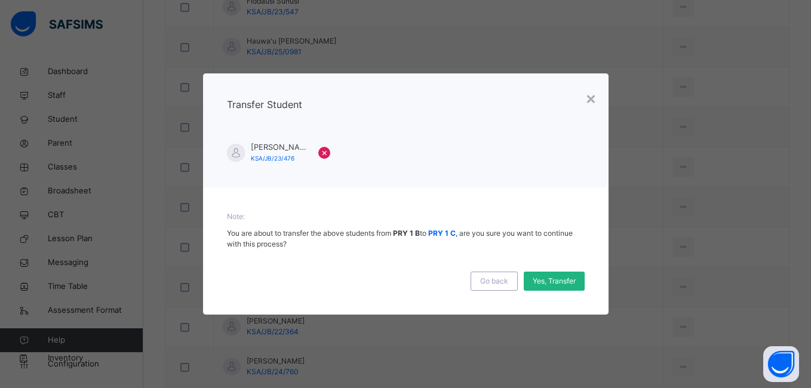
click at [543, 278] on span "Yes, Transfer" at bounding box center [554, 281] width 43 height 11
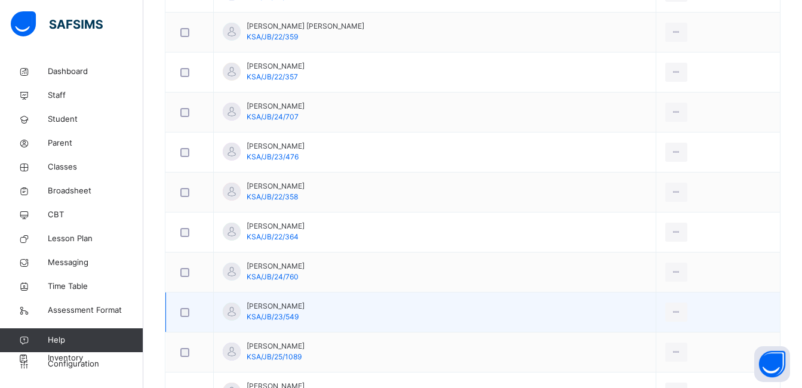
scroll to position [1079, 0]
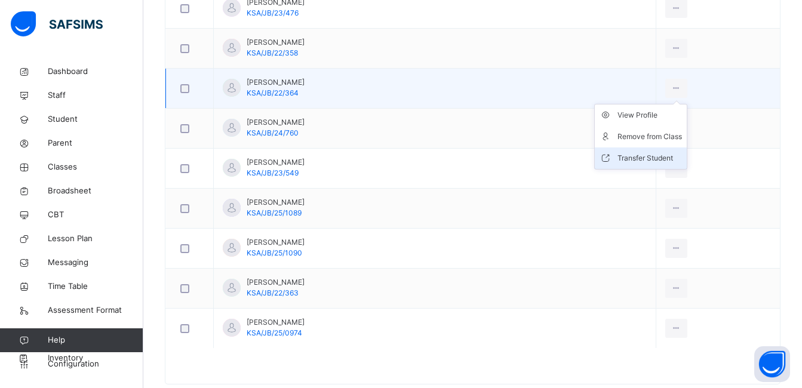
click at [647, 155] on div "Transfer Student" at bounding box center [650, 158] width 65 height 12
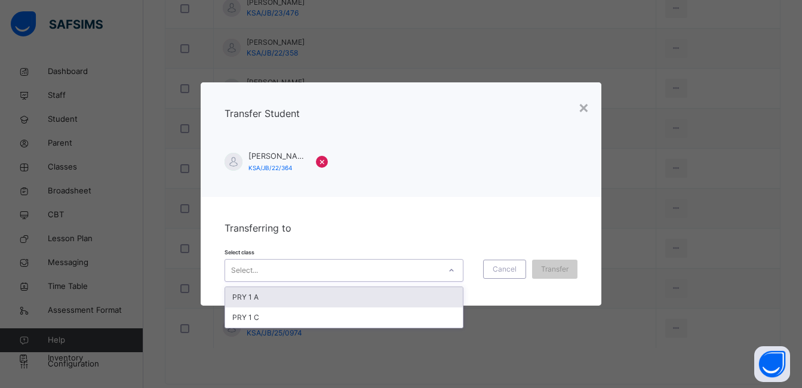
click at [448, 268] on icon at bounding box center [451, 271] width 7 height 12
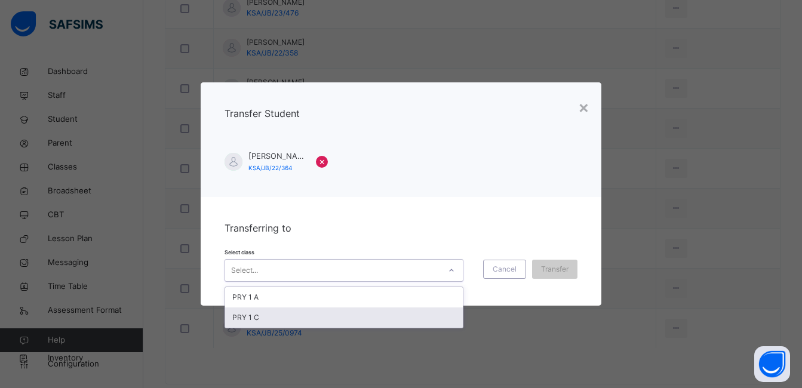
click at [422, 318] on div "PRY 1 C" at bounding box center [344, 318] width 238 height 20
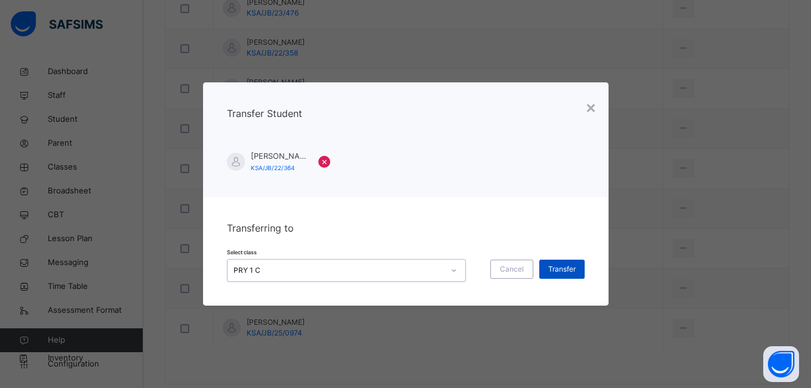
click at [559, 268] on span "Transfer" at bounding box center [561, 269] width 27 height 11
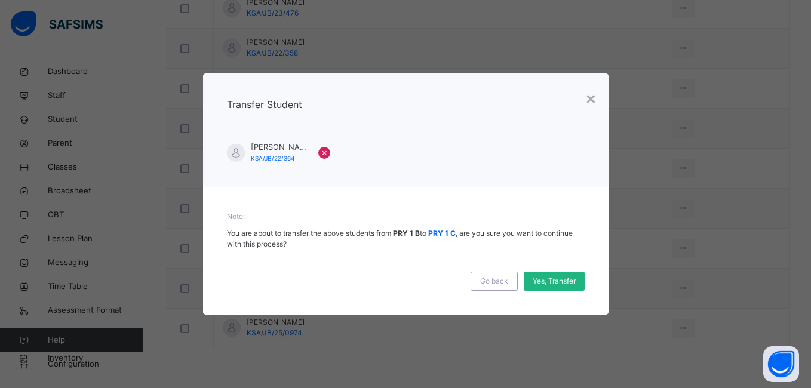
click at [559, 282] on span "Yes, Transfer" at bounding box center [554, 281] width 43 height 11
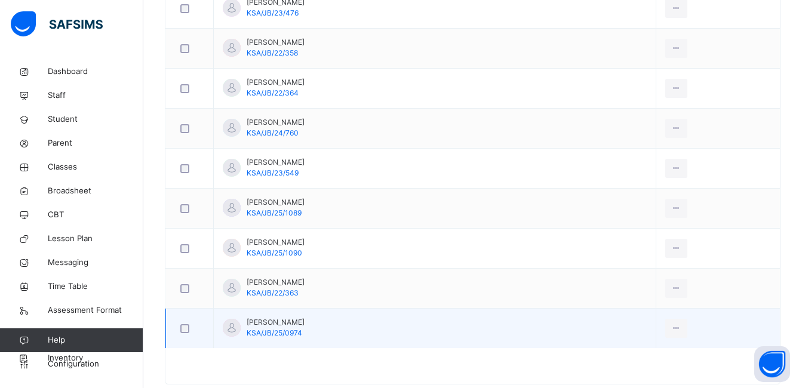
scroll to position [1105, 0]
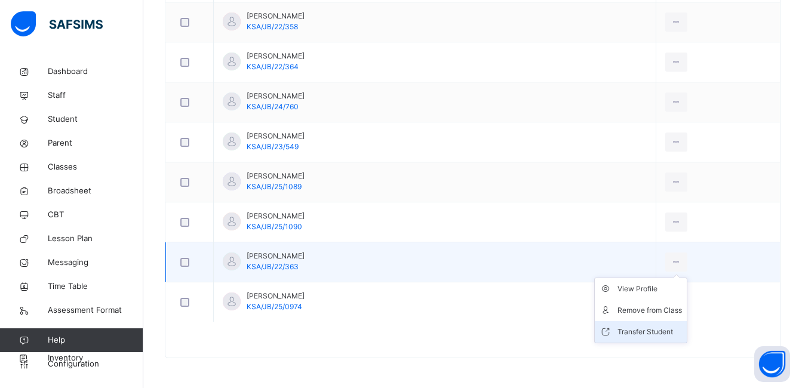
click at [634, 332] on div "Transfer Student" at bounding box center [650, 332] width 65 height 12
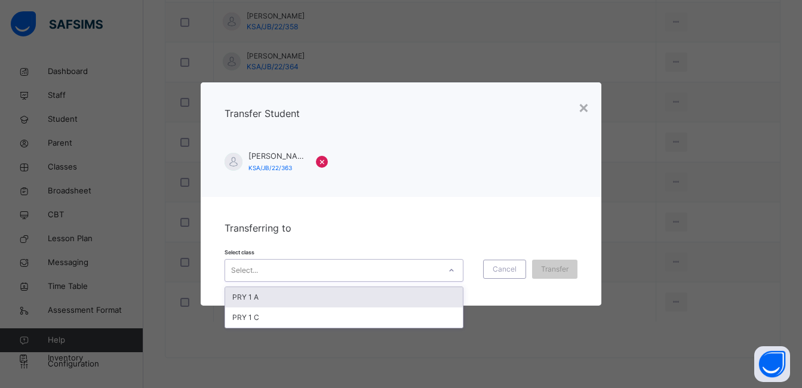
click at [449, 271] on icon at bounding box center [451, 270] width 4 height 2
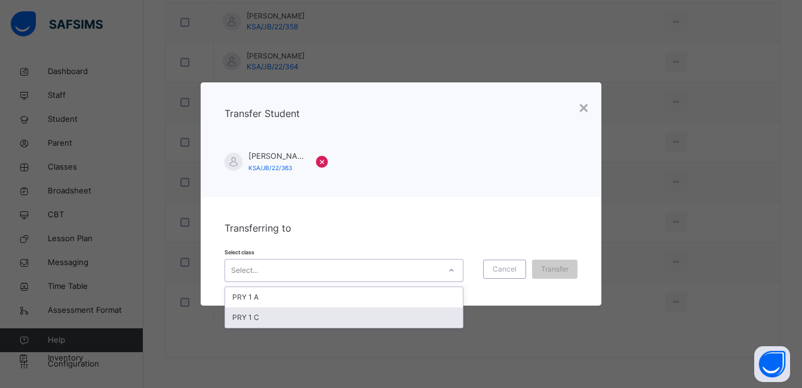
click at [431, 317] on div "PRY 1 C" at bounding box center [344, 318] width 238 height 20
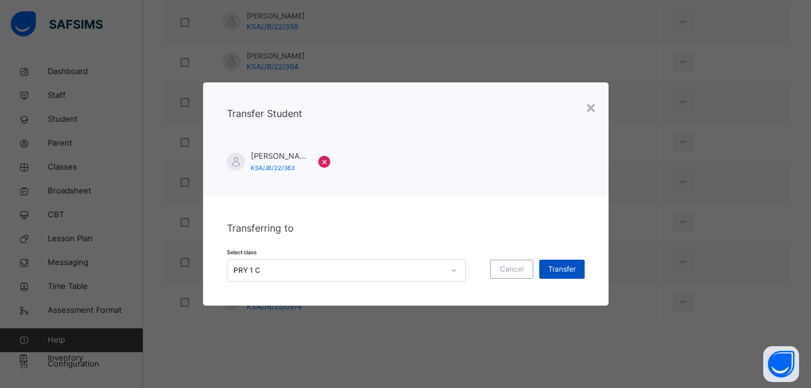
click at [559, 271] on span "Transfer" at bounding box center [561, 269] width 27 height 11
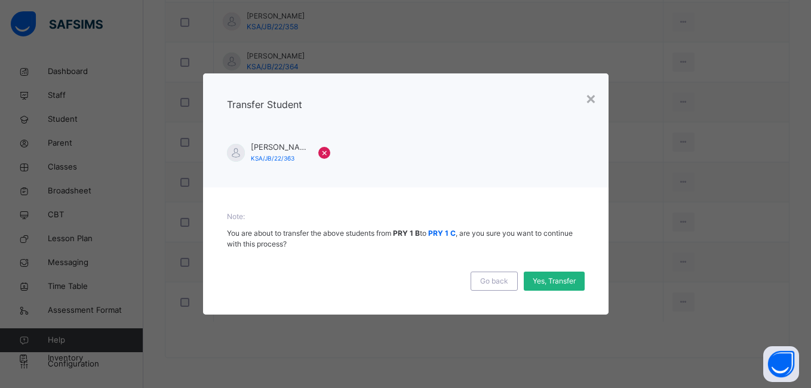
click at [557, 281] on span "Yes, Transfer" at bounding box center [554, 281] width 43 height 11
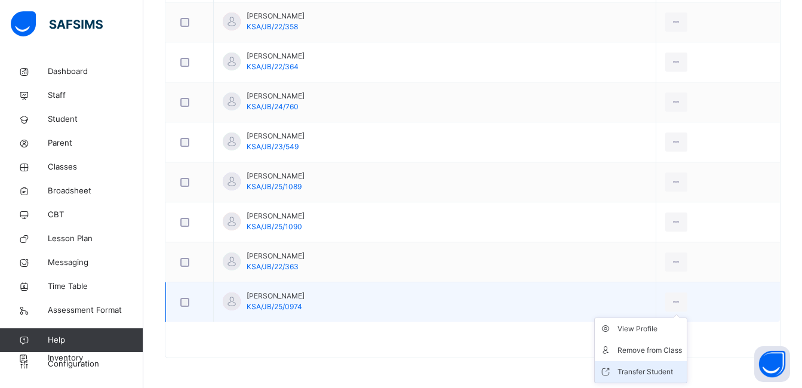
click at [651, 369] on div "Transfer Student" at bounding box center [650, 372] width 65 height 12
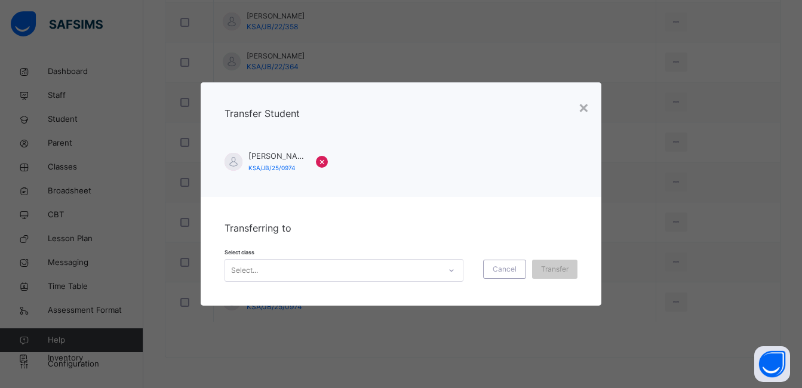
click at [448, 272] on icon at bounding box center [451, 271] width 7 height 12
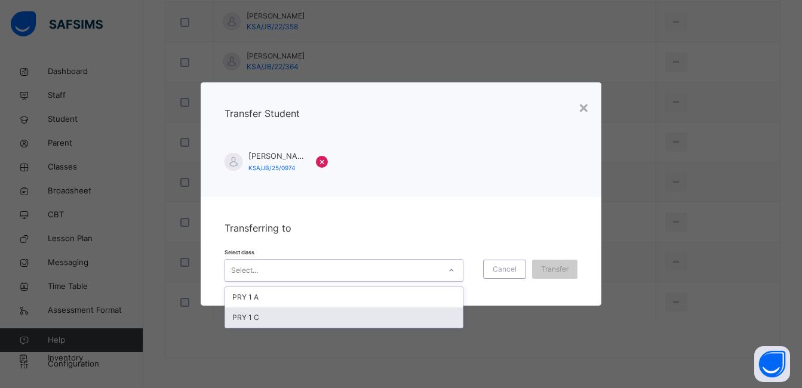
click at [424, 318] on div "PRY 1 C" at bounding box center [344, 318] width 238 height 20
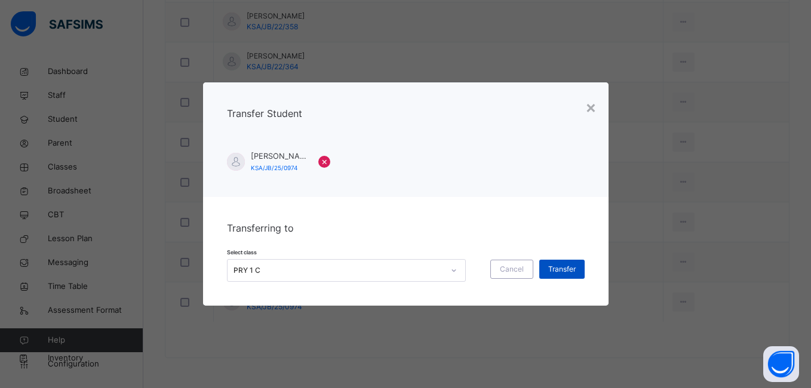
click at [566, 263] on div "Transfer" at bounding box center [561, 269] width 45 height 19
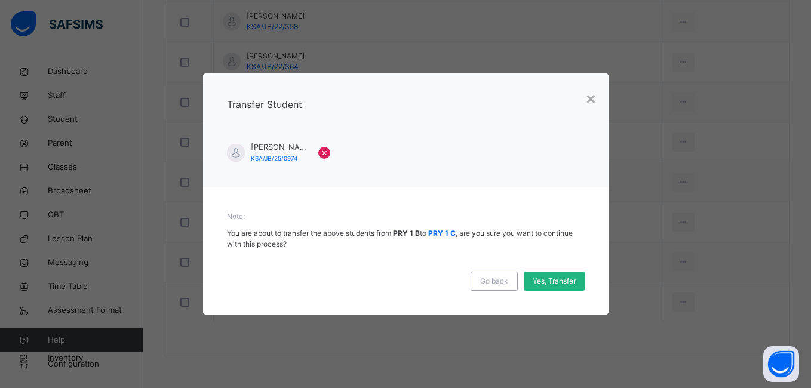
click at [563, 278] on span "Yes, Transfer" at bounding box center [554, 281] width 43 height 11
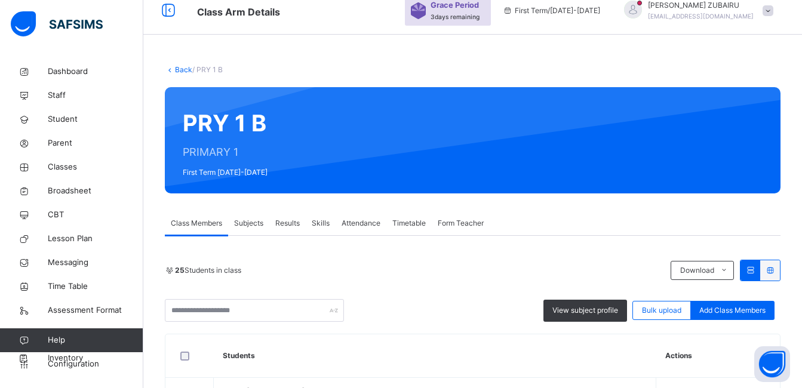
scroll to position [0, 0]
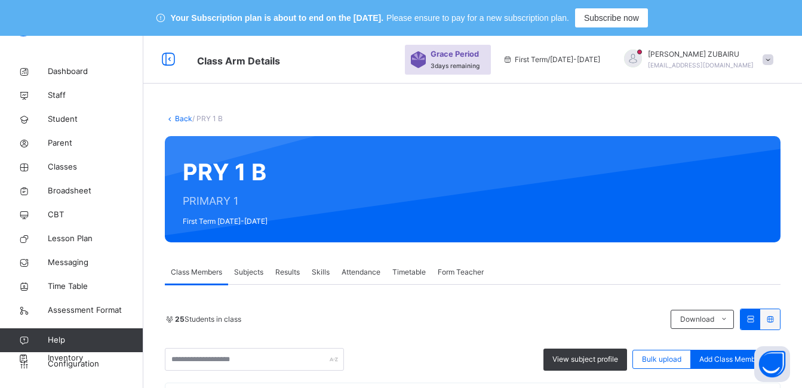
click at [183, 118] on link "Back" at bounding box center [183, 118] width 17 height 9
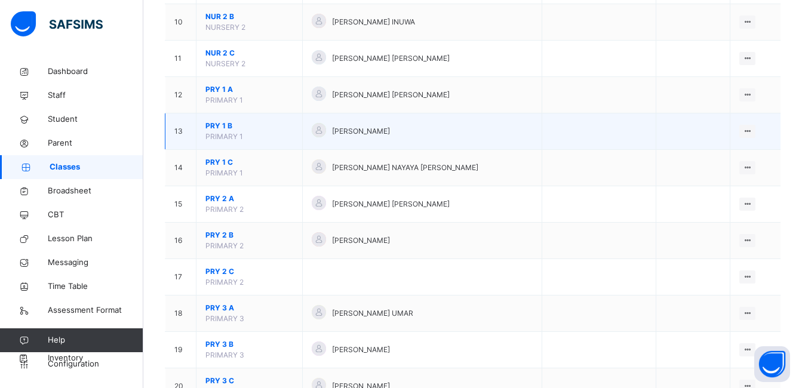
scroll to position [538, 0]
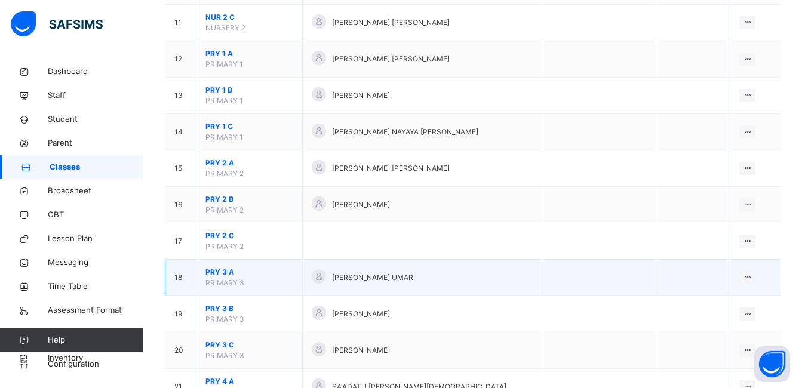
click at [227, 274] on span "PRY 3 A" at bounding box center [250, 272] width 88 height 11
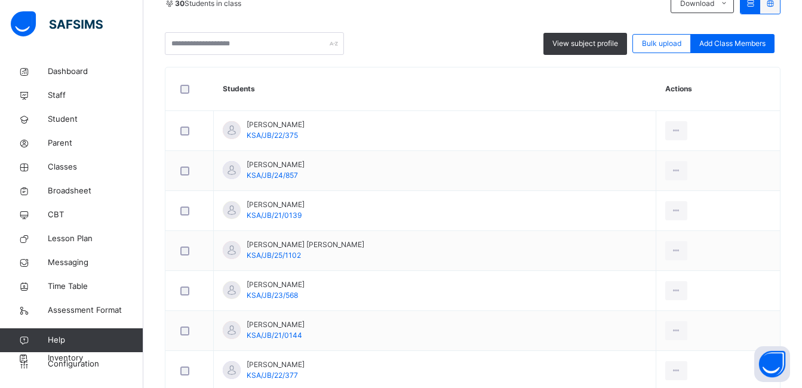
scroll to position [299, 0]
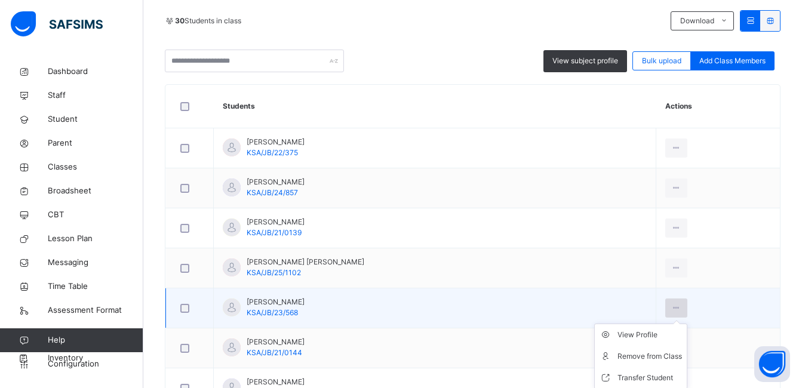
click at [679, 303] on icon at bounding box center [676, 308] width 10 height 11
click at [634, 351] on div "Remove from Class" at bounding box center [650, 357] width 65 height 12
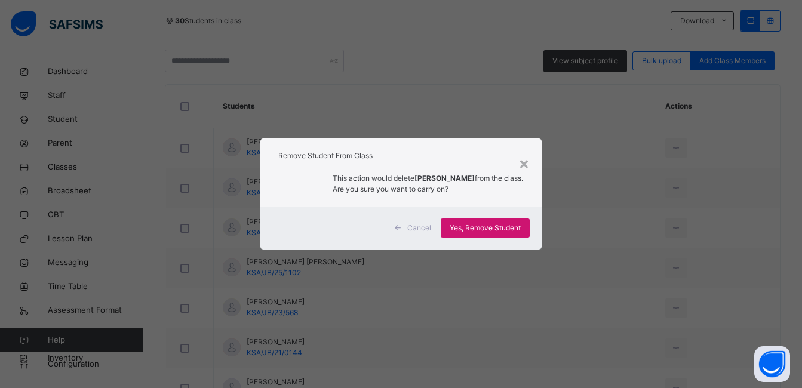
click at [498, 234] on div "Yes, Remove Student" at bounding box center [485, 228] width 89 height 19
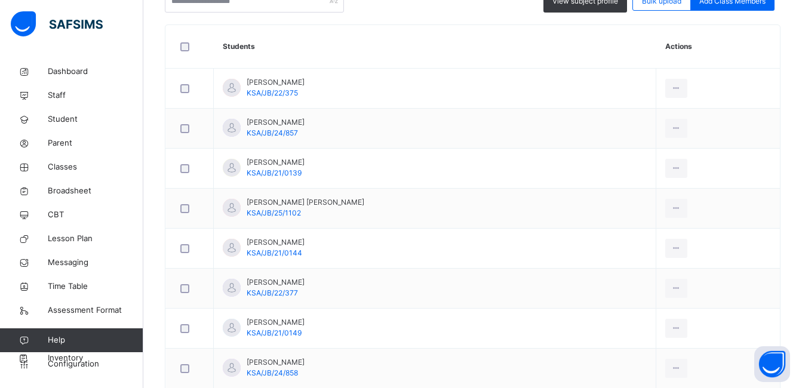
scroll to position [597, 0]
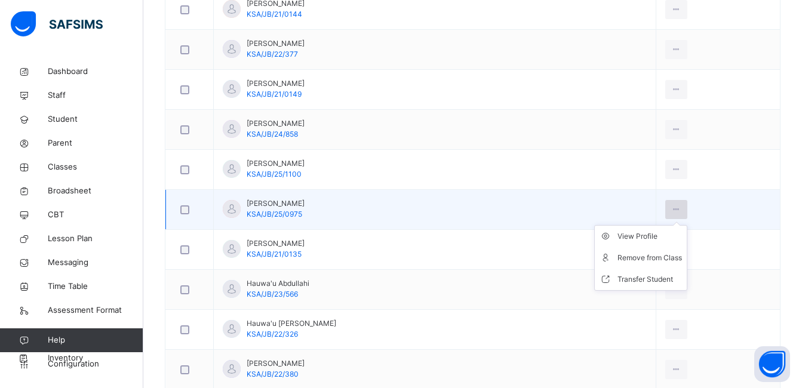
click at [679, 212] on icon at bounding box center [676, 209] width 10 height 11
click at [658, 259] on div "Remove from Class" at bounding box center [650, 258] width 65 height 12
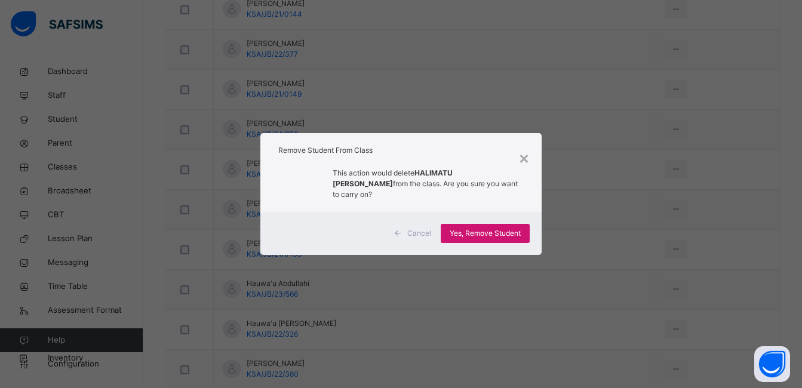
click at [484, 224] on div "Yes, Remove Student" at bounding box center [485, 233] width 89 height 19
click at [483, 228] on span "Yes, Remove Student" at bounding box center [485, 233] width 71 height 11
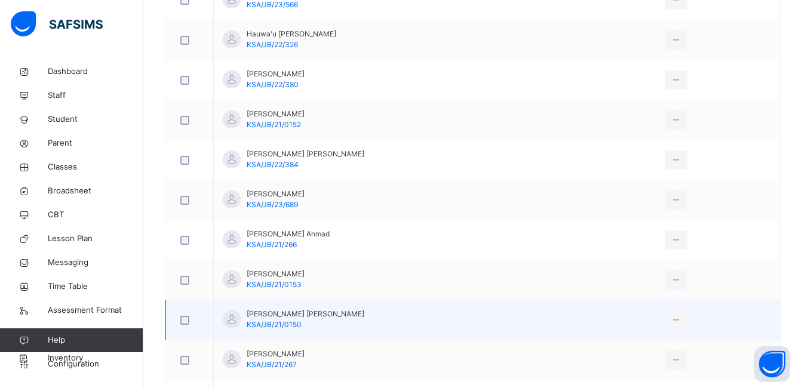
scroll to position [896, 0]
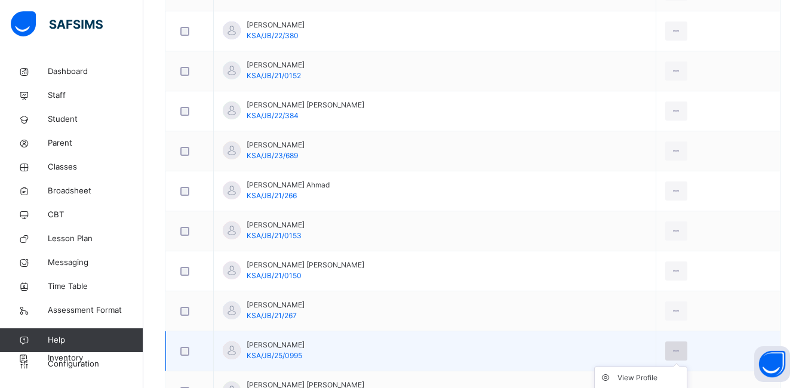
click at [685, 342] on div at bounding box center [677, 351] width 22 height 19
click at [681, 346] on icon at bounding box center [676, 351] width 10 height 11
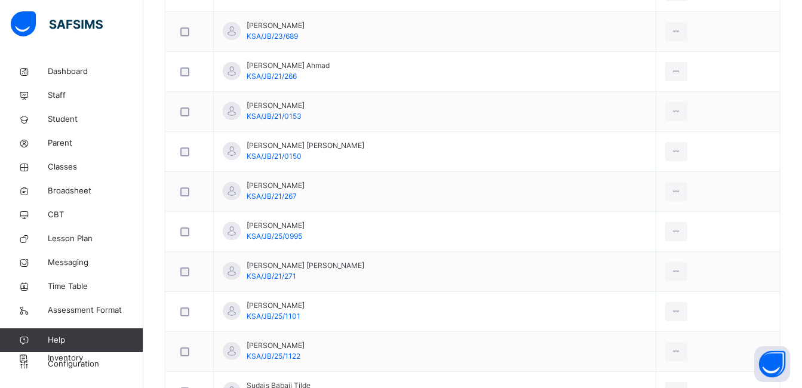
click at [0, 0] on div "Remove from Class" at bounding box center [0, 0] width 0 height 0
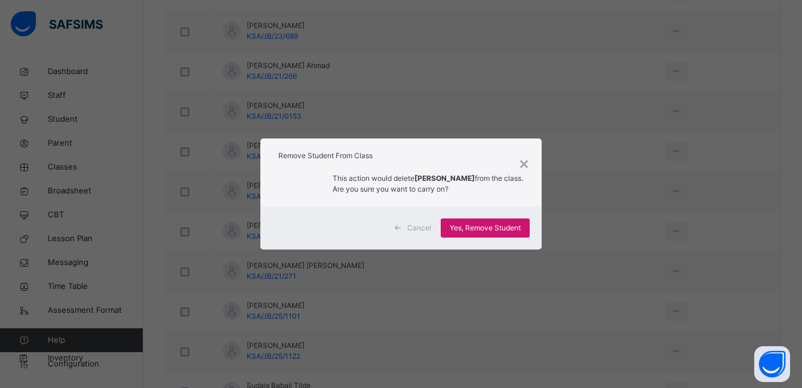
click at [503, 233] on span "Yes, Remove Student" at bounding box center [485, 228] width 71 height 11
click at [506, 232] on div "Yes, Remove Student" at bounding box center [485, 228] width 89 height 19
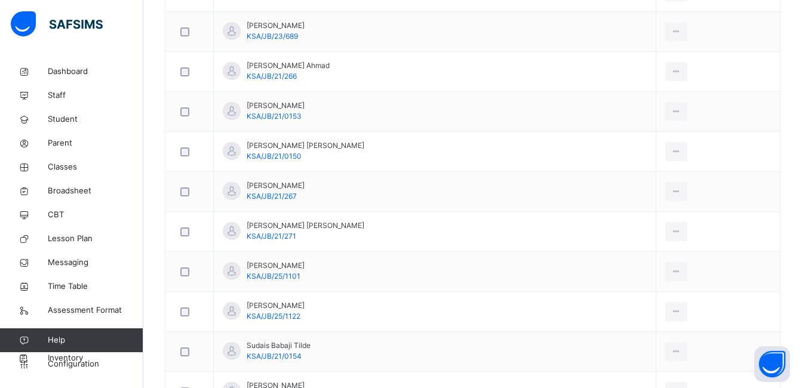
scroll to position [0, 0]
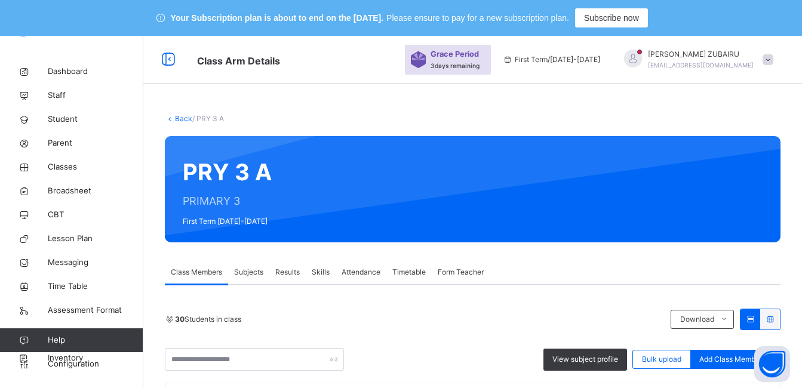
click at [180, 117] on link "Back" at bounding box center [183, 118] width 17 height 9
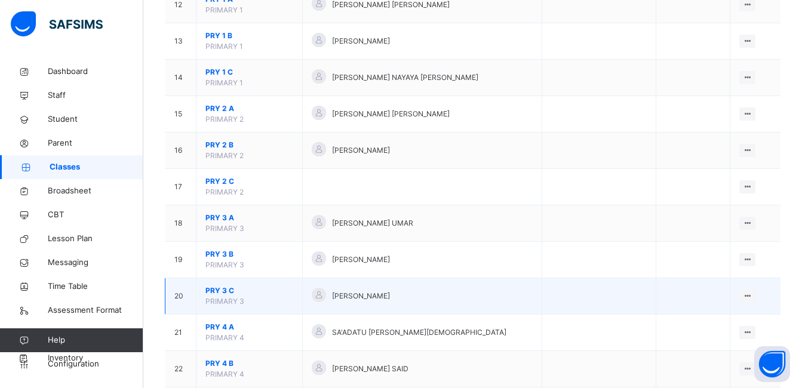
scroll to position [597, 0]
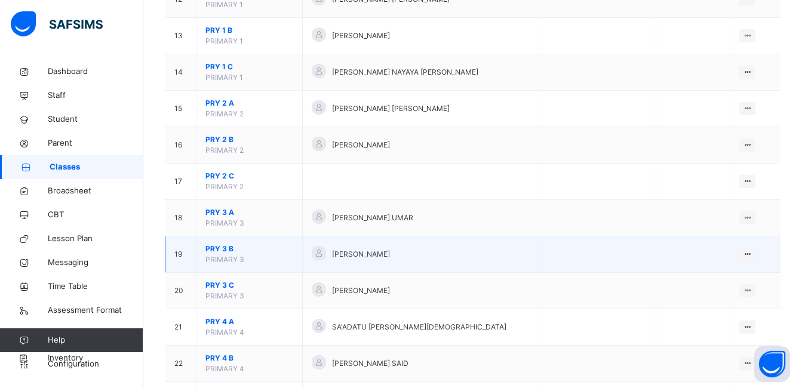
click at [224, 248] on span "PRY 3 B" at bounding box center [250, 249] width 88 height 11
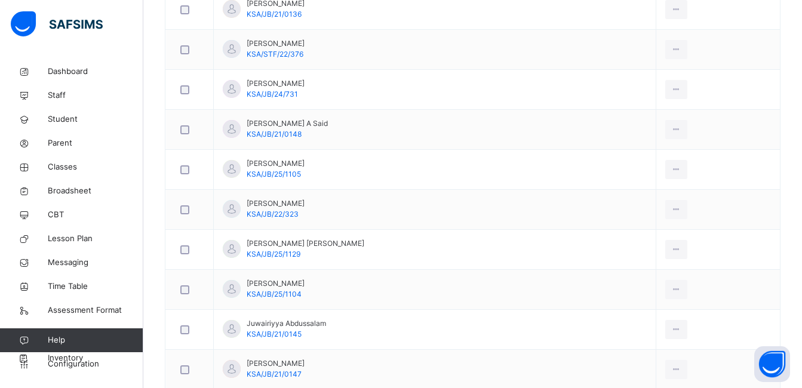
scroll to position [836, 0]
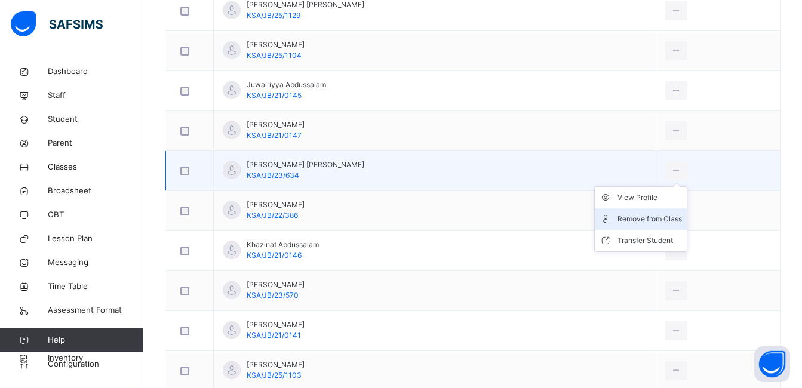
click at [640, 219] on div "Remove from Class" at bounding box center [650, 219] width 65 height 12
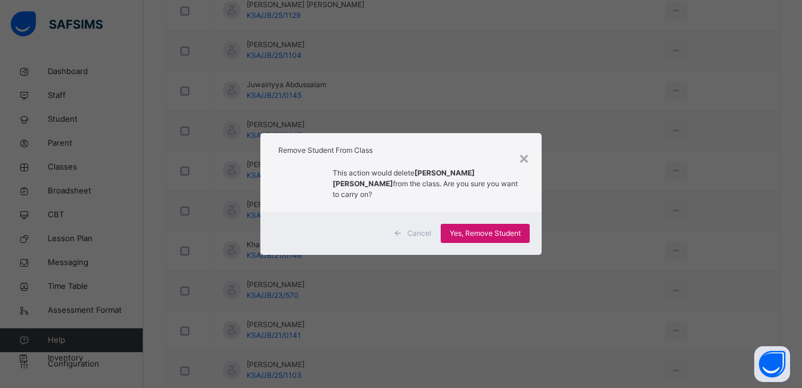
click at [506, 232] on span "Yes, Remove Student" at bounding box center [485, 233] width 71 height 11
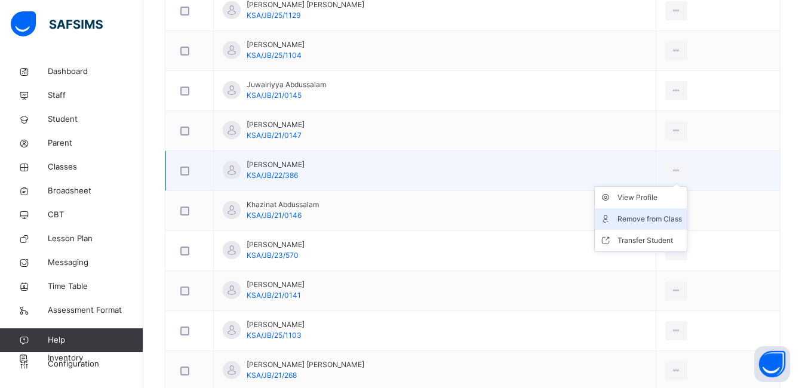
click at [645, 217] on div "Remove from Class" at bounding box center [650, 219] width 65 height 12
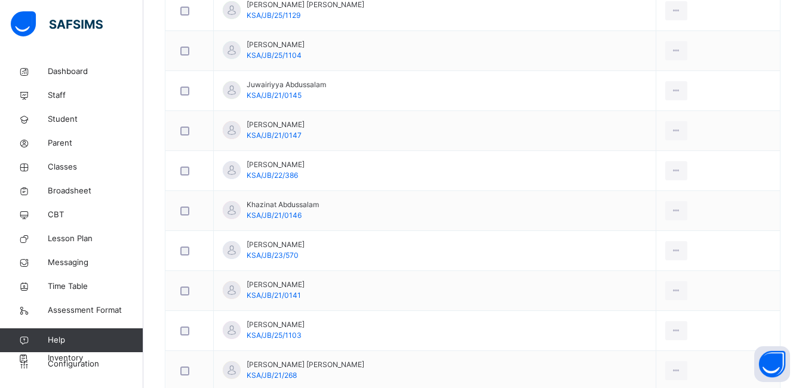
click at [0, 0] on span "Yes, Remove Student" at bounding box center [0, 0] width 0 height 0
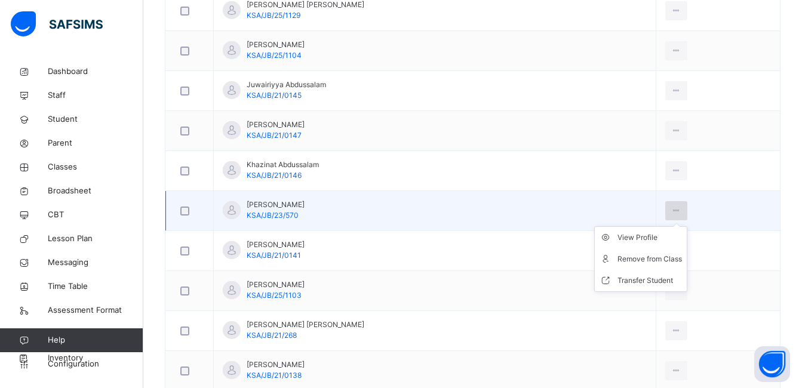
click at [674, 210] on icon at bounding box center [676, 211] width 10 height 11
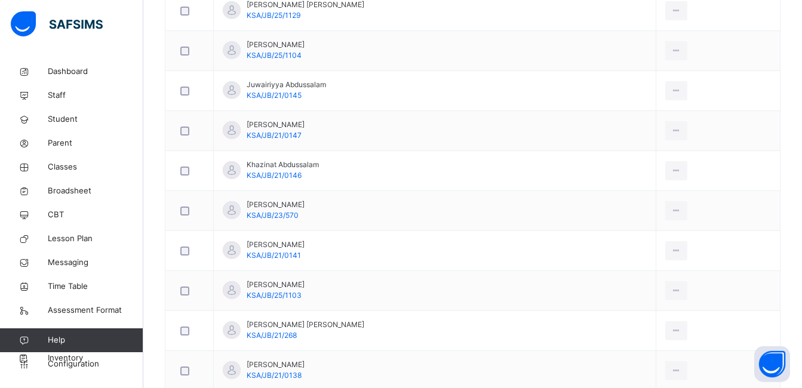
click at [0, 0] on div "Remove from Class" at bounding box center [0, 0] width 0 height 0
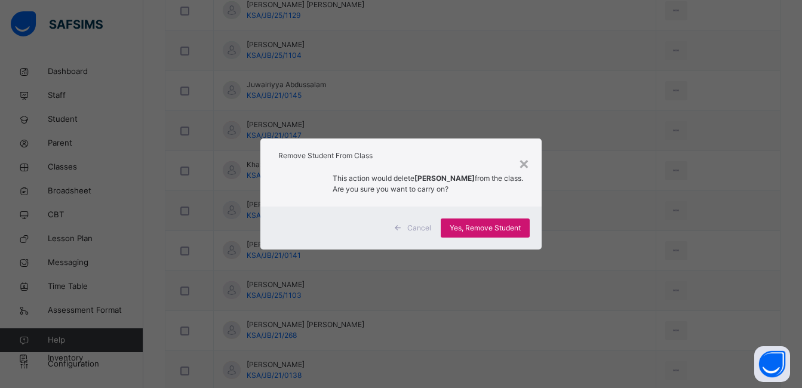
click at [511, 234] on span "Yes, Remove Student" at bounding box center [485, 228] width 71 height 11
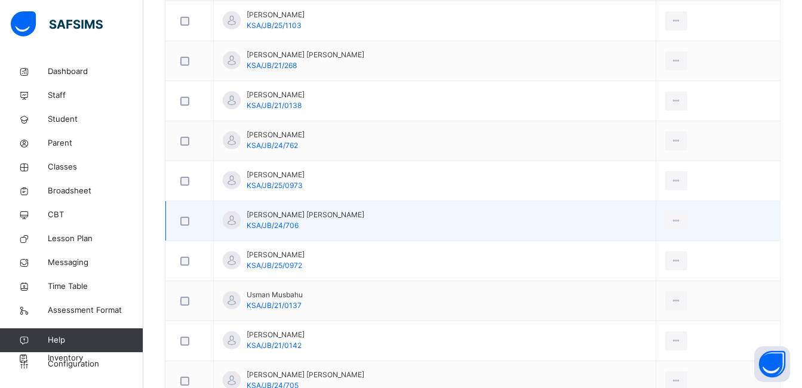
scroll to position [1075, 0]
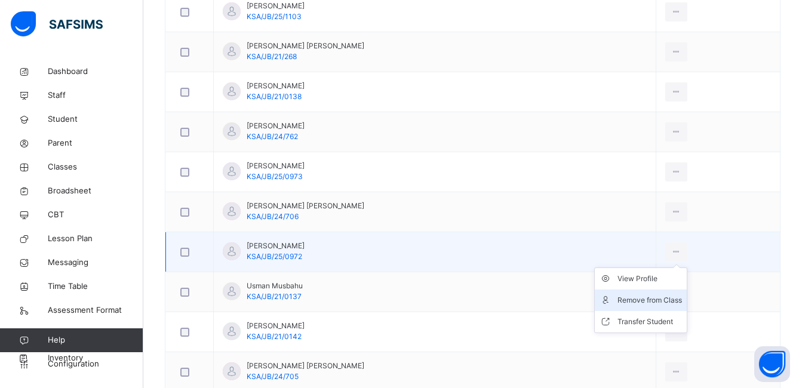
click at [633, 299] on div "Remove from Class" at bounding box center [650, 301] width 65 height 12
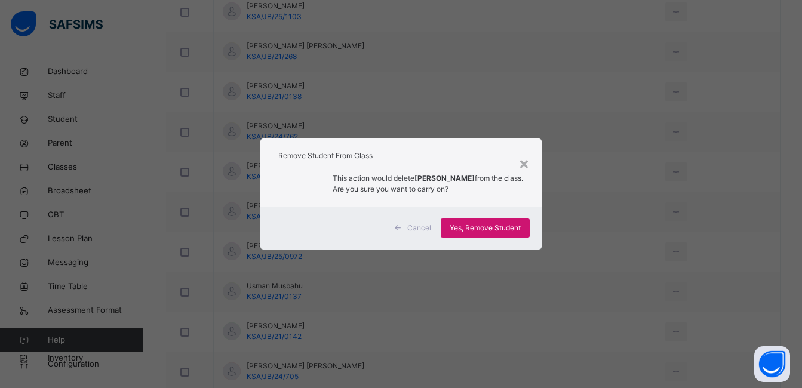
click at [492, 232] on span "Yes, Remove Student" at bounding box center [485, 228] width 71 height 11
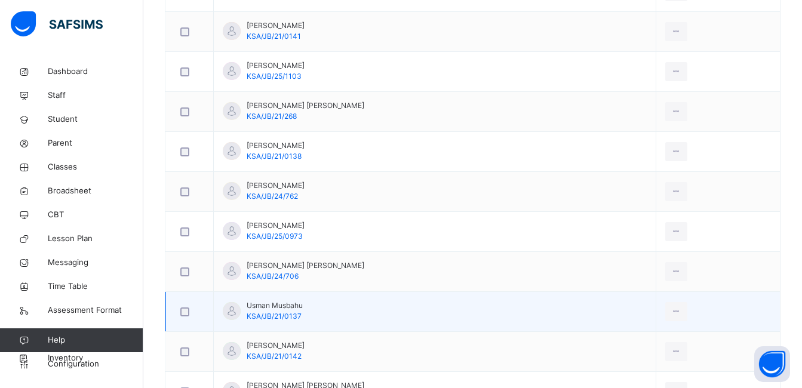
scroll to position [0, 0]
